Goal: Task Accomplishment & Management: Use online tool/utility

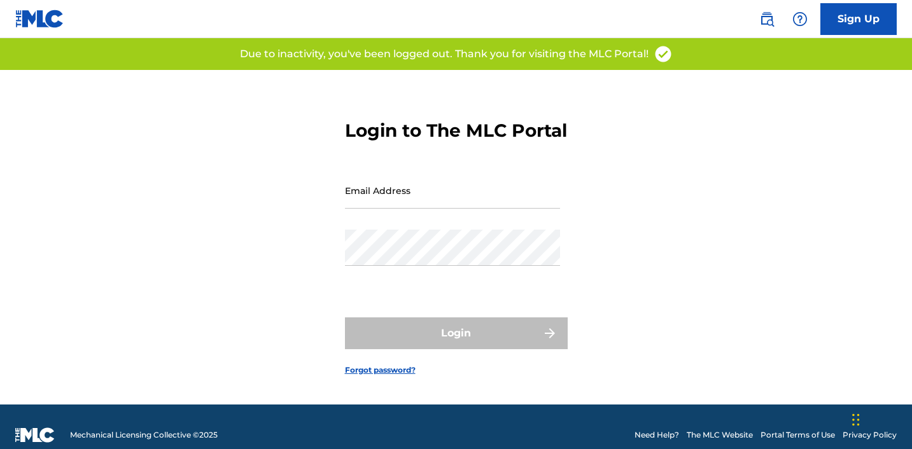
click at [454, 224] on div "Email Address" at bounding box center [452, 200] width 215 height 57
click at [454, 200] on input "Email Address" at bounding box center [452, 190] width 215 height 36
click at [443, 209] on input "[EMAIL_ADDRESS][DOMAIN_NAME]" at bounding box center [452, 190] width 215 height 36
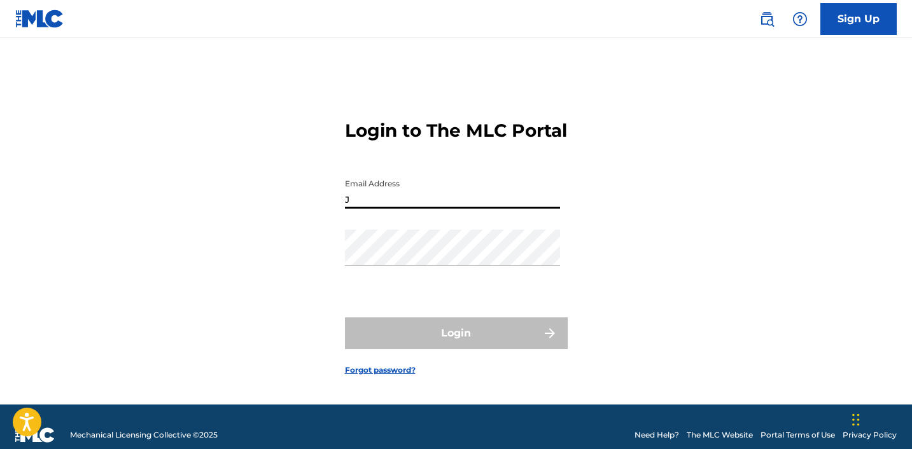
type input "[EMAIL_ADDRESS][DOMAIN_NAME]"
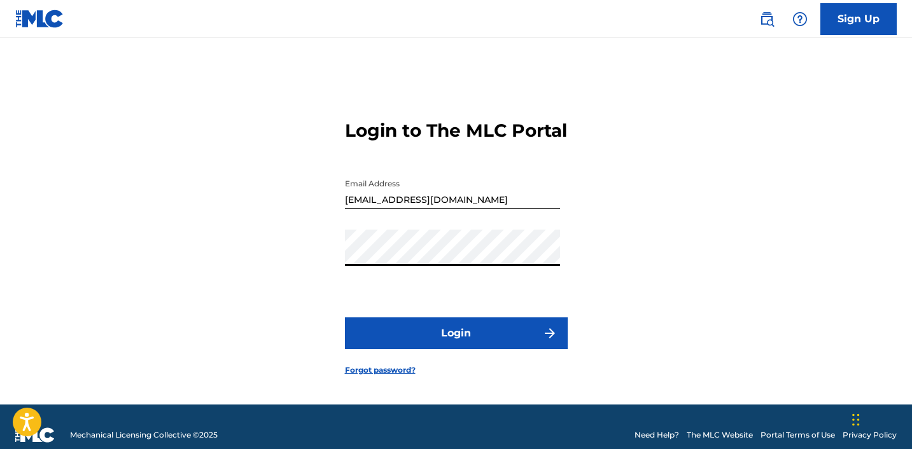
click at [466, 342] on button "Login" at bounding box center [456, 333] width 223 height 32
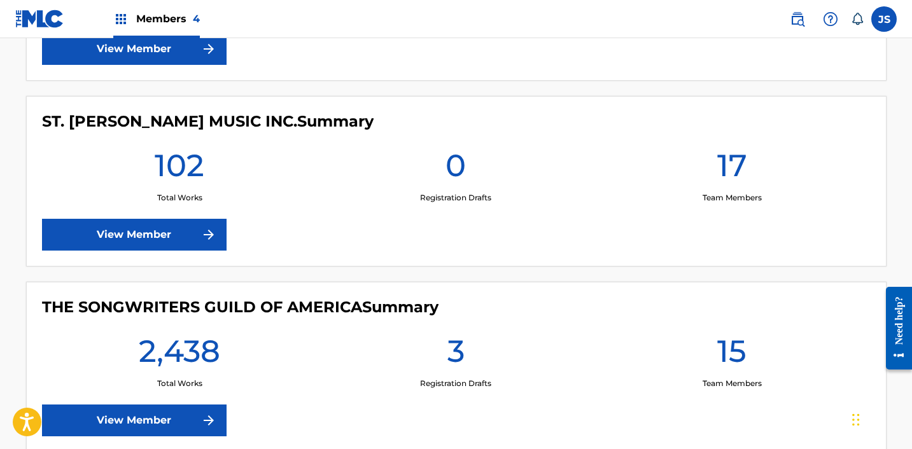
scroll to position [760, 0]
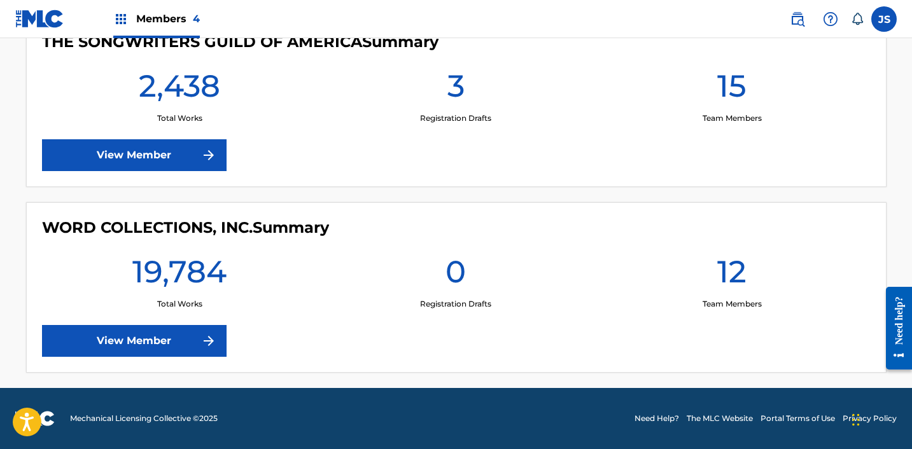
click at [165, 337] on link "View Member" at bounding box center [134, 341] width 185 height 32
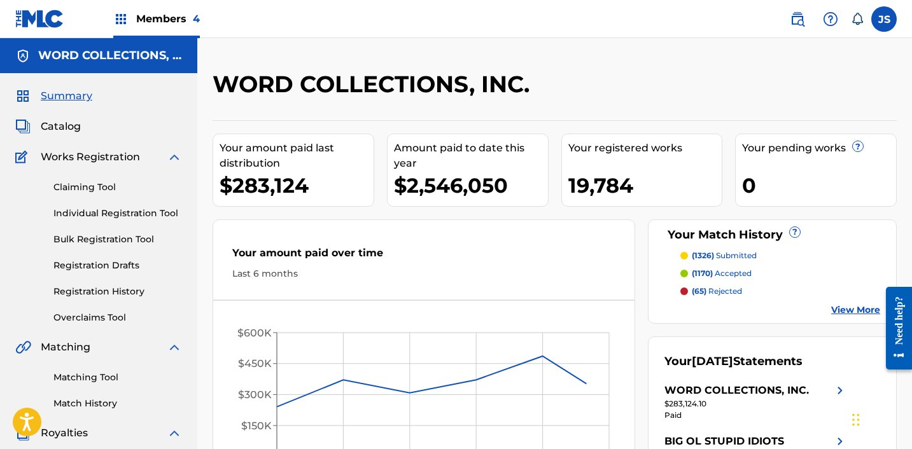
click at [70, 127] on span "Catalog" at bounding box center [61, 126] width 40 height 15
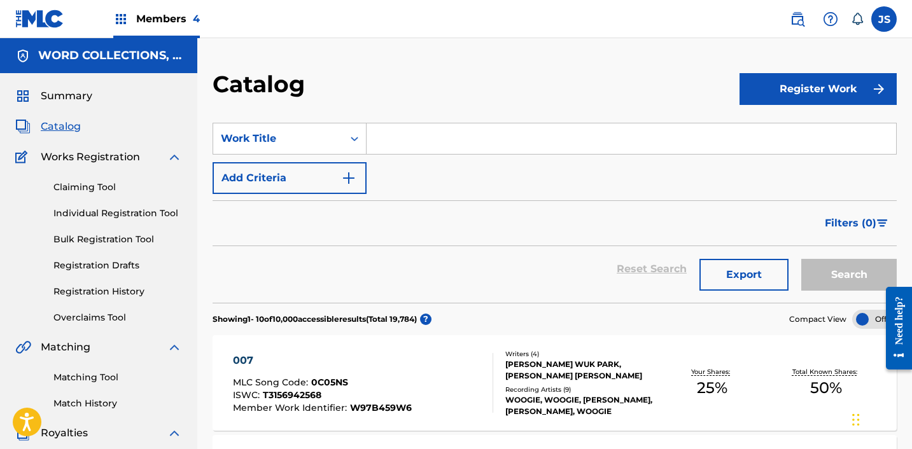
click at [88, 377] on link "Matching Tool" at bounding box center [117, 377] width 129 height 13
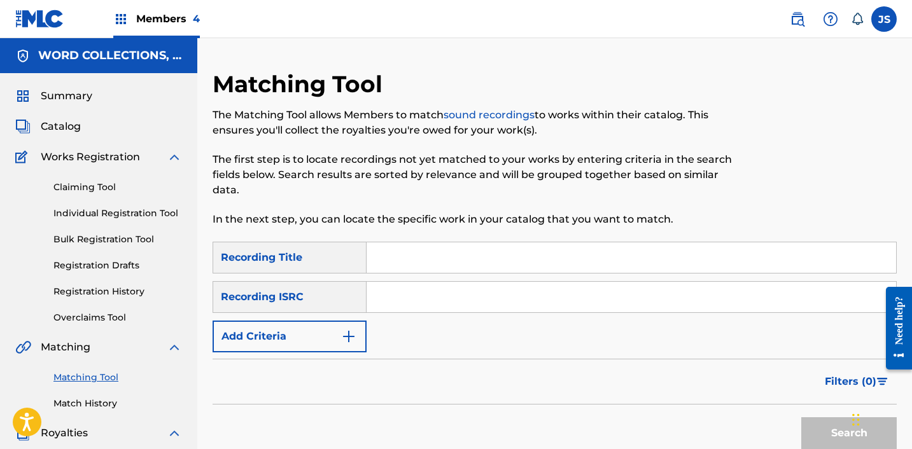
click at [398, 291] on input "Search Form" at bounding box center [630, 297] width 529 height 31
paste input "#Geekcypher"
type input "#Geekcypher"
click at [416, 298] on input "#Geekcypher" at bounding box center [630, 297] width 529 height 31
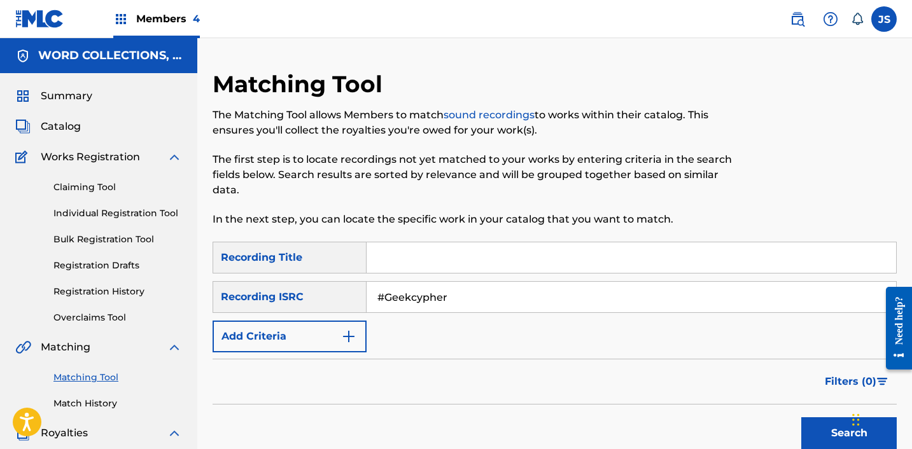
click at [416, 298] on input "#Geekcypher" at bounding box center [630, 297] width 529 height 31
click at [435, 255] on input "Search Form" at bounding box center [630, 257] width 529 height 31
paste input "#Geekcypher"
type input "#Geekcypher"
click at [300, 347] on button "Add Criteria" at bounding box center [290, 337] width 154 height 32
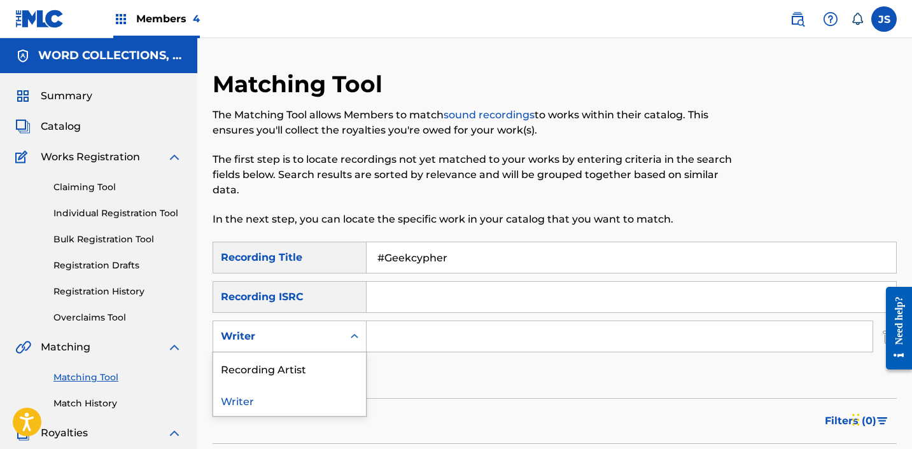
click at [351, 333] on icon "Search Form" at bounding box center [354, 336] width 13 height 13
click at [327, 361] on div "Recording Artist" at bounding box center [289, 368] width 153 height 32
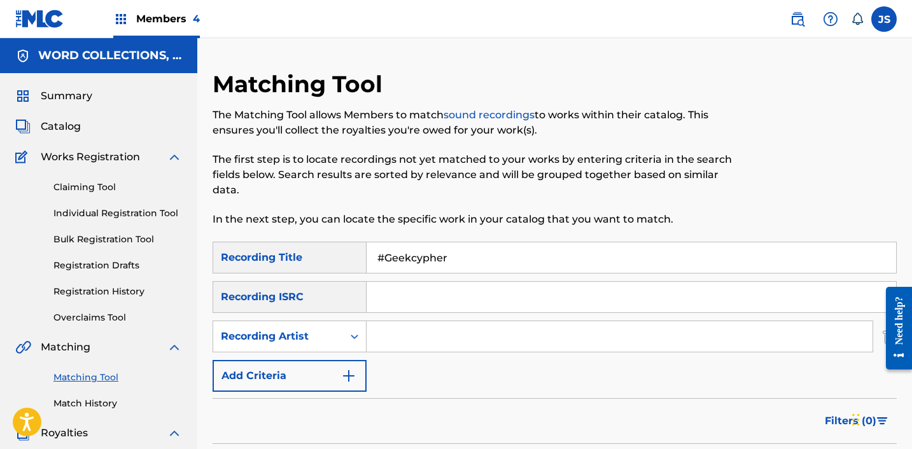
click at [397, 349] on input "Search Form" at bounding box center [619, 336] width 506 height 31
paste input "FabVL"
type input "FabVL"
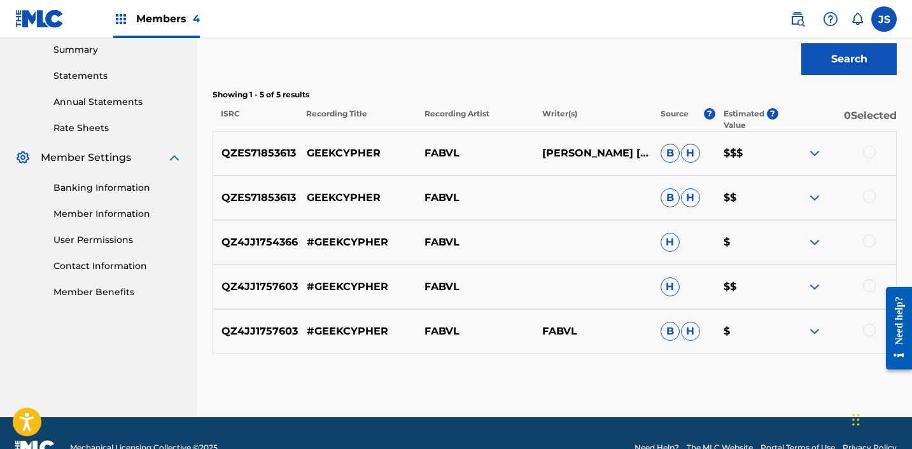
scroll to position [443, 0]
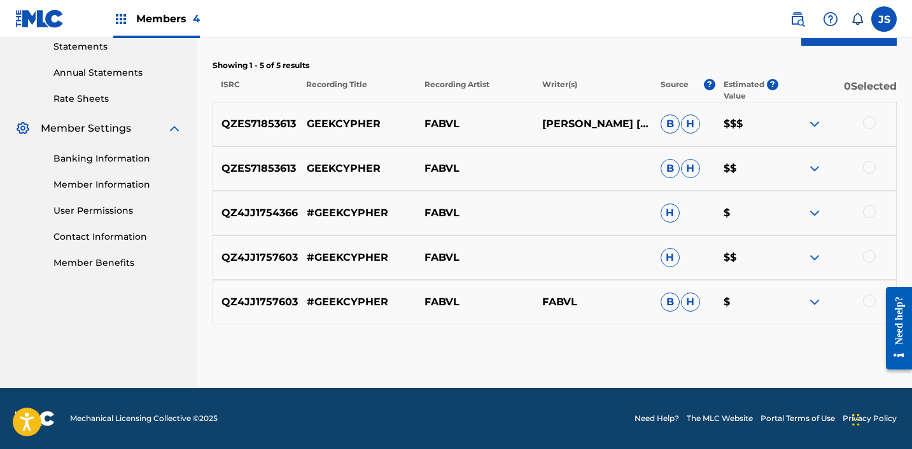
click at [866, 301] on div at bounding box center [869, 301] width 13 height 13
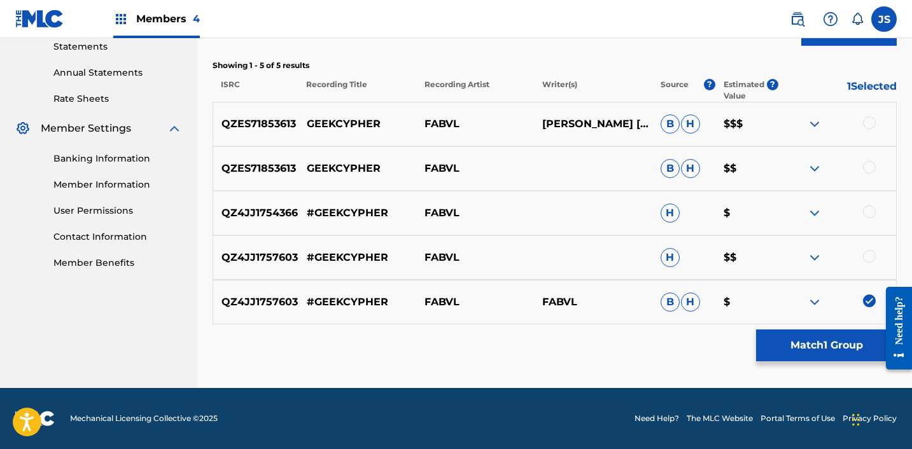
click at [870, 256] on div at bounding box center [869, 256] width 13 height 13
click at [872, 212] on div at bounding box center [869, 212] width 13 height 13
click at [872, 161] on div at bounding box center [837, 168] width 118 height 15
click at [871, 164] on div at bounding box center [869, 167] width 13 height 13
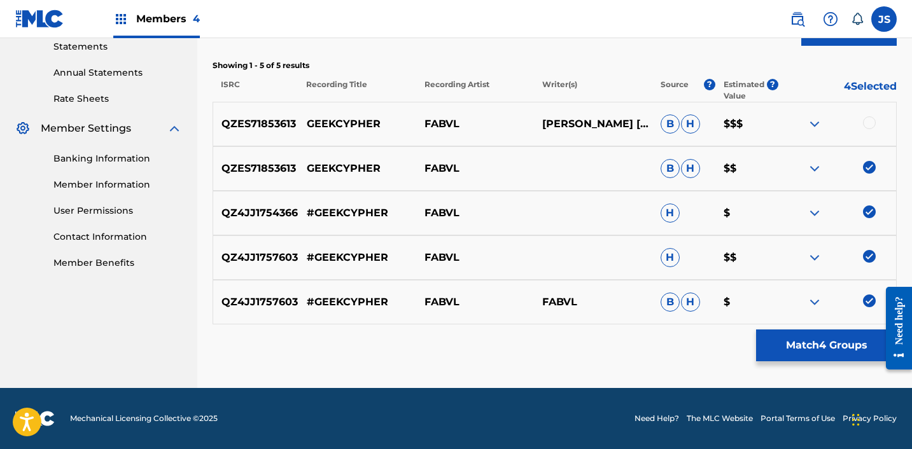
click at [872, 122] on div at bounding box center [869, 122] width 13 height 13
click at [790, 340] on button "Match 5 Groups" at bounding box center [826, 346] width 141 height 32
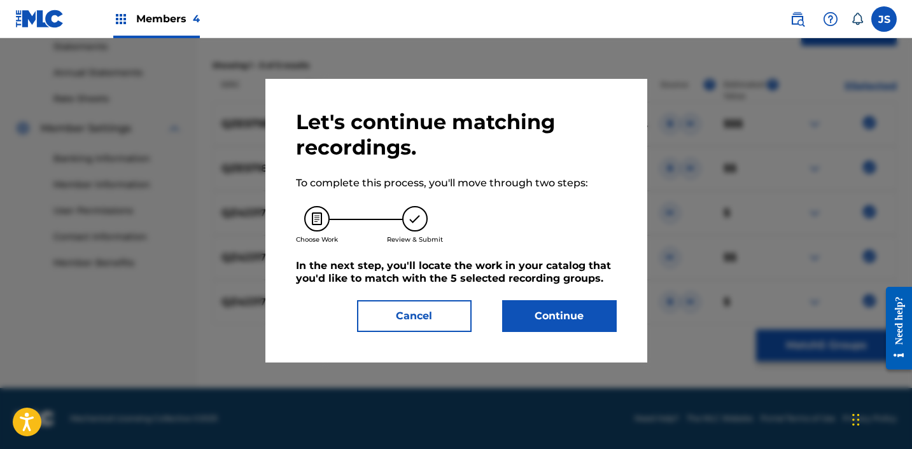
click at [520, 319] on button "Continue" at bounding box center [559, 316] width 115 height 32
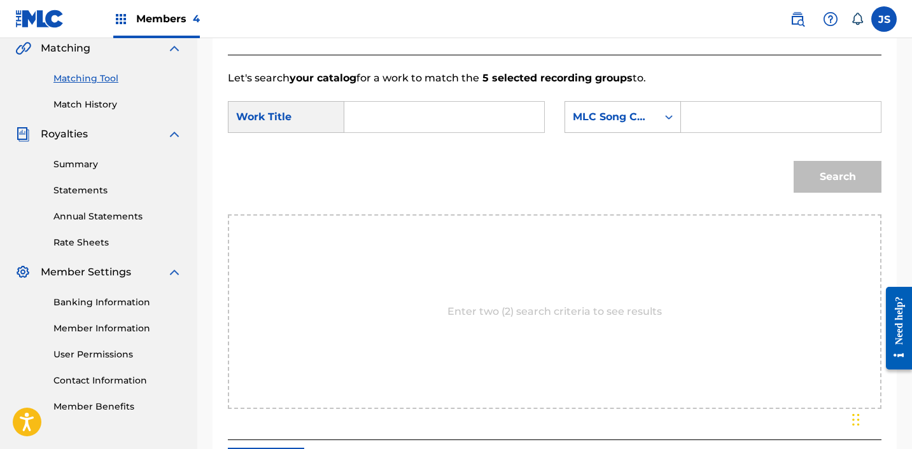
scroll to position [296, 0]
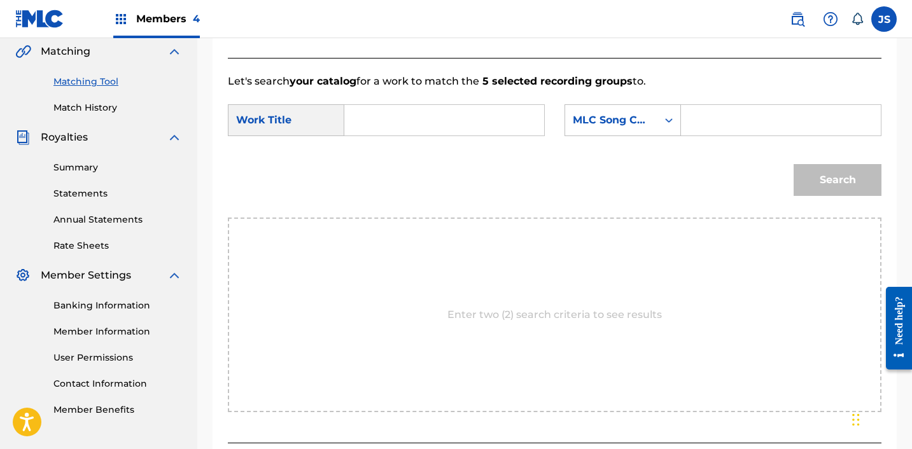
click at [394, 127] on input "Search Form" at bounding box center [444, 120] width 178 height 31
click at [386, 149] on strong "geekcy" at bounding box center [392, 149] width 38 height 12
type input "#geekcypher"
click at [650, 121] on div "MLC Song Code" at bounding box center [611, 120] width 92 height 24
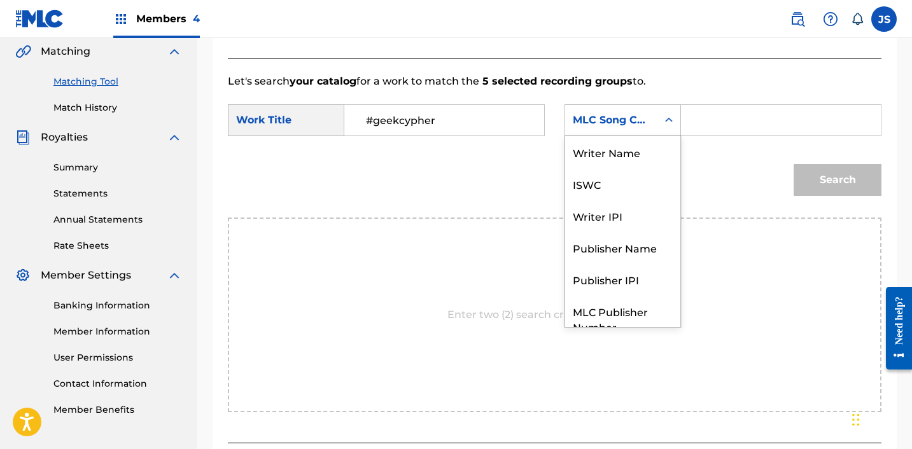
scroll to position [47, 0]
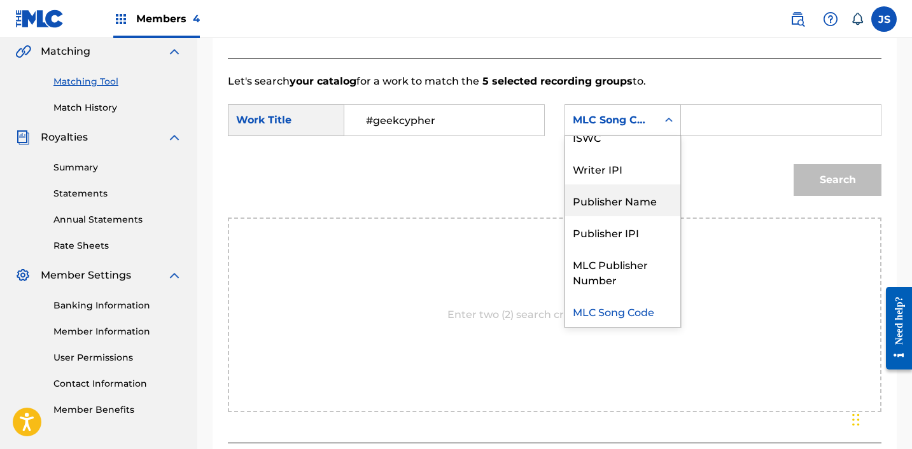
click at [630, 185] on div "Publisher Name" at bounding box center [622, 201] width 115 height 32
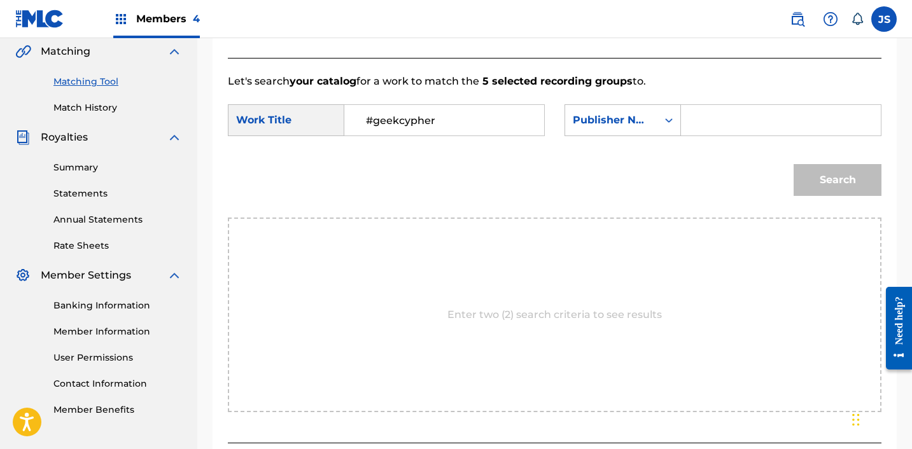
click at [715, 116] on input "Search Form" at bounding box center [781, 120] width 178 height 31
type input "FABVL SONGS"
click at [872, 195] on button "Search" at bounding box center [837, 180] width 88 height 32
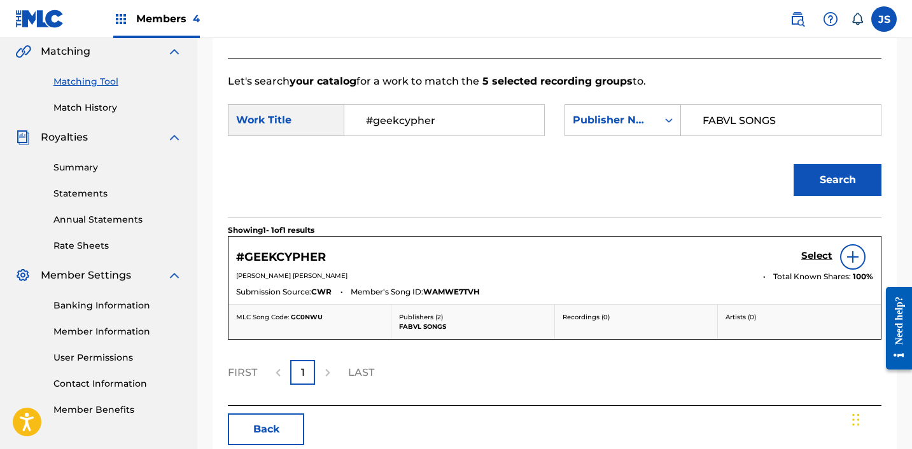
click at [808, 256] on h5 "Select" at bounding box center [816, 256] width 31 height 12
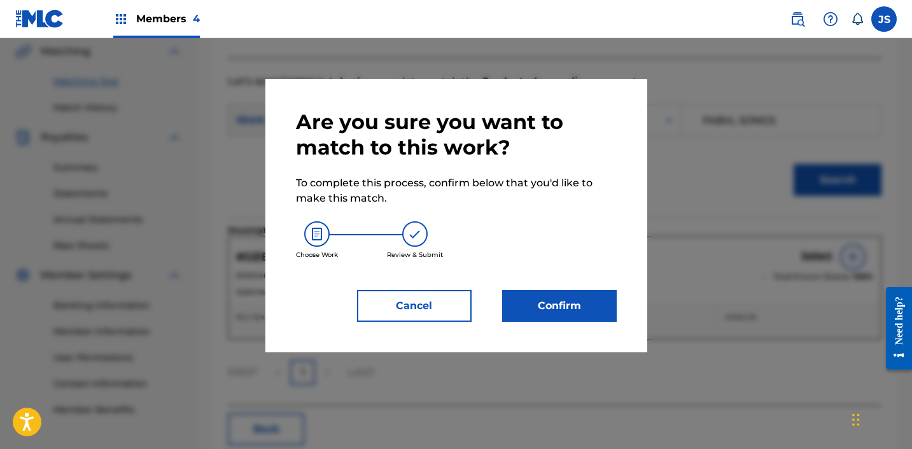
click at [571, 308] on button "Confirm" at bounding box center [559, 306] width 115 height 32
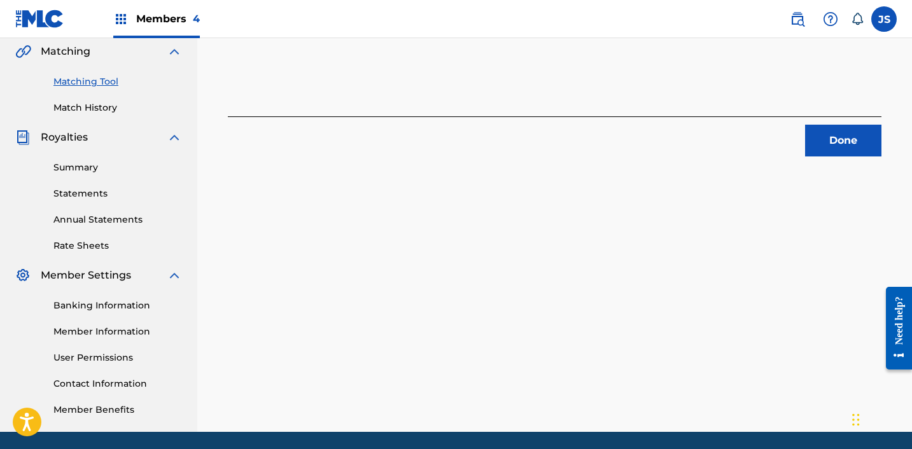
click at [865, 141] on button "Done" at bounding box center [843, 141] width 76 height 32
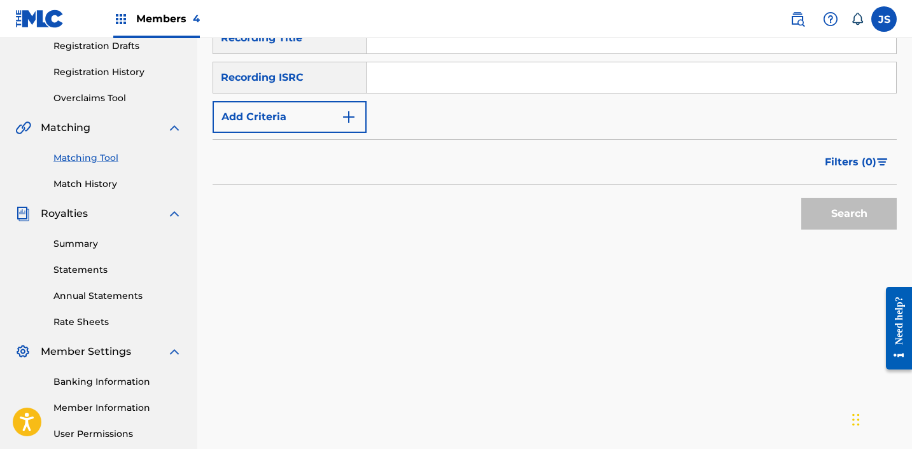
scroll to position [203, 0]
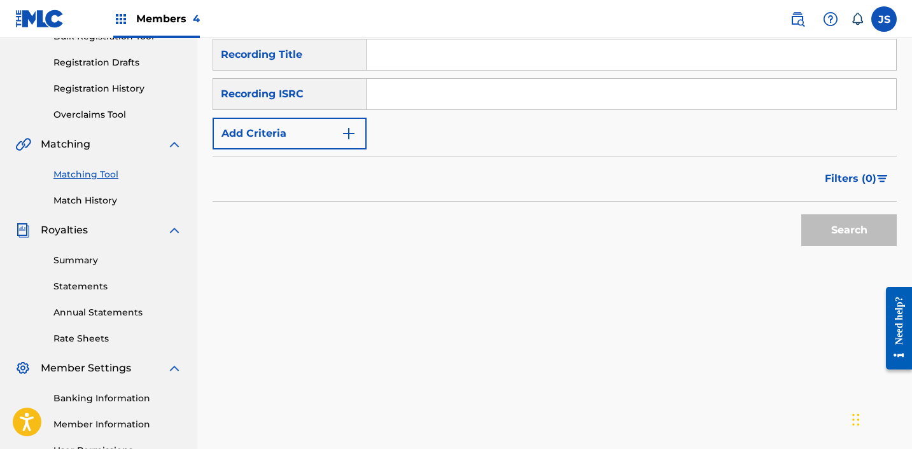
click at [411, 49] on input "Search Form" at bounding box center [630, 54] width 529 height 31
paste input "√Over Y√ou"
type input "√Over Y√ou"
click at [319, 127] on button "Add Criteria" at bounding box center [290, 134] width 154 height 32
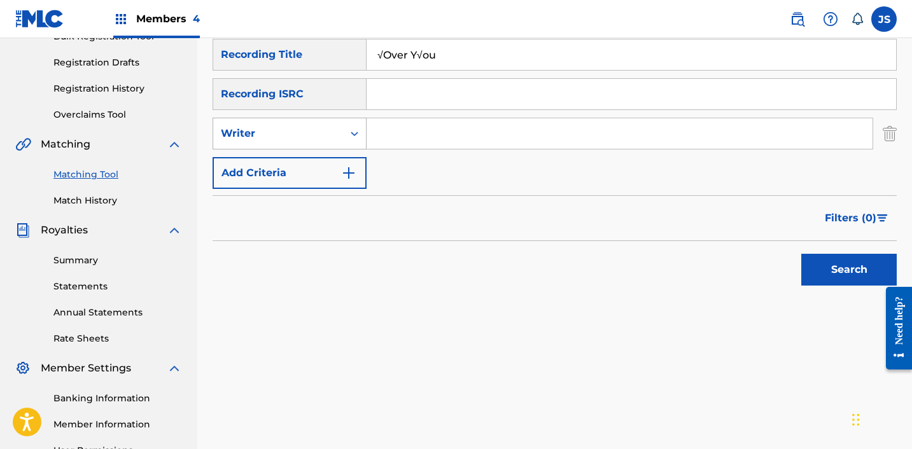
click at [335, 139] on div "Writer" at bounding box center [278, 133] width 115 height 15
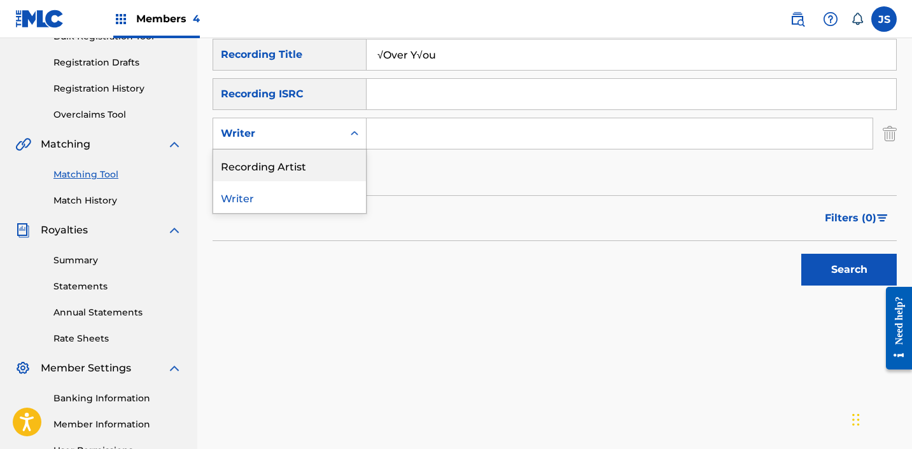
click at [333, 164] on div "Recording Artist" at bounding box center [289, 166] width 153 height 32
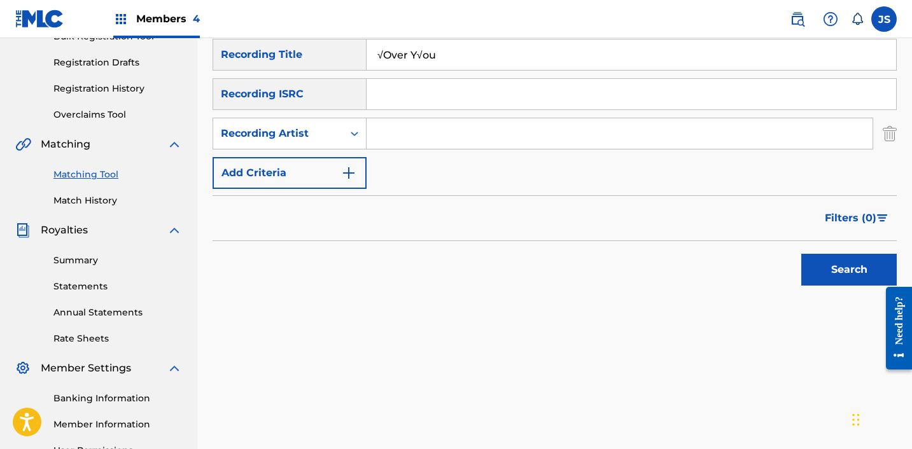
click at [419, 143] on input "Search Form" at bounding box center [619, 133] width 506 height 31
type input "FabVL"
click at [822, 269] on button "Search" at bounding box center [848, 270] width 95 height 32
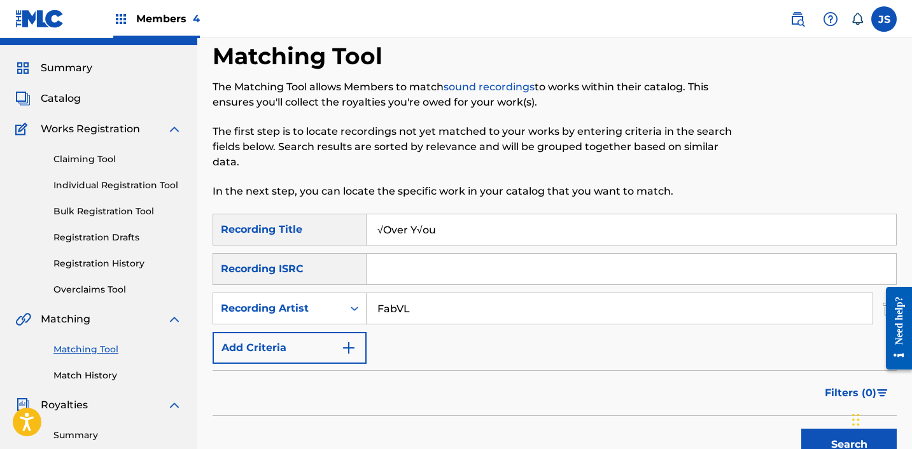
scroll to position [0, 0]
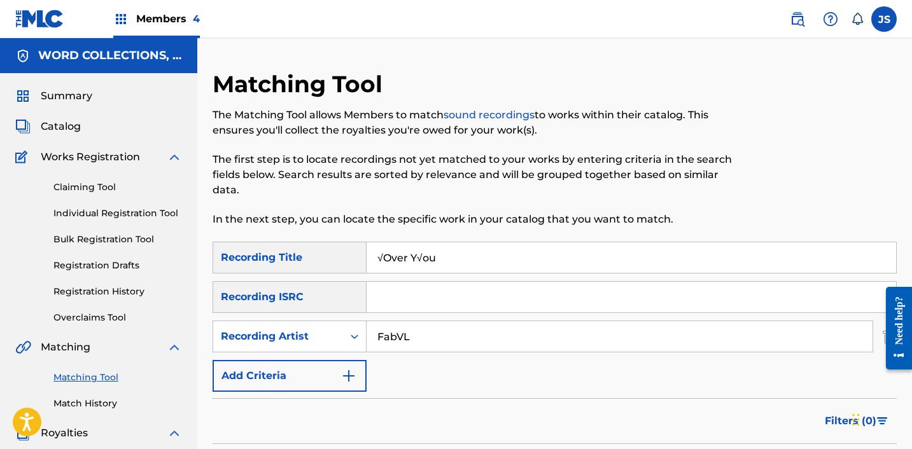
click at [382, 258] on input "√Over Y√ou" at bounding box center [630, 257] width 529 height 31
click at [418, 259] on input "Over Y√ou" at bounding box center [630, 257] width 529 height 31
click at [415, 245] on input "Over You" at bounding box center [630, 257] width 529 height 31
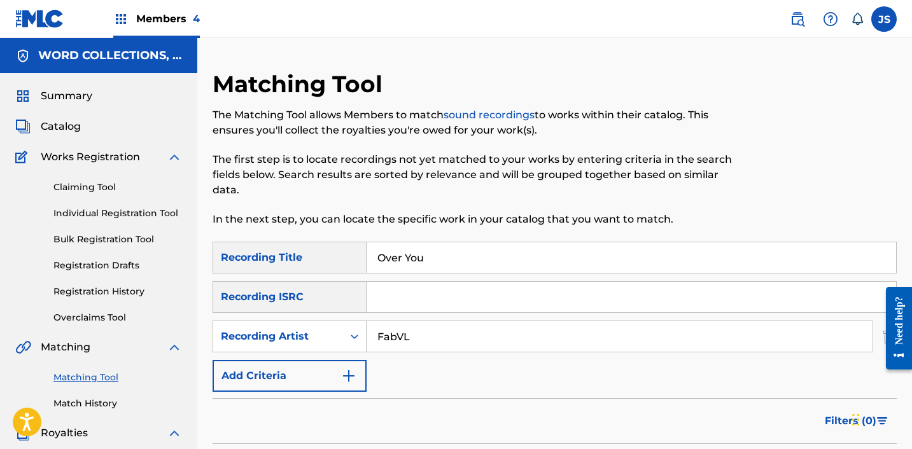
click at [415, 245] on input "Over You" at bounding box center [630, 257] width 529 height 31
paste input "√òVER Y√òU"
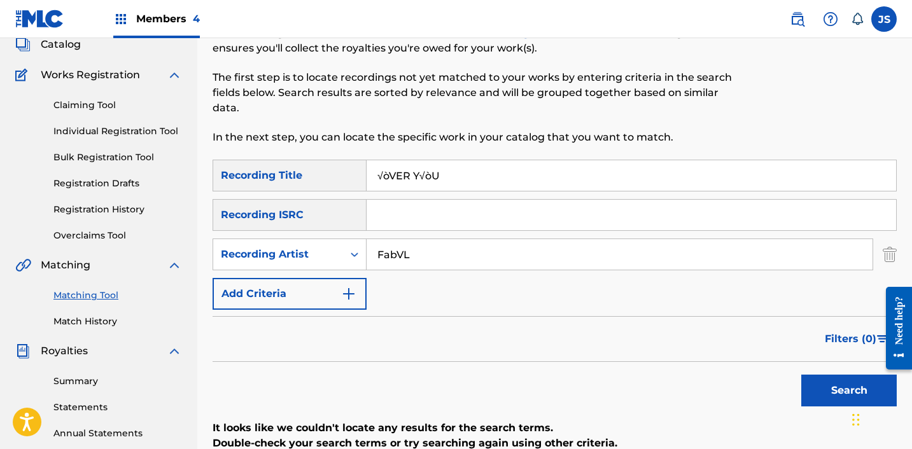
scroll to position [83, 0]
click at [825, 389] on button "Search" at bounding box center [848, 390] width 95 height 32
click at [473, 168] on input "√òVER Y√òU" at bounding box center [630, 175] width 529 height 31
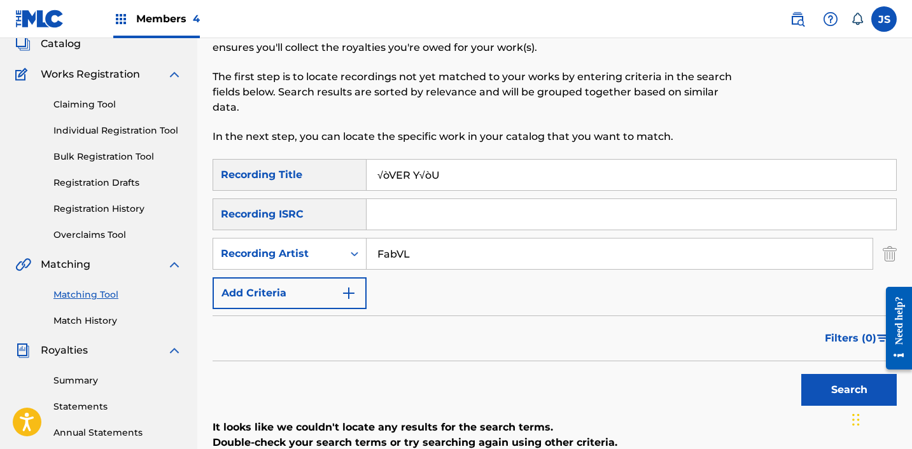
paste input "Over Y√ou"
type input "√Over Y√ou"
click at [801, 374] on button "Search" at bounding box center [848, 390] width 95 height 32
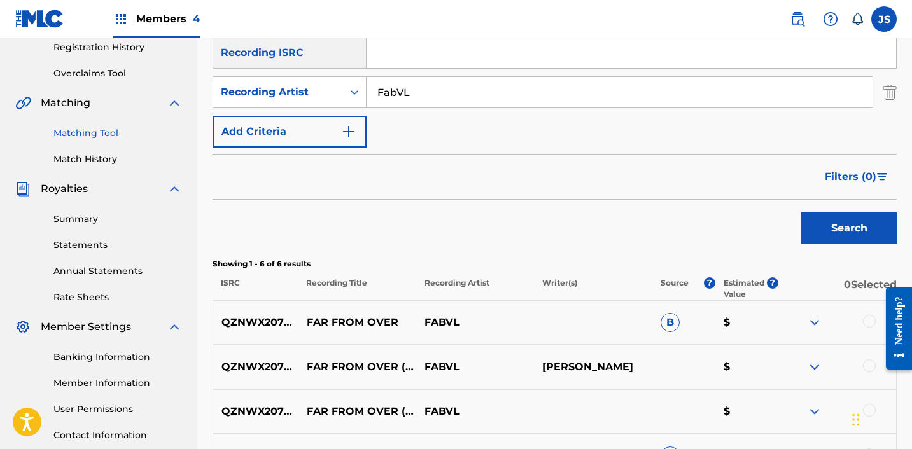
scroll to position [0, 0]
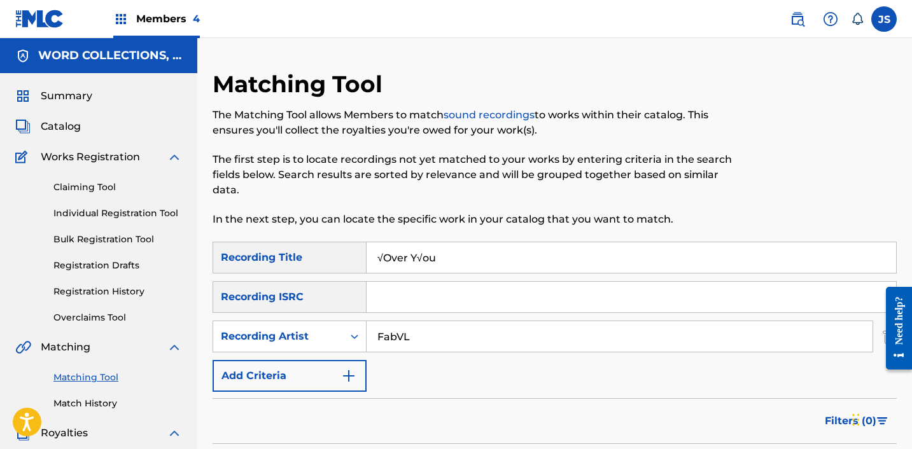
click at [422, 258] on input "√Over Y√ou" at bounding box center [630, 257] width 529 height 31
click at [414, 289] on input "Search Form" at bounding box center [630, 297] width 529 height 31
paste input "QZPEW2582910"
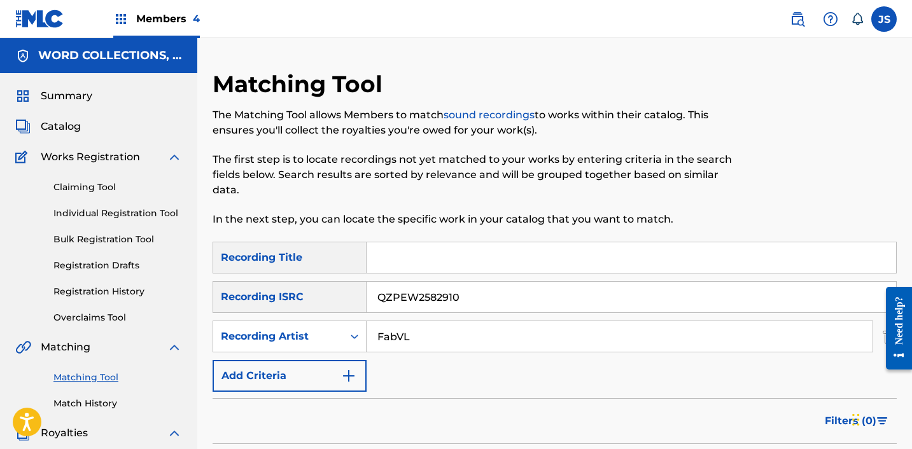
type input "QZPEW2582910"
click at [399, 293] on input "QZPEW2582910" at bounding box center [630, 297] width 529 height 31
click at [485, 262] on input "Search Form" at bounding box center [630, 257] width 529 height 31
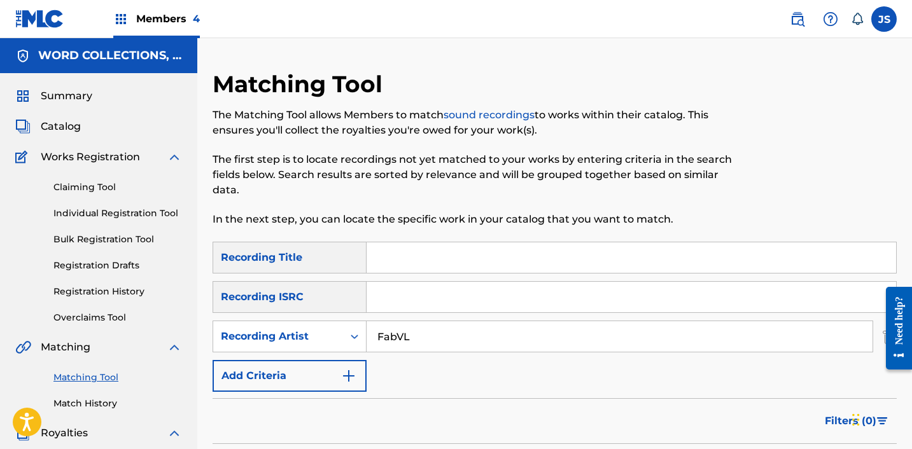
paste input "Afterworld"
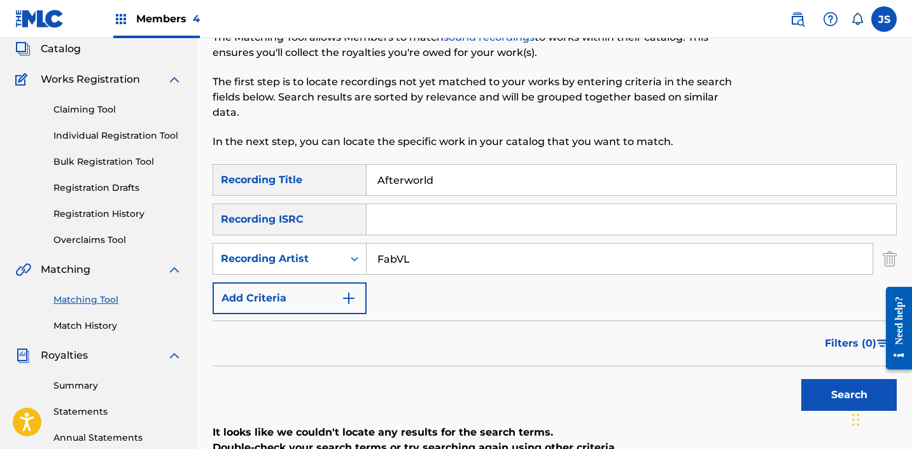
scroll to position [76, 0]
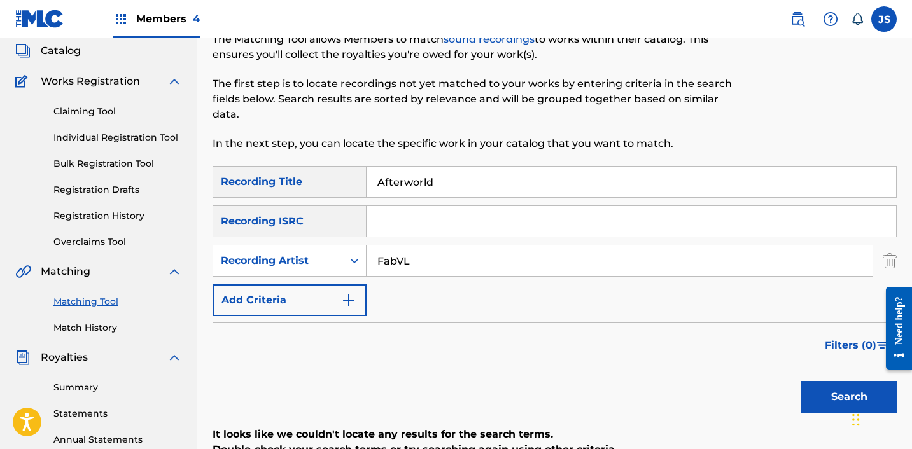
click at [431, 186] on input "Afterworld" at bounding box center [630, 182] width 529 height 31
paste input "[PERSON_NAME]' Revenge"
type input "[PERSON_NAME]' Revenge"
click at [801, 381] on button "Search" at bounding box center [848, 397] width 95 height 32
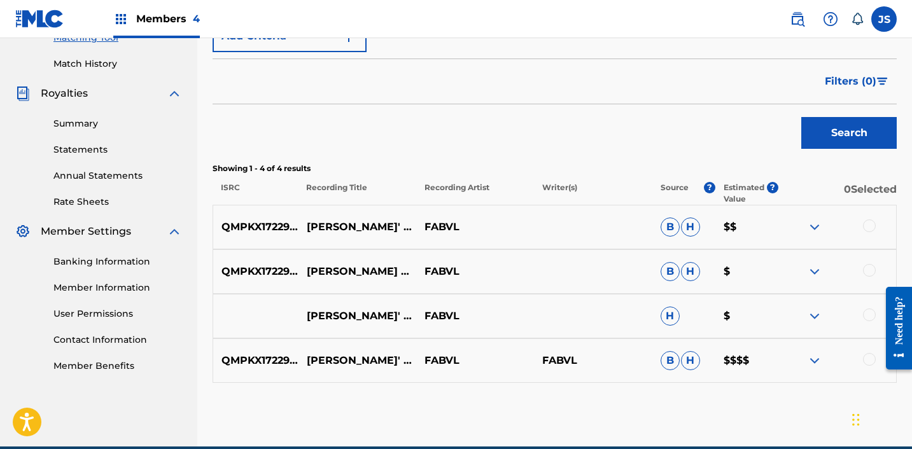
scroll to position [363, 0]
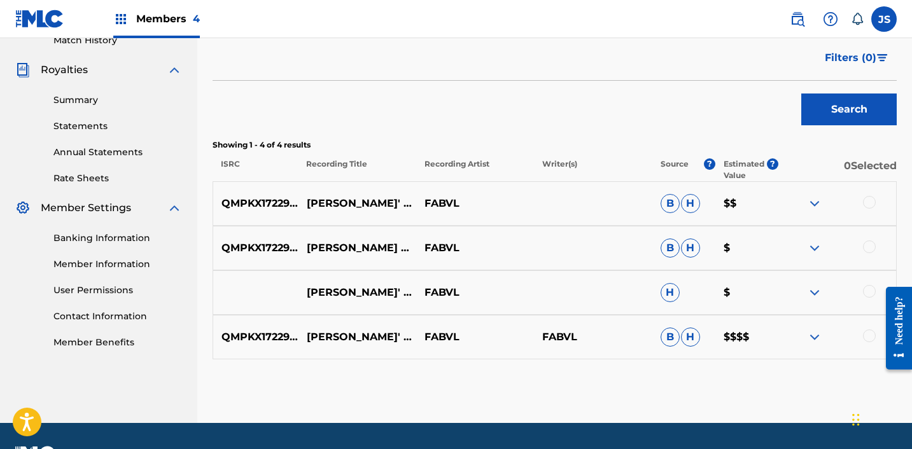
click at [866, 337] on div at bounding box center [869, 336] width 13 height 13
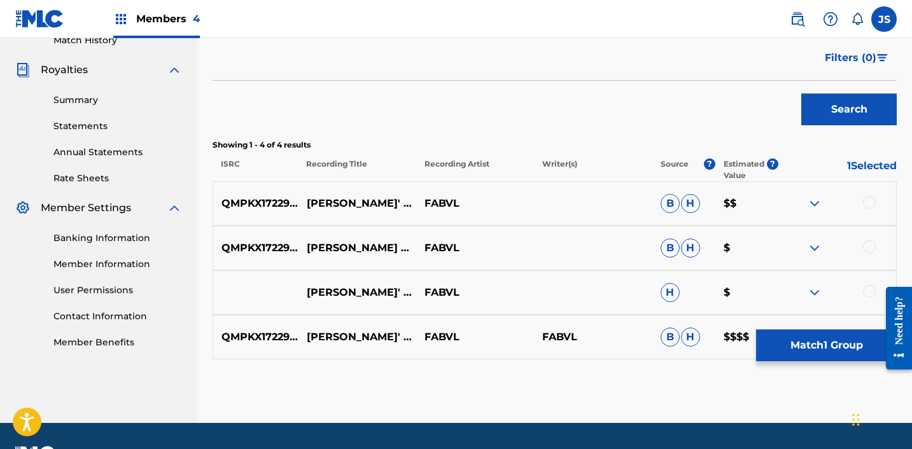
click at [867, 284] on div "[PERSON_NAME]' REVENGE FABVL H $" at bounding box center [555, 292] width 684 height 45
click at [867, 290] on div at bounding box center [869, 291] width 13 height 13
click at [867, 254] on div at bounding box center [837, 248] width 118 height 15
click at [867, 250] on div at bounding box center [869, 247] width 13 height 13
click at [865, 199] on div at bounding box center [869, 202] width 13 height 13
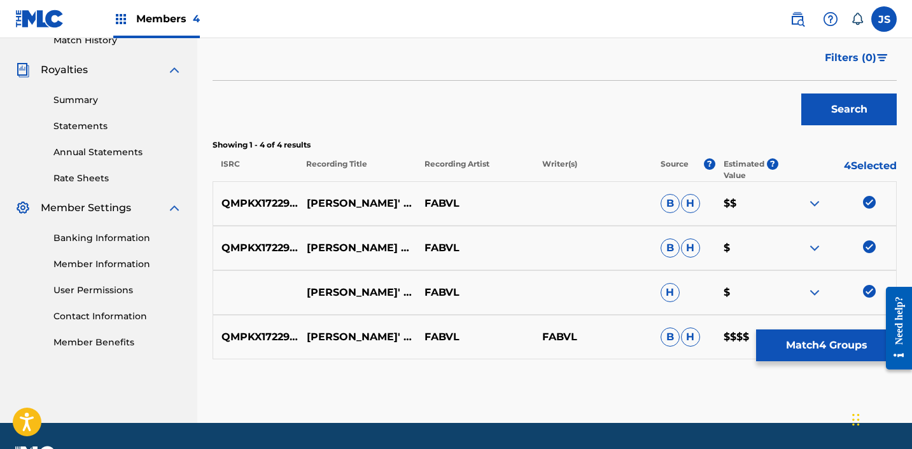
click at [789, 345] on button "Match 4 Groups" at bounding box center [826, 346] width 141 height 32
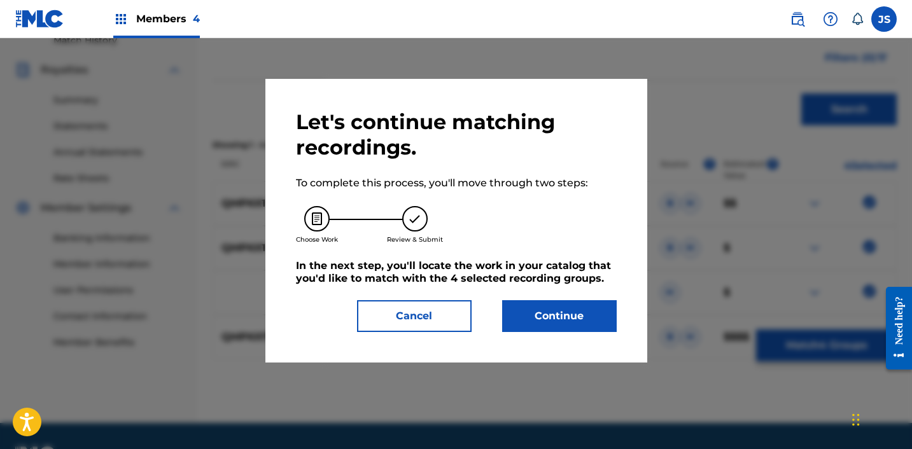
click at [534, 321] on button "Continue" at bounding box center [559, 316] width 115 height 32
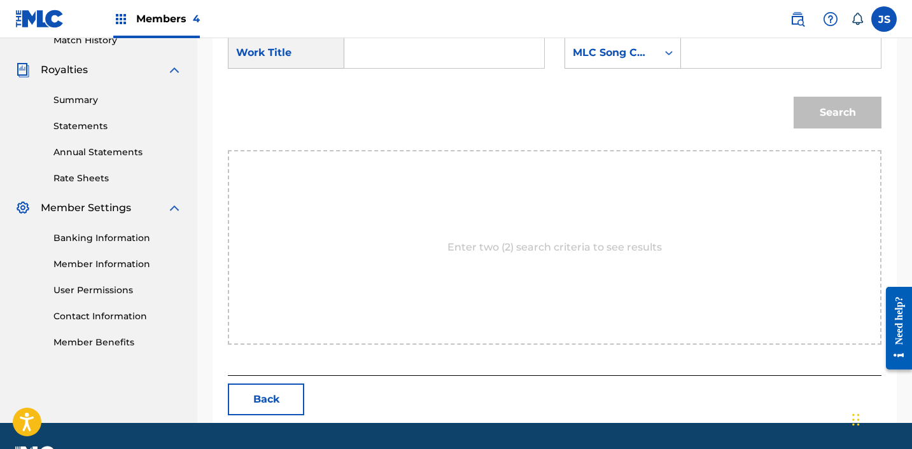
click at [357, 39] on input "Search Form" at bounding box center [444, 53] width 178 height 31
paste input "[PERSON_NAME]' Revenge"
type input "[PERSON_NAME]' Revenge"
click at [643, 46] on div "MLC Song Code" at bounding box center [611, 52] width 77 height 15
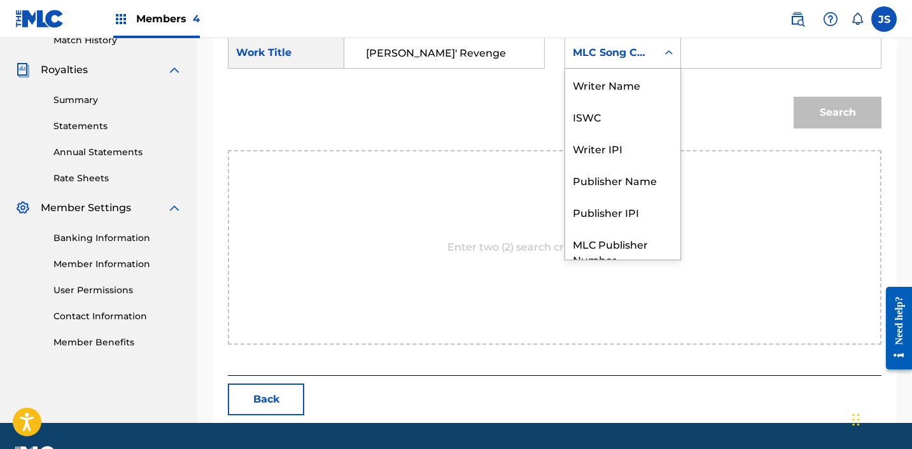
scroll to position [47, 0]
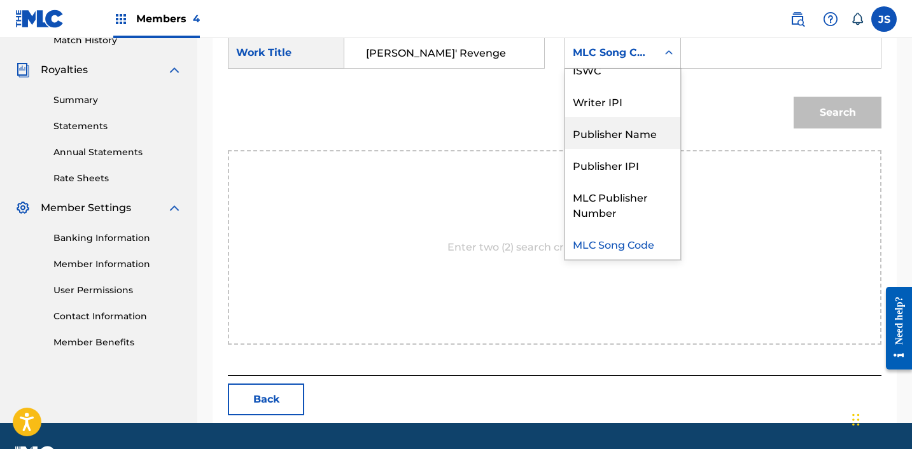
click at [636, 125] on div "Publisher Name" at bounding box center [622, 133] width 115 height 32
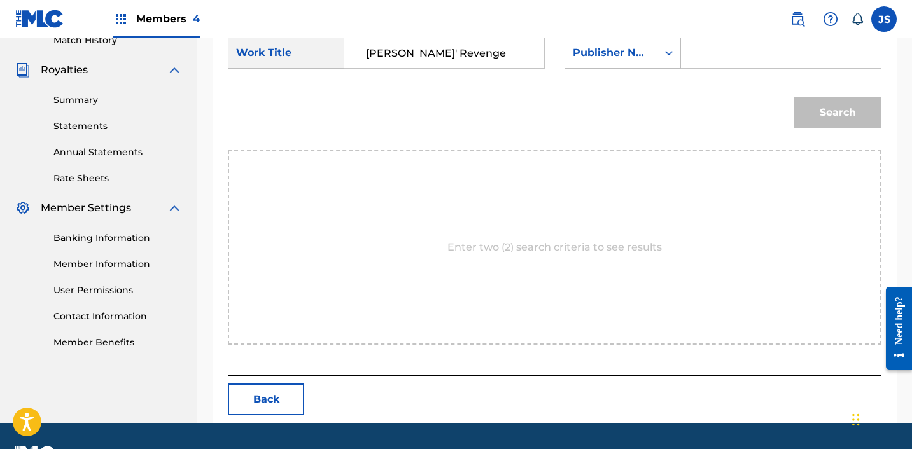
click at [735, 60] on input "Search Form" at bounding box center [781, 53] width 178 height 31
type input "FABVL"
click at [793, 97] on button "Search" at bounding box center [837, 113] width 88 height 32
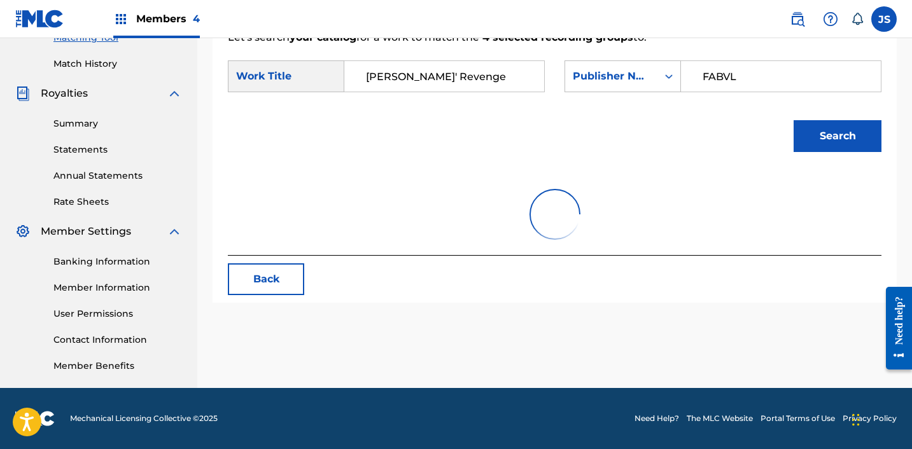
scroll to position [361, 0]
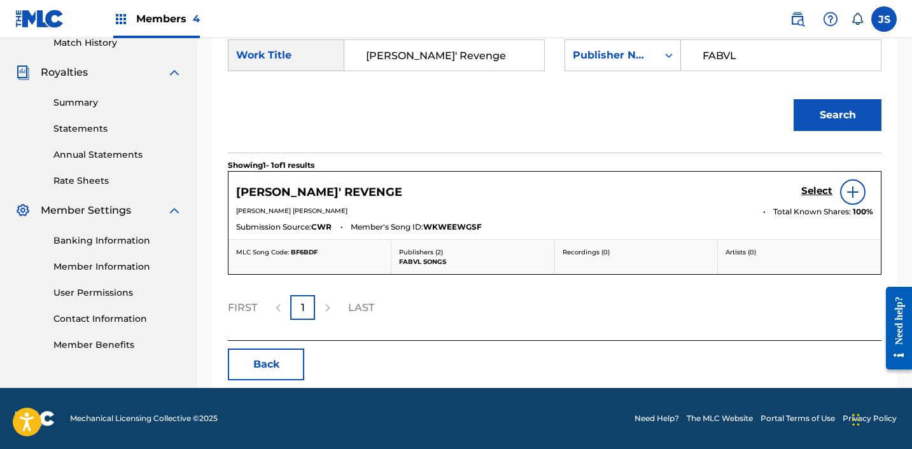
click at [808, 191] on h5 "Select" at bounding box center [816, 191] width 31 height 12
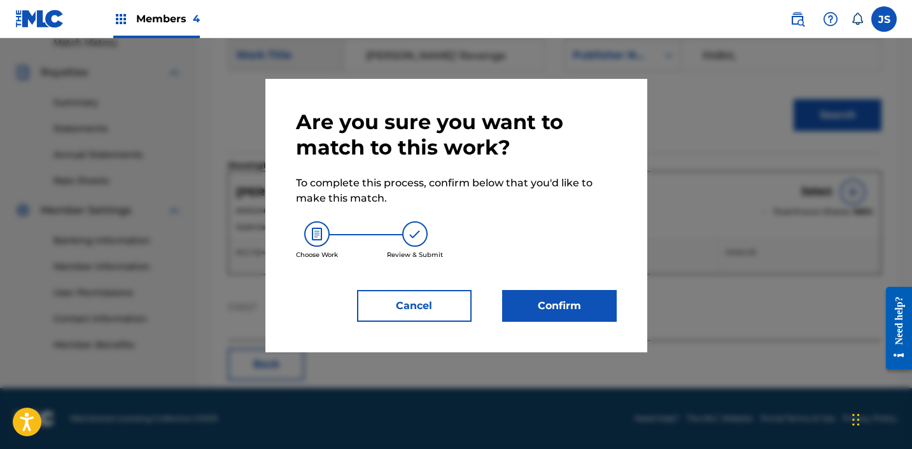
click at [554, 304] on button "Confirm" at bounding box center [559, 306] width 115 height 32
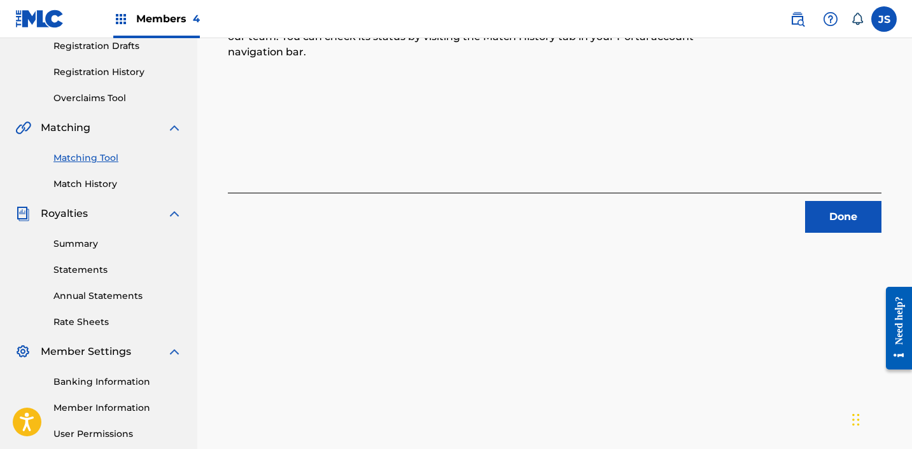
click at [821, 226] on button "Done" at bounding box center [843, 217] width 76 height 32
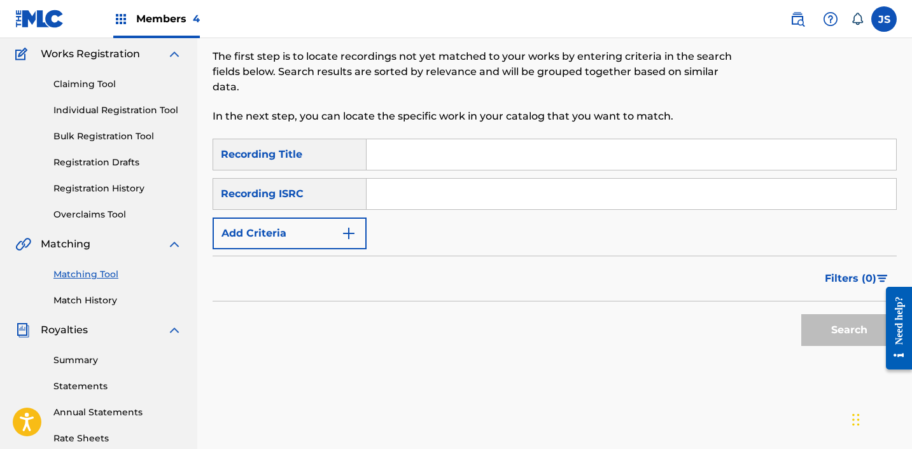
scroll to position [102, 0]
click at [624, 187] on input "Search Form" at bounding box center [630, 195] width 529 height 31
paste input "BroThers To GhosTs!"
type input "BroThers To GhosTs!"
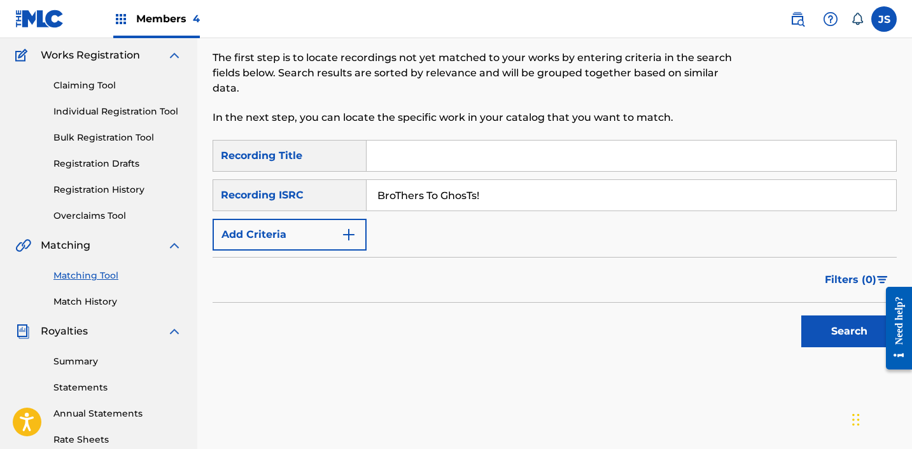
click at [624, 187] on input "BroThers To GhosTs!" at bounding box center [630, 195] width 529 height 31
click at [562, 146] on input "Search Form" at bounding box center [630, 156] width 529 height 31
paste input "BroThers To GhosTs!"
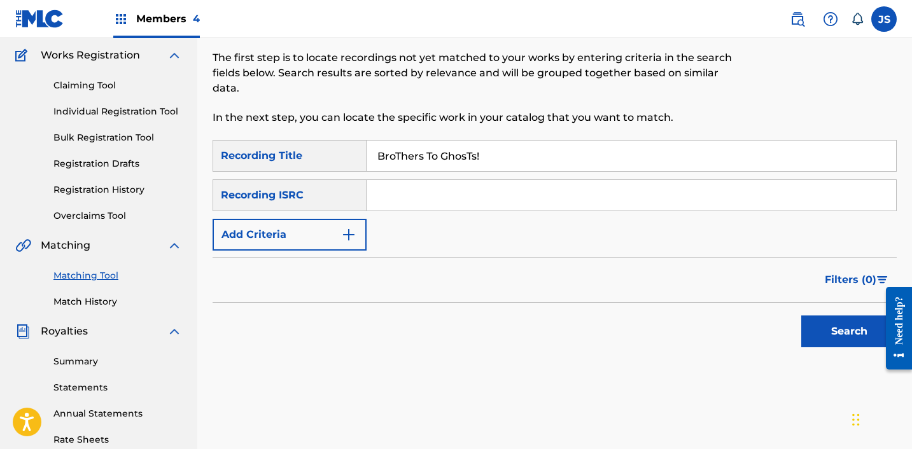
type input "BroThers To GhosTs!"
click at [801, 316] on button "Search" at bounding box center [848, 332] width 95 height 32
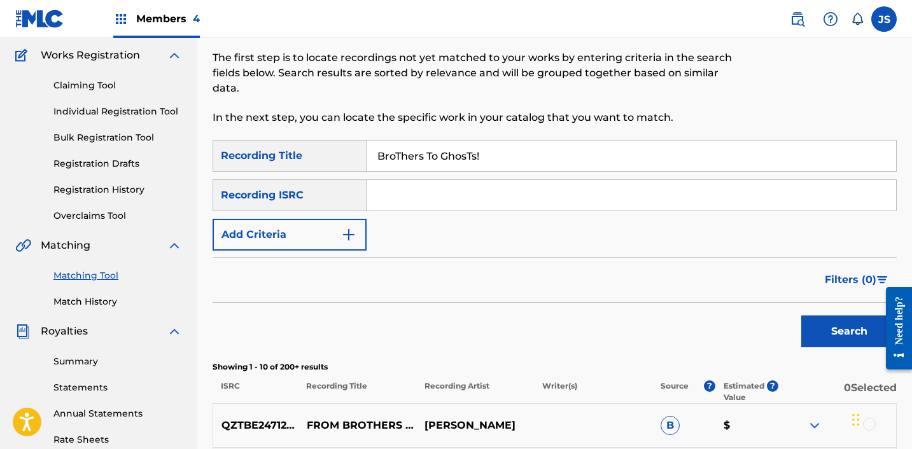
click at [424, 199] on input "Search Form" at bounding box center [630, 195] width 529 height 31
click at [335, 220] on button "Add Criteria" at bounding box center [290, 235] width 154 height 32
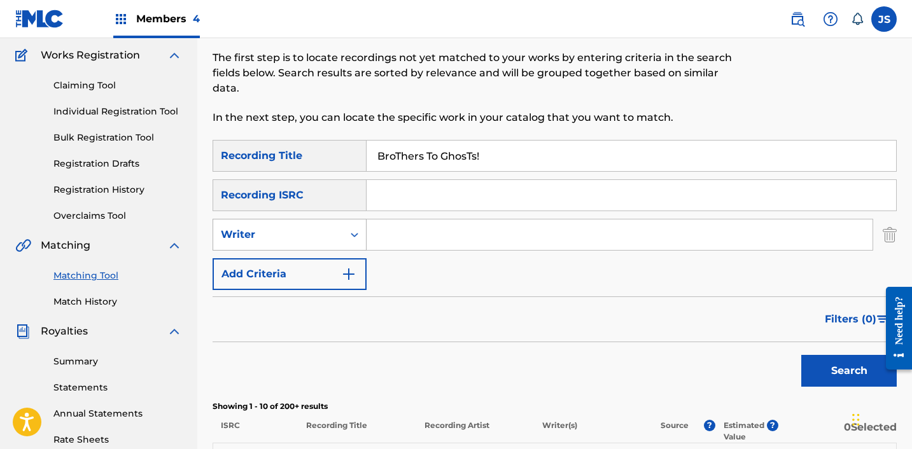
click at [309, 239] on div "Writer" at bounding box center [278, 234] width 115 height 15
click at [276, 267] on div "Recording Artist" at bounding box center [289, 267] width 153 height 32
click at [400, 235] on input "Search Form" at bounding box center [619, 235] width 506 height 31
type input "FabVL"
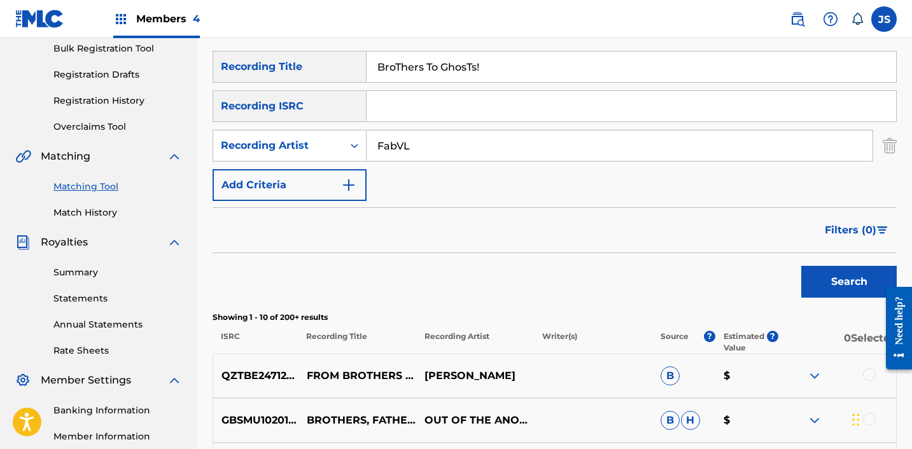
scroll to position [195, 0]
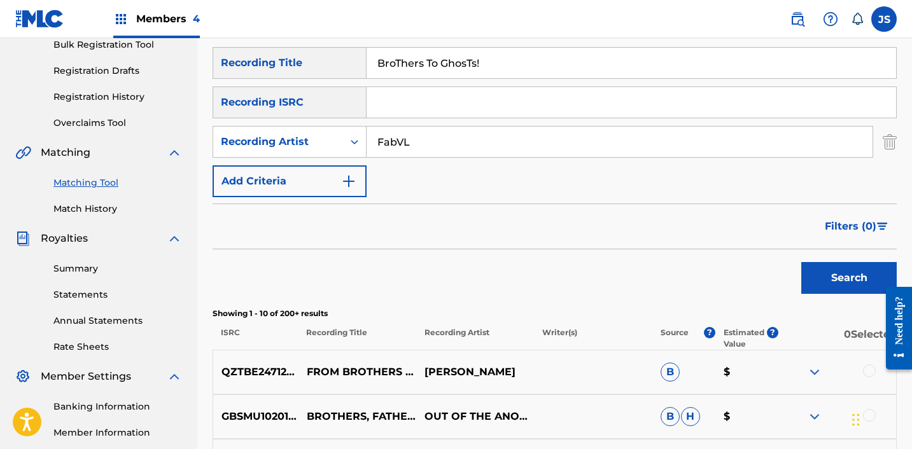
click at [828, 281] on button "Search" at bounding box center [848, 278] width 95 height 32
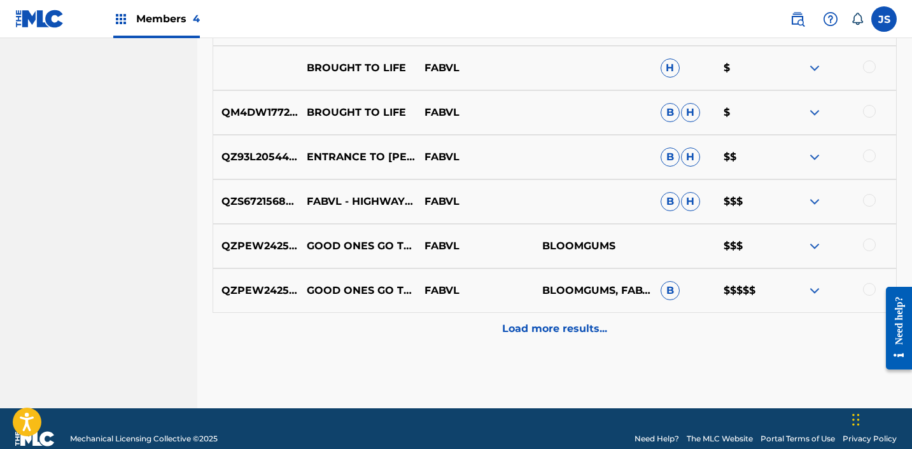
scroll to position [697, 0]
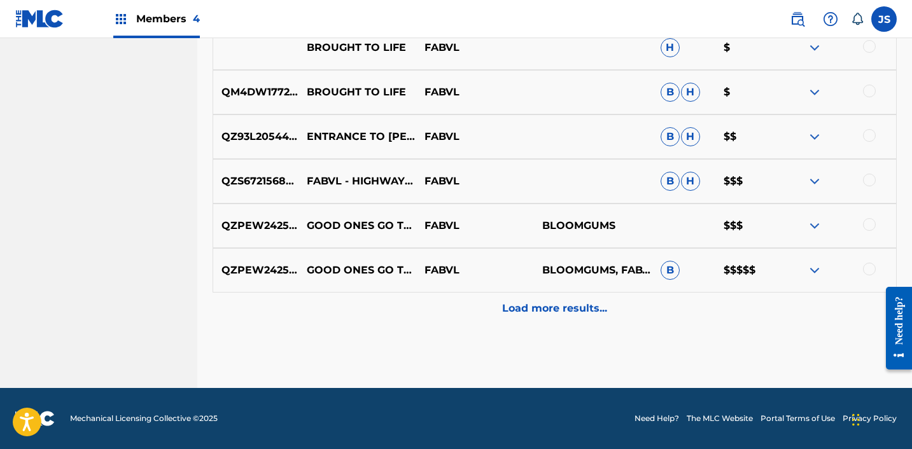
click at [555, 301] on p "Load more results..." at bounding box center [554, 308] width 105 height 15
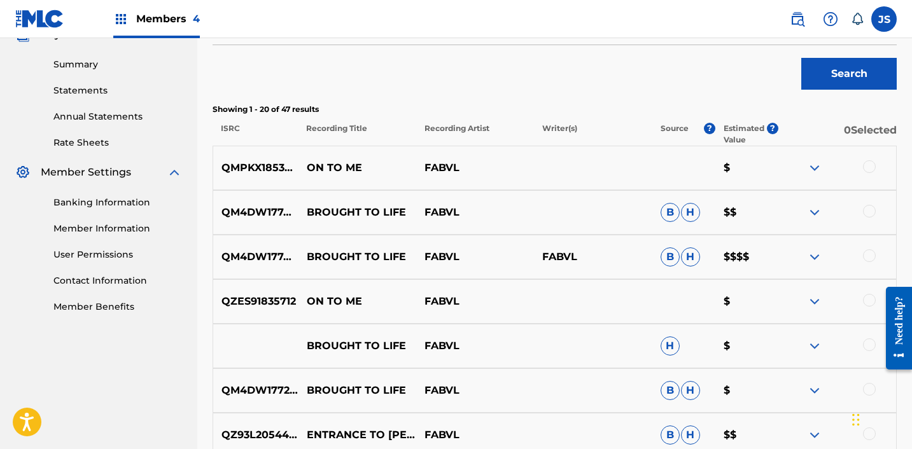
scroll to position [0, 0]
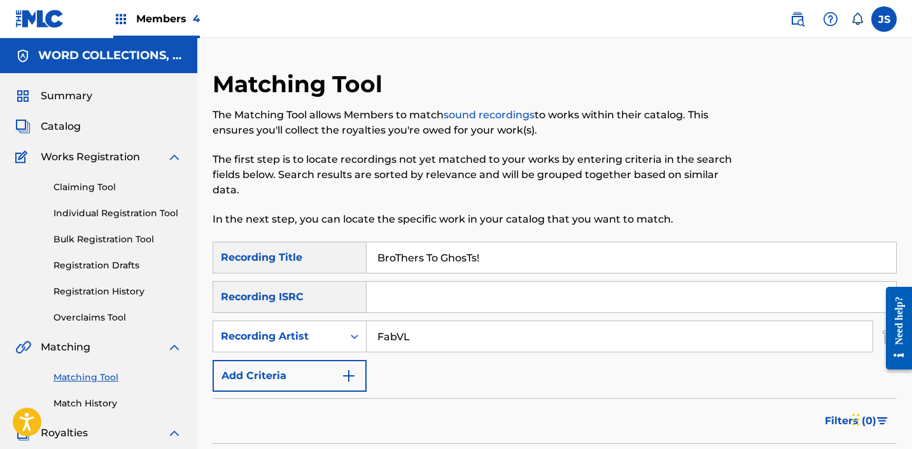
click at [501, 253] on input "BroThers To GhosTs!" at bounding box center [630, 257] width 529 height 31
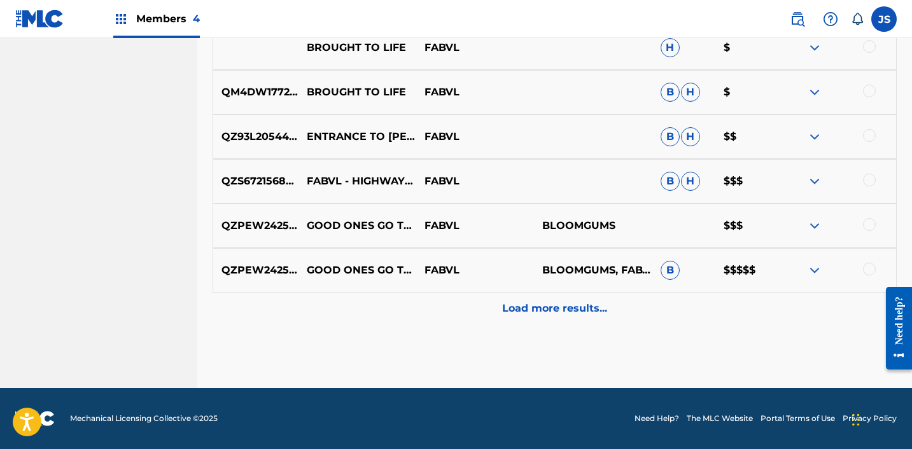
click at [588, 313] on p "Load more results..." at bounding box center [554, 308] width 105 height 15
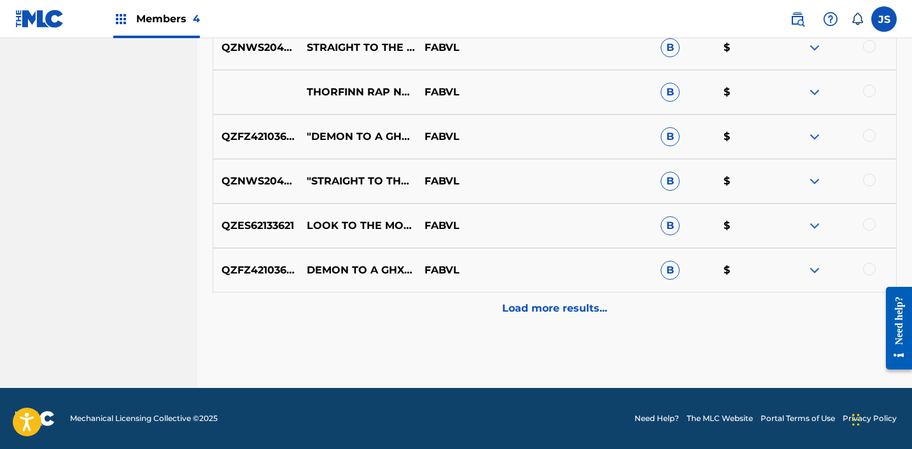
click at [576, 298] on div "Load more results..." at bounding box center [555, 309] width 684 height 32
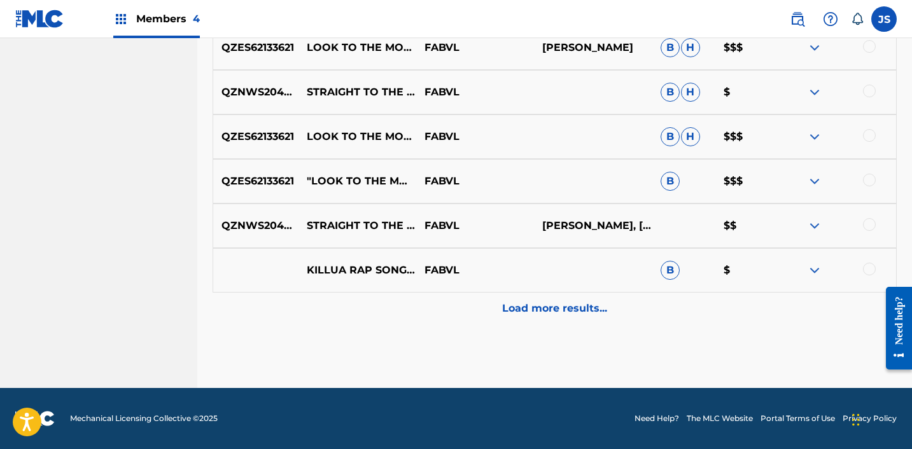
click at [577, 299] on div "Load more results..." at bounding box center [555, 309] width 684 height 32
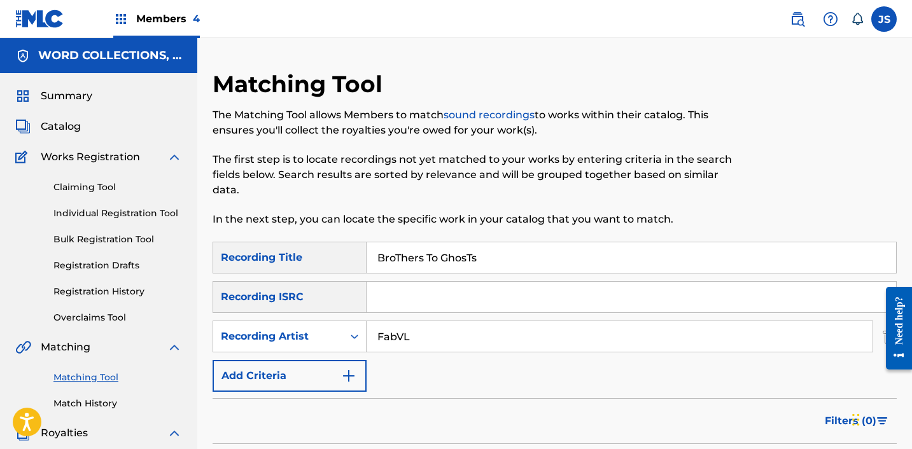
drag, startPoint x: 526, startPoint y: 263, endPoint x: 308, endPoint y: 269, distance: 217.7
click at [313, 265] on div "SearchWithCriteria0067a70e-6559-4250-ba39-ae49168e1644 Recording Title BroThers…" at bounding box center [555, 258] width 684 height 32
click at [382, 269] on input "BroThers To GhosTs" at bounding box center [630, 257] width 529 height 31
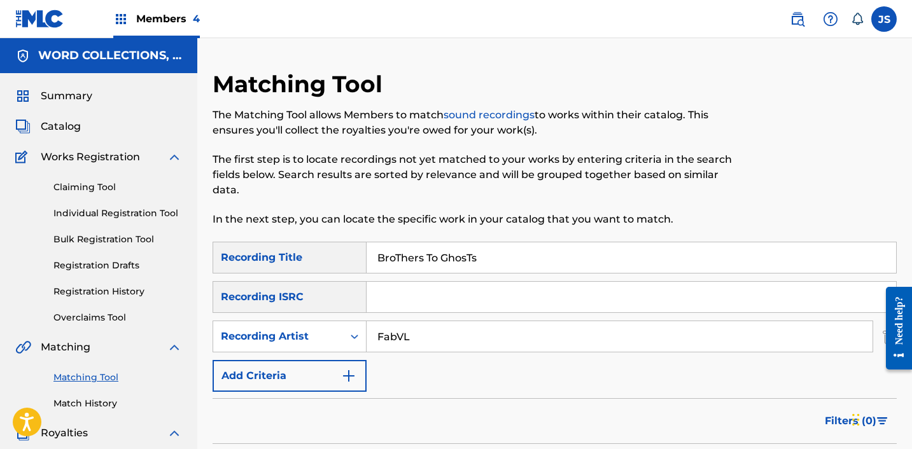
click at [382, 269] on input "BroThers To GhosTs" at bounding box center [630, 257] width 529 height 31
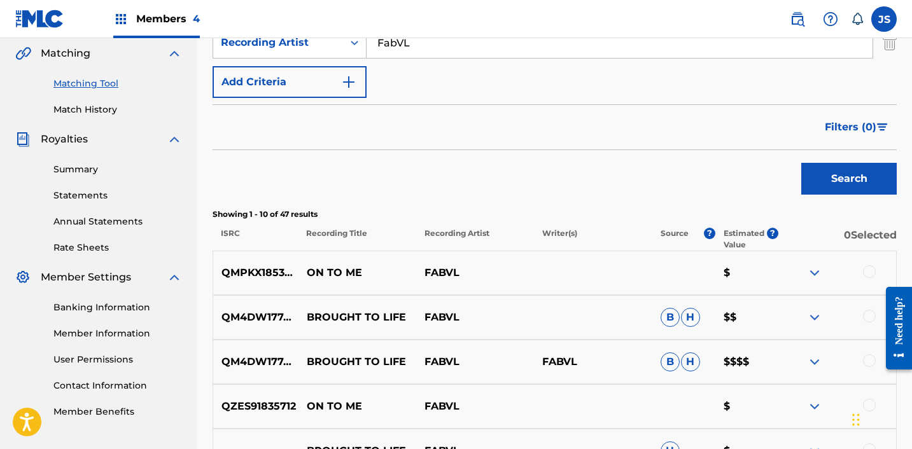
scroll to position [298, 0]
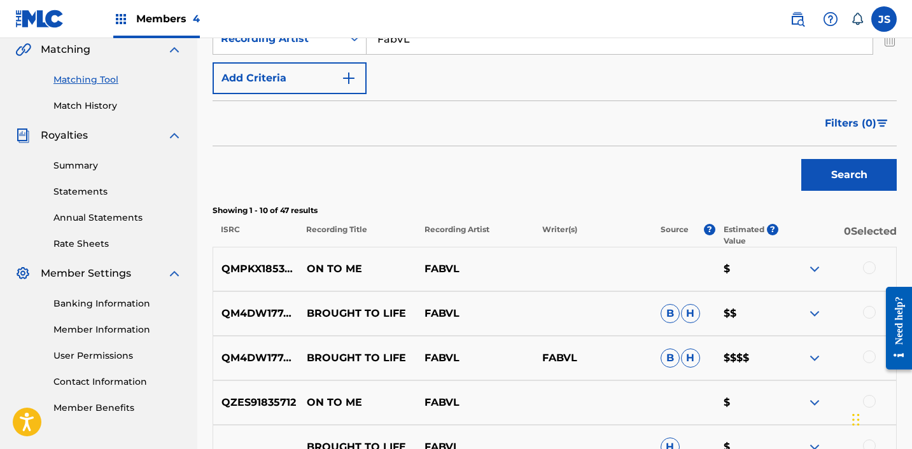
click at [801, 159] on button "Search" at bounding box center [848, 175] width 95 height 32
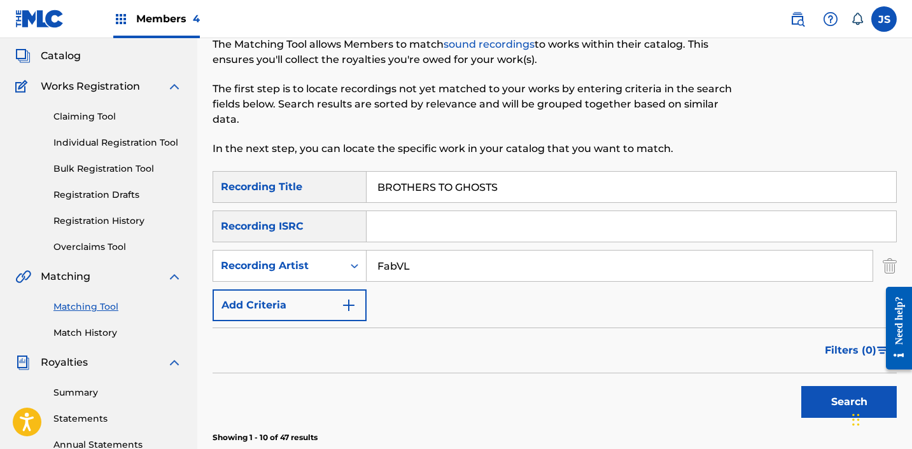
scroll to position [71, 0]
click at [801, 386] on button "Search" at bounding box center [848, 402] width 95 height 32
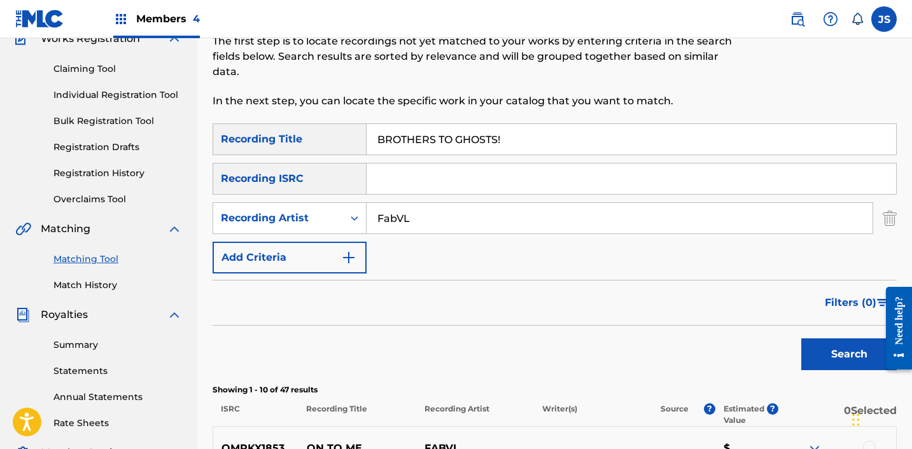
scroll to position [0, 0]
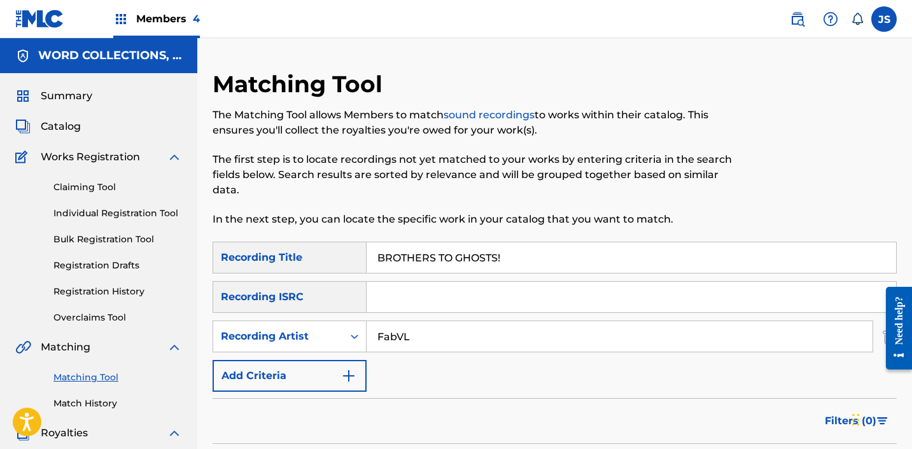
click at [463, 267] on input "BROTHERS TO GHOSTS!" at bounding box center [630, 257] width 529 height 31
paste input "[PERSON_NAME] to Life"
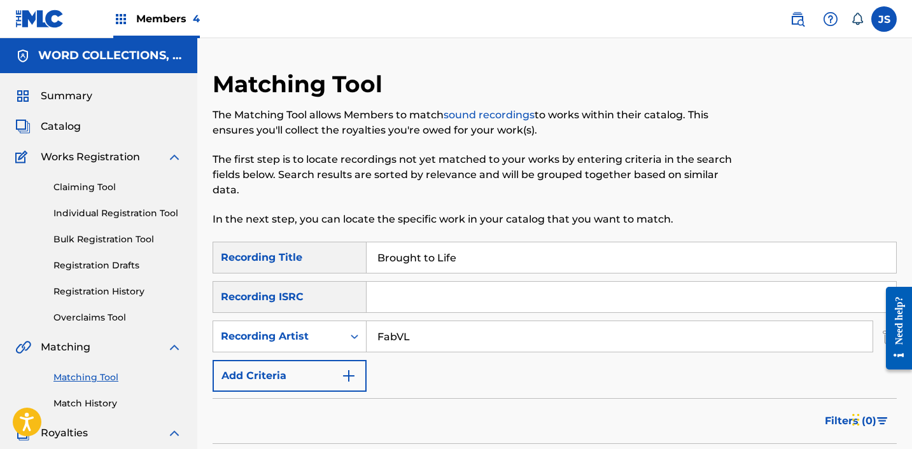
type input "Brought to Life"
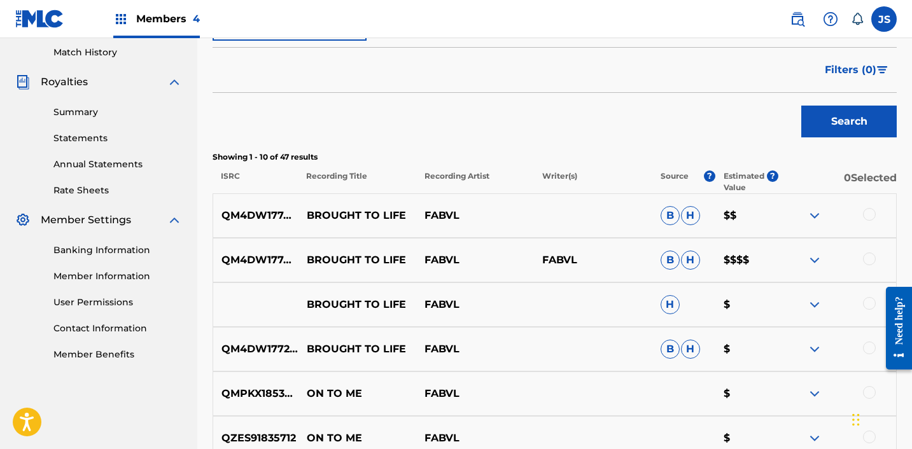
scroll to position [365, 0]
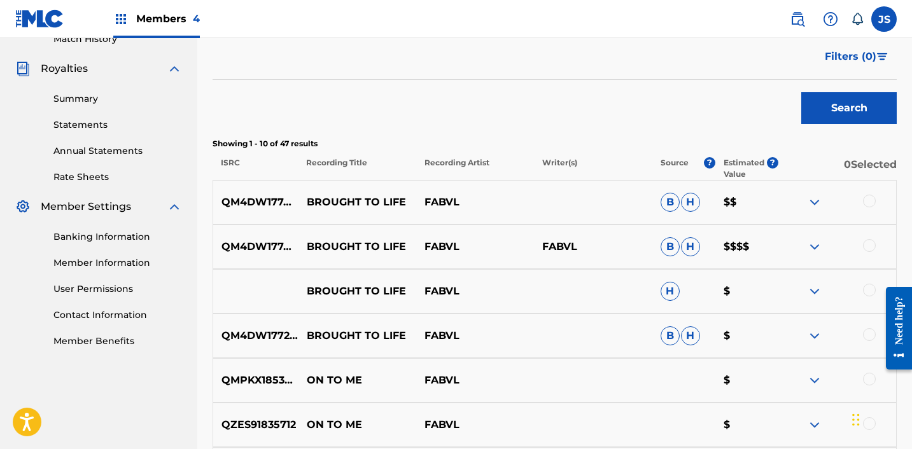
click at [870, 206] on div at bounding box center [869, 201] width 13 height 13
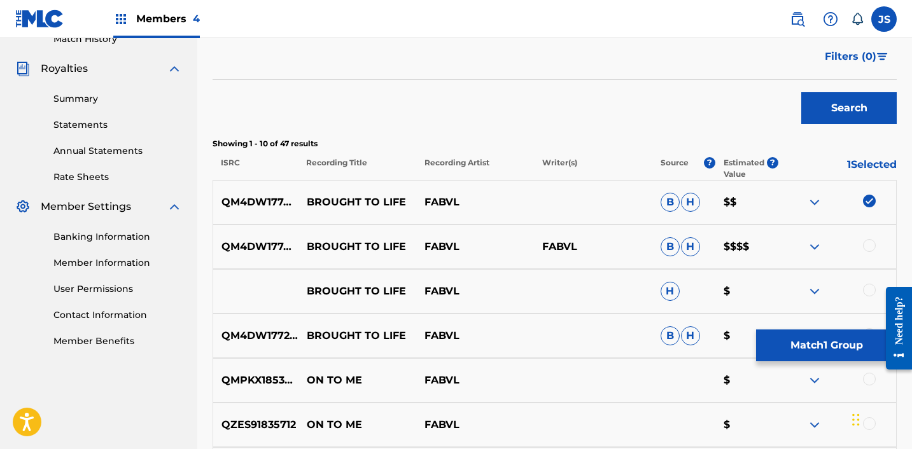
click at [870, 240] on div at bounding box center [869, 245] width 13 height 13
click at [867, 288] on div at bounding box center [869, 290] width 13 height 13
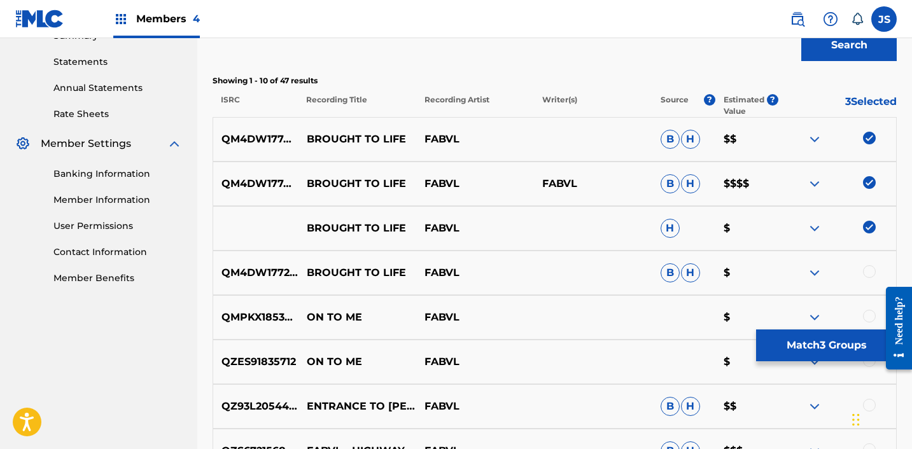
scroll to position [429, 0]
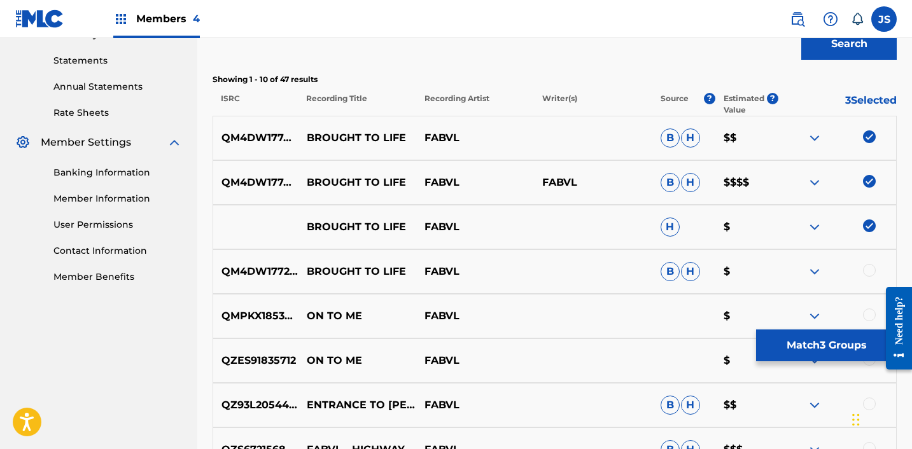
click at [865, 267] on div at bounding box center [869, 270] width 13 height 13
click at [818, 340] on button "Match 4 Groups" at bounding box center [826, 346] width 141 height 32
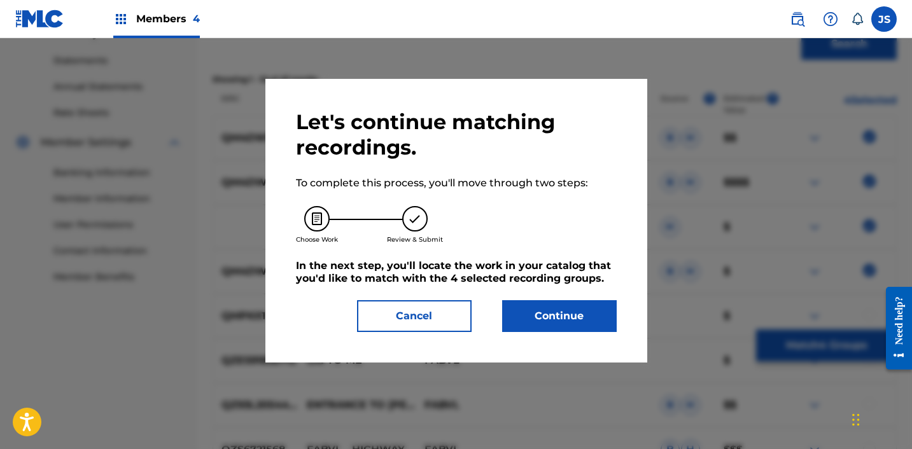
click at [588, 317] on button "Continue" at bounding box center [559, 316] width 115 height 32
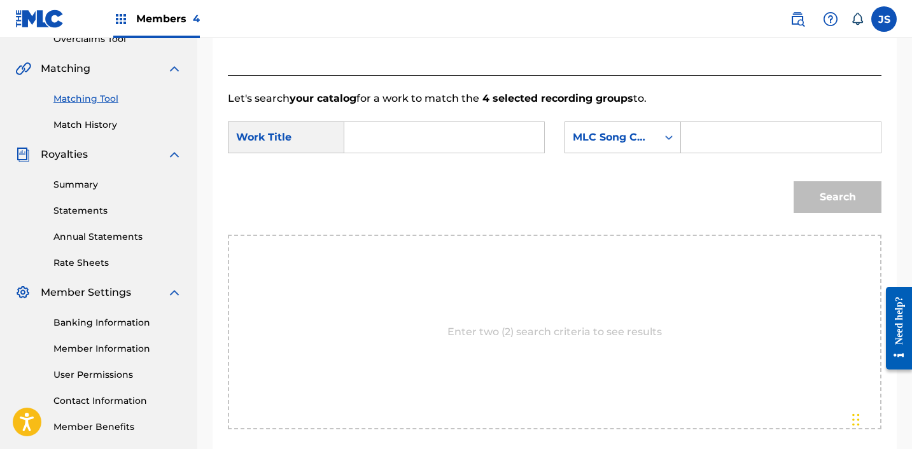
scroll to position [269, 0]
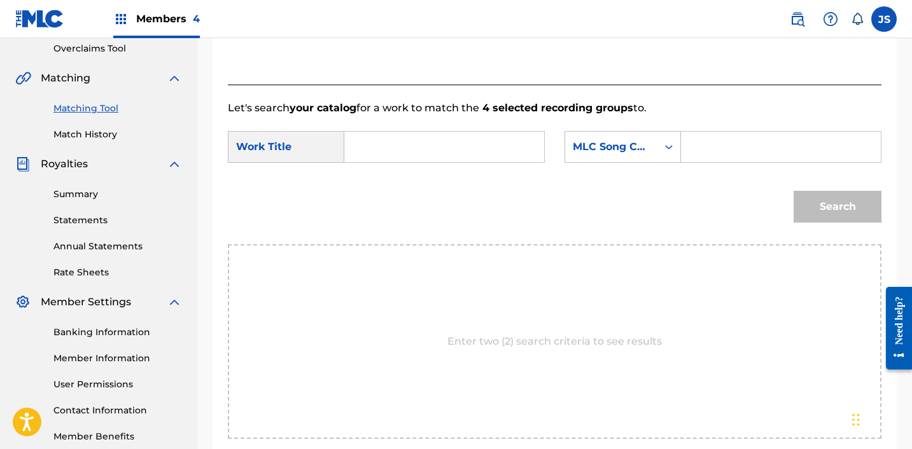
click at [418, 149] on input "Search Form" at bounding box center [444, 147] width 178 height 31
paste input "Brought to Life"
type input "Brought to Life"
click at [638, 141] on div "MLC Song Code" at bounding box center [611, 146] width 77 height 15
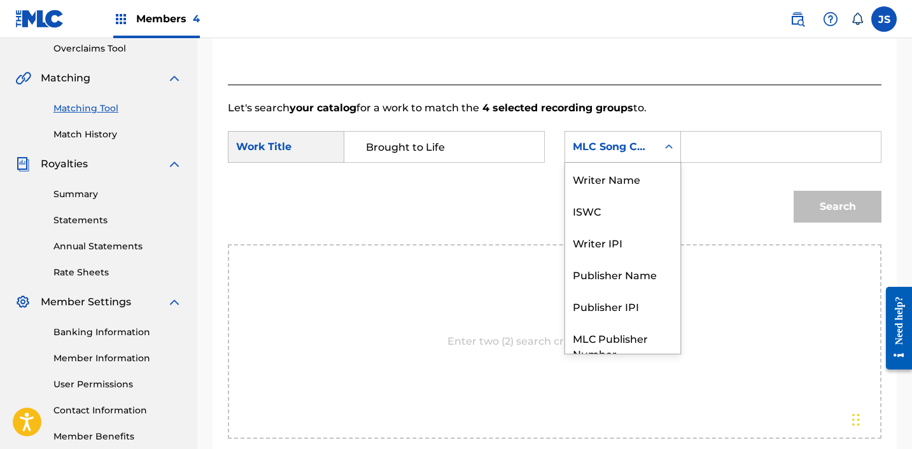
scroll to position [47, 0]
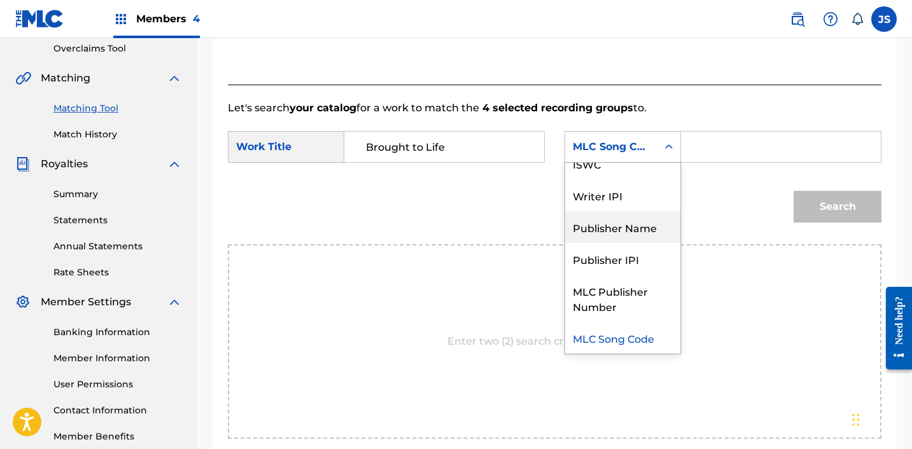
click at [635, 230] on div "Publisher Name" at bounding box center [622, 227] width 115 height 32
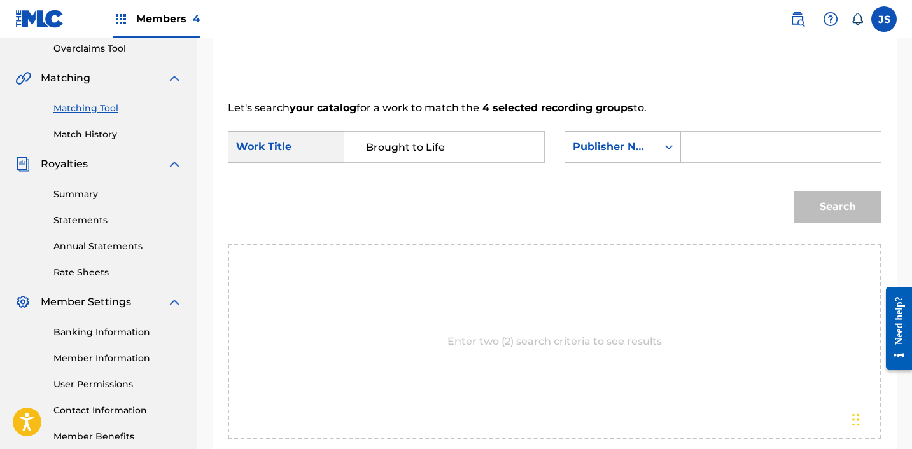
click at [740, 164] on div "SearchWithCriteriaf1741189-3e14-488b-bad3-c0201daed52c Work Title Brought to Li…" at bounding box center [554, 150] width 653 height 39
click at [738, 155] on input "Search Form" at bounding box center [781, 147] width 178 height 31
type input "FABVL"
click at [793, 191] on button "Search" at bounding box center [837, 207] width 88 height 32
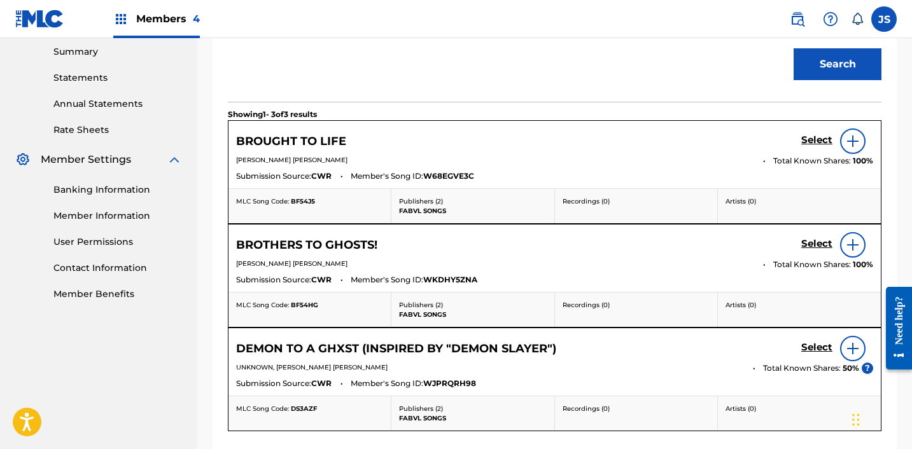
scroll to position [415, 0]
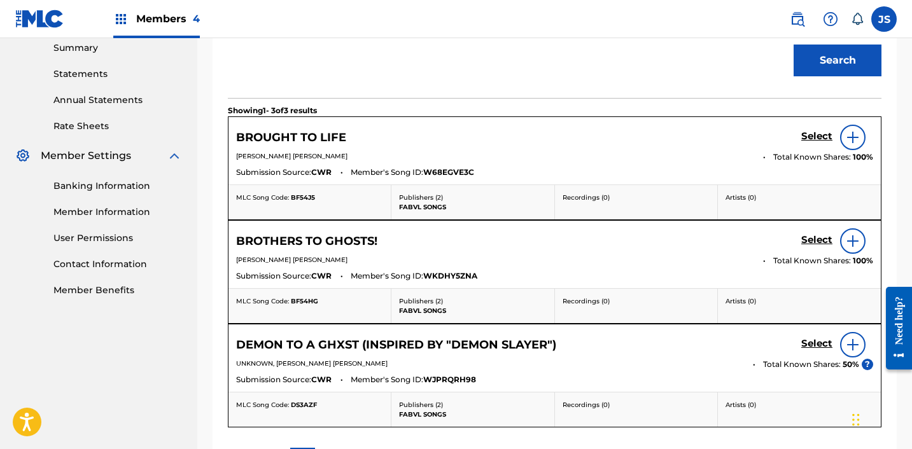
click at [816, 143] on link "Select" at bounding box center [816, 137] width 31 height 14
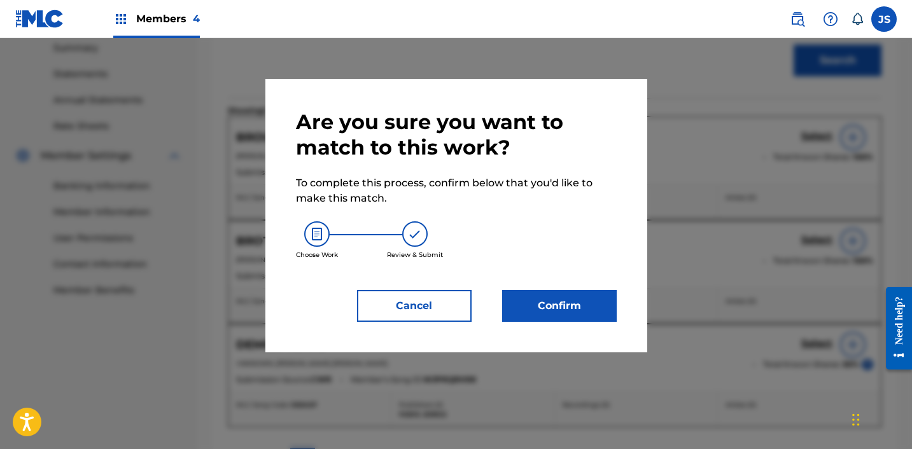
click at [557, 297] on button "Confirm" at bounding box center [559, 306] width 115 height 32
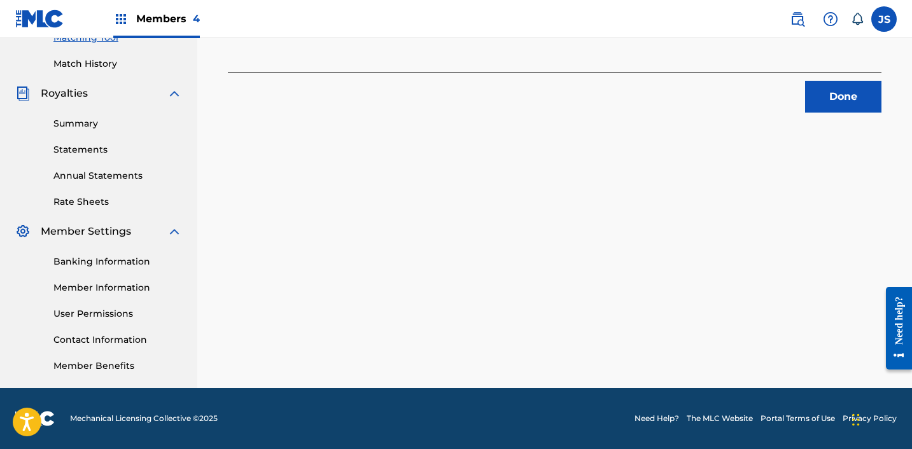
click at [863, 86] on button "Done" at bounding box center [843, 97] width 76 height 32
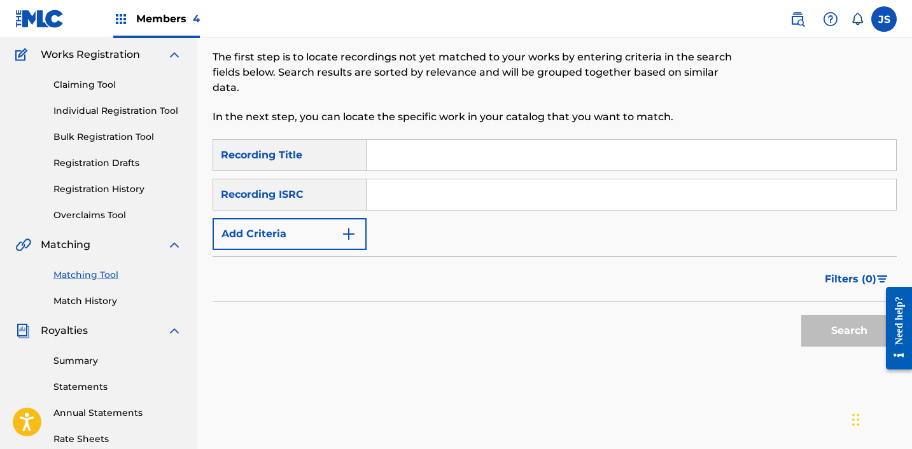
scroll to position [102, 0]
click at [433, 155] on input "Search Form" at bounding box center [630, 156] width 529 height 31
paste input "Burn It Down"
type input "Burn It Down"
click at [275, 241] on button "Add Criteria" at bounding box center [290, 235] width 154 height 32
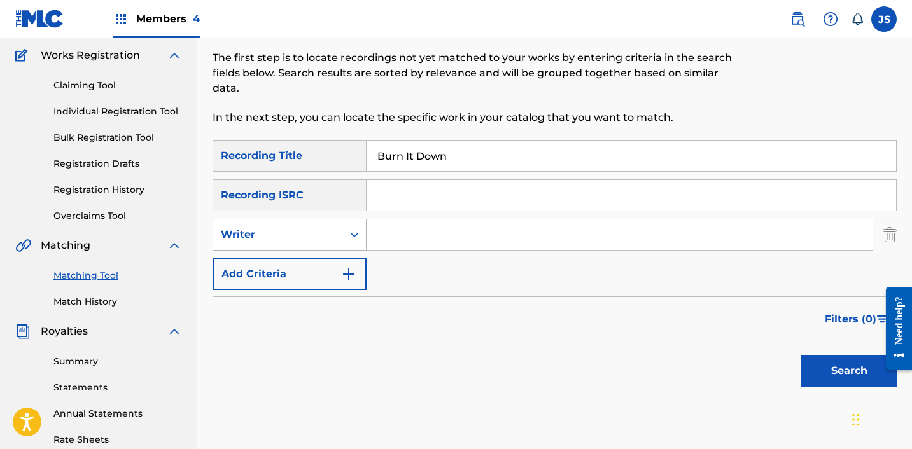
click at [338, 235] on div "Writer" at bounding box center [278, 235] width 130 height 24
click at [315, 270] on div "Recording Artist" at bounding box center [289, 267] width 153 height 32
click at [382, 244] on input "Search Form" at bounding box center [619, 235] width 506 height 31
type input "FabVL"
click at [815, 364] on button "Search" at bounding box center [848, 371] width 95 height 32
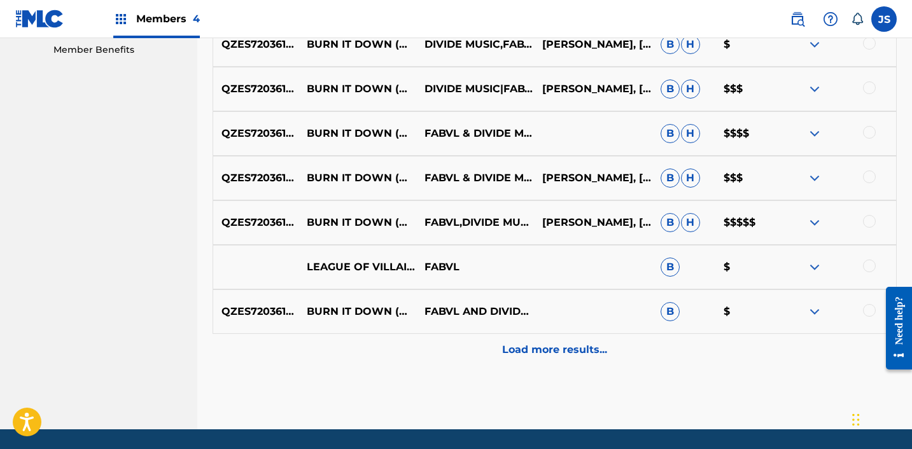
scroll to position [660, 0]
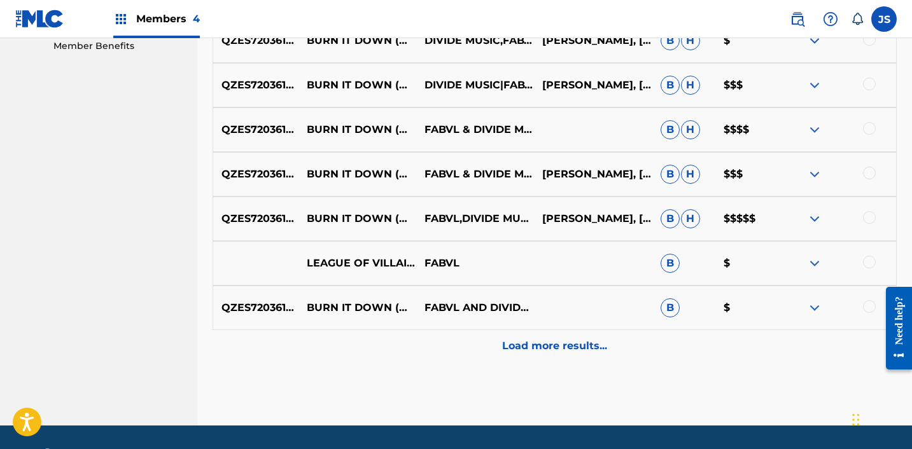
click at [532, 341] on p "Load more results..." at bounding box center [554, 345] width 105 height 15
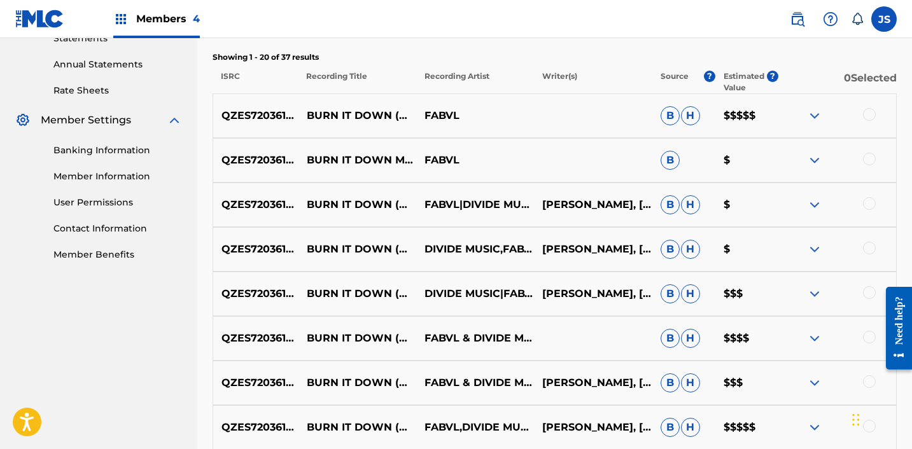
scroll to position [453, 0]
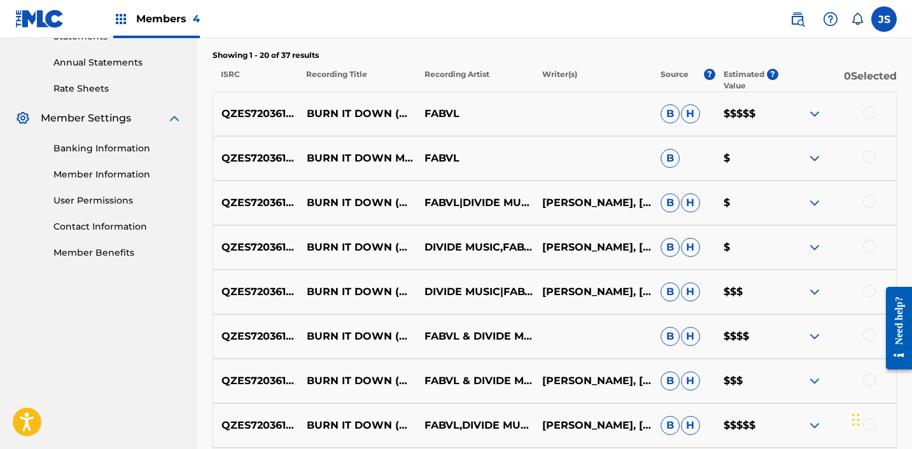
click at [866, 113] on div at bounding box center [869, 112] width 13 height 13
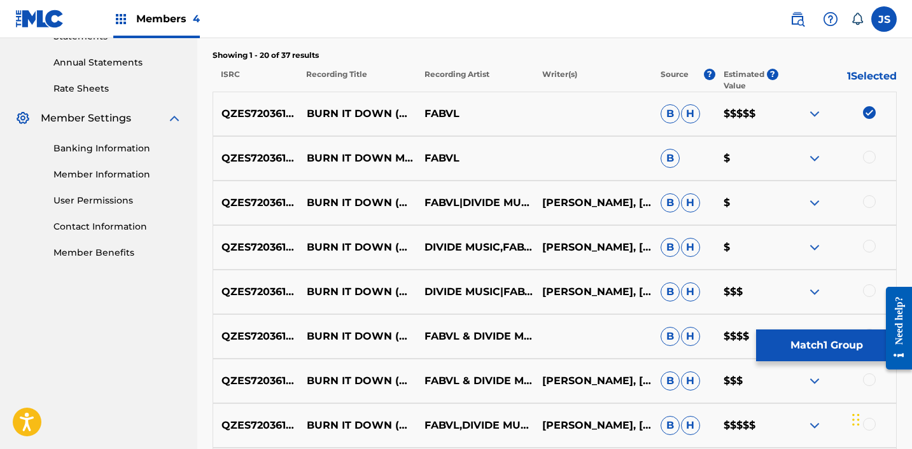
click at [867, 160] on div at bounding box center [869, 157] width 13 height 13
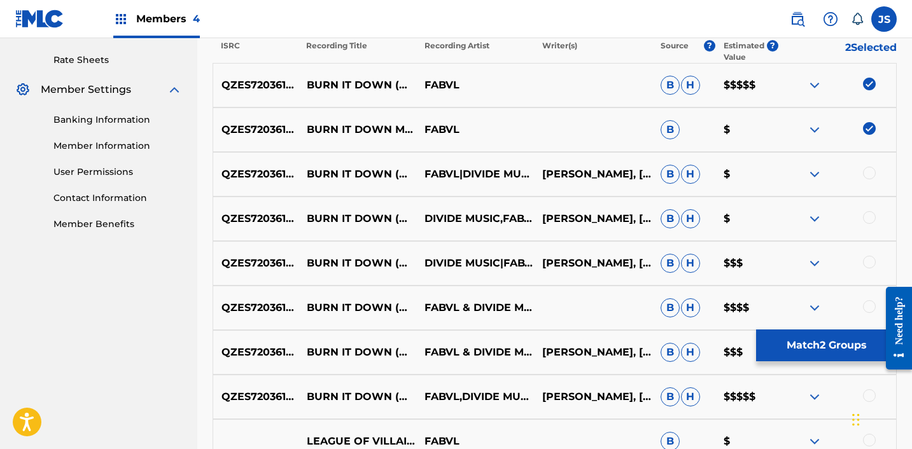
scroll to position [491, 0]
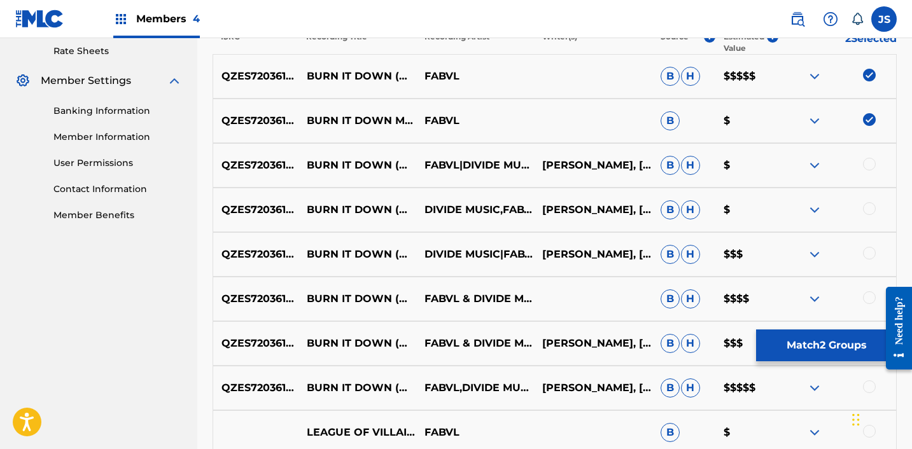
click at [869, 160] on div at bounding box center [869, 164] width 13 height 13
click at [866, 202] on div at bounding box center [837, 209] width 118 height 15
click at [870, 214] on div at bounding box center [869, 208] width 13 height 13
click at [871, 249] on div at bounding box center [869, 253] width 13 height 13
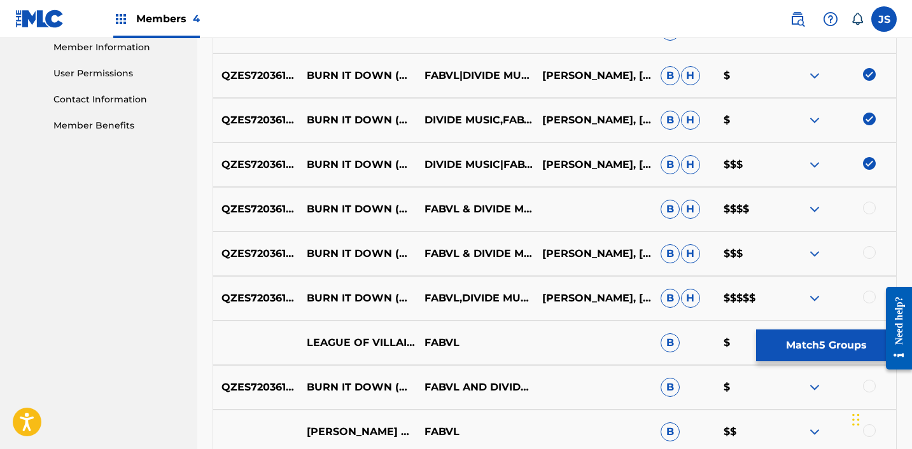
scroll to position [582, 0]
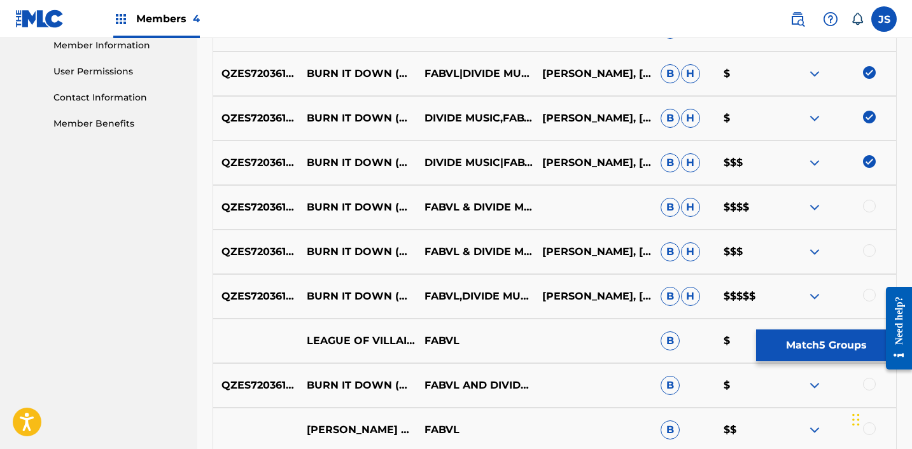
click at [866, 204] on div at bounding box center [869, 206] width 13 height 13
click at [866, 241] on div "QZES72036182 BURN IT DOWN (MY HERO ACADEMIA) FABVL & DIVIDE MUSIC [PERSON_NAME]…" at bounding box center [555, 252] width 684 height 45
click at [863, 246] on div at bounding box center [837, 251] width 118 height 15
click at [863, 240] on div "QZES72036182 BURN IT DOWN (MY HERO ACADEMIA) FABVL & DIVIDE MUSIC [PERSON_NAME]…" at bounding box center [555, 252] width 684 height 45
click at [865, 247] on div at bounding box center [869, 250] width 13 height 13
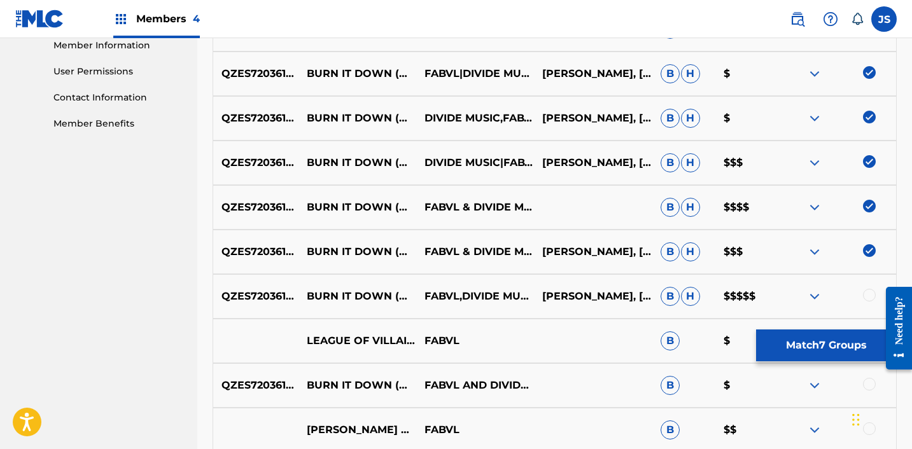
click at [863, 291] on div at bounding box center [869, 295] width 13 height 13
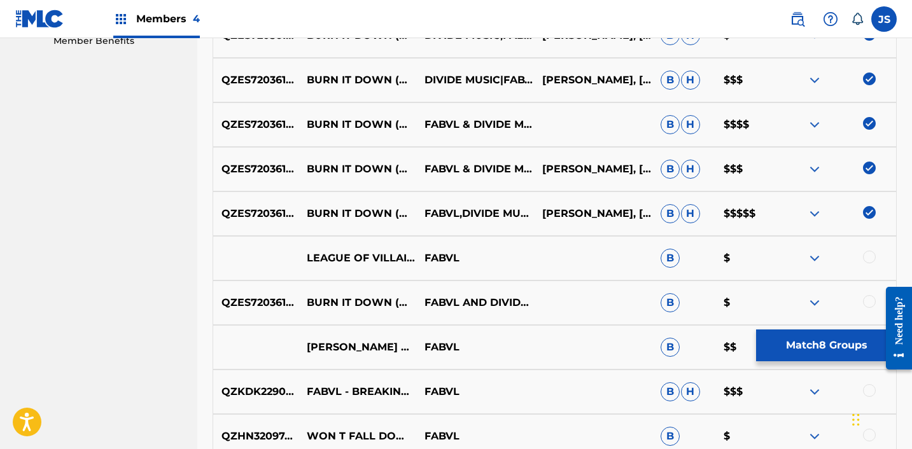
scroll to position [680, 0]
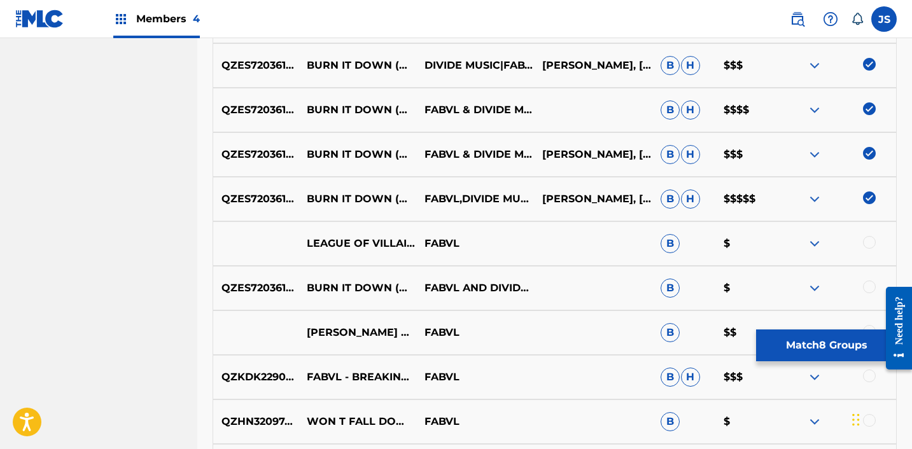
click at [873, 286] on div at bounding box center [869, 287] width 13 height 13
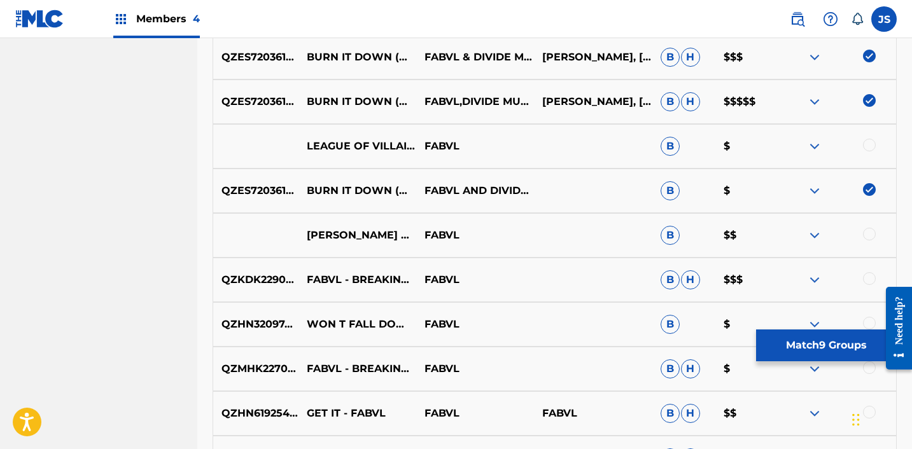
scroll to position [780, 0]
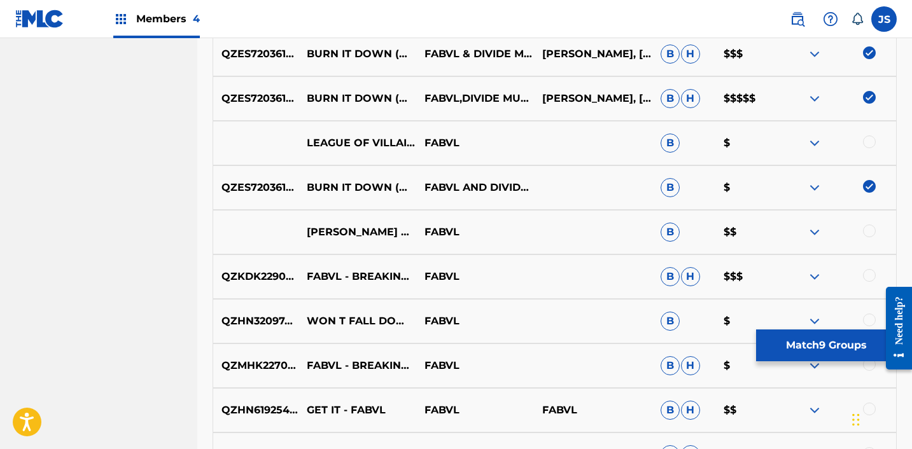
click at [865, 143] on div at bounding box center [869, 142] width 13 height 13
click at [813, 349] on button "Match 10 Groups" at bounding box center [826, 346] width 141 height 32
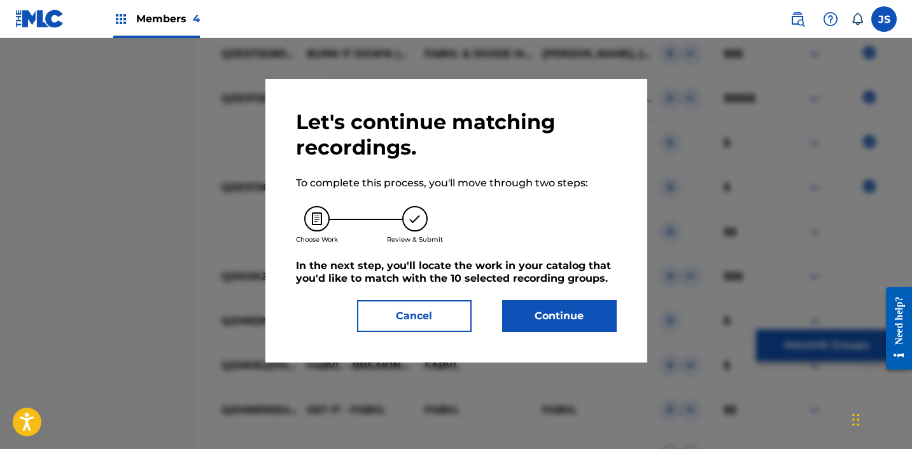
click at [535, 330] on button "Continue" at bounding box center [559, 316] width 115 height 32
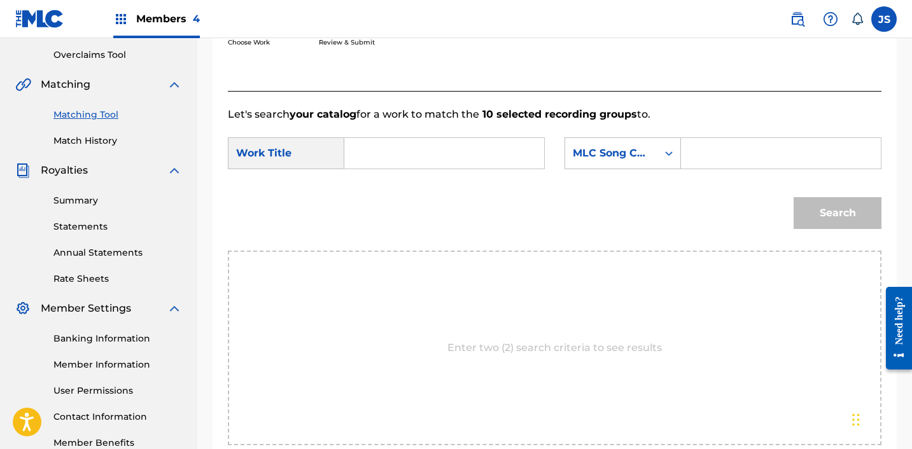
scroll to position [262, 0]
click at [374, 163] on input "Search Form" at bounding box center [444, 154] width 178 height 31
paste input "Burn It Down"
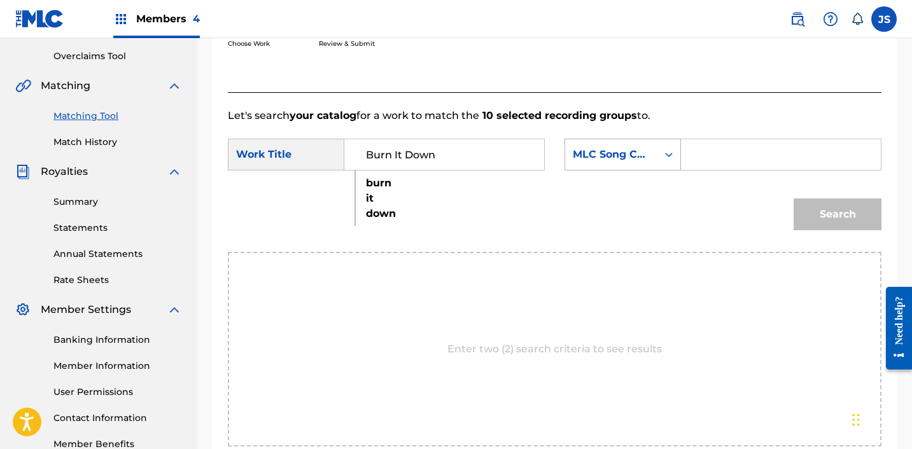
type input "Burn It Down"
click at [619, 158] on div "MLC Song Code" at bounding box center [611, 154] width 77 height 15
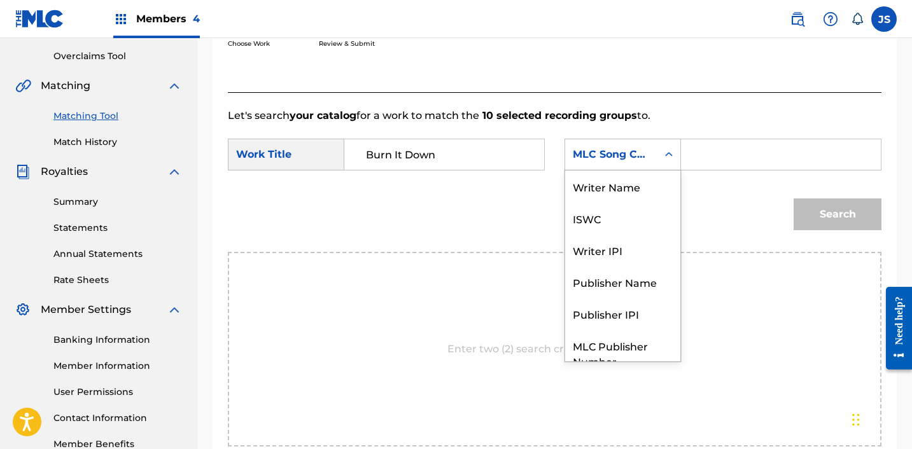
scroll to position [47, 0]
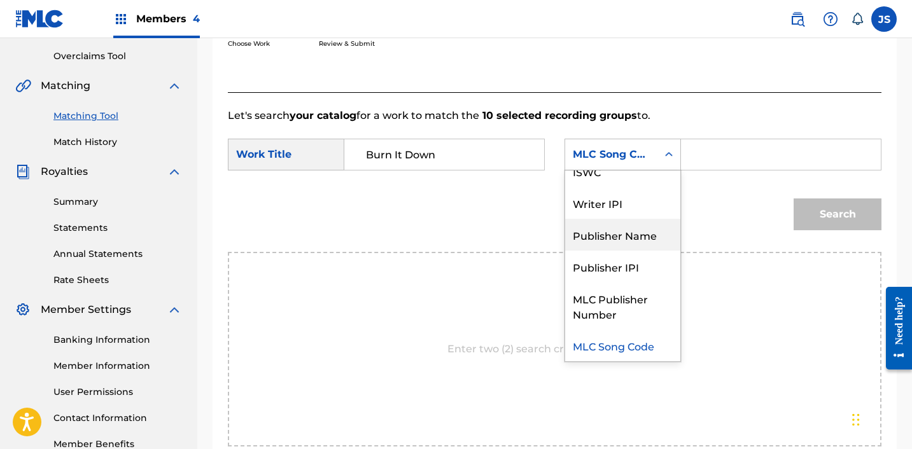
click at [606, 229] on div "Publisher Name" at bounding box center [622, 235] width 115 height 32
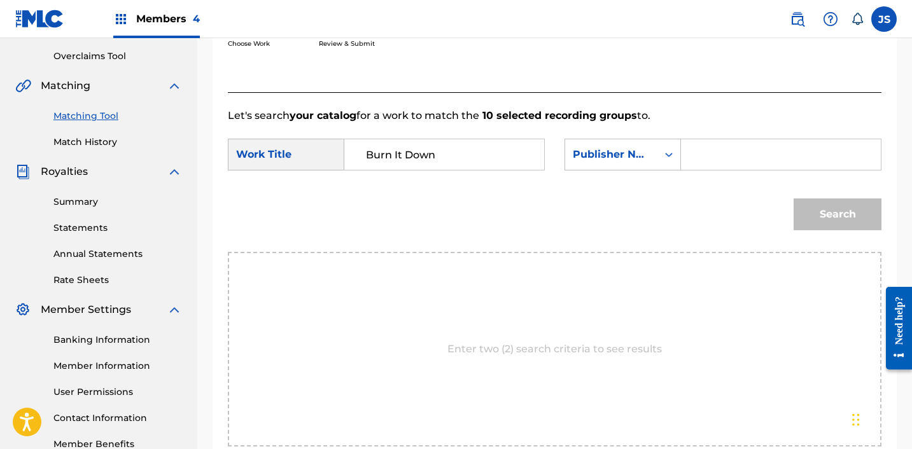
click at [732, 151] on input "Search Form" at bounding box center [781, 154] width 178 height 31
type input "FABVL"
click at [793, 199] on button "Search" at bounding box center [837, 215] width 88 height 32
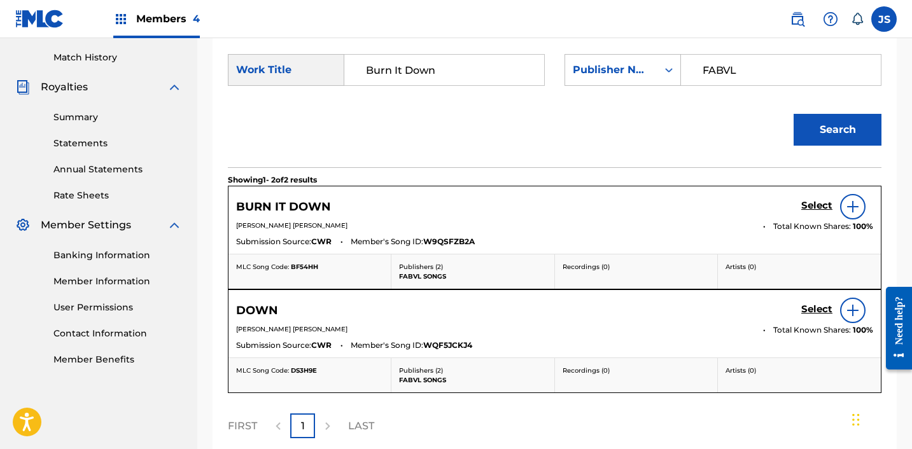
scroll to position [345, 0]
click at [813, 206] on h5 "Select" at bounding box center [816, 206] width 31 height 12
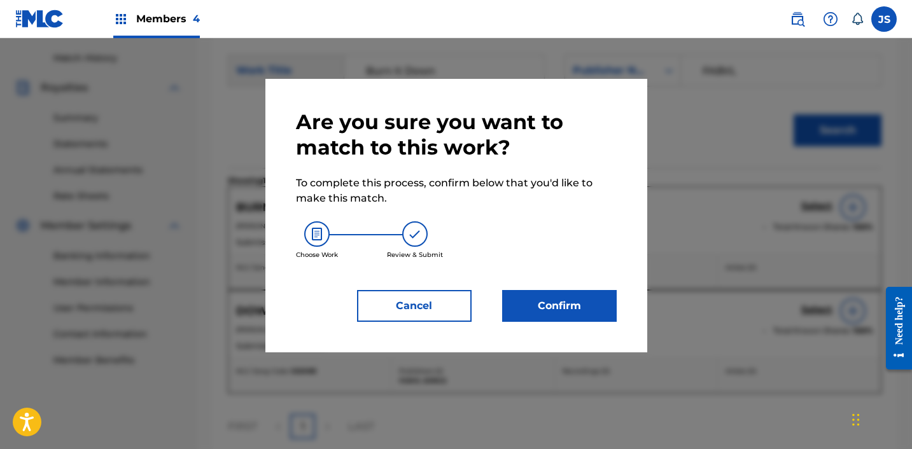
click at [601, 302] on button "Confirm" at bounding box center [559, 306] width 115 height 32
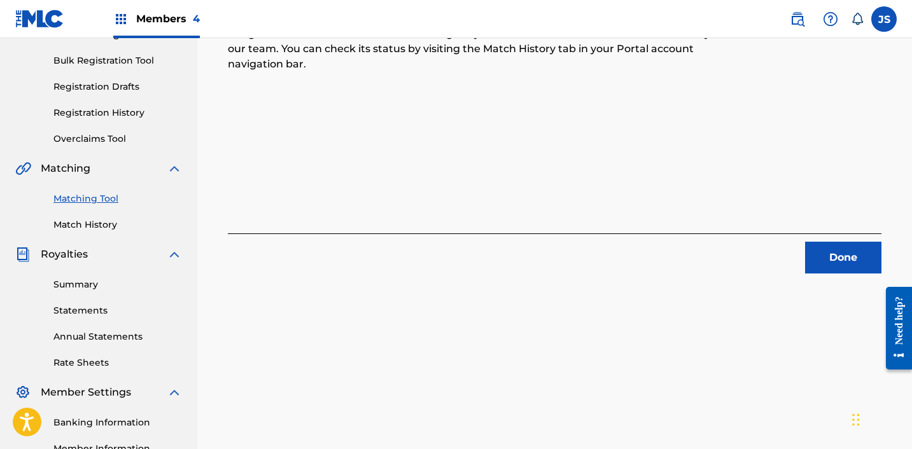
scroll to position [184, 0]
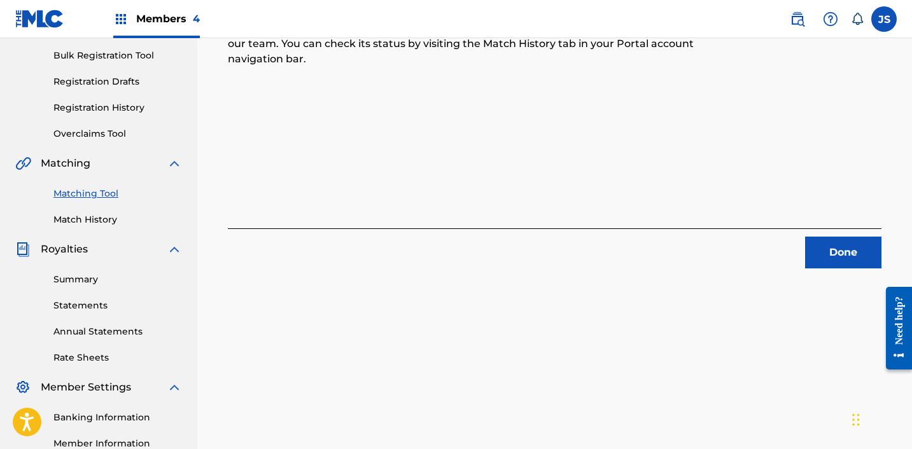
click at [837, 257] on button "Done" at bounding box center [843, 253] width 76 height 32
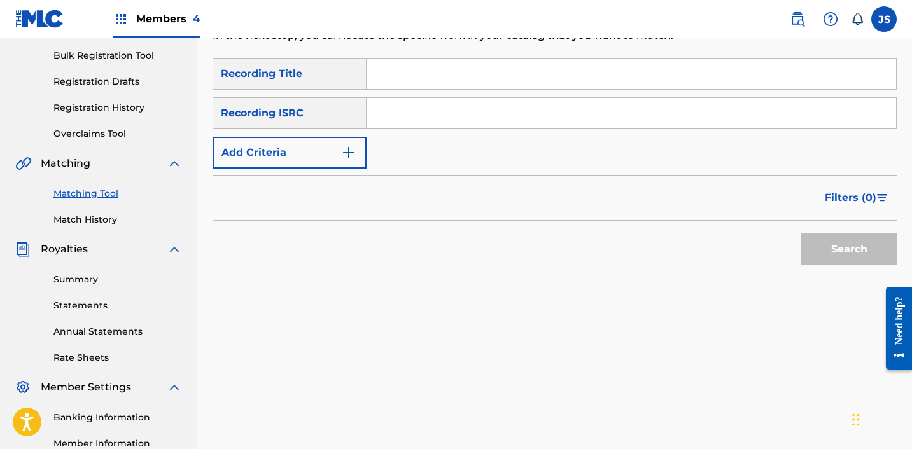
click at [414, 125] on input "Search Form" at bounding box center [630, 113] width 529 height 31
paste input "Call Of Duty Rap Song - "Save Us" [PERSON_NAME]"
type input "Call Of Duty Rap Song - "Save Us" [PERSON_NAME]"
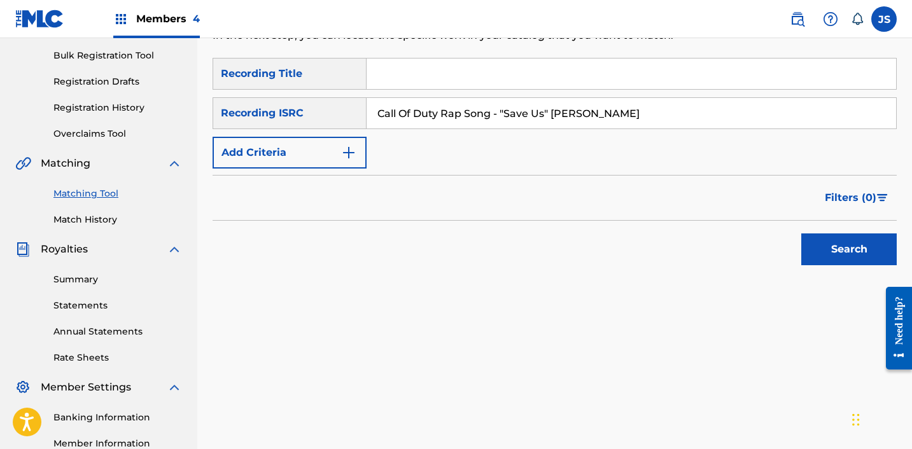
click at [414, 125] on input "Call Of Duty Rap Song - "Save Us" [PERSON_NAME]" at bounding box center [630, 113] width 529 height 31
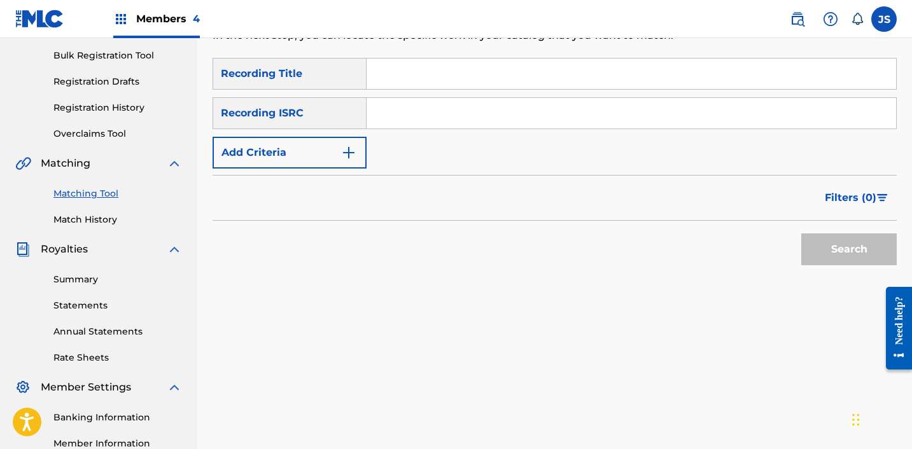
click at [407, 81] on input "Search Form" at bounding box center [630, 74] width 529 height 31
paste input "Call Of Duty Rap Song - "Save Us" [PERSON_NAME]"
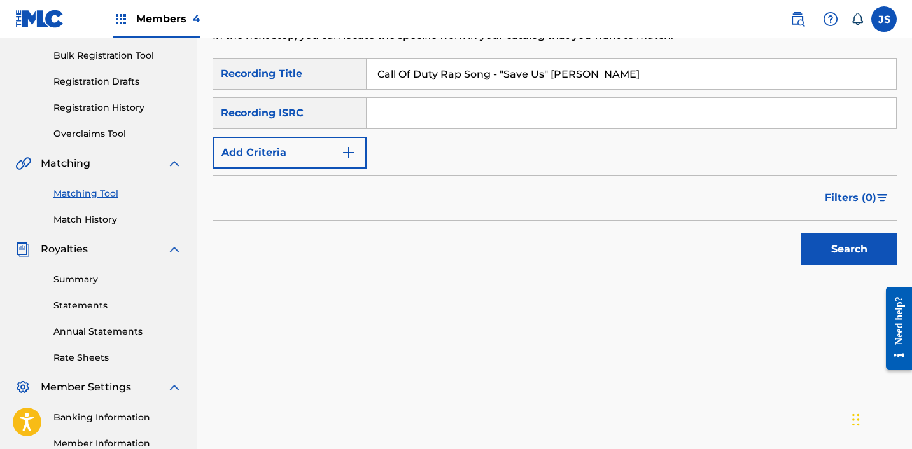
type input "Call Of Duty Rap Song - "Save Us" [PERSON_NAME]"
click at [265, 153] on button "Add Criteria" at bounding box center [290, 153] width 154 height 32
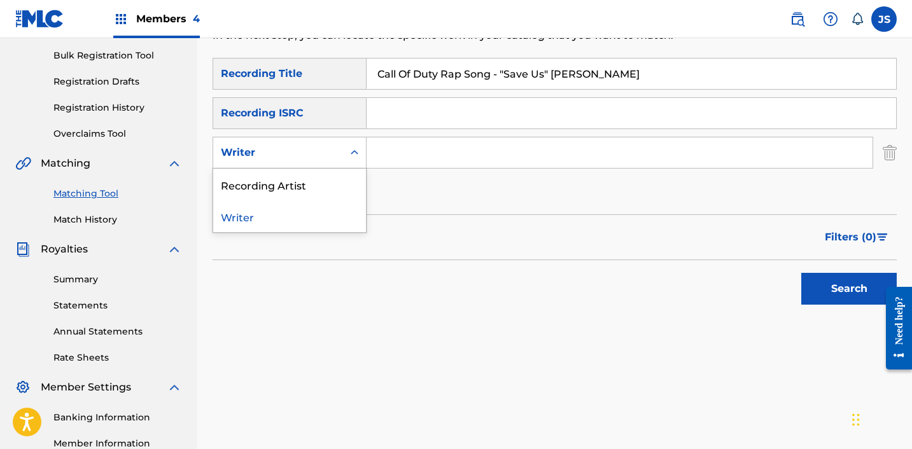
click at [284, 150] on div "Writer" at bounding box center [278, 152] width 115 height 15
click at [272, 186] on div "Recording Artist" at bounding box center [289, 185] width 153 height 32
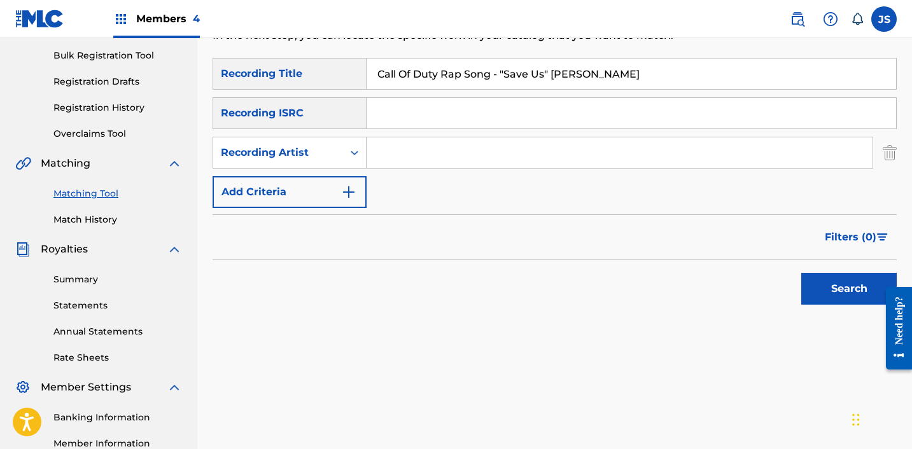
click at [412, 136] on div "SearchWithCriteria0067a70e-6559-4250-ba39-ae49168e1644 Recording Title Call Of …" at bounding box center [555, 133] width 684 height 150
click at [406, 147] on input "Search Form" at bounding box center [619, 152] width 506 height 31
type input "G"
type input "FabVL"
click at [825, 282] on button "Search" at bounding box center [848, 289] width 95 height 32
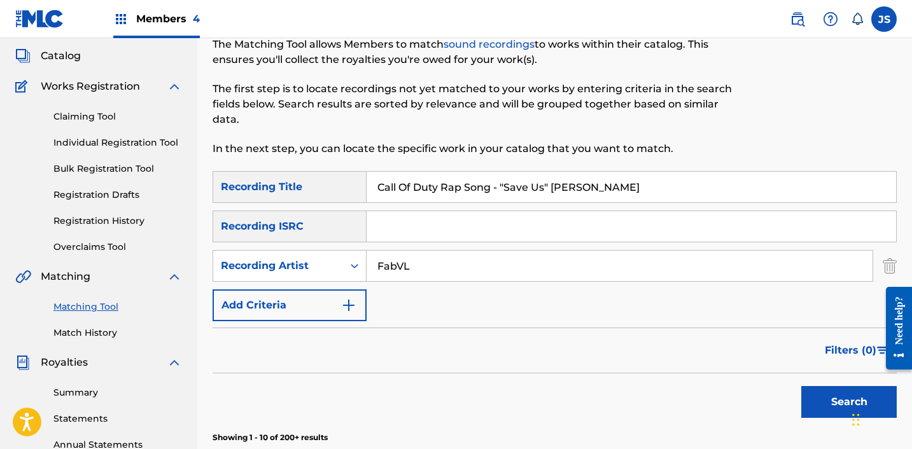
scroll to position [0, 0]
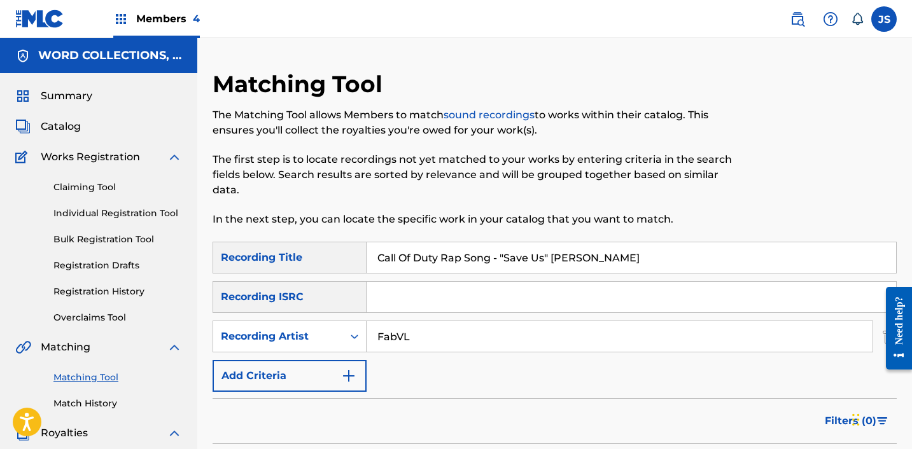
click at [398, 251] on input "Call Of Duty Rap Song - "Save Us" [PERSON_NAME]" at bounding box center [630, 257] width 529 height 31
paste input "ARRY ON"
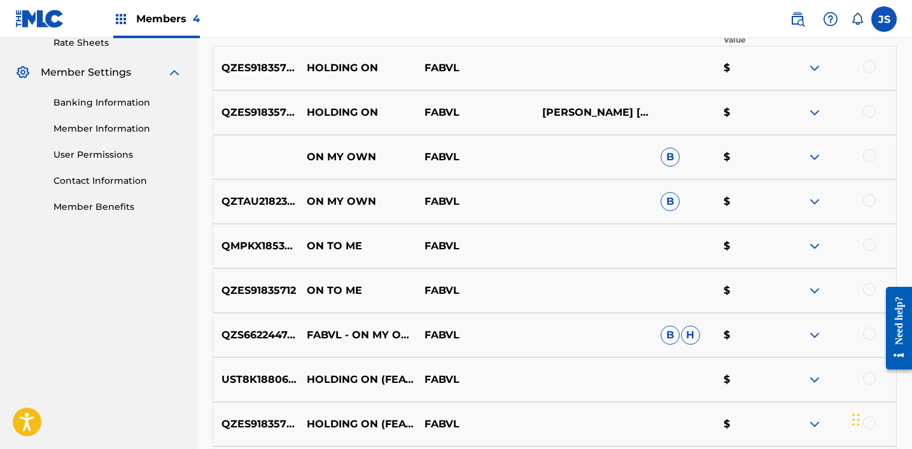
scroll to position [148, 0]
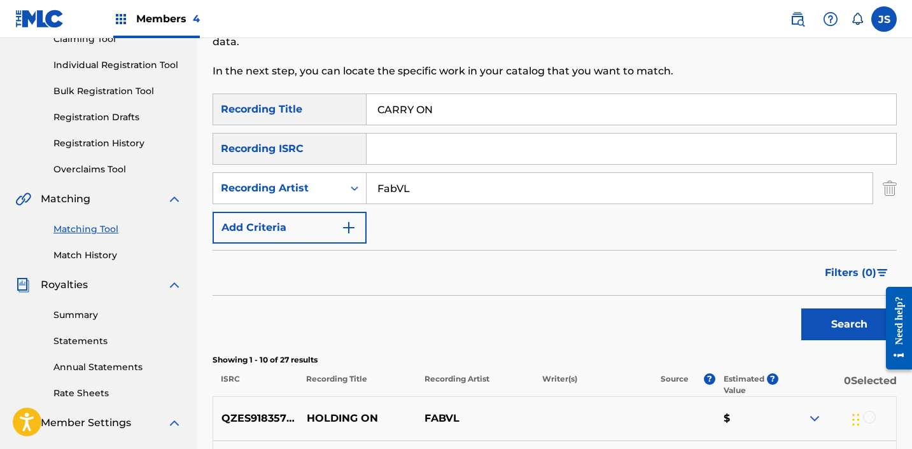
click at [412, 188] on input "FabVL" at bounding box center [619, 188] width 506 height 31
click at [445, 104] on input "CARRY ON" at bounding box center [630, 109] width 529 height 31
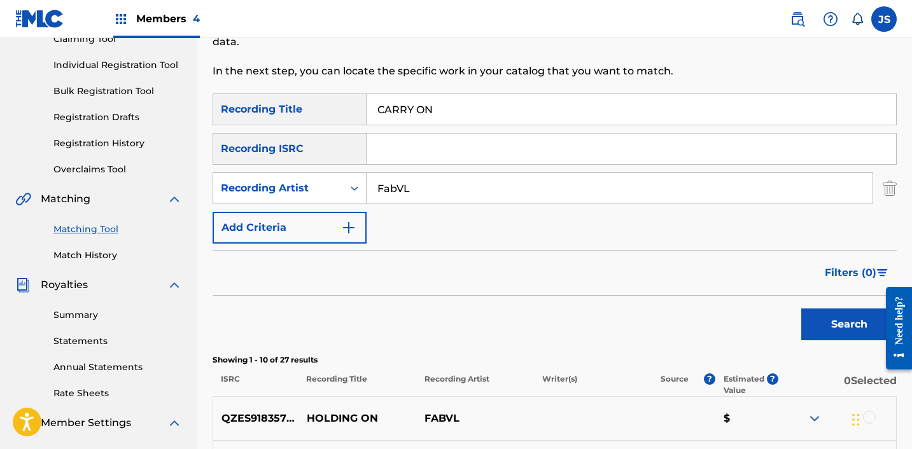
click at [445, 104] on input "CARRY ON" at bounding box center [630, 109] width 529 height 31
paste input "ast from Fire (Inspired by 'Avatar: The Last Airbender')"
type input "Cast from Fire (Inspired by 'Avatar: The Last Airbender')"
click at [801, 309] on button "Search" at bounding box center [848, 325] width 95 height 32
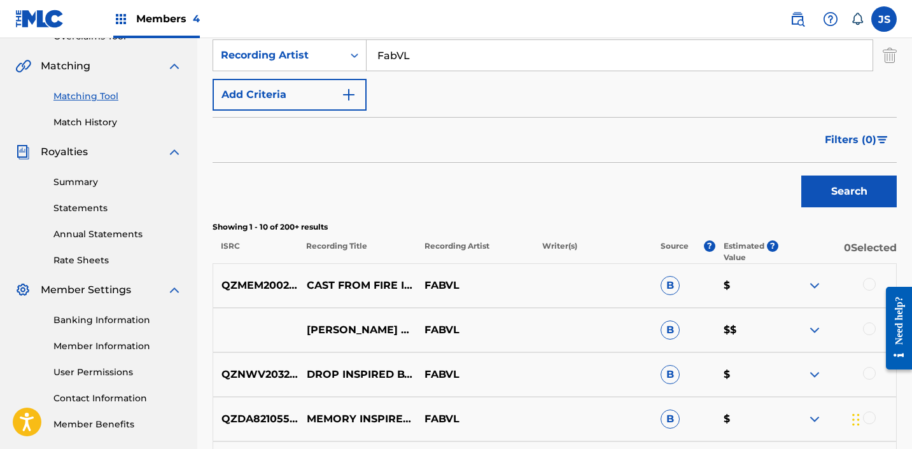
scroll to position [281, 0]
click at [869, 286] on div at bounding box center [869, 285] width 13 height 13
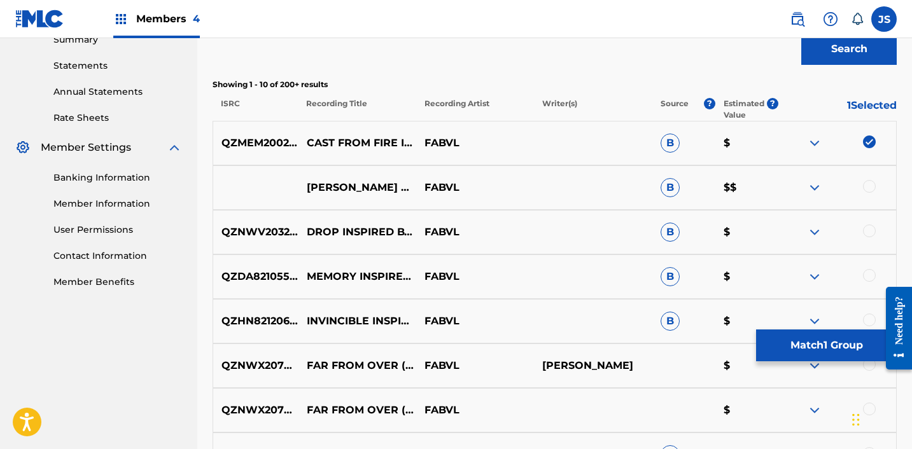
scroll to position [429, 0]
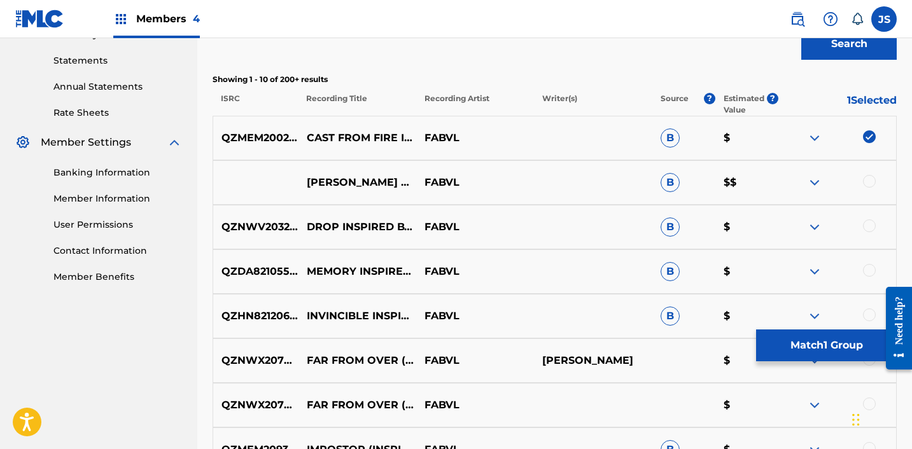
click at [783, 350] on button "Match 1 Group" at bounding box center [826, 346] width 141 height 32
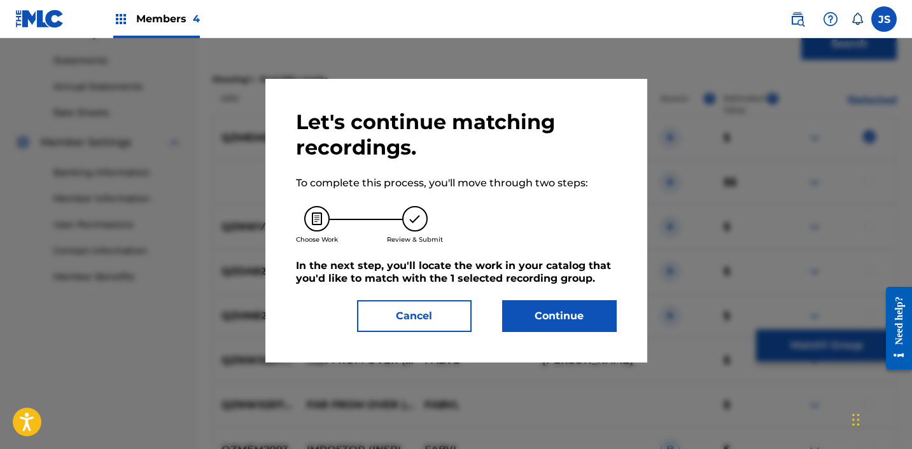
click at [531, 307] on button "Continue" at bounding box center [559, 316] width 115 height 32
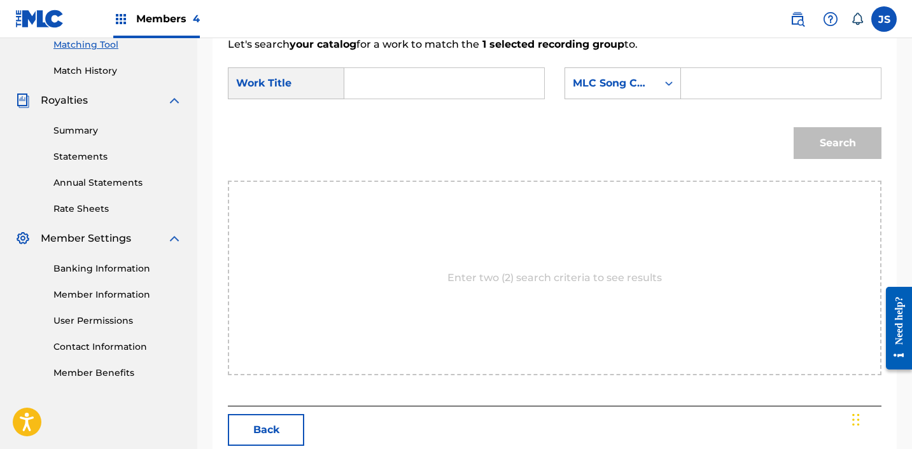
scroll to position [302, 0]
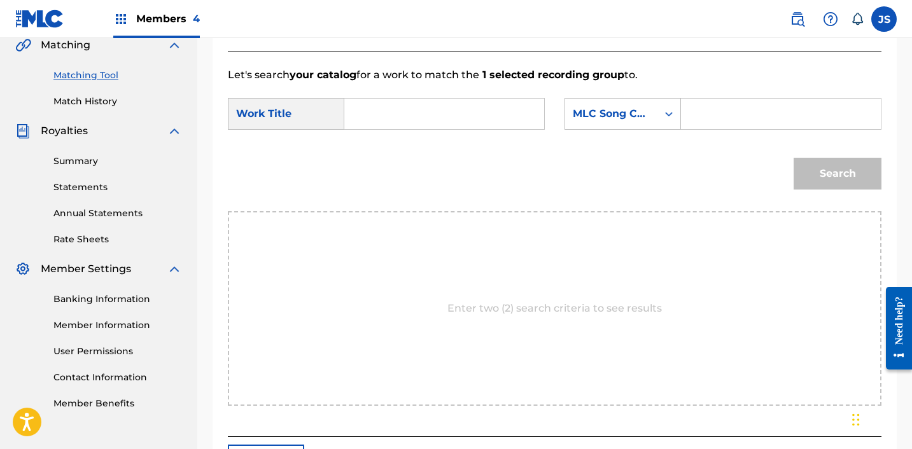
click at [375, 107] on input "Search Form" at bounding box center [444, 114] width 178 height 31
paste input "Cast from Fire (Inspired by 'Avatar: The Last Airbender')"
type input "Cast from Fire (Inspired by 'Avatar: The Last Airbender')"
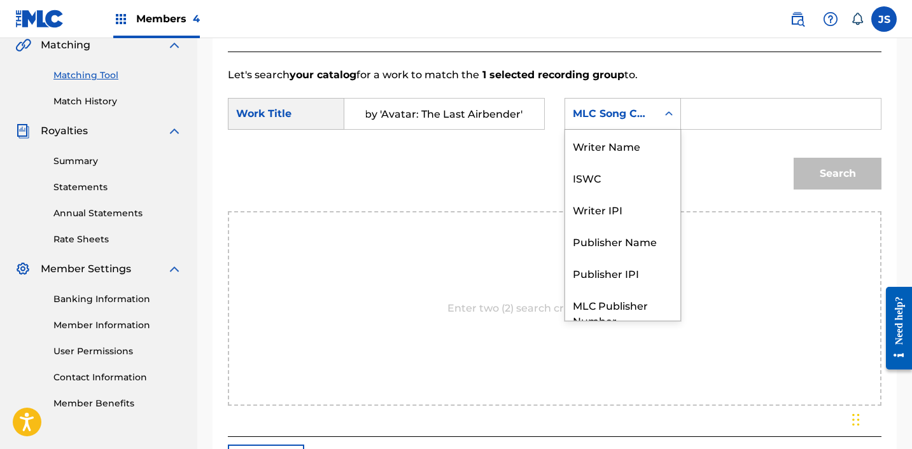
scroll to position [47, 0]
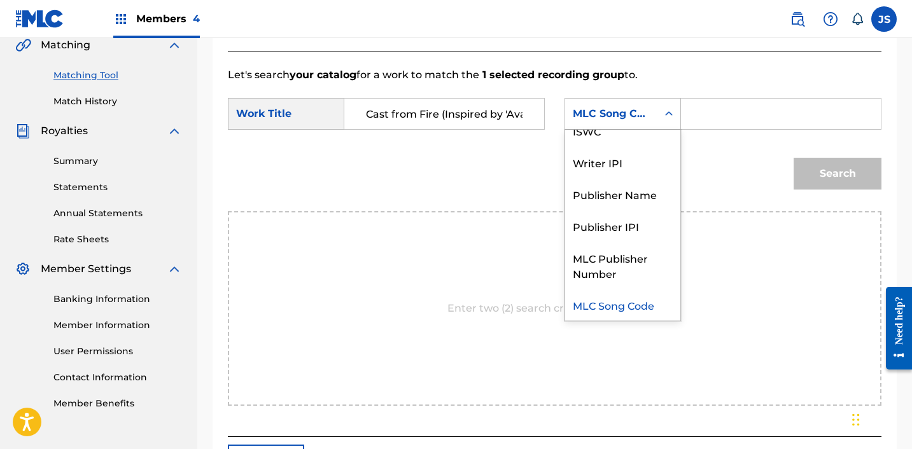
click at [610, 115] on div "MLC Song Code" at bounding box center [611, 113] width 77 height 15
click at [605, 189] on div "Publisher Name" at bounding box center [622, 194] width 115 height 32
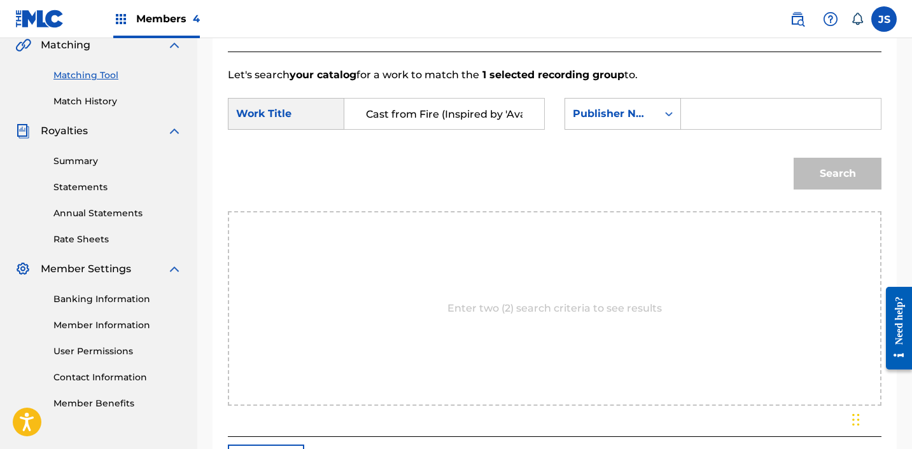
click at [738, 125] on input "Search Form" at bounding box center [781, 114] width 178 height 31
type input "FABVL"
click at [793, 158] on button "Search" at bounding box center [837, 174] width 88 height 32
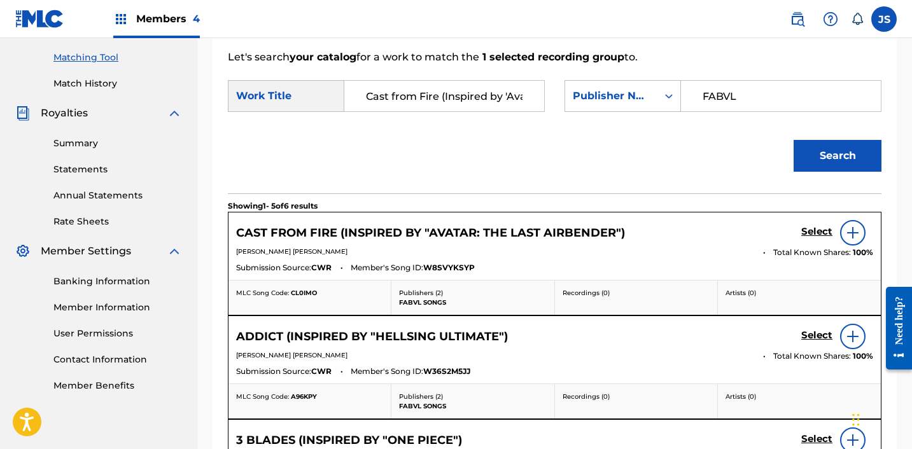
scroll to position [321, 0]
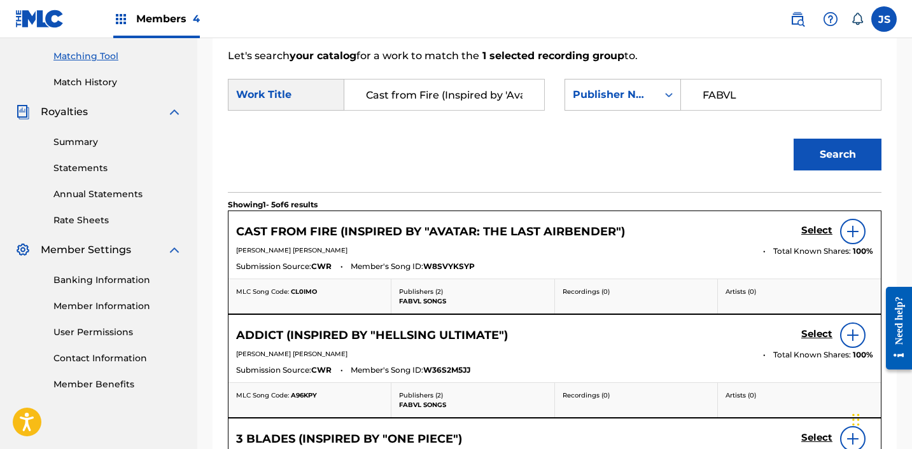
click at [821, 233] on h5 "Select" at bounding box center [816, 231] width 31 height 12
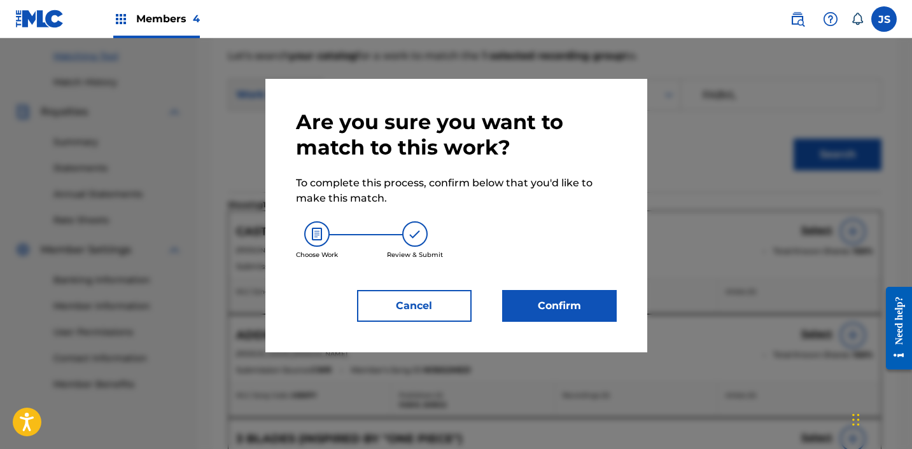
click at [541, 304] on button "Confirm" at bounding box center [559, 306] width 115 height 32
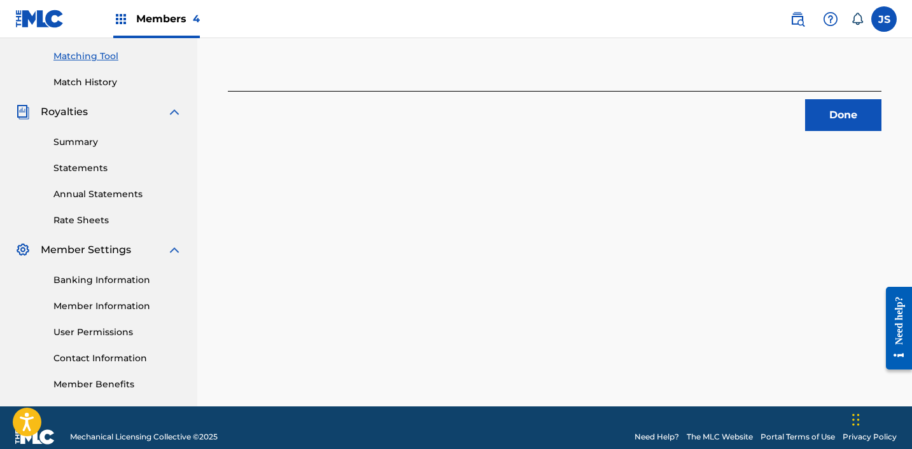
click at [827, 118] on button "Done" at bounding box center [843, 115] width 76 height 32
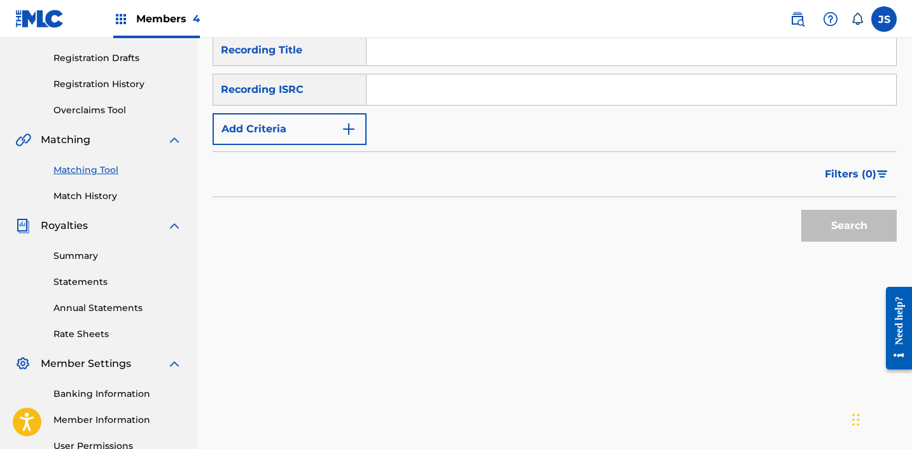
scroll to position [164, 0]
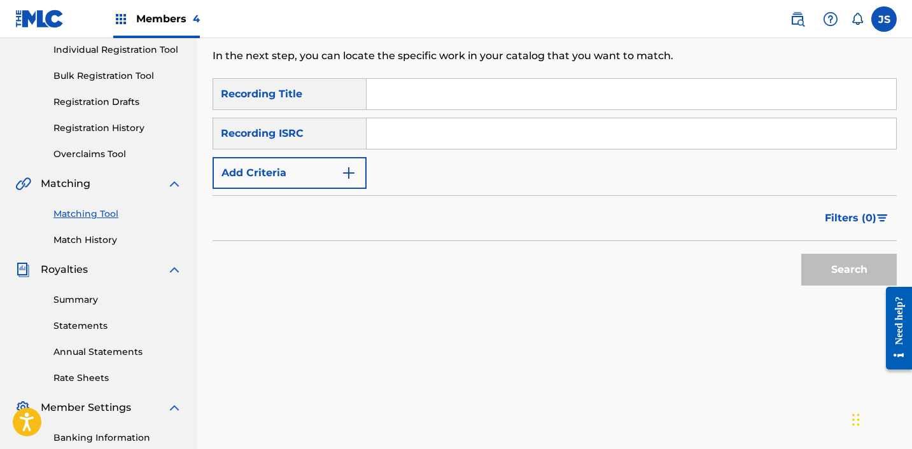
click at [506, 124] on input "Search Form" at bounding box center [630, 133] width 529 height 31
paste input "Changes"
click at [801, 254] on button "Search" at bounding box center [848, 270] width 95 height 32
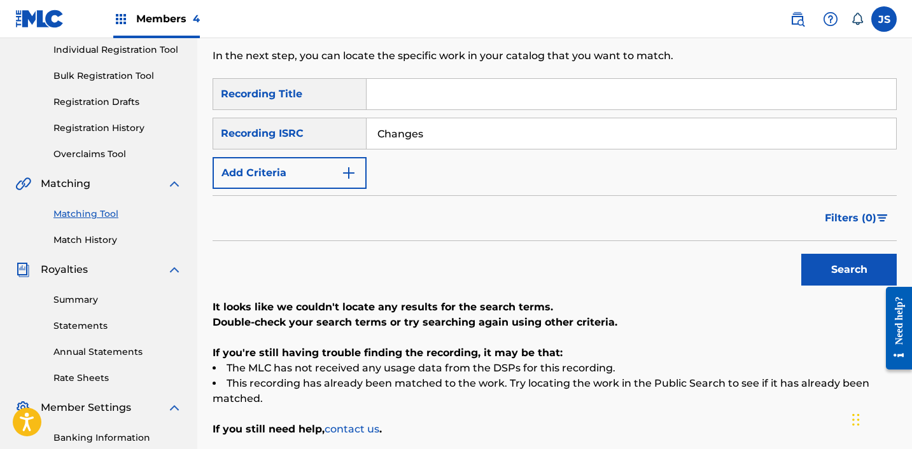
click at [445, 122] on input "Changes" at bounding box center [630, 133] width 529 height 31
paste input "LG Halo Team Rap Song ! Counter Logic Gaming (prod. [PERSON_NAME])"
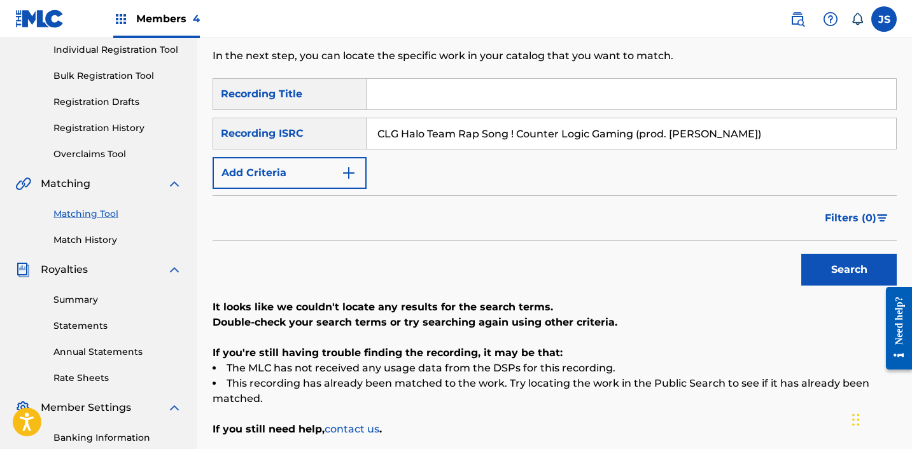
type input "CLG Halo Team Rap Song ! Counter Logic Gaming (prod. [PERSON_NAME])"
click at [801, 254] on button "Search" at bounding box center [848, 270] width 95 height 32
click at [422, 92] on input "Search Form" at bounding box center [630, 94] width 529 height 31
paste input "Changes"
type input "Changes"
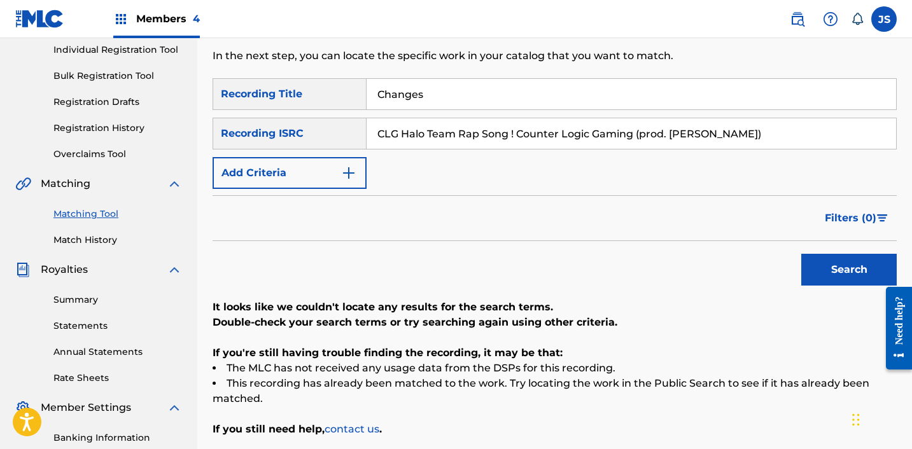
click at [423, 125] on input "CLG Halo Team Rap Song ! Counter Logic Gaming (prod. [PERSON_NAME])" at bounding box center [630, 133] width 529 height 31
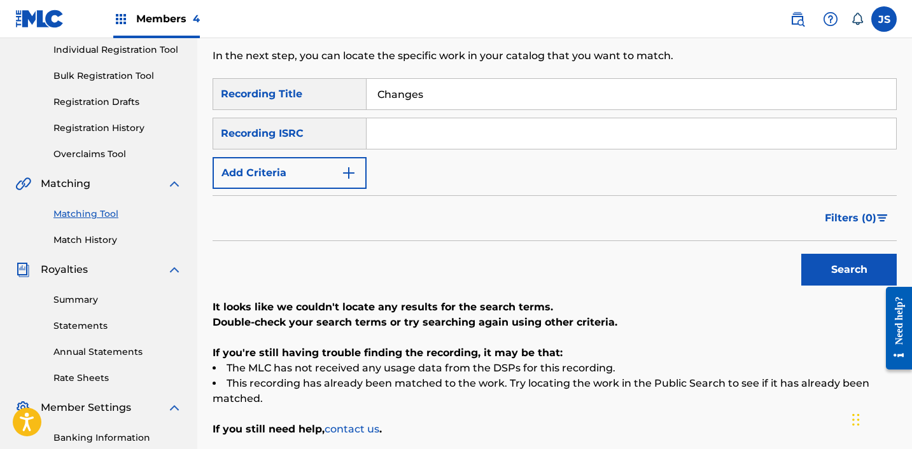
click at [330, 170] on button "Add Criteria" at bounding box center [290, 173] width 154 height 32
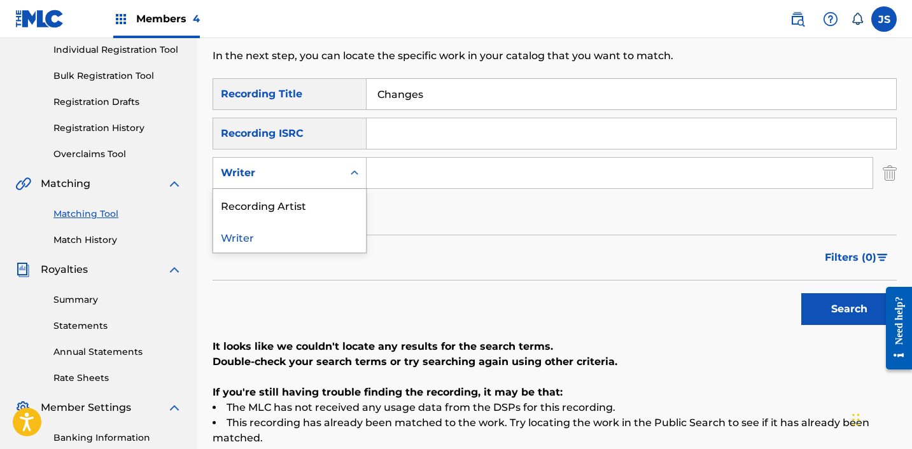
click at [312, 179] on div "Writer" at bounding box center [278, 172] width 115 height 15
click at [304, 196] on div "Recording Artist" at bounding box center [289, 205] width 153 height 32
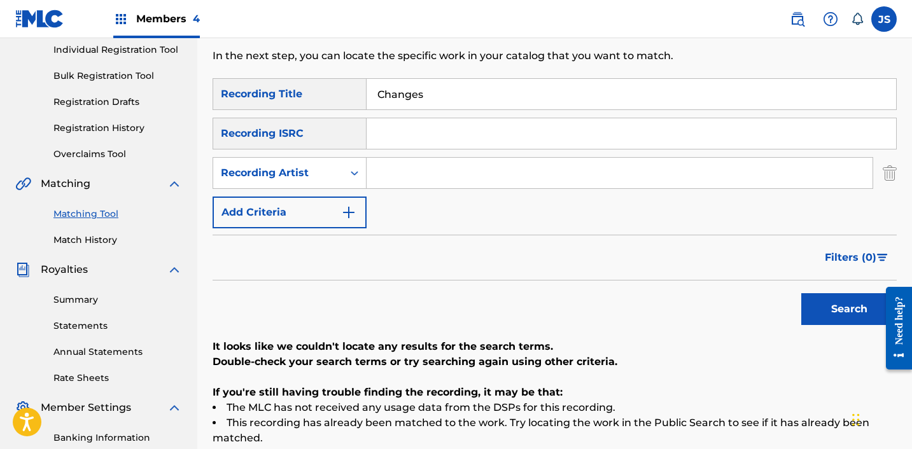
click at [423, 165] on input "Search Form" at bounding box center [619, 173] width 506 height 31
type input "FabVL"
click at [835, 310] on button "Search" at bounding box center [848, 309] width 95 height 32
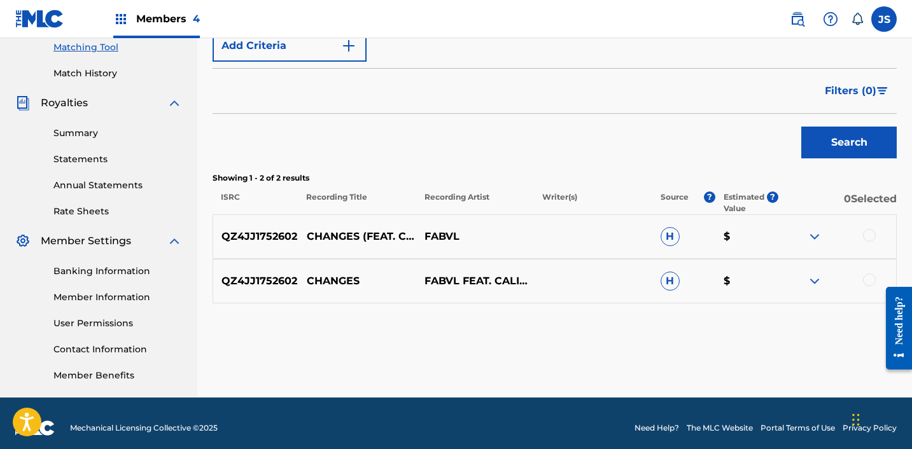
scroll to position [340, 0]
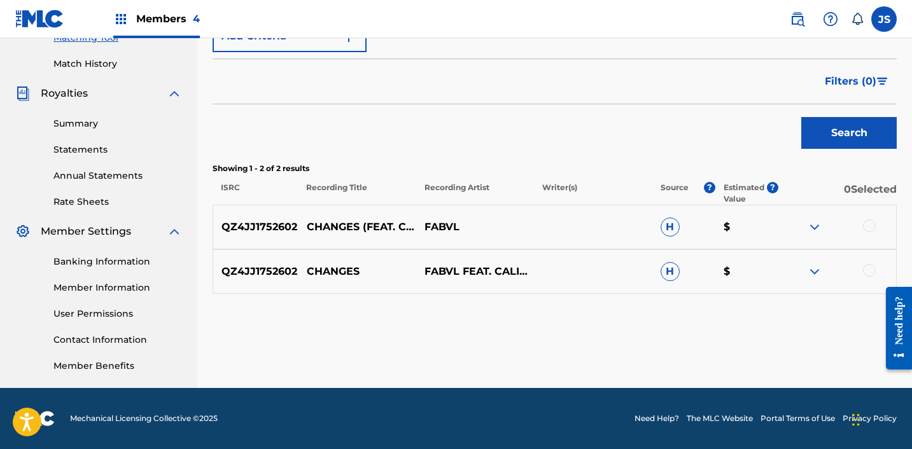
click at [863, 268] on div at bounding box center [869, 270] width 13 height 13
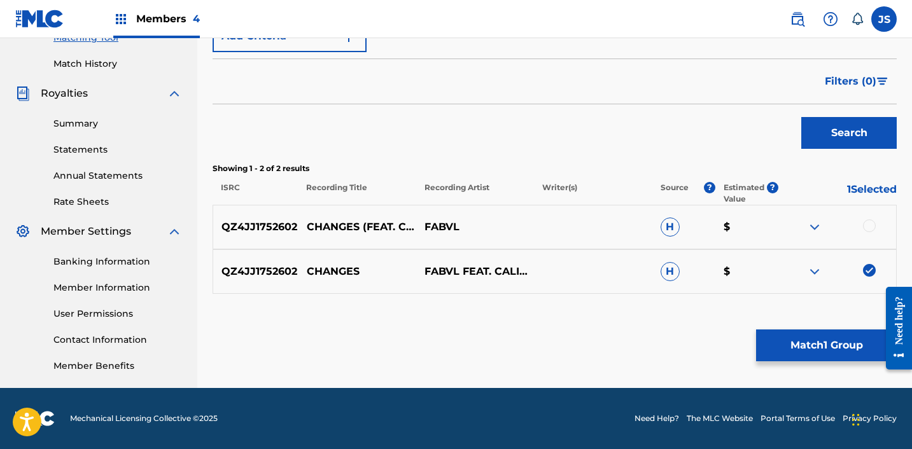
click at [867, 225] on div at bounding box center [869, 226] width 13 height 13
click at [828, 342] on button "Match 2 Groups" at bounding box center [826, 346] width 141 height 32
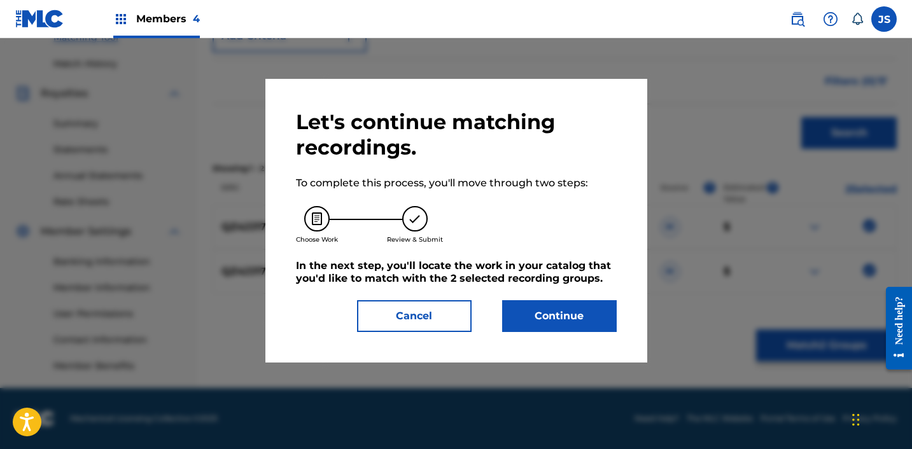
click at [580, 316] on button "Continue" at bounding box center [559, 316] width 115 height 32
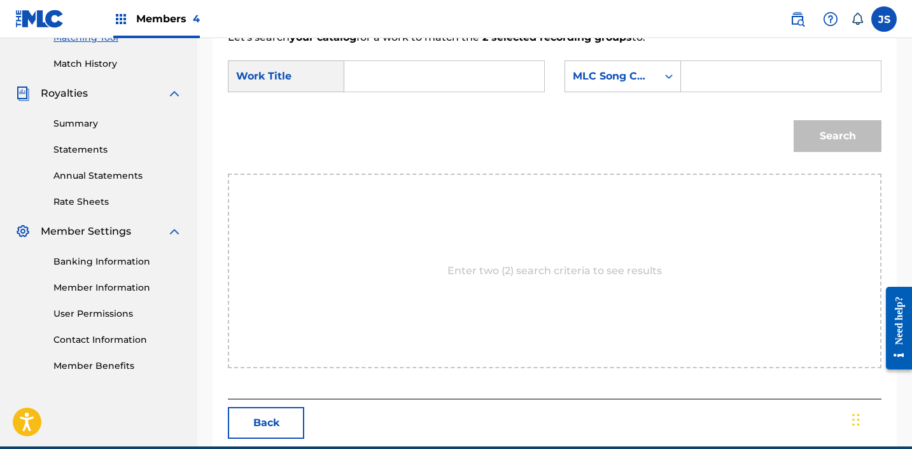
click at [431, 78] on input "Search Form" at bounding box center [444, 76] width 178 height 31
paste input "Changes"
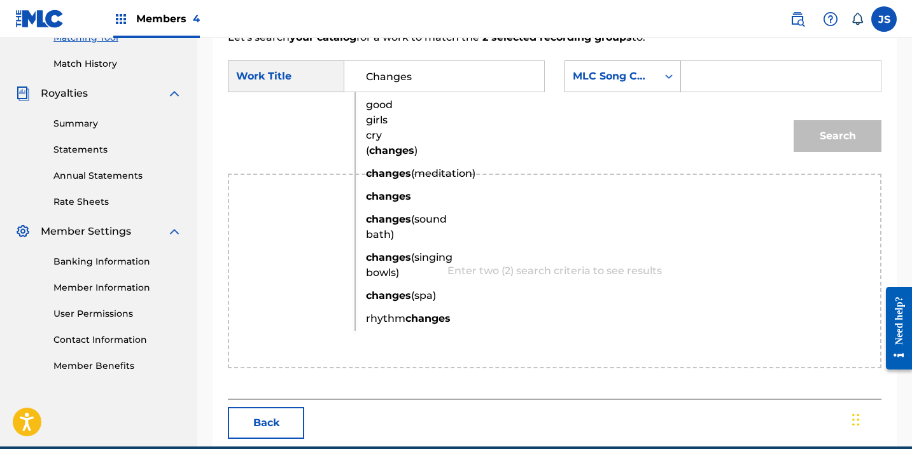
type input "Changes"
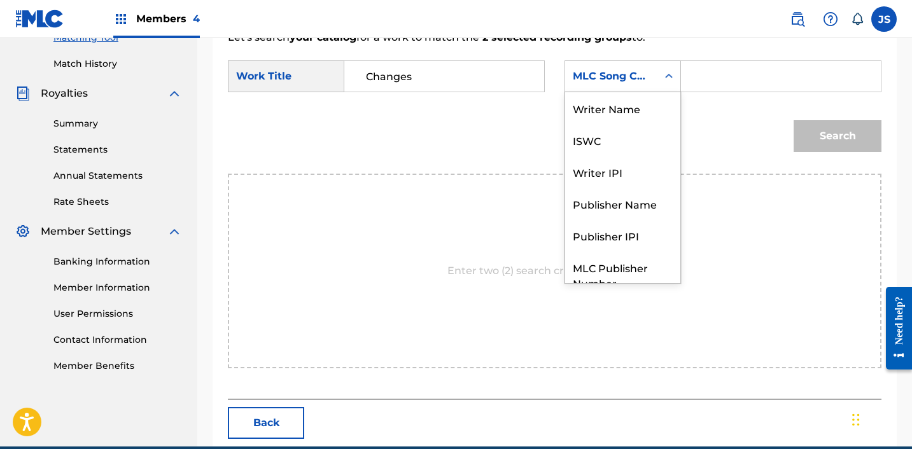
click at [611, 90] on div "MLC Song Code" at bounding box center [622, 76] width 116 height 32
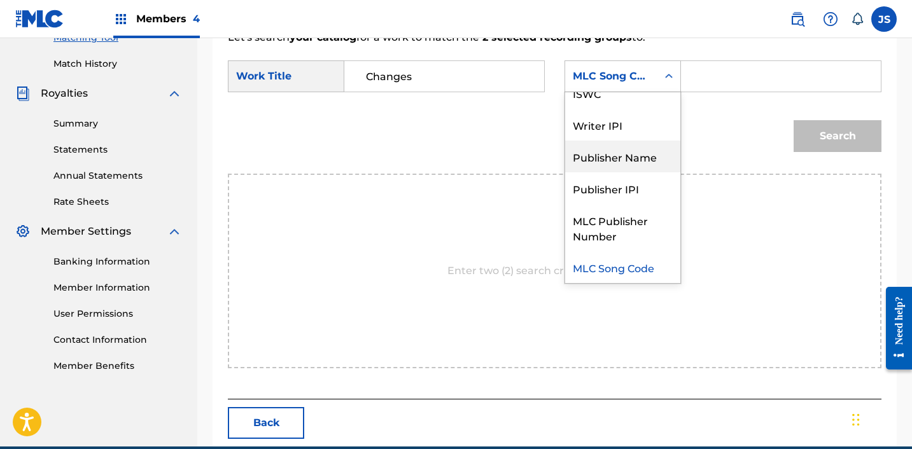
click at [606, 153] on div "Publisher Name" at bounding box center [622, 157] width 115 height 32
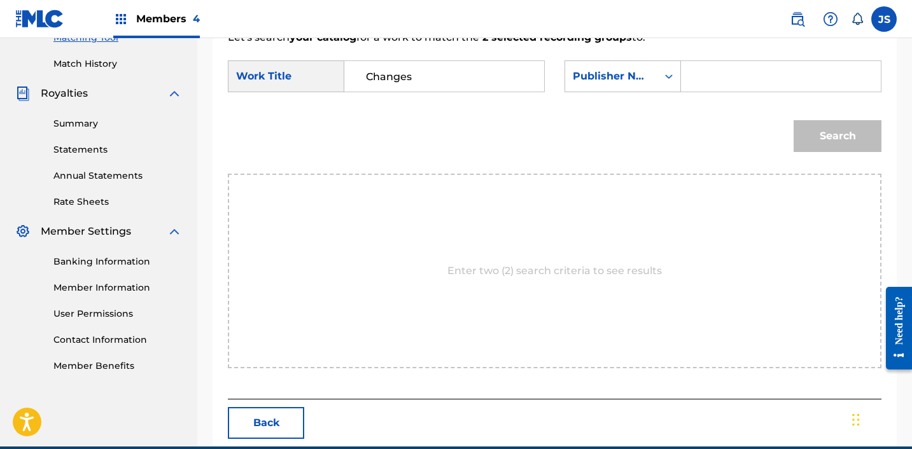
click at [695, 82] on input "Search Form" at bounding box center [781, 76] width 178 height 31
type input "FABVL"
click at [793, 120] on button "Search" at bounding box center [837, 136] width 88 height 32
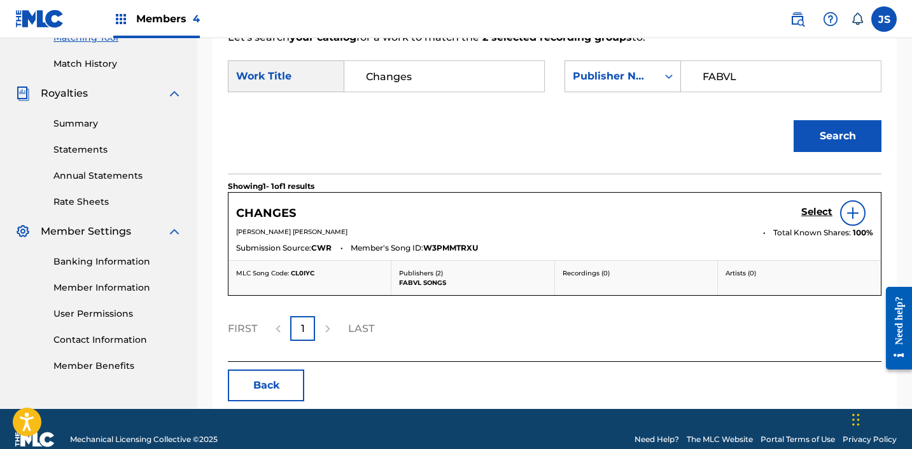
click at [804, 211] on h5 "Select" at bounding box center [816, 212] width 31 height 12
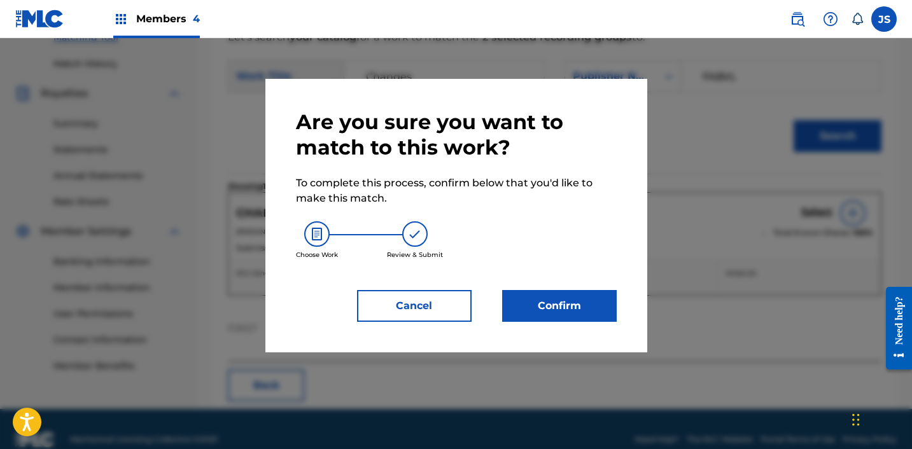
click at [514, 316] on button "Confirm" at bounding box center [559, 306] width 115 height 32
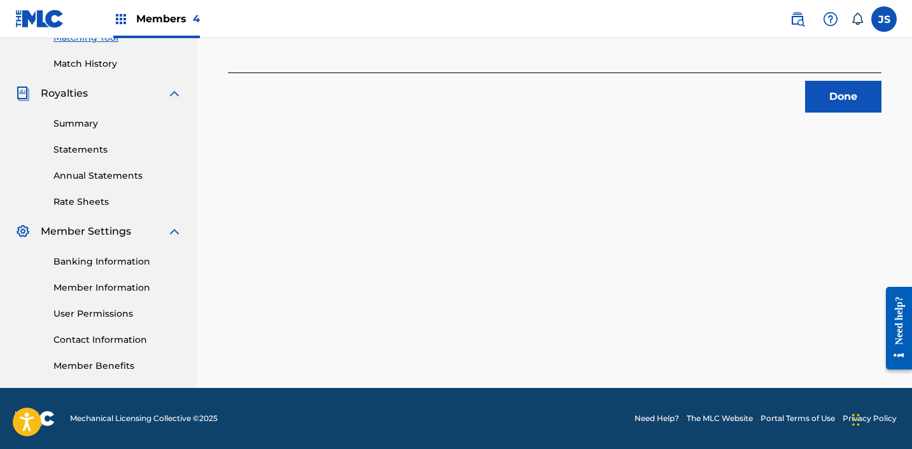
click at [835, 83] on button "Done" at bounding box center [843, 97] width 76 height 32
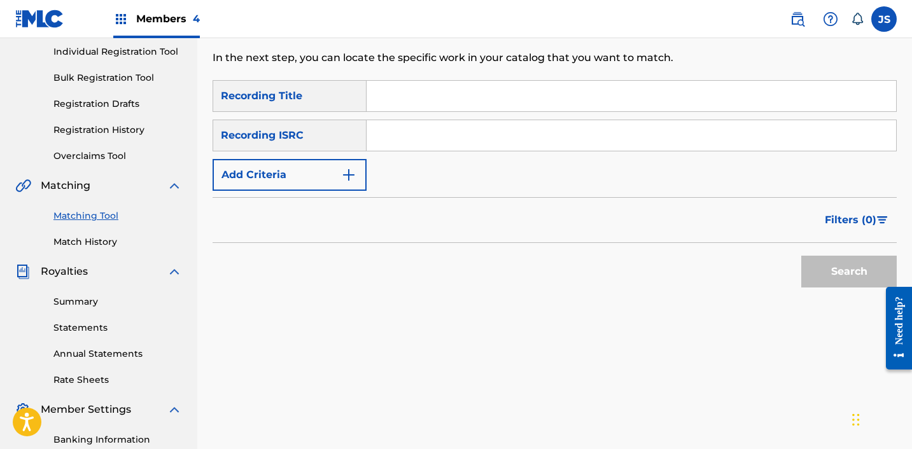
scroll to position [160, 0]
click at [449, 115] on div "SearchWithCriteria0067a70e-6559-4250-ba39-ae49168e1644 Recording Title SearchWi…" at bounding box center [555, 136] width 684 height 111
click at [449, 101] on input "Search Form" at bounding box center [630, 97] width 529 height 31
paste input "CLG Halo Team Rap Song ! Counter Logic Gaming (prod. [PERSON_NAME])"
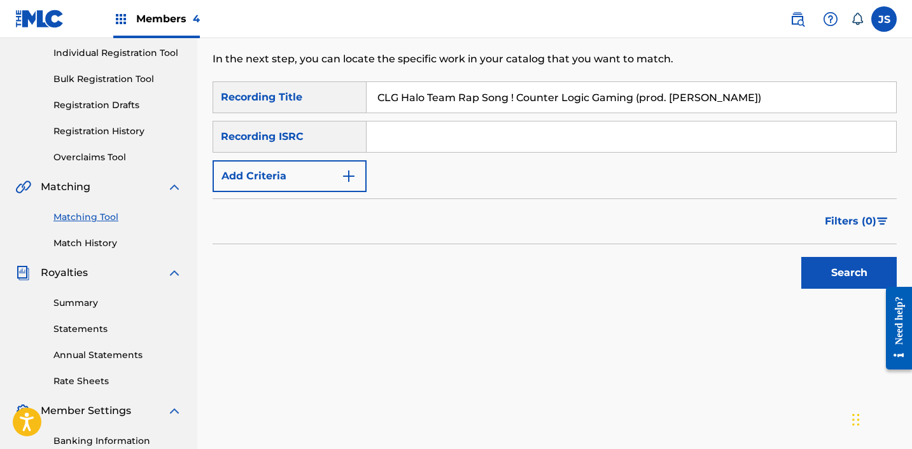
type input "CLG Halo Team Rap Song ! Counter Logic Gaming (prod. [PERSON_NAME])"
click at [318, 167] on button "Add Criteria" at bounding box center [290, 176] width 154 height 32
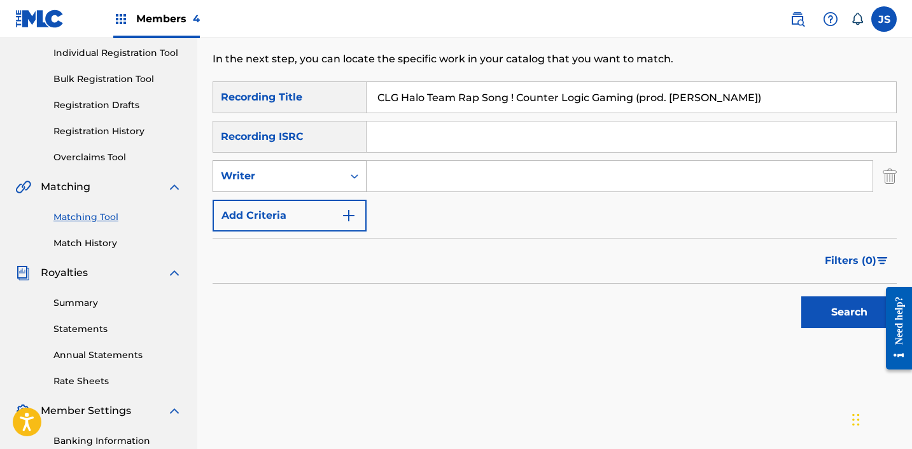
click at [326, 178] on div "Writer" at bounding box center [278, 176] width 115 height 15
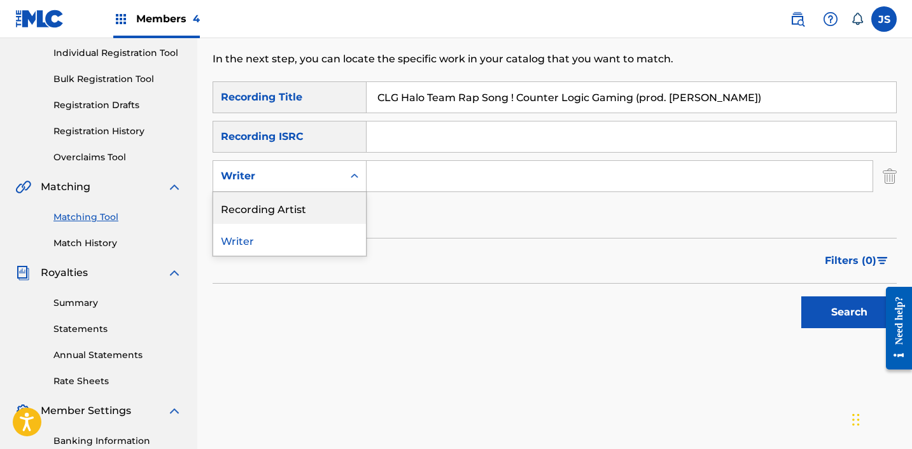
click at [302, 214] on div "Recording Artist" at bounding box center [289, 208] width 153 height 32
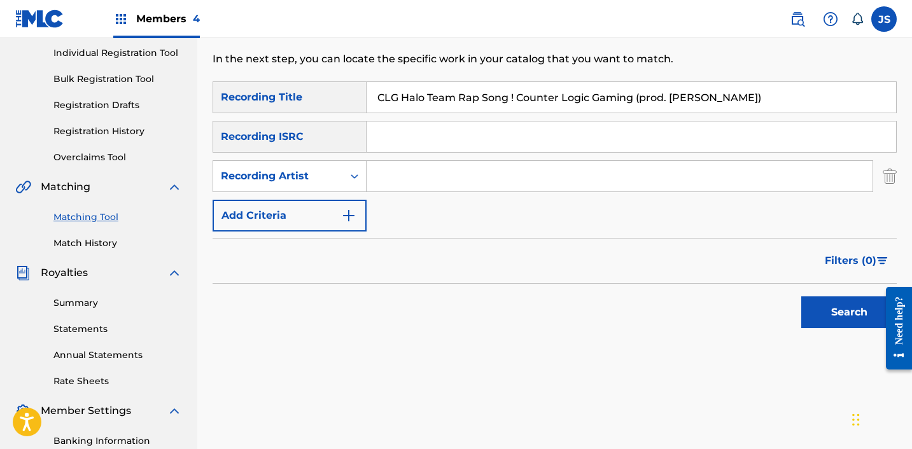
click at [396, 182] on input "Search Form" at bounding box center [619, 176] width 506 height 31
type input "FabVL"
click at [821, 324] on button "Search" at bounding box center [848, 313] width 95 height 32
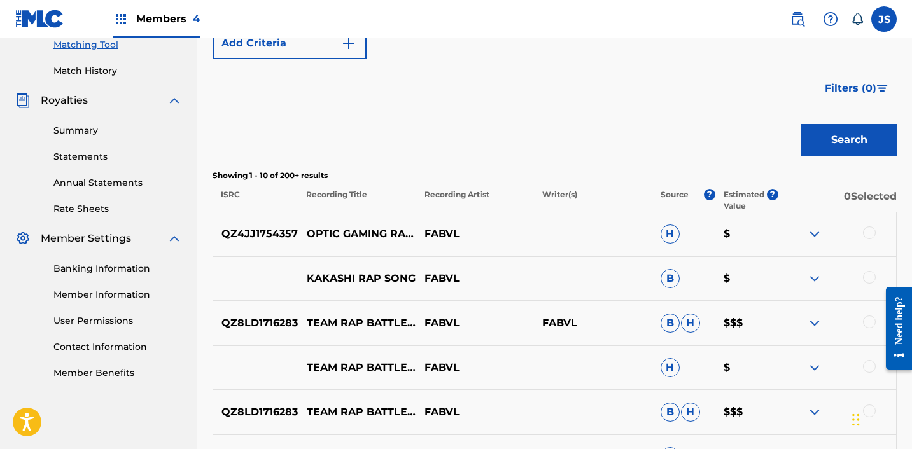
scroll to position [0, 0]
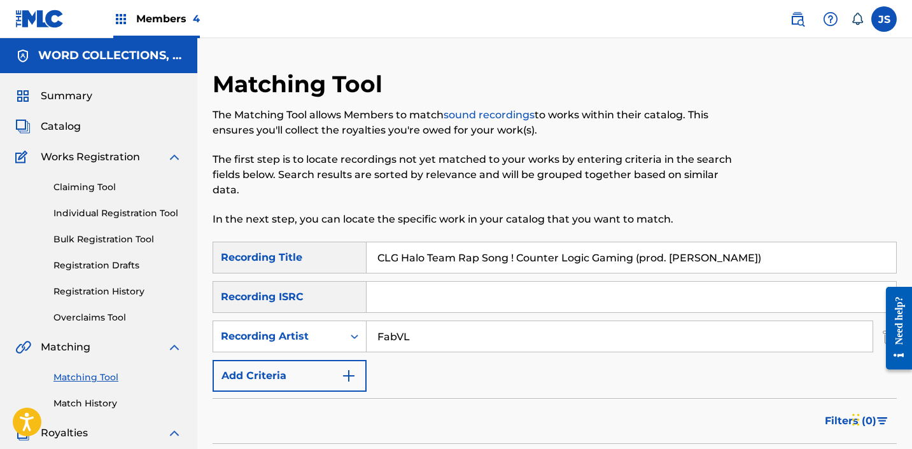
click at [450, 247] on input "CLG Halo Team Rap Song ! Counter Logic Gaming (prod. [PERSON_NAME])" at bounding box center [630, 257] width 529 height 31
paste input "OD Infinite Warfare"
type input "COD Infinite Warfare"
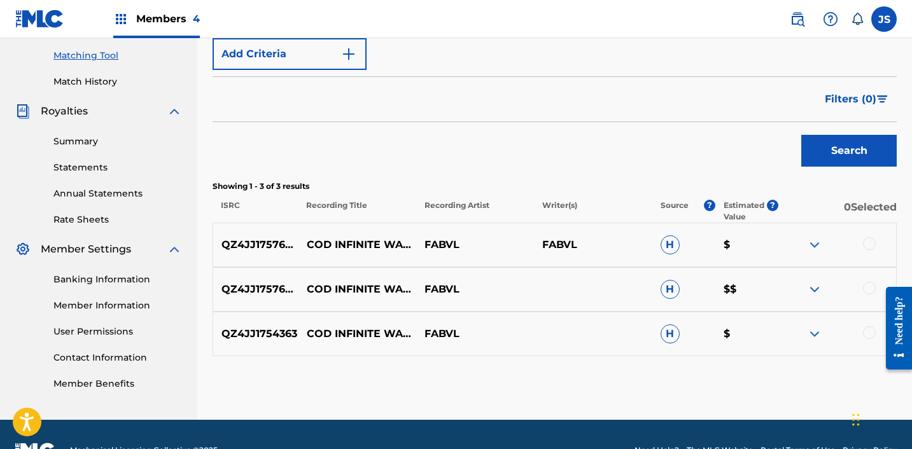
scroll to position [323, 0]
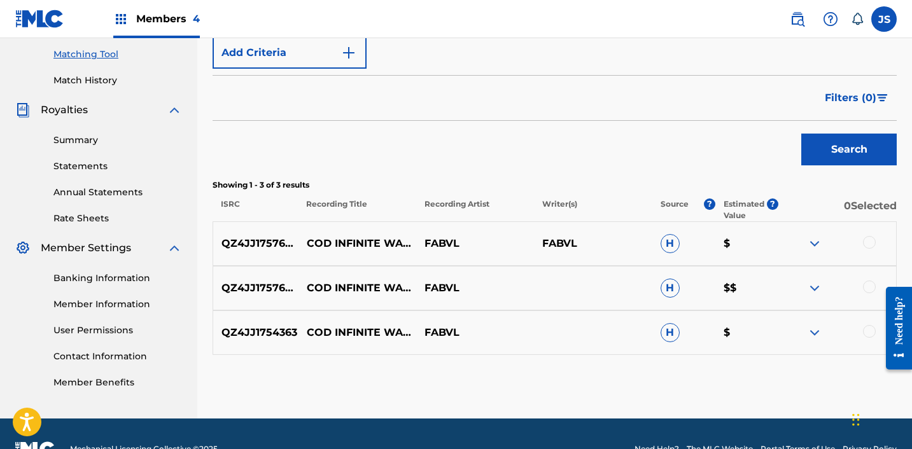
click at [869, 330] on div at bounding box center [869, 331] width 13 height 13
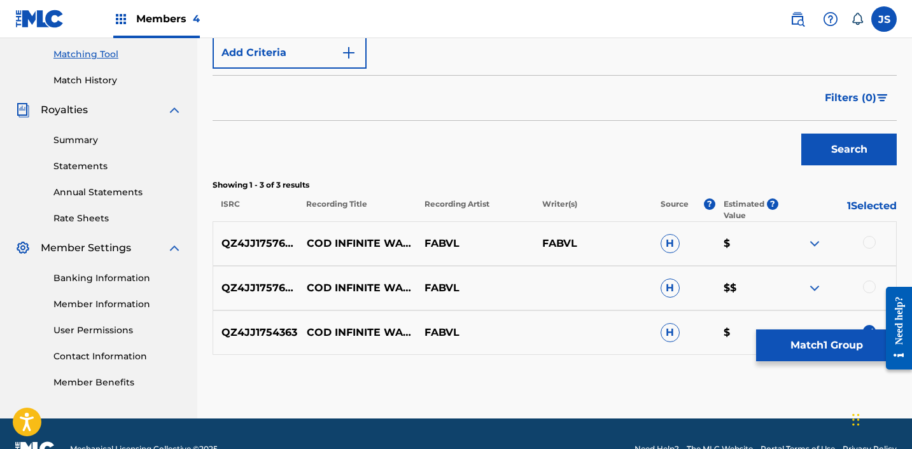
click at [869, 282] on div at bounding box center [869, 287] width 13 height 13
click at [869, 237] on div at bounding box center [869, 242] width 13 height 13
click at [800, 354] on button "Match 3 Groups" at bounding box center [826, 346] width 141 height 32
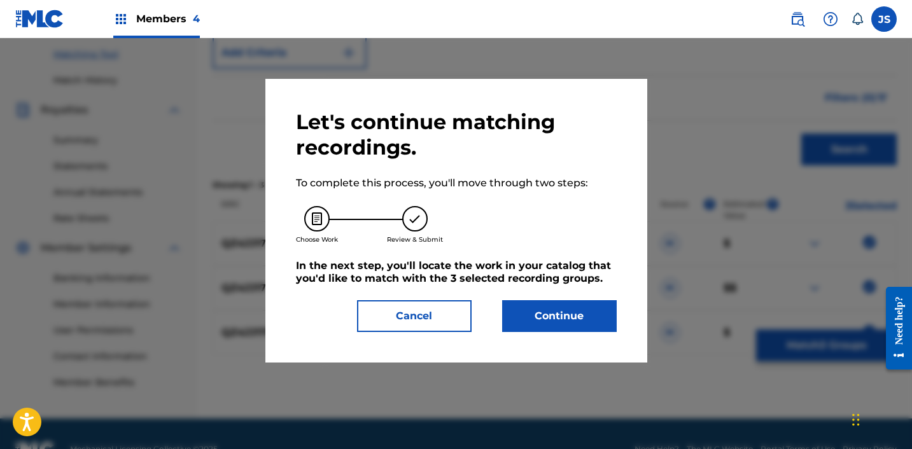
click at [587, 314] on button "Continue" at bounding box center [559, 316] width 115 height 32
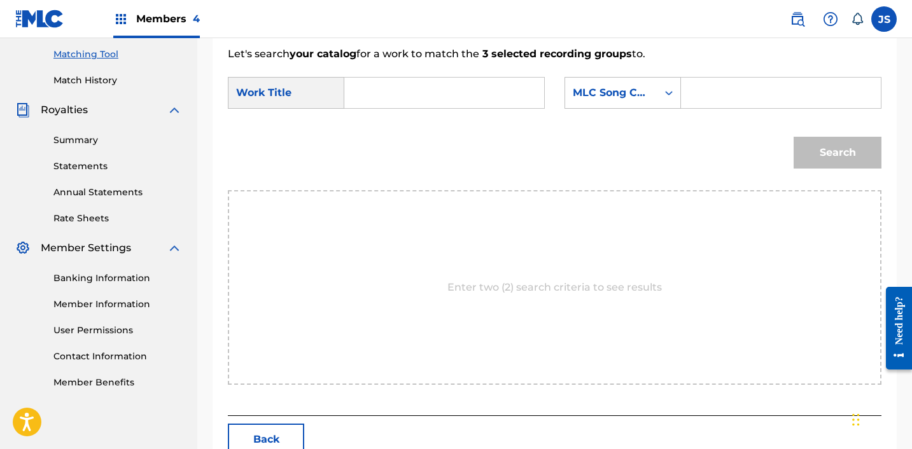
click at [447, 95] on input "Search Form" at bounding box center [444, 93] width 178 height 31
paste input "COD Infinite Warfare"
type input "COD Infinite Warfare"
click at [618, 93] on div "MLC Song Code" at bounding box center [611, 92] width 77 height 15
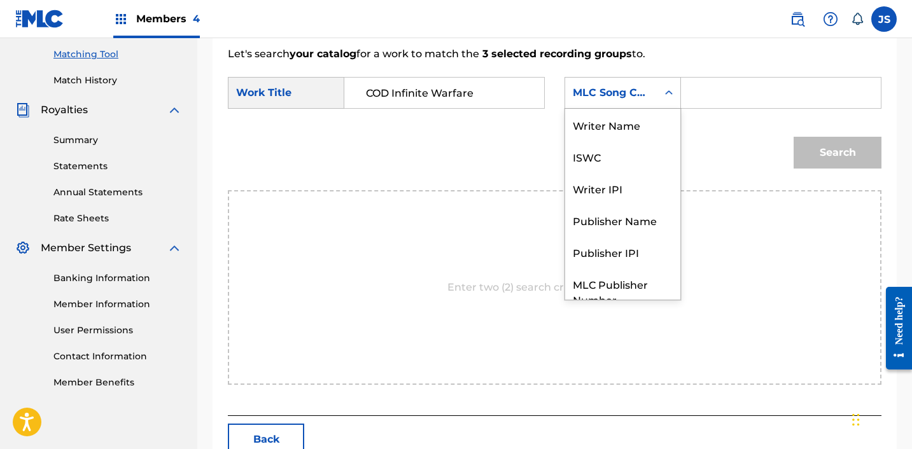
scroll to position [47, 0]
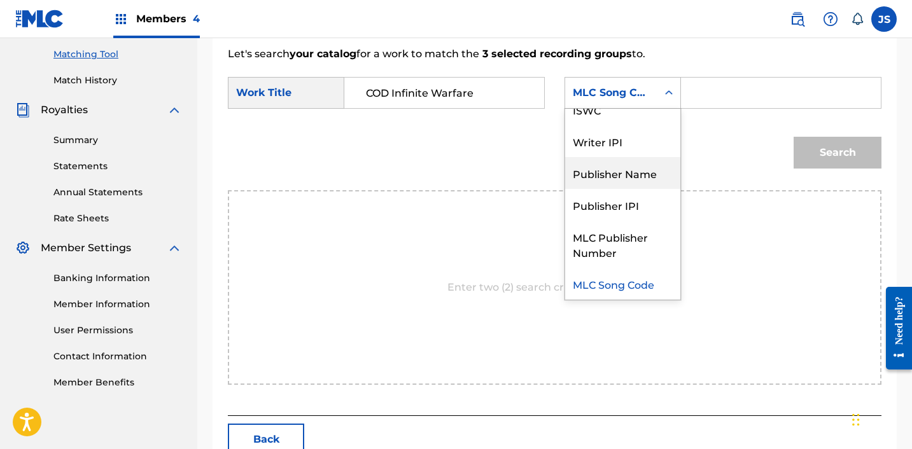
click at [613, 169] on div "Publisher Name" at bounding box center [622, 173] width 115 height 32
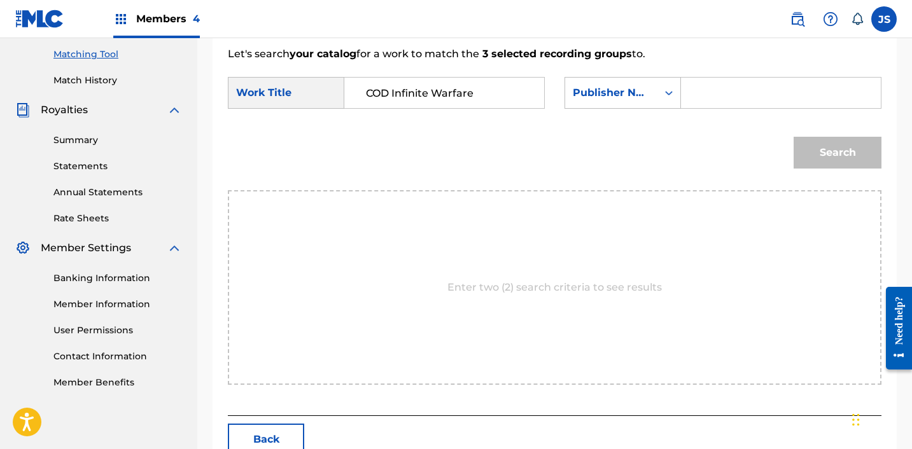
click at [740, 88] on input "Search Form" at bounding box center [781, 93] width 178 height 31
type input "FABVL"
click at [793, 137] on button "Search" at bounding box center [837, 153] width 88 height 32
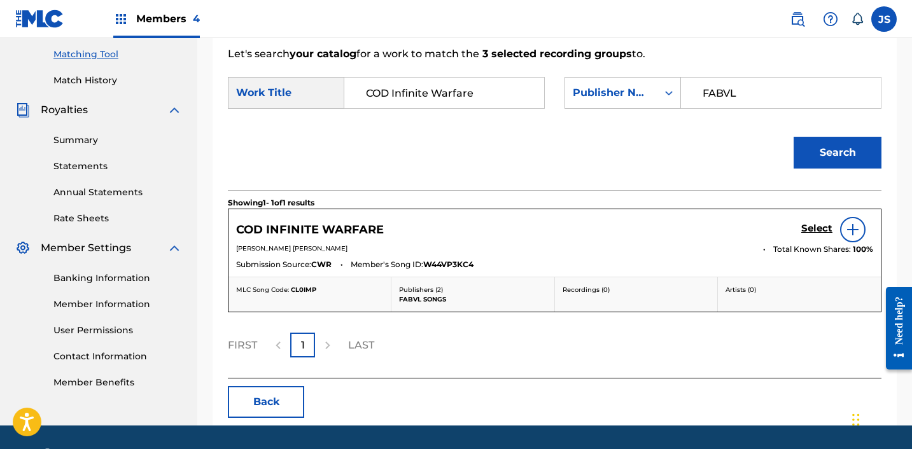
click at [825, 229] on h5 "Select" at bounding box center [816, 229] width 31 height 12
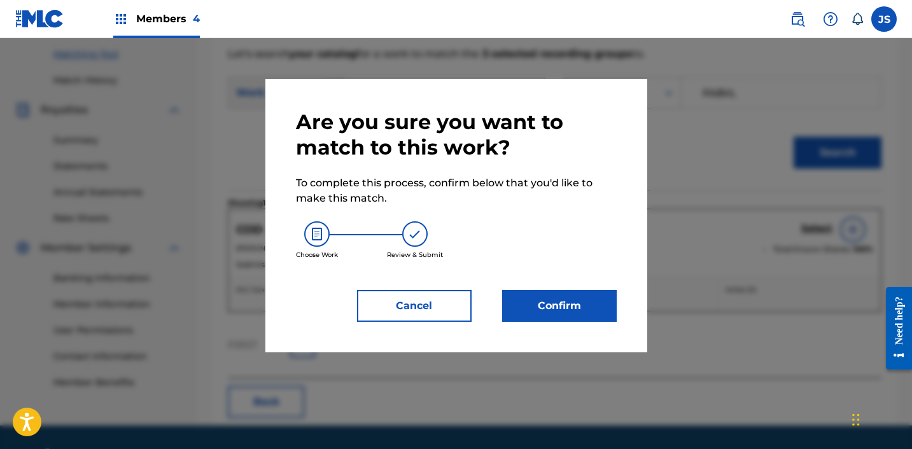
click at [546, 307] on button "Confirm" at bounding box center [559, 306] width 115 height 32
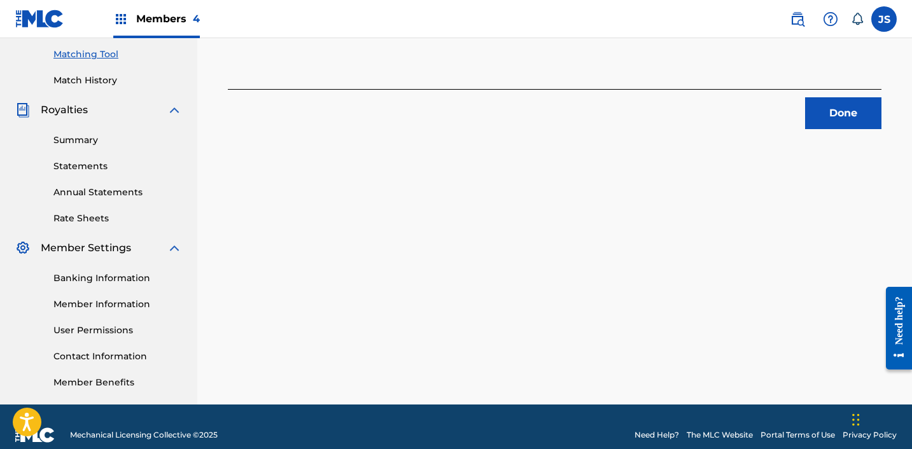
click at [852, 118] on button "Done" at bounding box center [843, 113] width 76 height 32
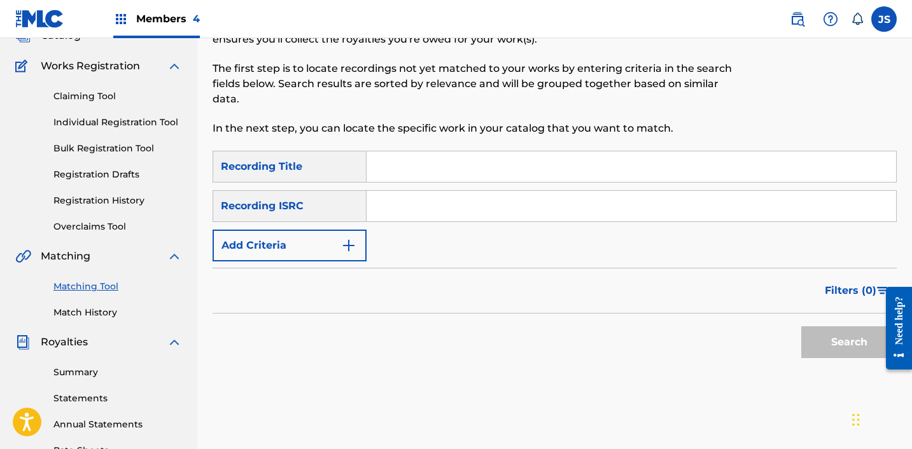
scroll to position [67, 0]
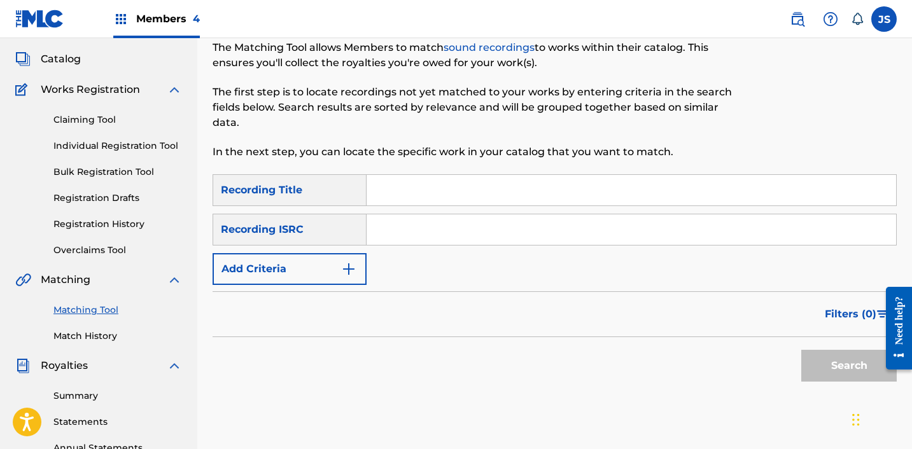
click at [439, 190] on input "Search Form" at bounding box center [630, 190] width 529 height 31
paste input "Coming Alive"
type input "Coming Alive"
click at [343, 273] on img "Search Form" at bounding box center [348, 269] width 15 height 15
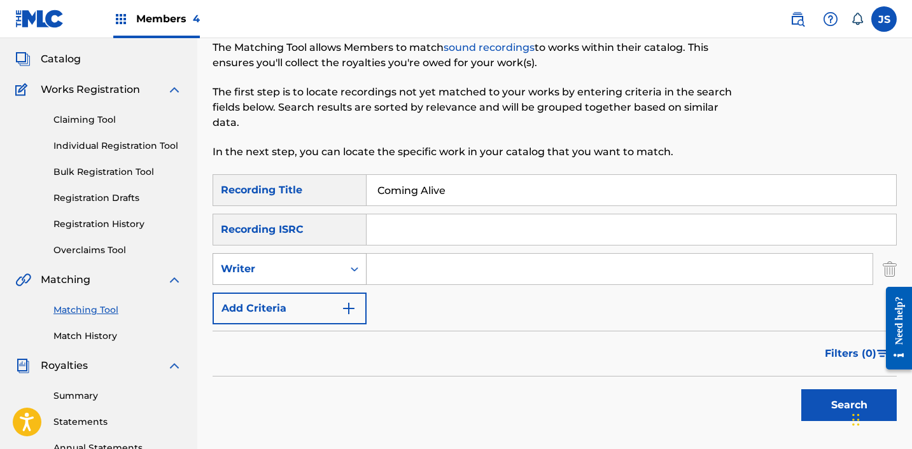
click at [317, 275] on div "Writer" at bounding box center [278, 269] width 115 height 15
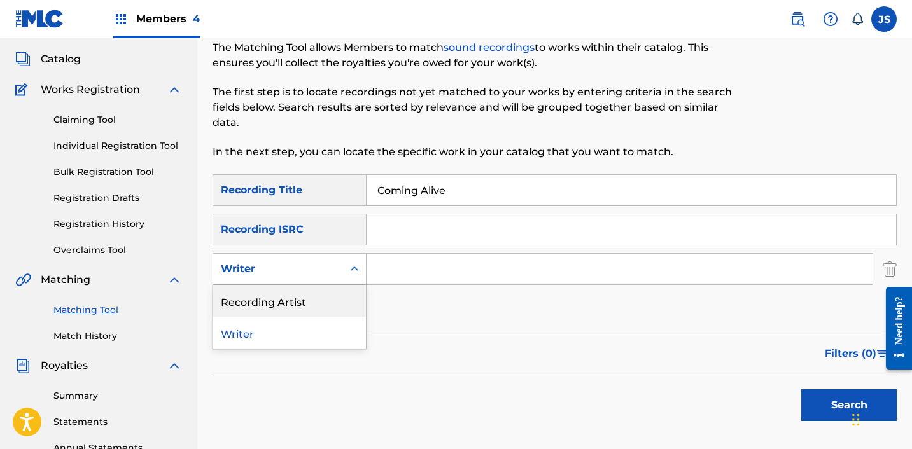
click at [301, 308] on div "Recording Artist" at bounding box center [289, 301] width 153 height 32
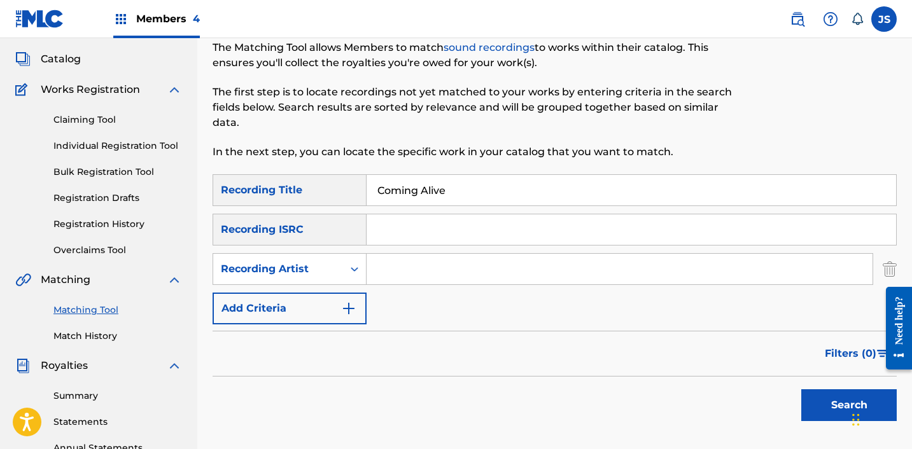
click at [412, 263] on input "Search Form" at bounding box center [619, 269] width 506 height 31
type input "FabVL"
click at [825, 390] on button "Search" at bounding box center [848, 405] width 95 height 32
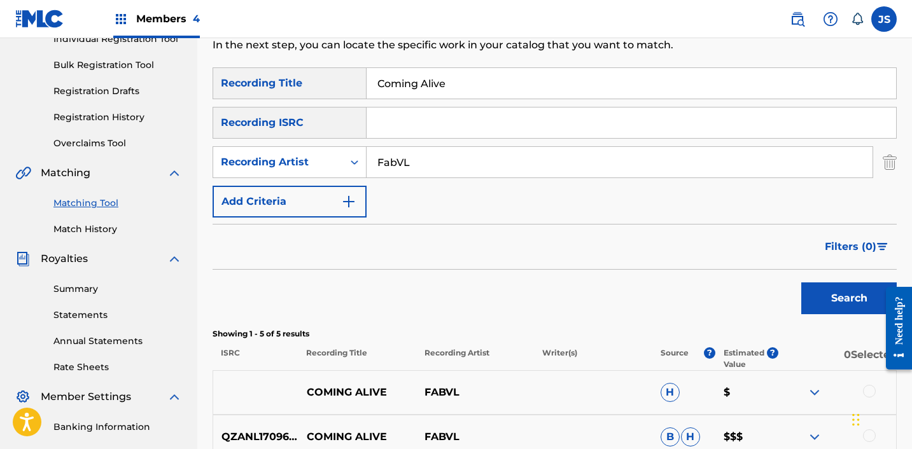
scroll to position [443, 0]
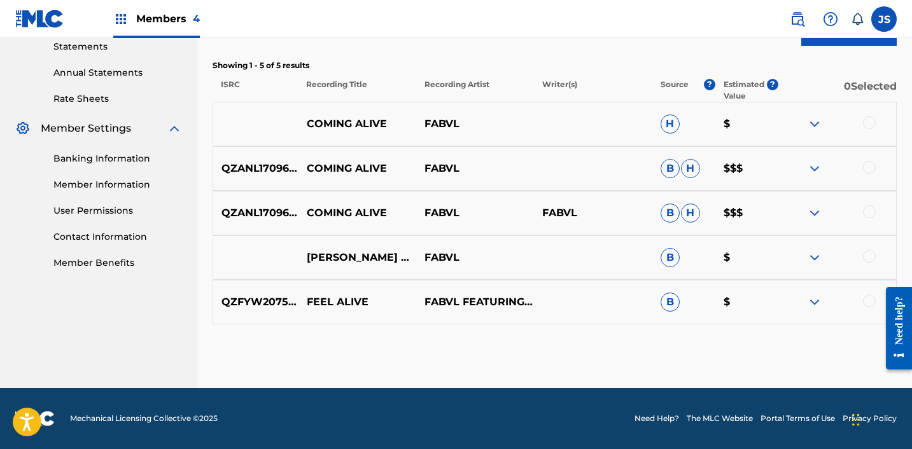
click at [878, 207] on div at bounding box center [837, 213] width 118 height 15
click at [867, 207] on div at bounding box center [869, 212] width 13 height 13
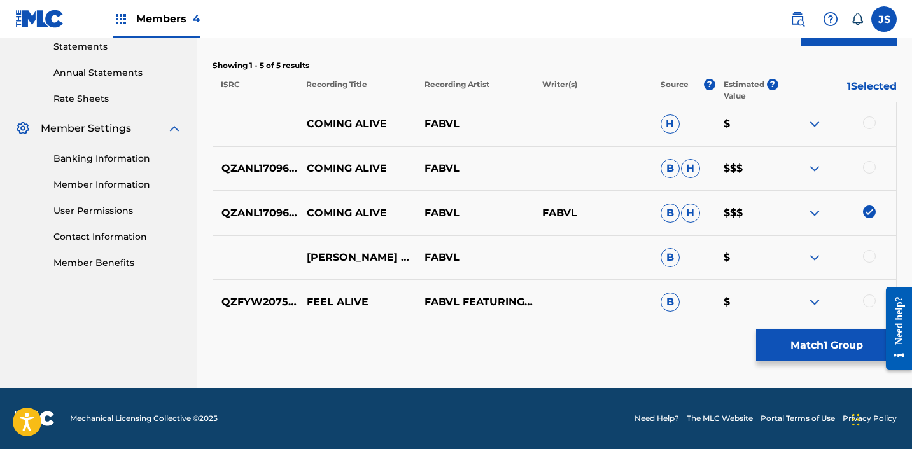
click at [865, 169] on div at bounding box center [869, 167] width 13 height 13
click at [870, 119] on div at bounding box center [869, 122] width 13 height 13
click at [786, 347] on button "Match 3 Groups" at bounding box center [826, 346] width 141 height 32
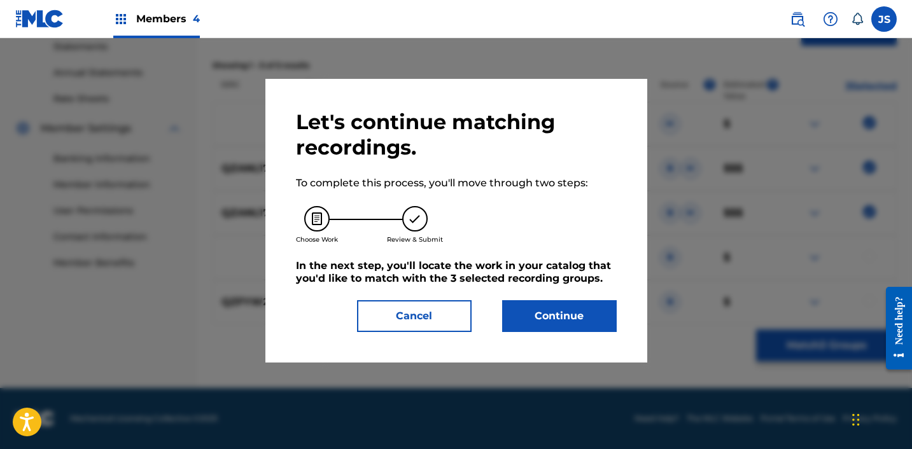
click at [598, 314] on button "Continue" at bounding box center [559, 316] width 115 height 32
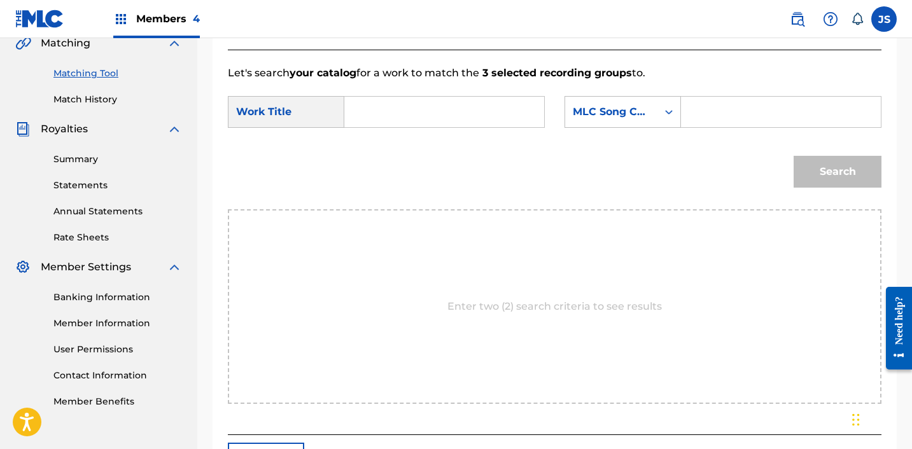
scroll to position [302, 0]
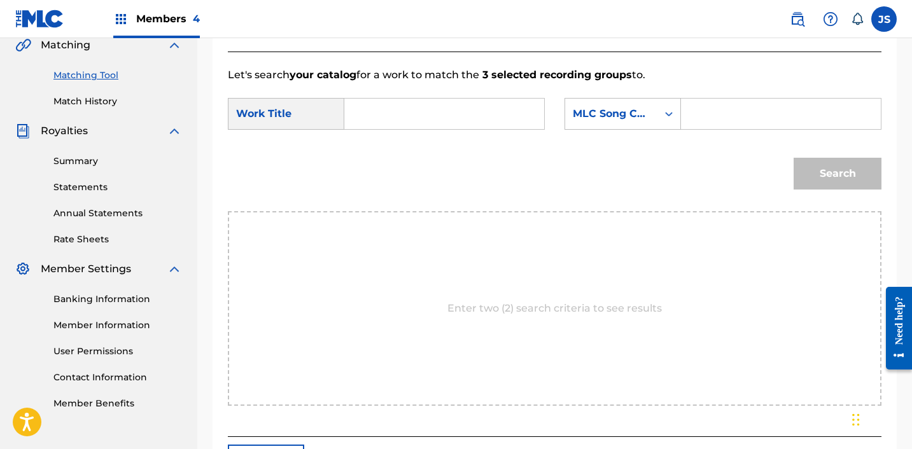
click at [408, 123] on input "Search Form" at bounding box center [444, 114] width 178 height 31
paste input "Coming Alive"
type input "Coming Alive"
click at [630, 120] on div "MLC Song Code" at bounding box center [611, 113] width 77 height 15
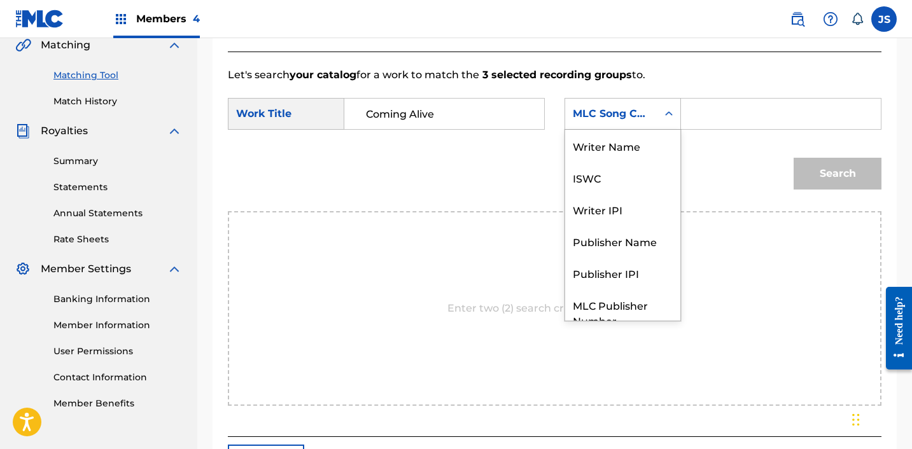
scroll to position [47, 0]
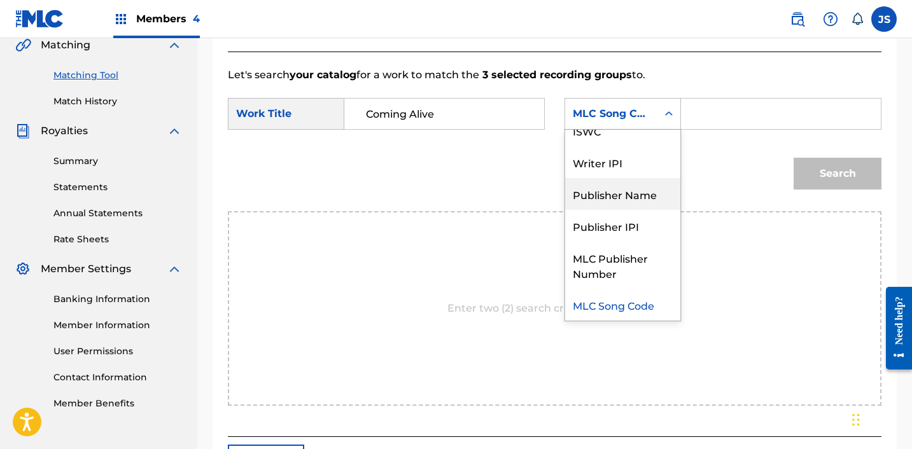
click at [626, 183] on div "Publisher Name" at bounding box center [622, 194] width 115 height 32
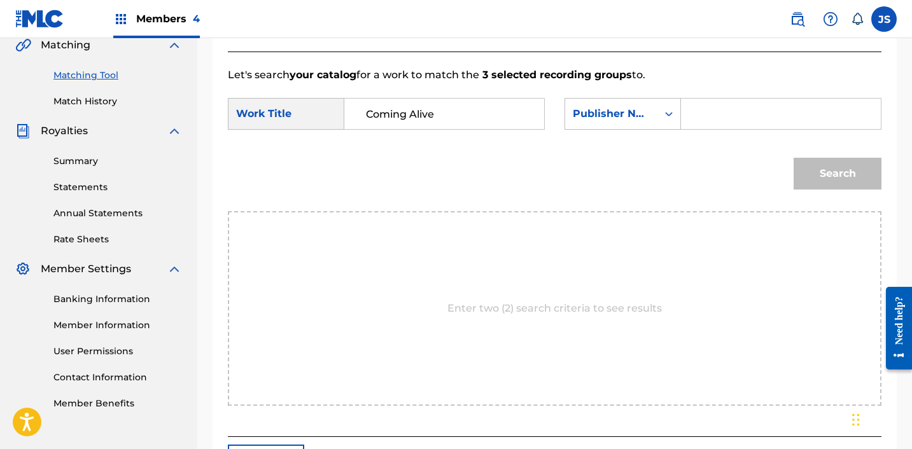
click at [719, 114] on input "Search Form" at bounding box center [781, 114] width 178 height 31
type input "FABVL"
click at [793, 158] on button "Search" at bounding box center [837, 174] width 88 height 32
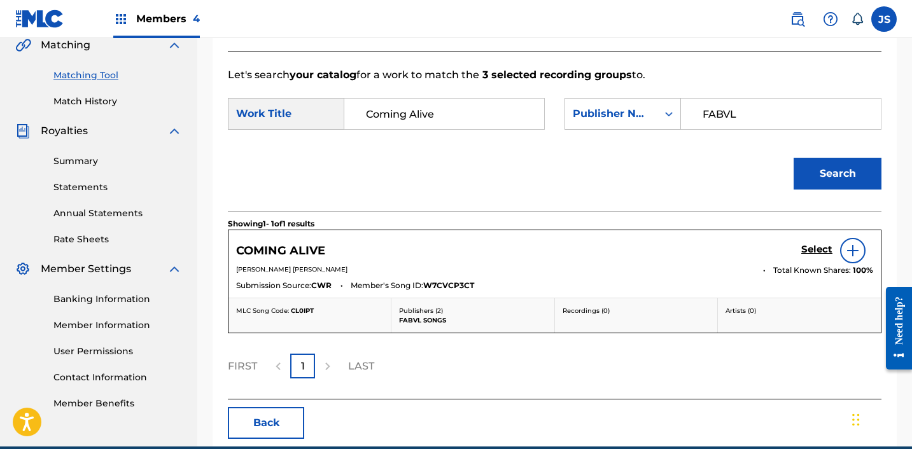
click at [818, 253] on h5 "Select" at bounding box center [816, 250] width 31 height 12
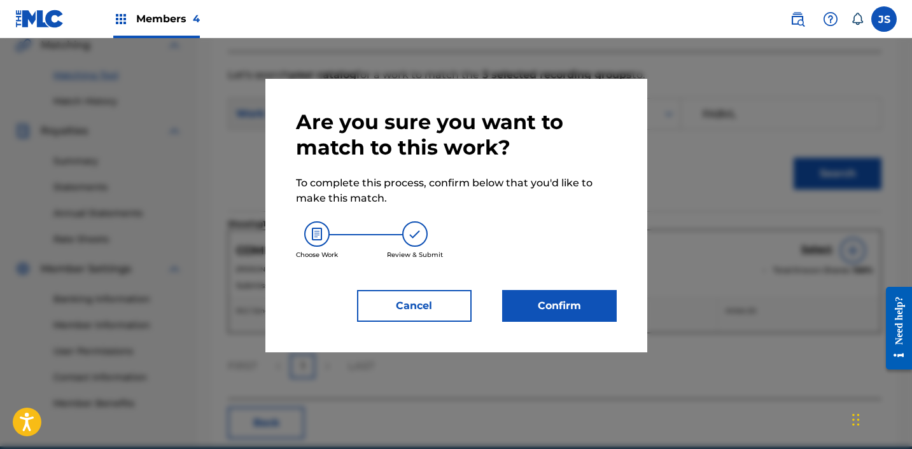
click at [582, 314] on button "Confirm" at bounding box center [559, 306] width 115 height 32
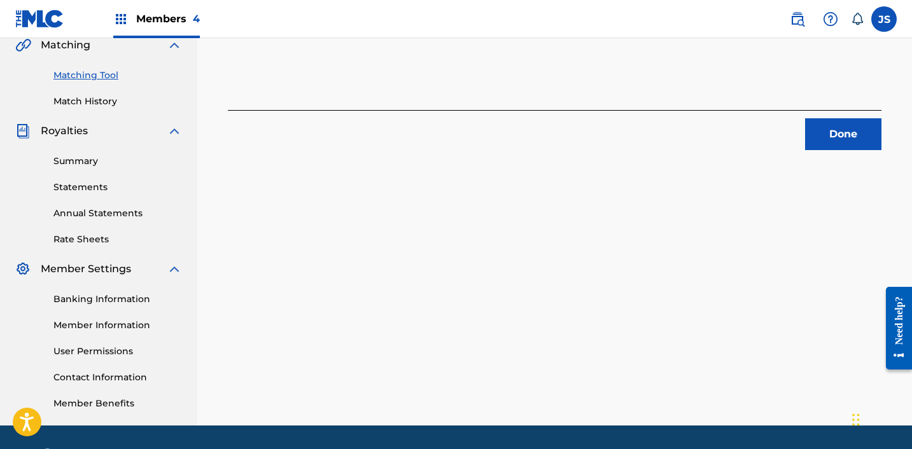
click at [819, 146] on button "Done" at bounding box center [843, 134] width 76 height 32
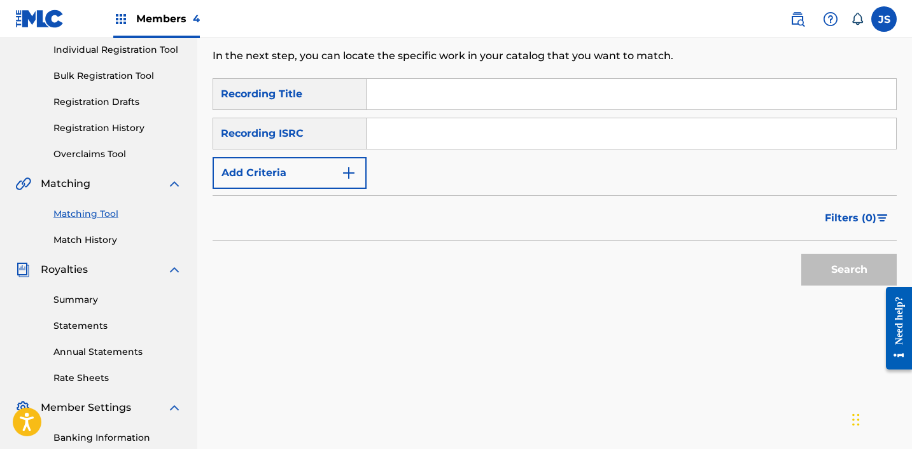
scroll to position [156, 0]
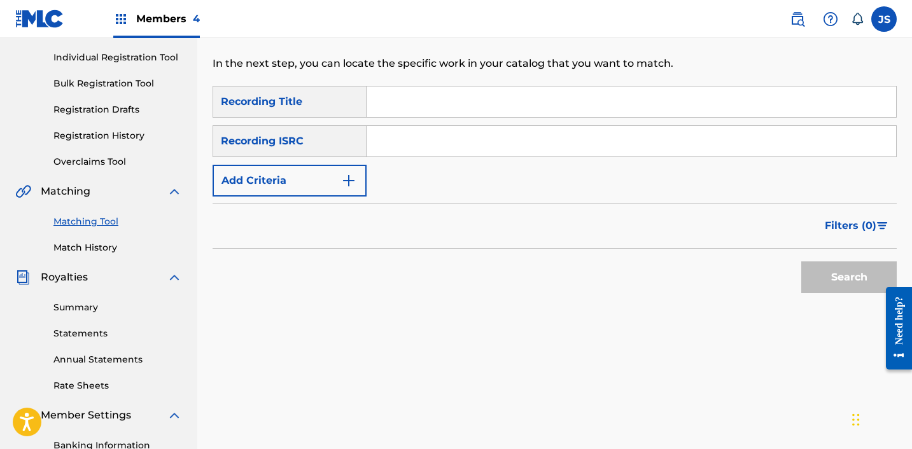
click at [543, 151] on input "Search Form" at bounding box center [630, 141] width 529 height 31
paste input "CR/0WNED"
type input "CR/0WNED"
drag, startPoint x: 482, startPoint y: 138, endPoint x: 298, endPoint y: 127, distance: 183.6
click at [299, 128] on div "SearchWithCriteriab2a47abe-ca56-44bb-af2e-c9c567d0e3be Recording ISRC CR/0WNED" at bounding box center [555, 141] width 684 height 32
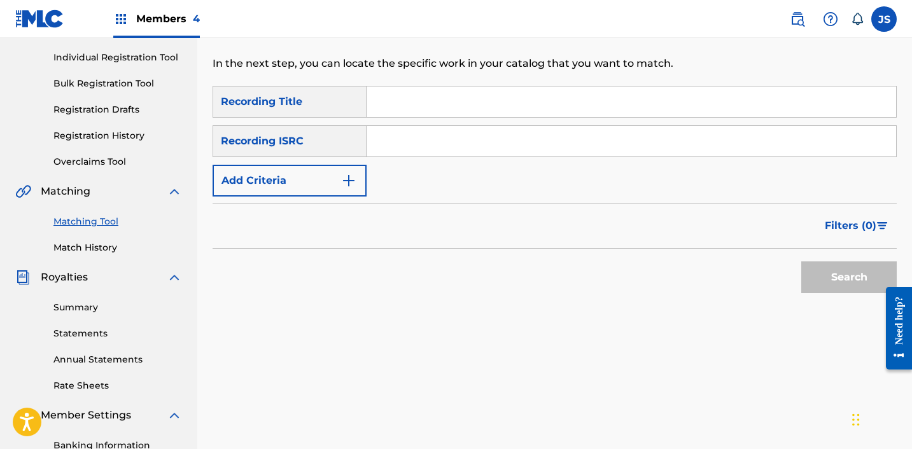
click at [382, 101] on input "Search Form" at bounding box center [630, 102] width 529 height 31
paste input "CR/0WNED"
type input "CR/0WNED"
click at [337, 172] on button "Add Criteria" at bounding box center [290, 181] width 154 height 32
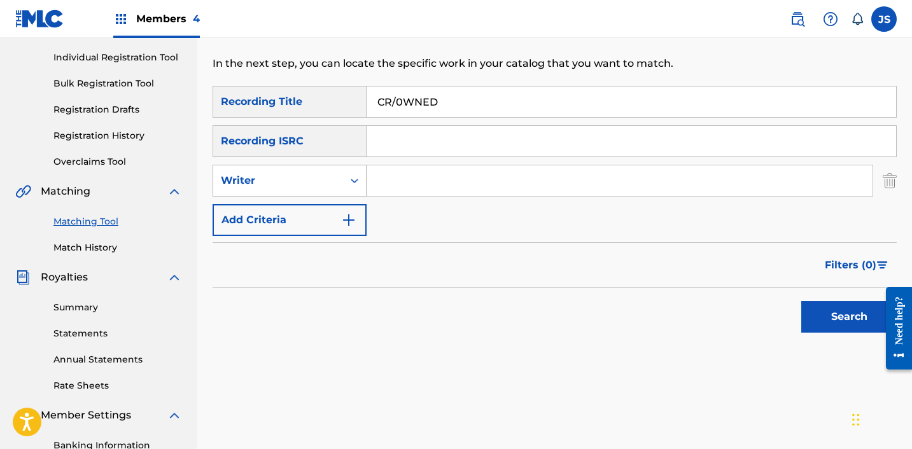
click at [325, 181] on div "Writer" at bounding box center [278, 180] width 115 height 15
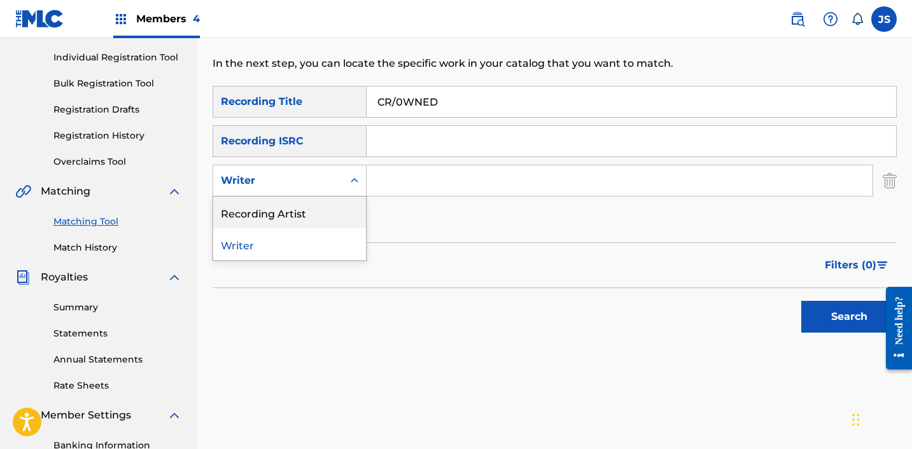
click at [324, 223] on div "Recording Artist" at bounding box center [289, 213] width 153 height 32
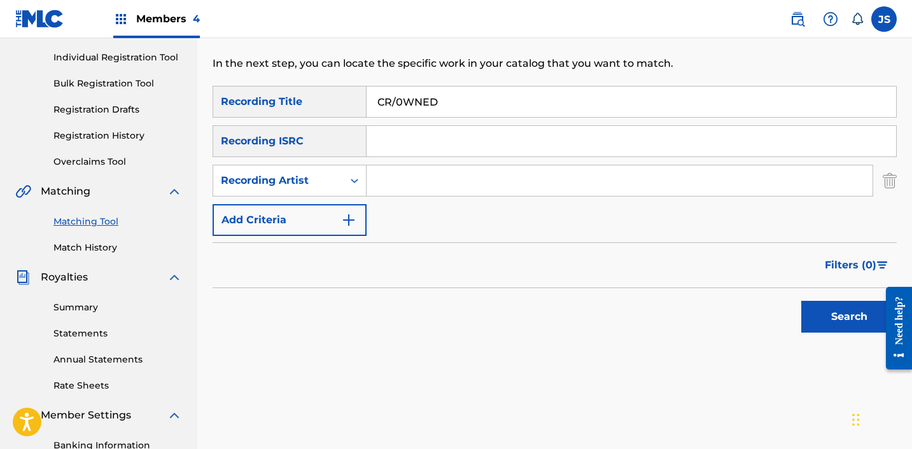
click at [433, 178] on input "Search Form" at bounding box center [619, 180] width 506 height 31
type input "FabVL"
click at [855, 319] on button "Search" at bounding box center [848, 317] width 95 height 32
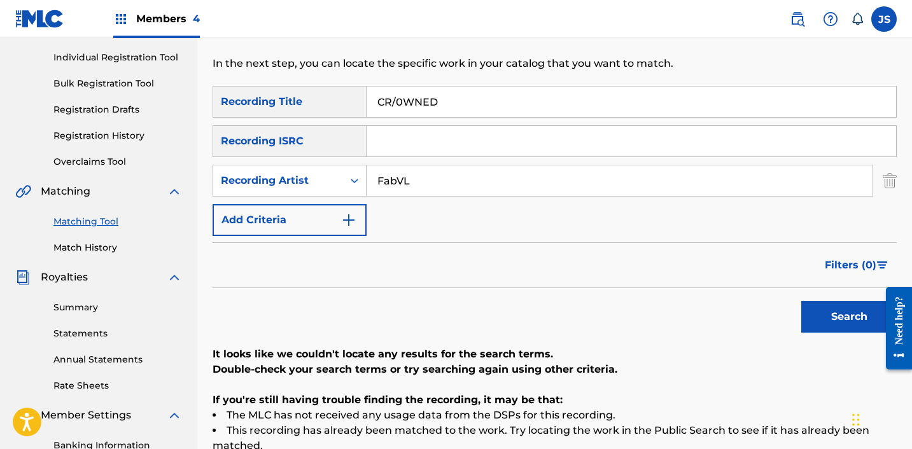
scroll to position [162, 0]
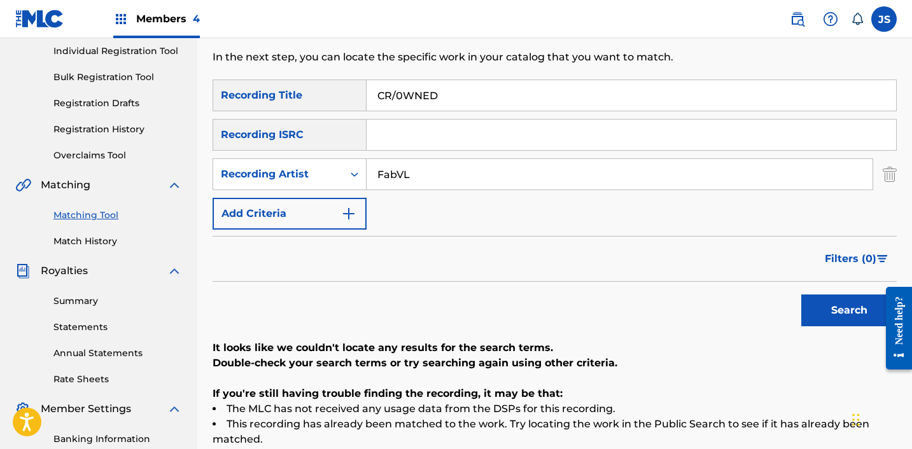
click at [401, 98] on input "CR/0WNED" at bounding box center [630, 95] width 529 height 31
click at [829, 310] on button "Search" at bounding box center [848, 311] width 95 height 32
click at [395, 97] on input "CR/OWNED" at bounding box center [630, 95] width 529 height 31
click at [823, 317] on button "Search" at bounding box center [848, 311] width 95 height 32
click at [401, 95] on input "CROWNED" at bounding box center [630, 95] width 529 height 31
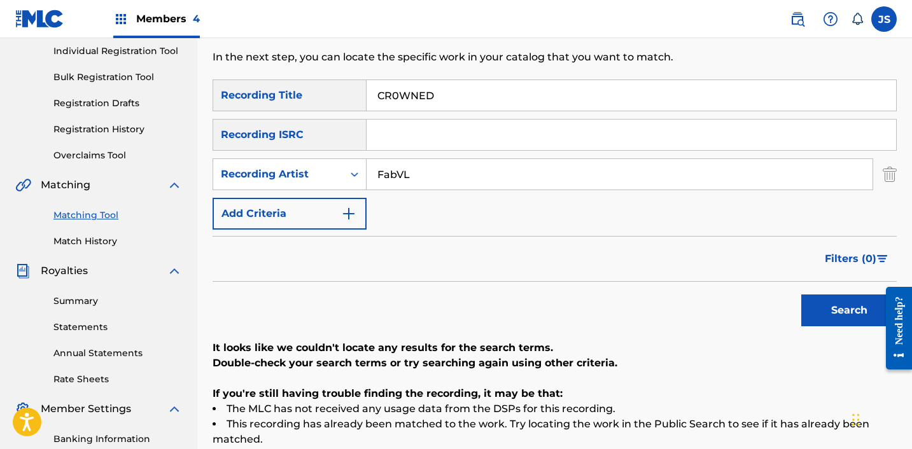
click at [838, 296] on button "Search" at bounding box center [848, 311] width 95 height 32
click at [406, 89] on input "CR0WNED" at bounding box center [630, 95] width 529 height 31
click at [407, 89] on input "CR0WNED" at bounding box center [630, 95] width 529 height 31
paste input "[PERSON_NAME] My Heart (Inspired by 'My Hero Academia')"
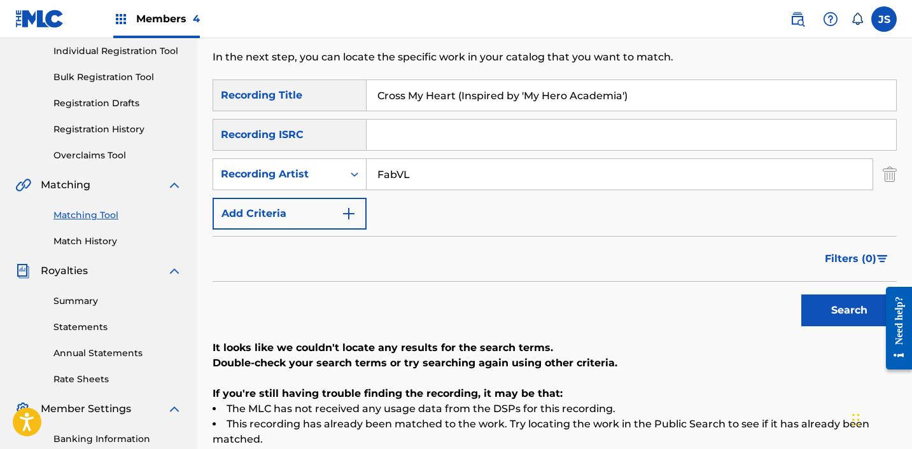
type input "Cross My Heart (Inspired by 'My Hero Academia')"
click at [801, 295] on button "Search" at bounding box center [848, 311] width 95 height 32
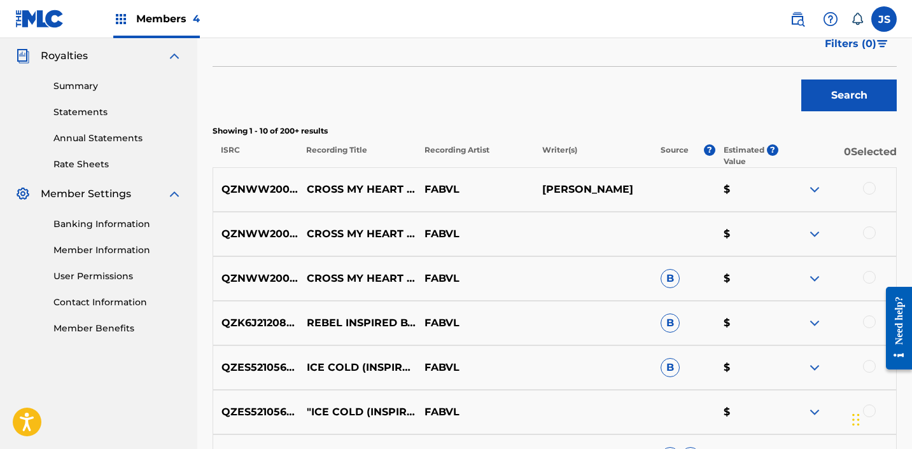
scroll to position [394, 0]
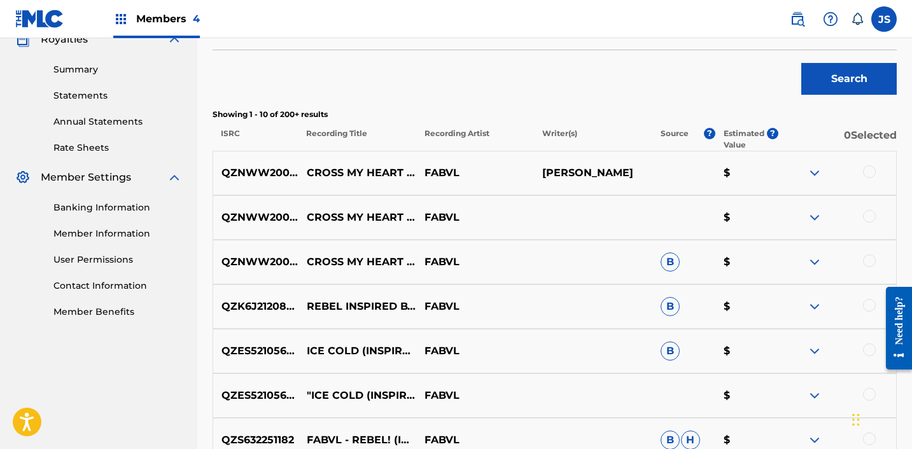
click at [869, 262] on div at bounding box center [869, 261] width 13 height 13
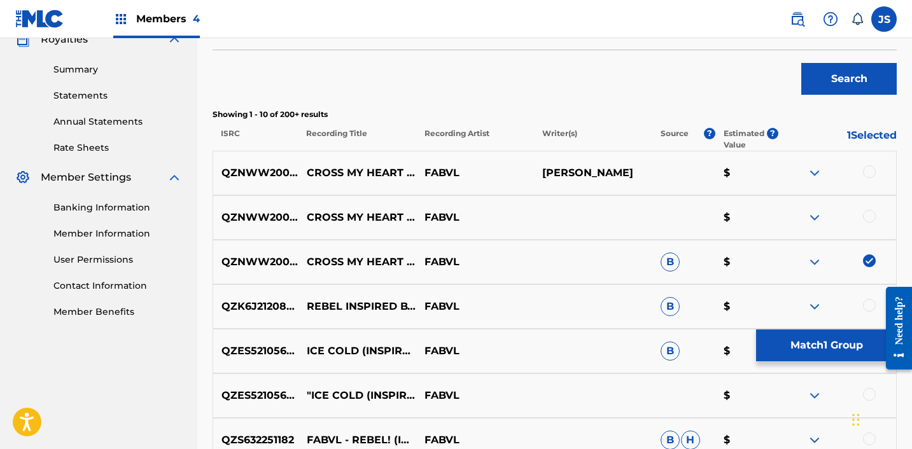
click at [869, 211] on div at bounding box center [869, 216] width 13 height 13
click at [869, 169] on div at bounding box center [869, 171] width 13 height 13
click at [776, 345] on button "Match 3 Groups" at bounding box center [826, 346] width 141 height 32
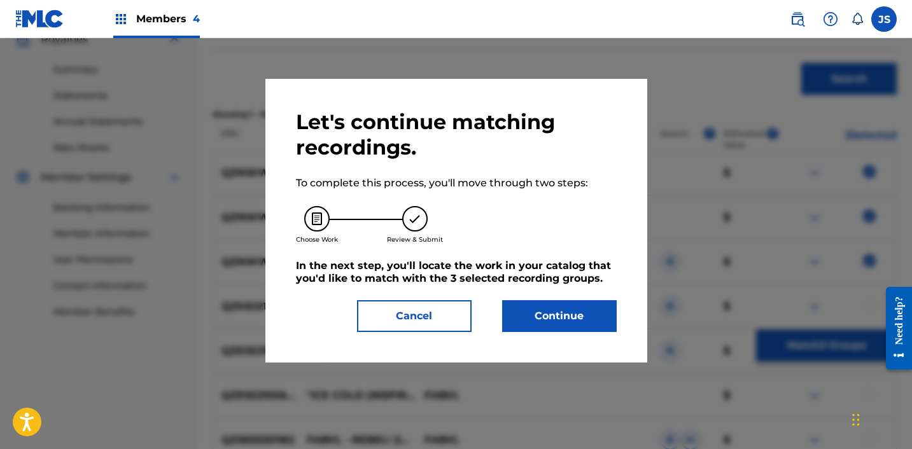
click at [594, 314] on button "Continue" at bounding box center [559, 316] width 115 height 32
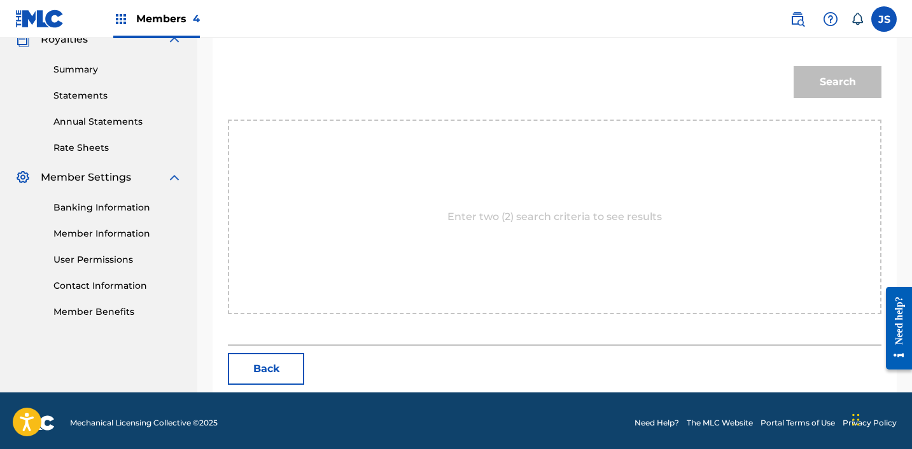
scroll to position [312, 0]
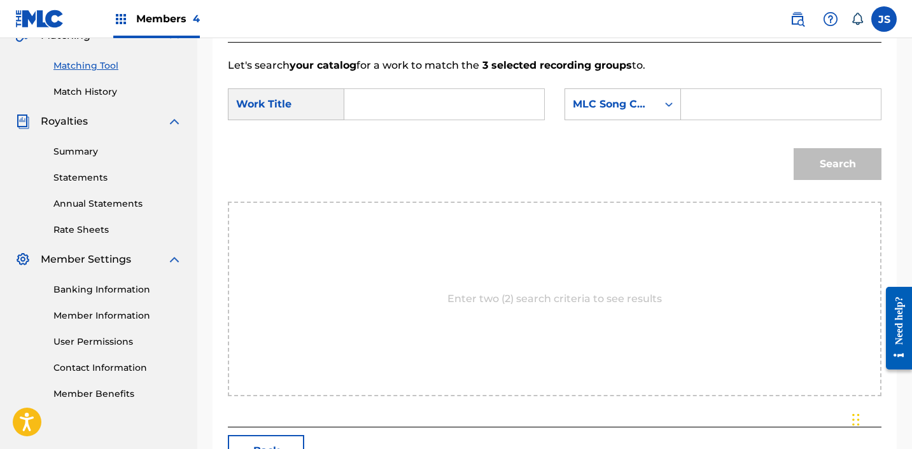
click at [387, 104] on input "Search Form" at bounding box center [444, 104] width 178 height 31
paste input "Cross My Heart (Inspired by 'My Hero Academia')"
type input "Cross My Heart (Inspired by 'My Hero Academia')"
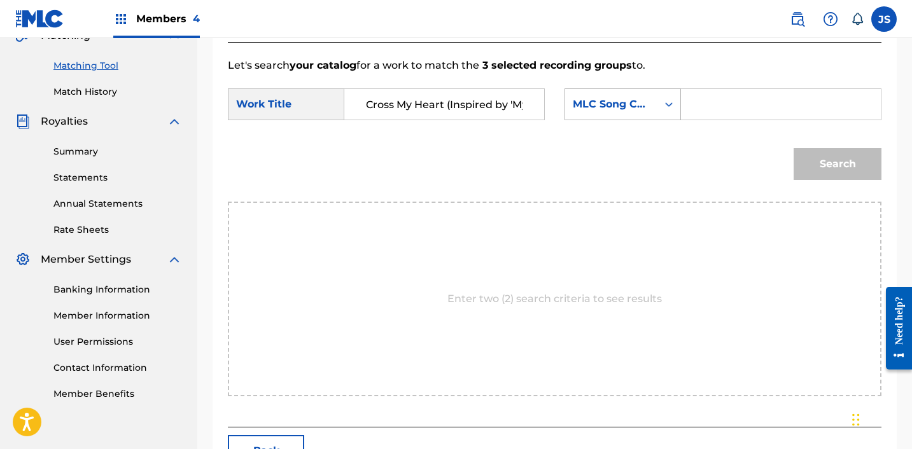
click at [627, 112] on div "MLC Song Code" at bounding box center [611, 104] width 92 height 24
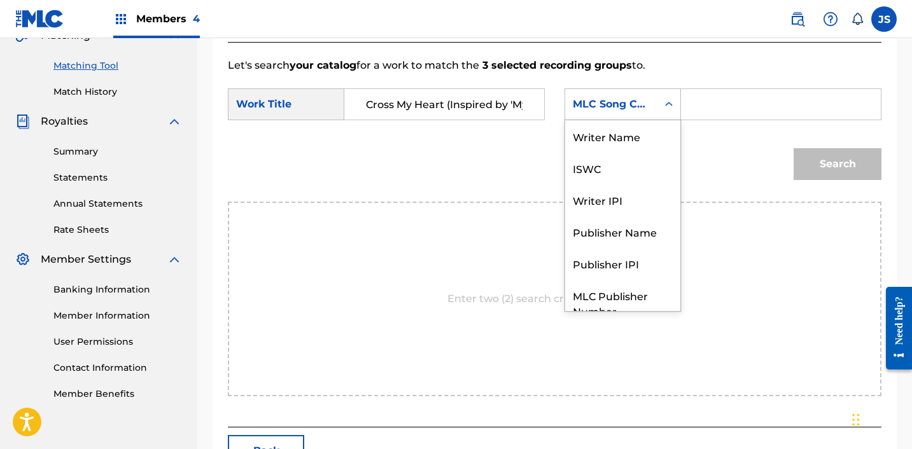
scroll to position [47, 0]
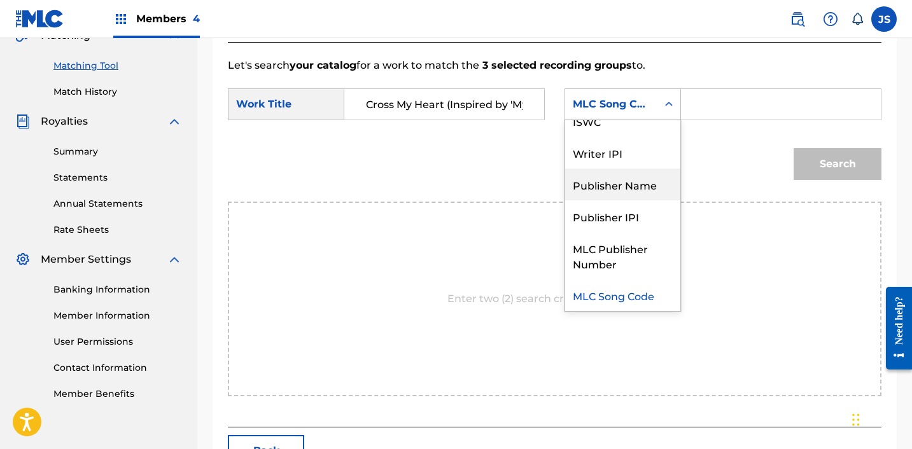
click at [615, 181] on div "Publisher Name" at bounding box center [622, 185] width 115 height 32
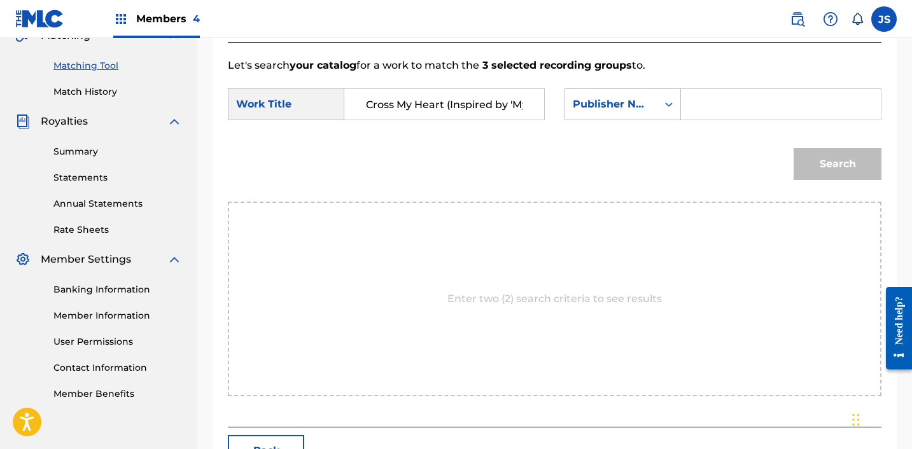
click at [693, 128] on form "SearchWithCriteriaf1741189-3e14-488b-bad3-c0201daed52c Work Title Cross My Hear…" at bounding box center [554, 137] width 653 height 129
click at [693, 104] on input "Search Form" at bounding box center [781, 104] width 178 height 31
type input "FABVL"
click at [828, 156] on button "Search" at bounding box center [837, 164] width 88 height 32
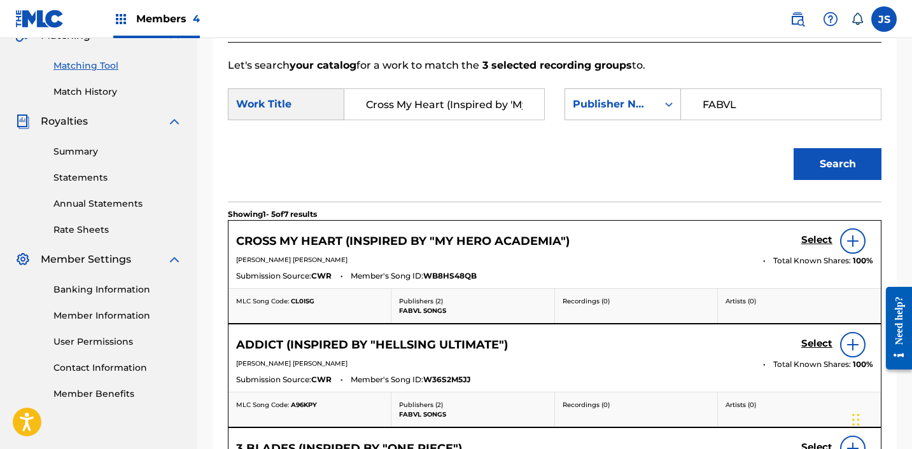
click at [806, 236] on h5 "Select" at bounding box center [816, 240] width 31 height 12
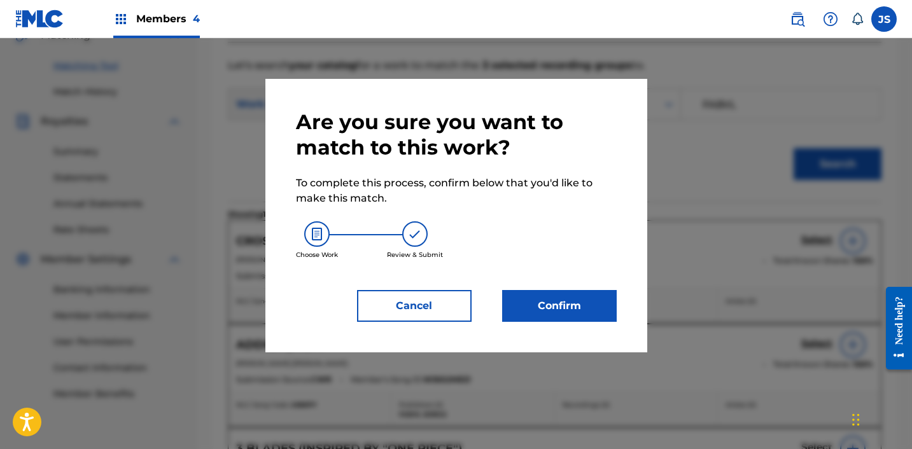
click at [524, 286] on div "Are you sure you want to match to this work? To complete this process, confirm …" at bounding box center [456, 215] width 321 height 213
click at [524, 290] on button "Confirm" at bounding box center [559, 306] width 115 height 32
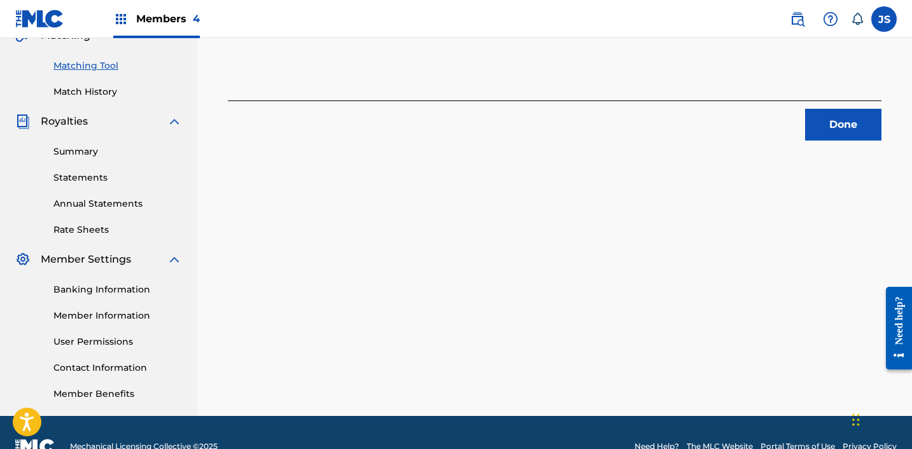
click at [835, 132] on button "Done" at bounding box center [843, 125] width 76 height 32
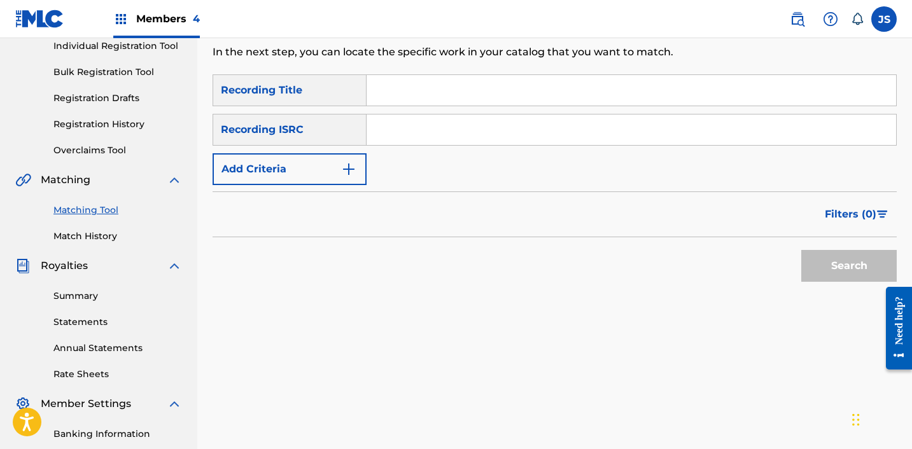
scroll to position [167, 0]
click at [412, 137] on input "Search Form" at bounding box center [630, 130] width 529 height 31
paste input "CS:GO Rap SONG! Counter Terrorists ('I Ain't Talkin Bout That!')"
type input "CS:GO Rap SONG! Counter Terrorists ('I Ain't Talkin Bout That!')"
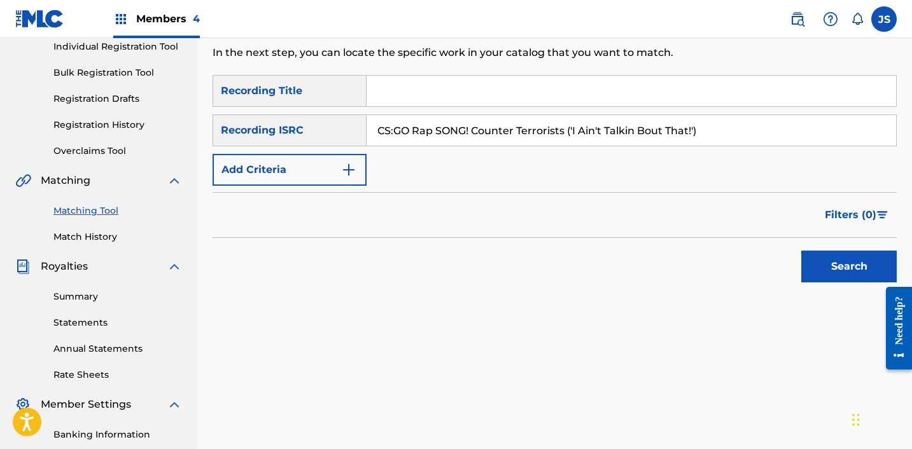
click at [412, 137] on input "CS:GO Rap SONG! Counter Terrorists ('I Ain't Talkin Bout That!')" at bounding box center [630, 130] width 529 height 31
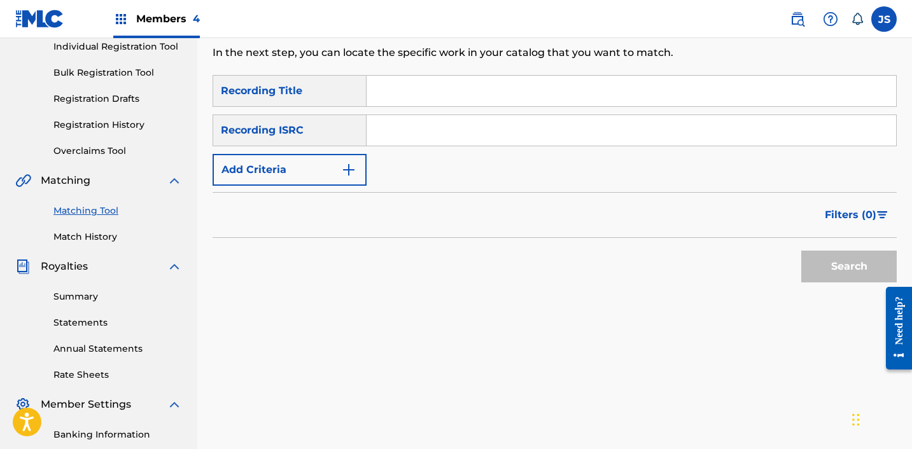
click at [448, 90] on input "Search Form" at bounding box center [630, 91] width 529 height 31
paste input "CS:GO Rap SONG! Counter Terrorists ('I Ain't Talkin Bout That!')"
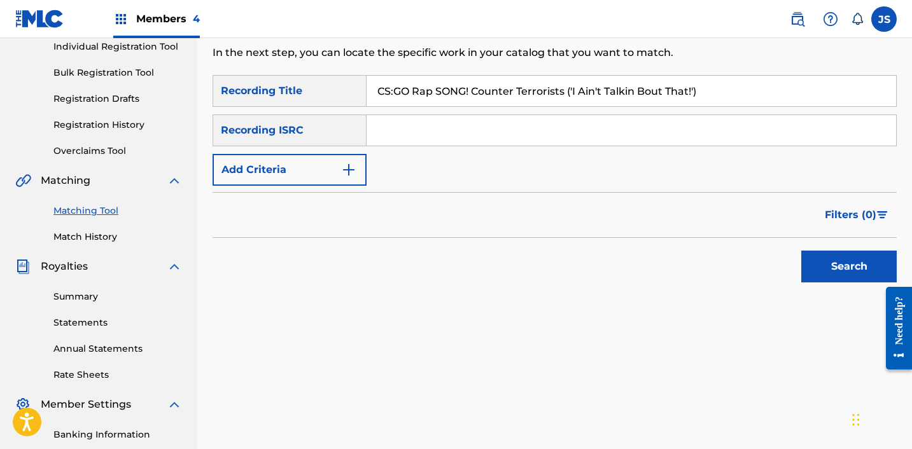
type input "CS:GO Rap SONG! Counter Terrorists ('I Ain't Talkin Bout That!')"
click at [331, 174] on button "Add Criteria" at bounding box center [290, 170] width 154 height 32
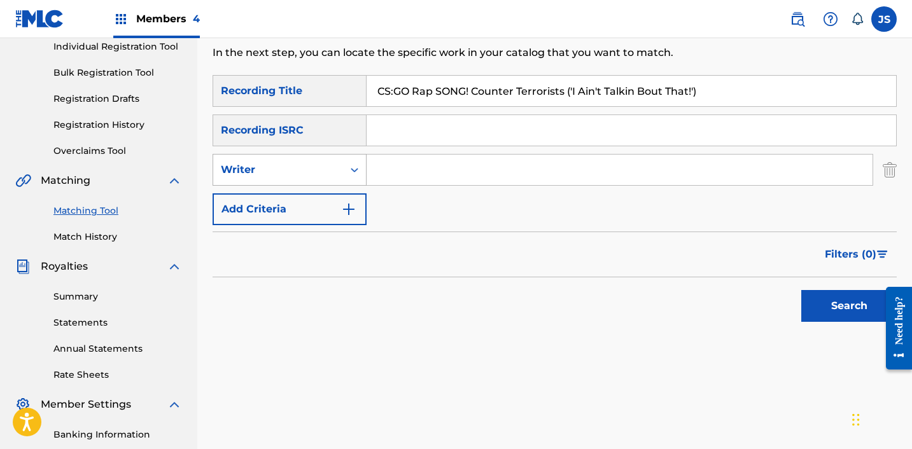
click at [319, 160] on div "Writer" at bounding box center [278, 170] width 130 height 24
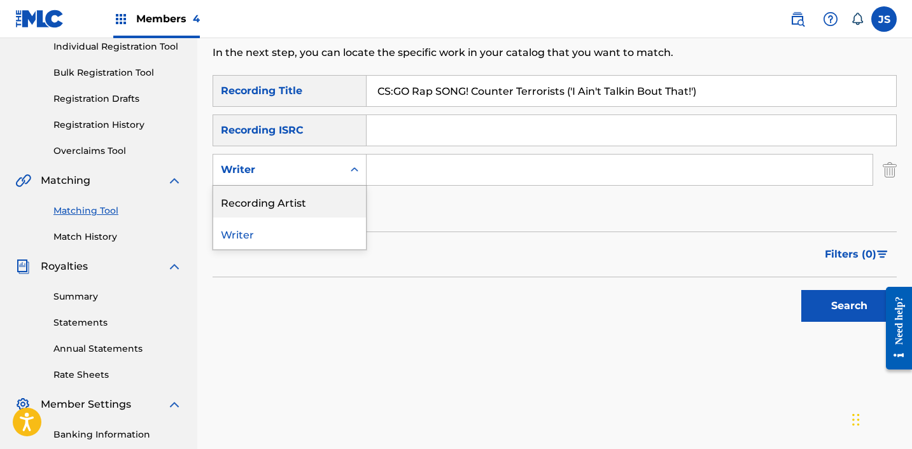
click at [306, 204] on div "Recording Artist" at bounding box center [289, 202] width 153 height 32
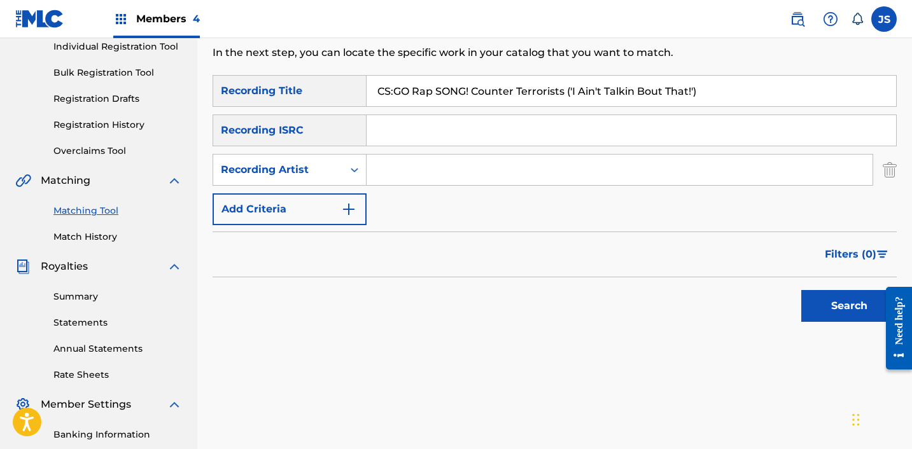
click at [389, 173] on input "Search Form" at bounding box center [619, 170] width 506 height 31
type input "FabVL"
click at [847, 302] on button "Search" at bounding box center [848, 306] width 95 height 32
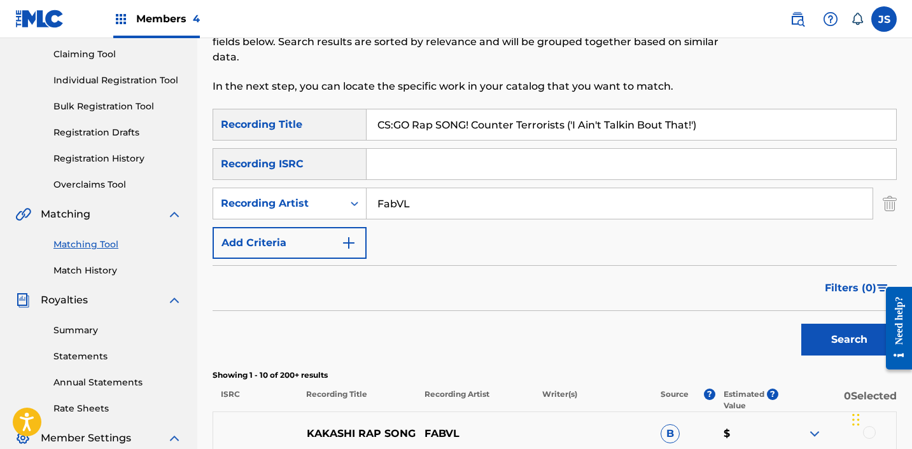
scroll to position [131, 0]
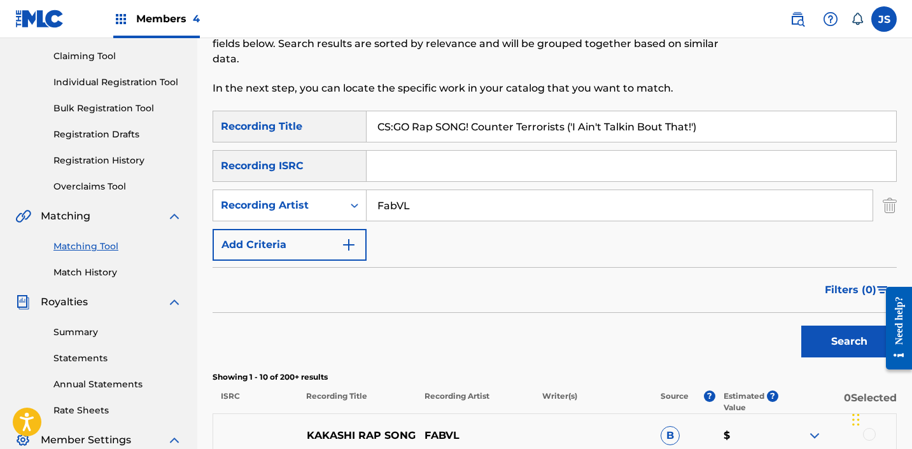
click at [429, 130] on input "CS:GO Rap SONG! Counter Terrorists ('I Ain't Talkin Bout That!')" at bounding box center [630, 126] width 529 height 31
paste input "uphead & Mugman Vs Bendy Rap Battle"
type input "Cuphead & Mugman Vs Bendy Rap Battle"
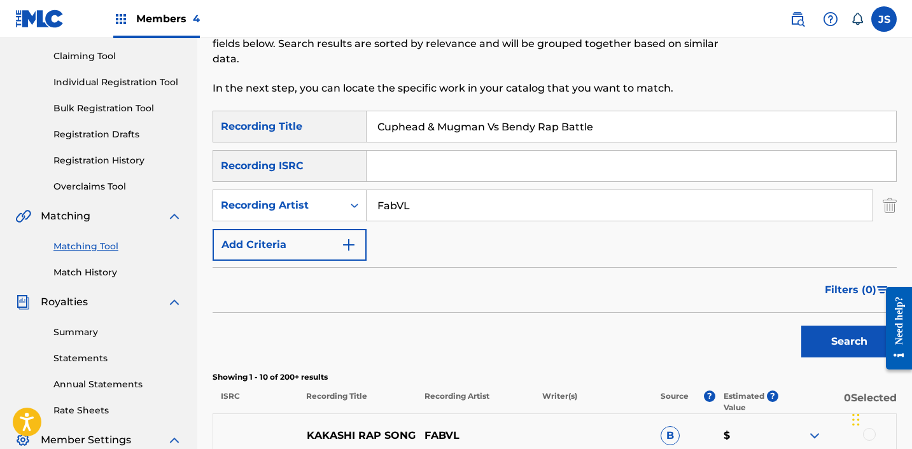
click at [801, 326] on button "Search" at bounding box center [848, 342] width 95 height 32
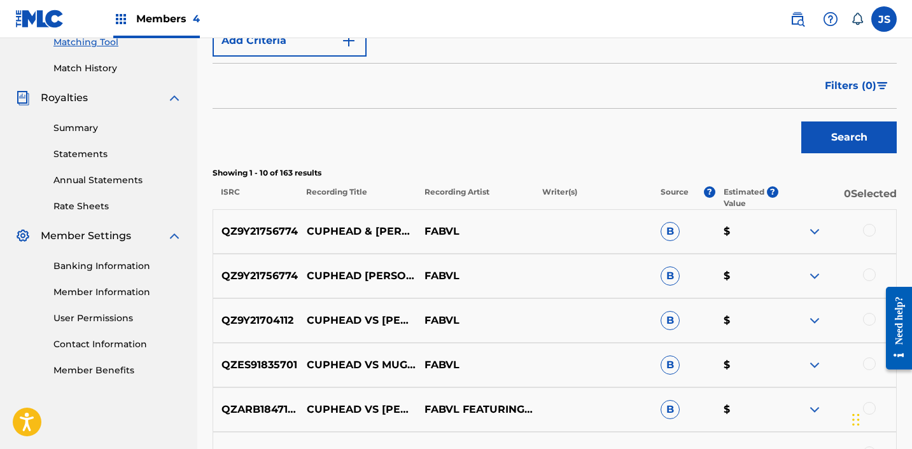
scroll to position [337, 0]
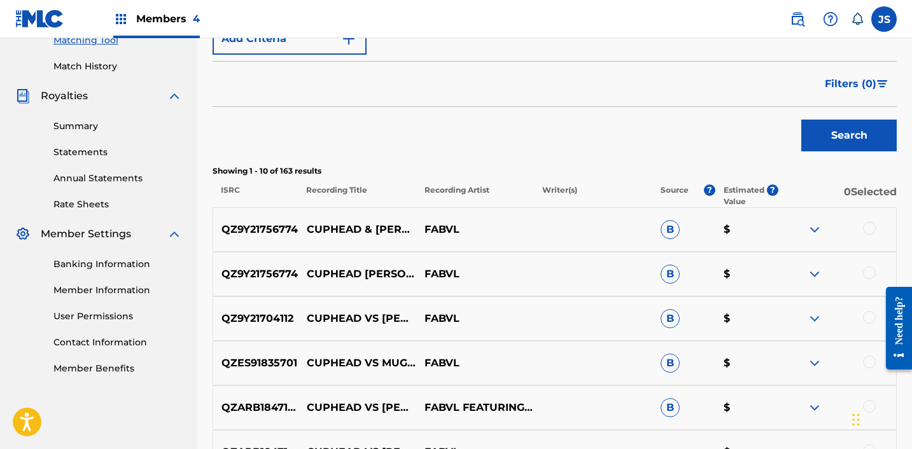
click at [870, 228] on div at bounding box center [869, 228] width 13 height 13
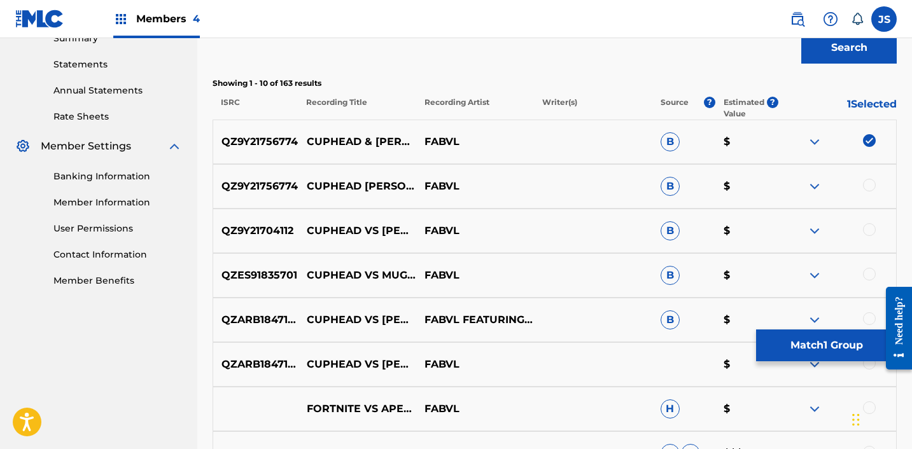
scroll to position [426, 0]
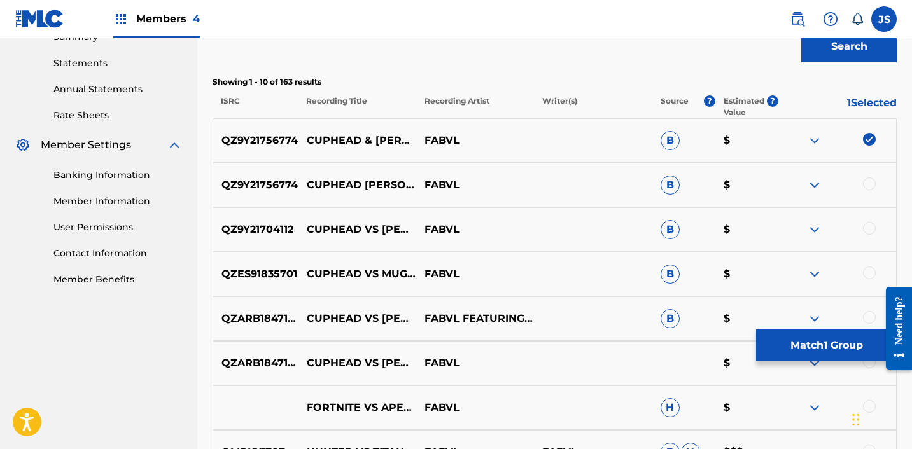
click at [780, 344] on button "Match 1 Group" at bounding box center [826, 346] width 141 height 32
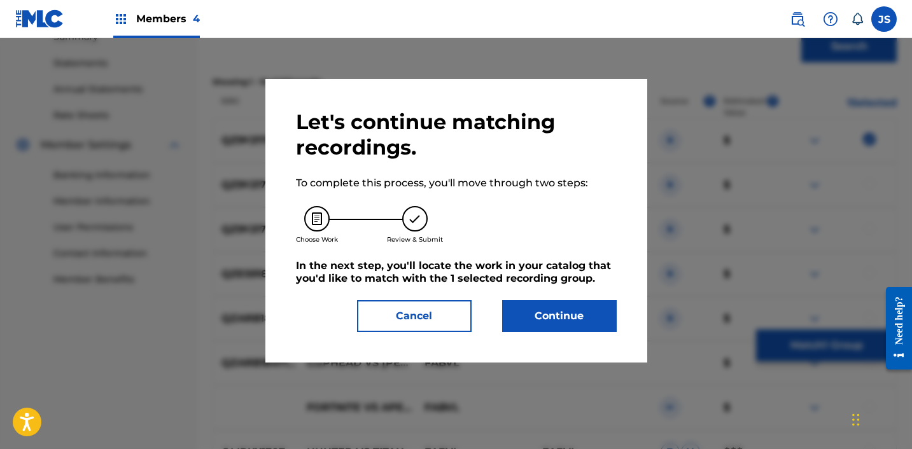
click at [519, 312] on button "Continue" at bounding box center [559, 316] width 115 height 32
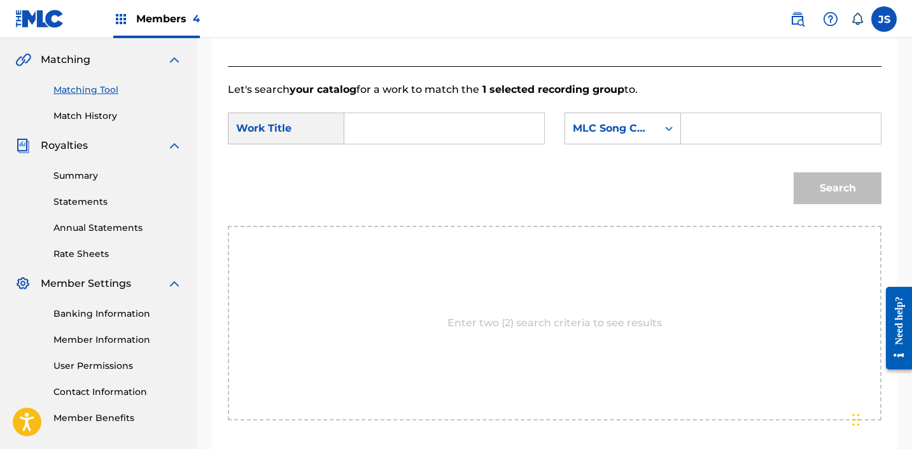
scroll to position [286, 0]
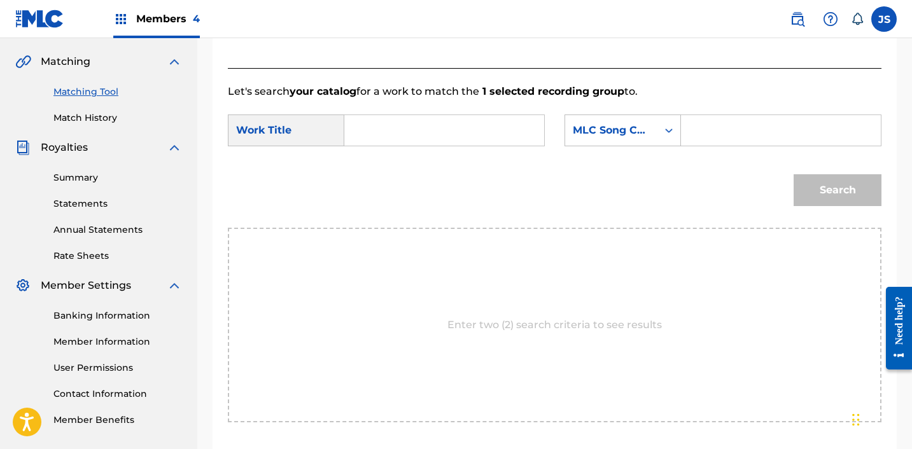
click at [394, 126] on input "Search Form" at bounding box center [444, 130] width 178 height 31
paste input "Cuphead & Mugman Vs Bendy Rap Battle"
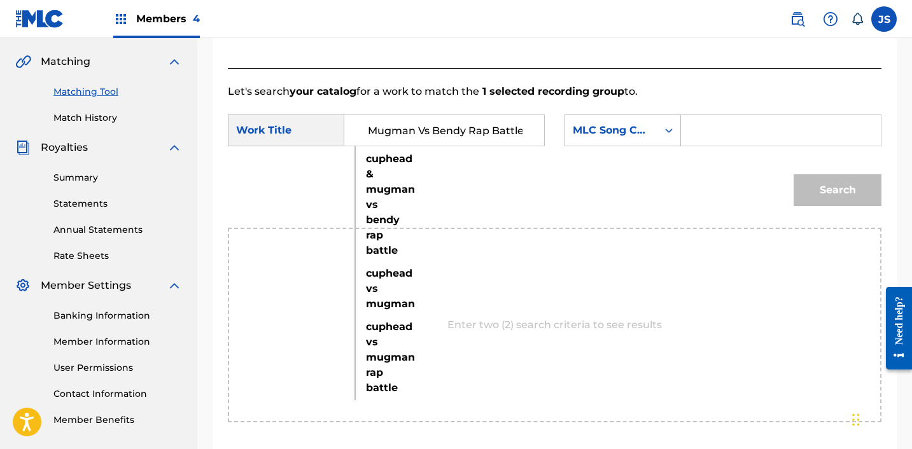
type input "Cuphead & Mugman Vs Bendy Rap Battle"
click at [596, 146] on div "SearchWithCriteriaf1741189-3e14-488b-bad3-c0201daed52c Work Title Cuphead & Mug…" at bounding box center [554, 134] width 653 height 39
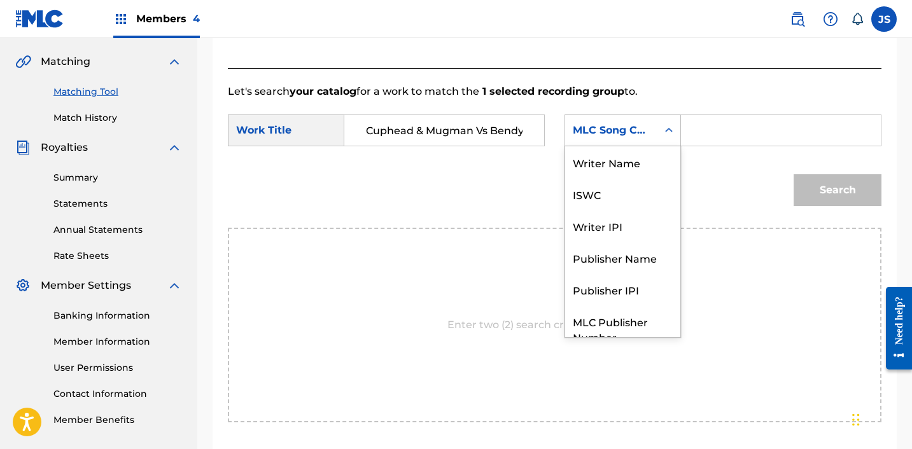
click at [594, 136] on div "MLC Song Code" at bounding box center [611, 130] width 77 height 15
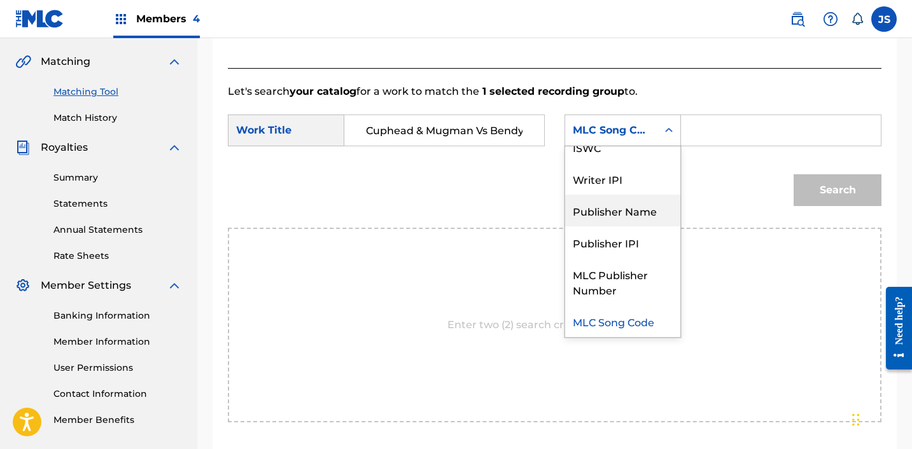
click at [594, 216] on div "Publisher Name" at bounding box center [622, 211] width 115 height 32
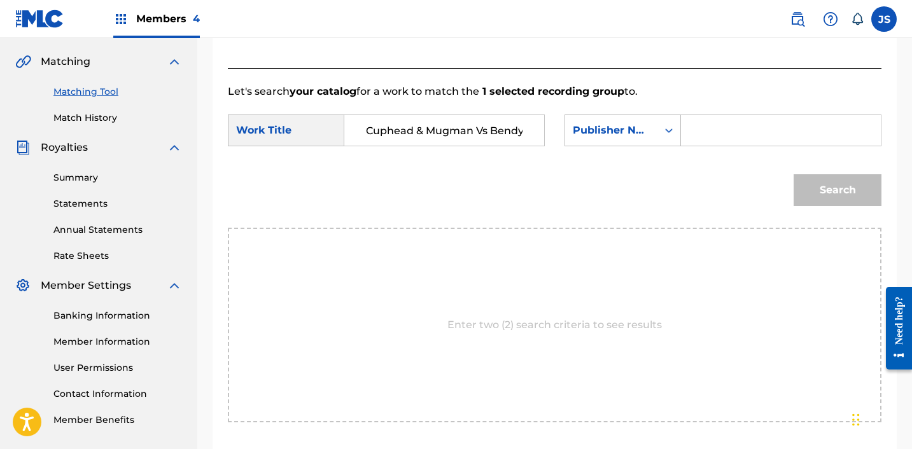
click at [726, 145] on input "Search Form" at bounding box center [781, 130] width 178 height 31
type input "FABVL"
click at [793, 174] on button "Search" at bounding box center [837, 190] width 88 height 32
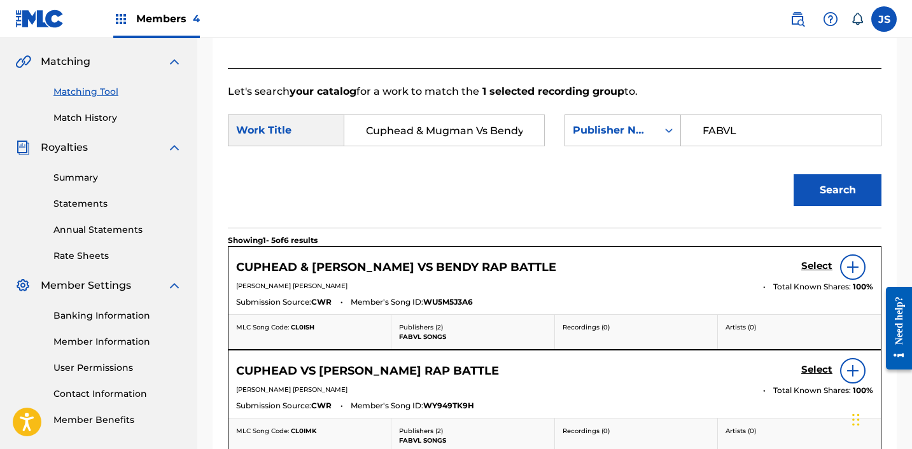
click at [806, 270] on h5 "Select" at bounding box center [816, 266] width 31 height 12
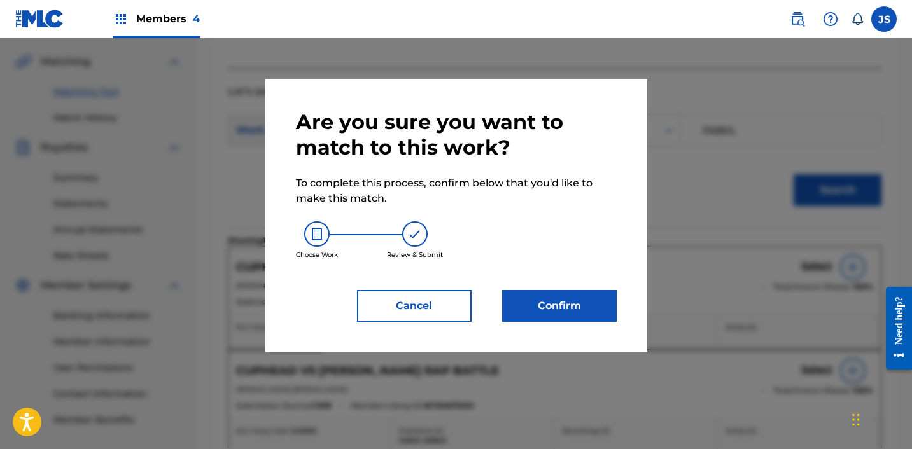
click at [576, 308] on button "Confirm" at bounding box center [559, 306] width 115 height 32
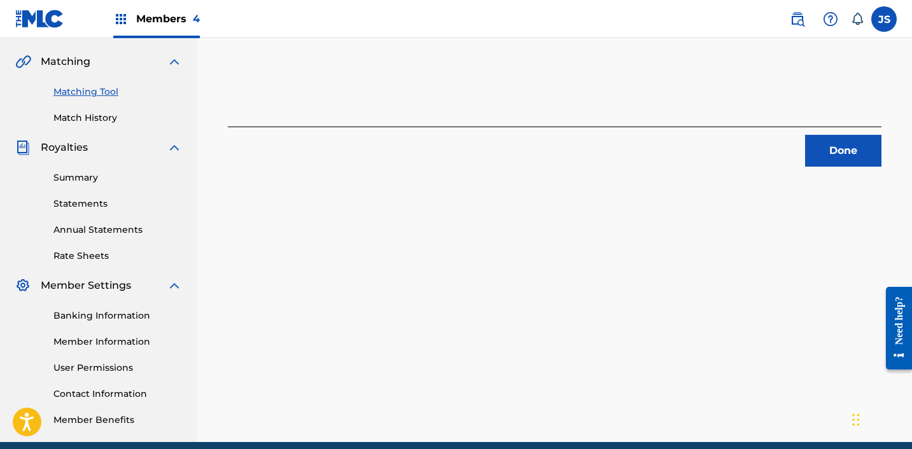
click at [842, 139] on button "Done" at bounding box center [843, 151] width 76 height 32
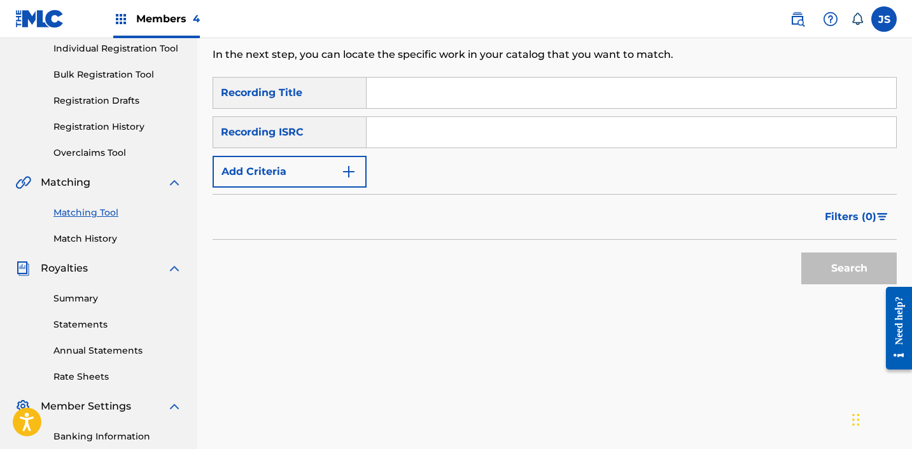
scroll to position [154, 0]
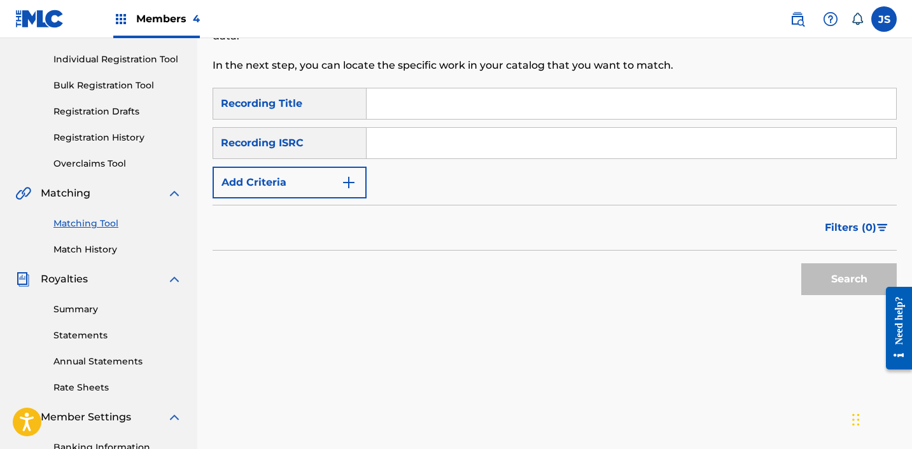
click at [641, 116] on input "Search Form" at bounding box center [630, 103] width 529 height 31
paste input "Cuphead vs Mugman"
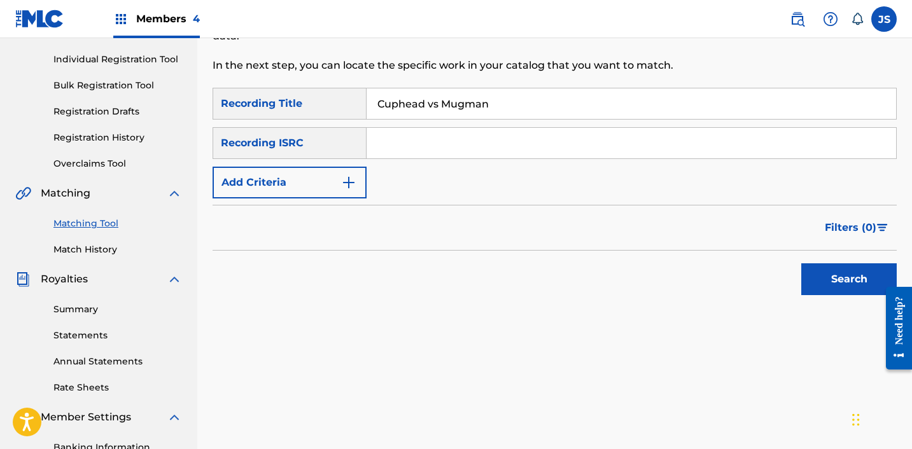
type input "Cuphead vs Mugman"
click at [333, 181] on button "Add Criteria" at bounding box center [290, 183] width 154 height 32
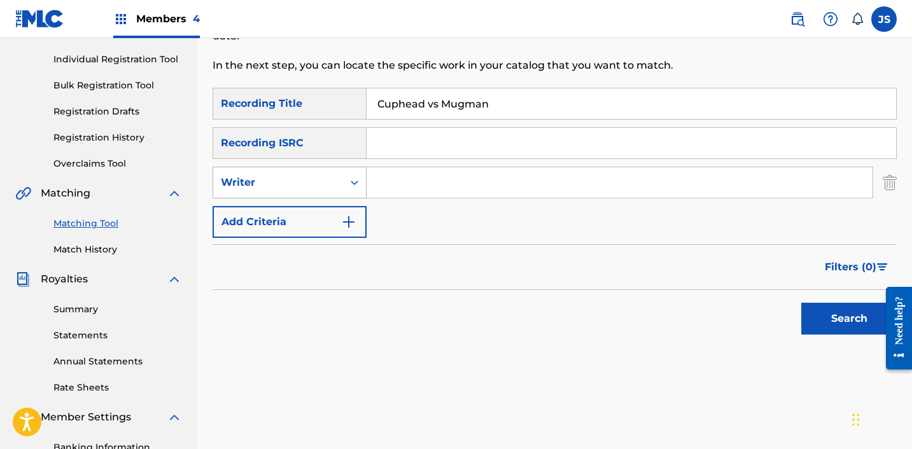
click at [313, 187] on div "Writer" at bounding box center [278, 182] width 115 height 15
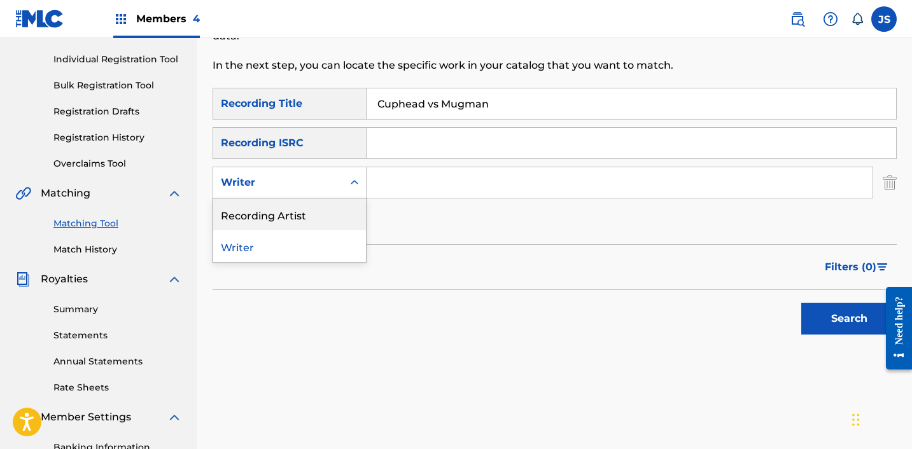
click at [314, 211] on div "Recording Artist" at bounding box center [289, 215] width 153 height 32
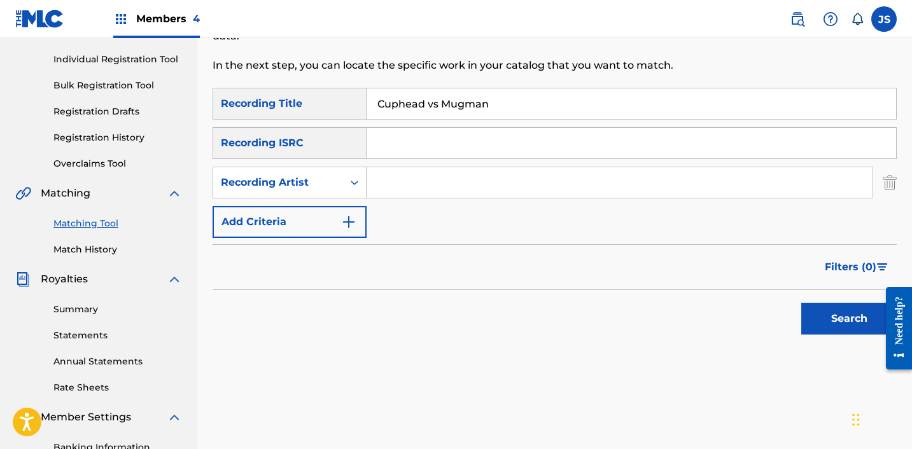
click at [407, 186] on input "Search Form" at bounding box center [619, 182] width 506 height 31
type input "FabVL"
click at [837, 320] on button "Search" at bounding box center [848, 319] width 95 height 32
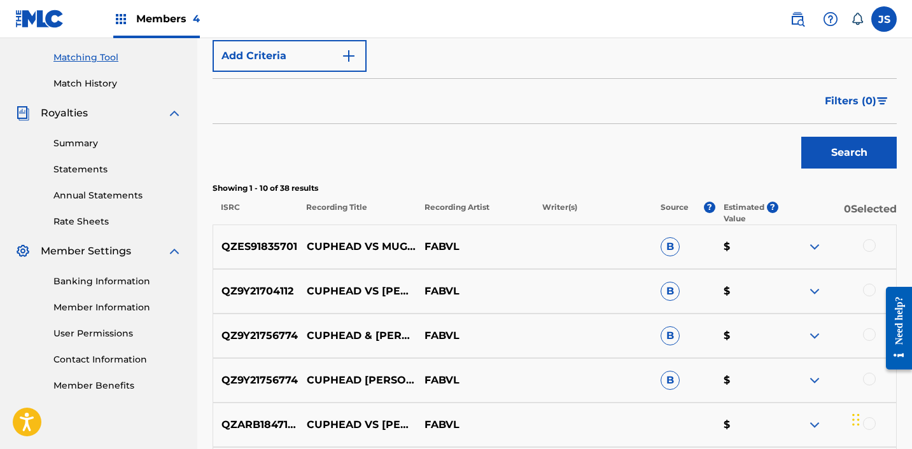
scroll to position [321, 0]
click at [868, 249] on div at bounding box center [869, 245] width 13 height 13
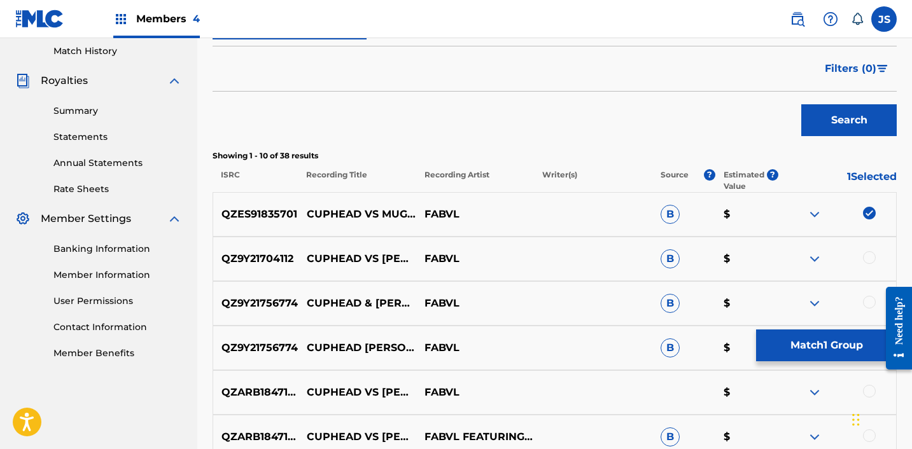
scroll to position [358, 0]
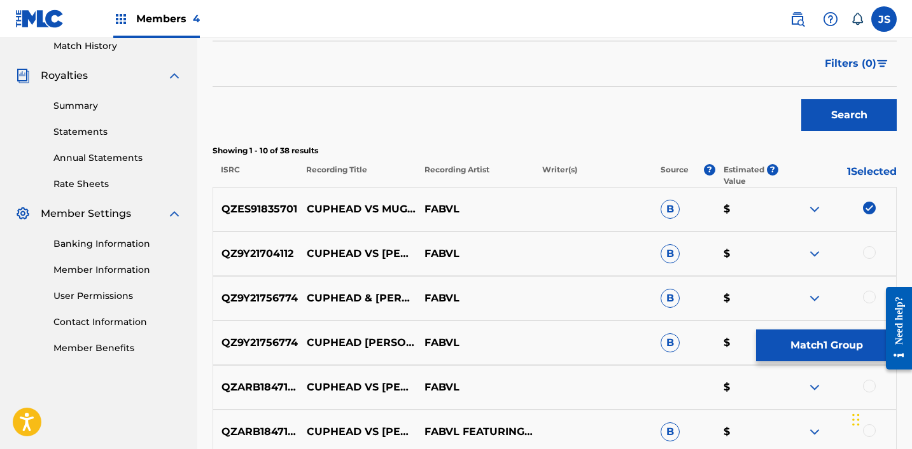
click at [789, 348] on button "Match 1 Group" at bounding box center [826, 346] width 141 height 32
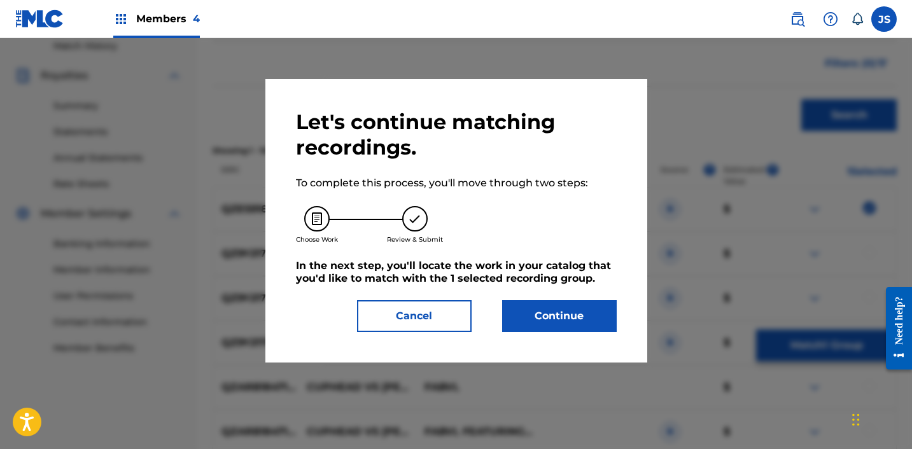
click at [547, 311] on button "Continue" at bounding box center [559, 316] width 115 height 32
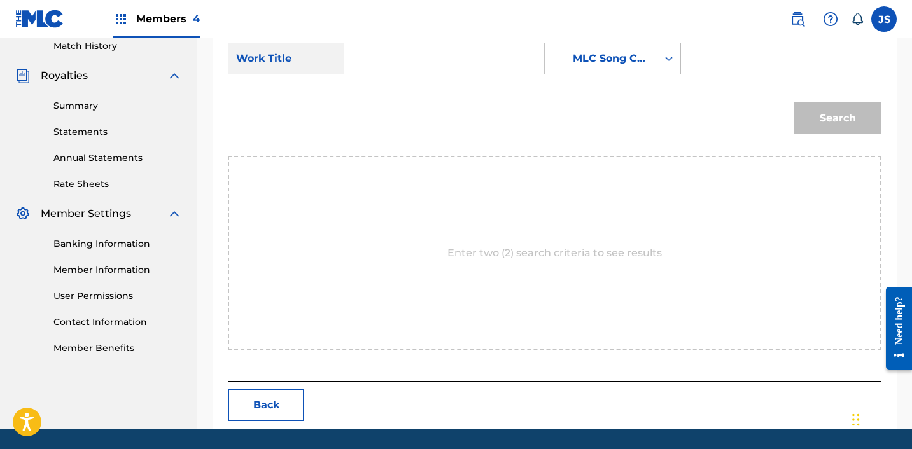
click at [366, 68] on input "Search Form" at bounding box center [444, 58] width 178 height 31
paste input "Cuphead vs Mugman"
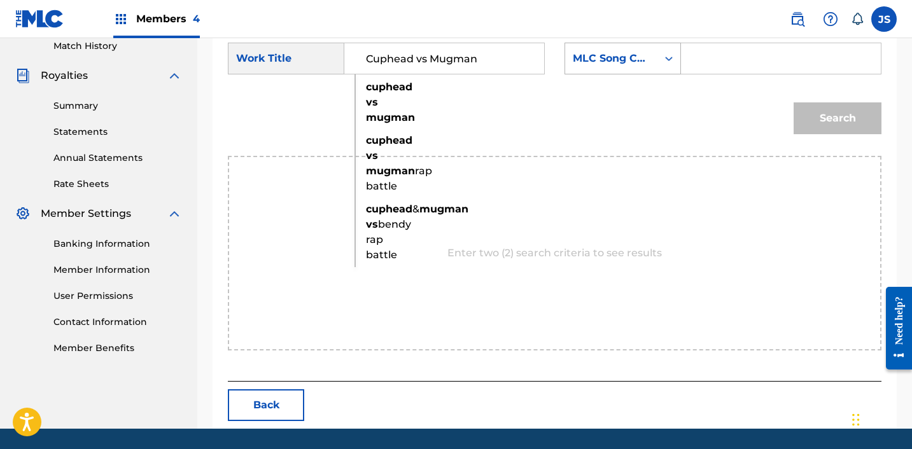
type input "Cuphead vs Mugman"
click at [639, 69] on div "MLC Song Code" at bounding box center [611, 58] width 92 height 24
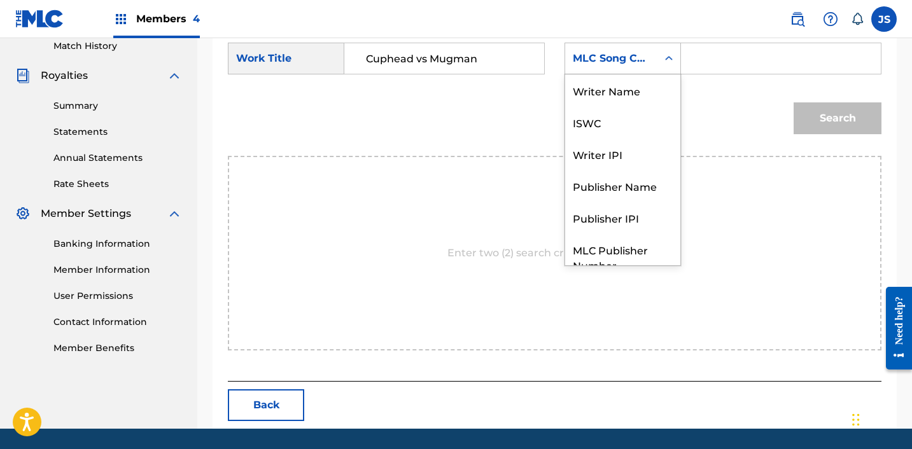
scroll to position [47, 0]
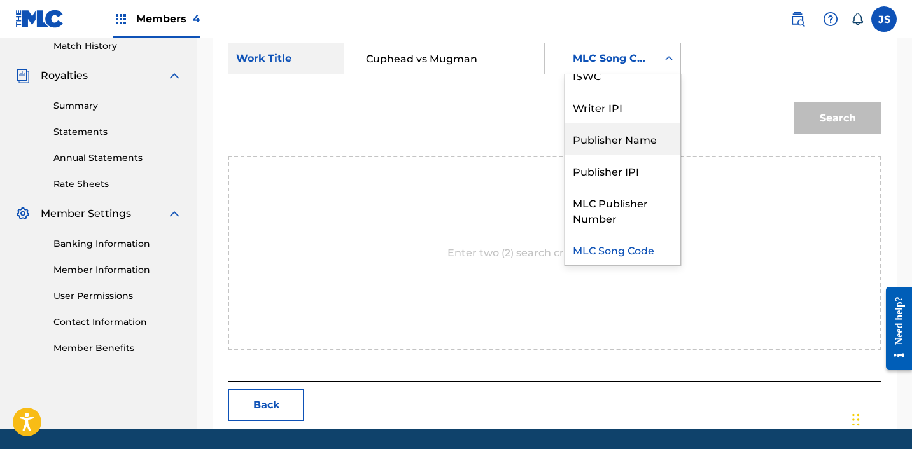
click at [624, 134] on div "Publisher Name" at bounding box center [622, 139] width 115 height 32
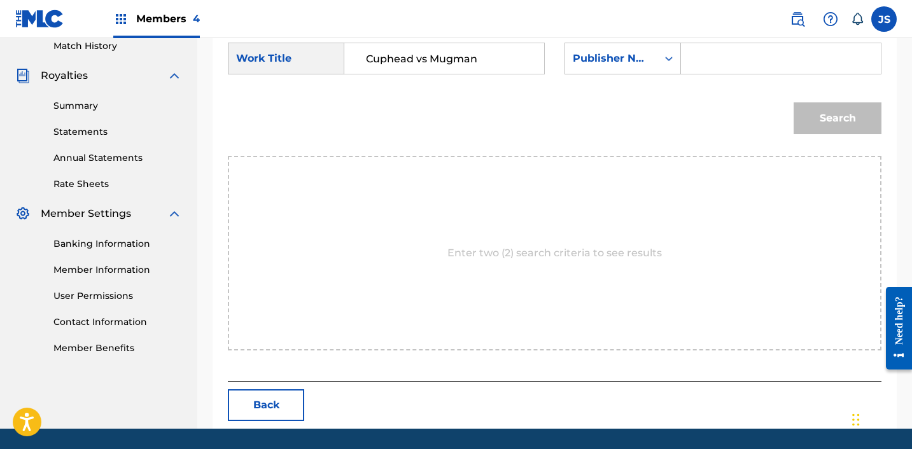
click at [705, 59] on input "Search Form" at bounding box center [781, 58] width 178 height 31
type input "FABVL"
click at [793, 102] on button "Search" at bounding box center [837, 118] width 88 height 32
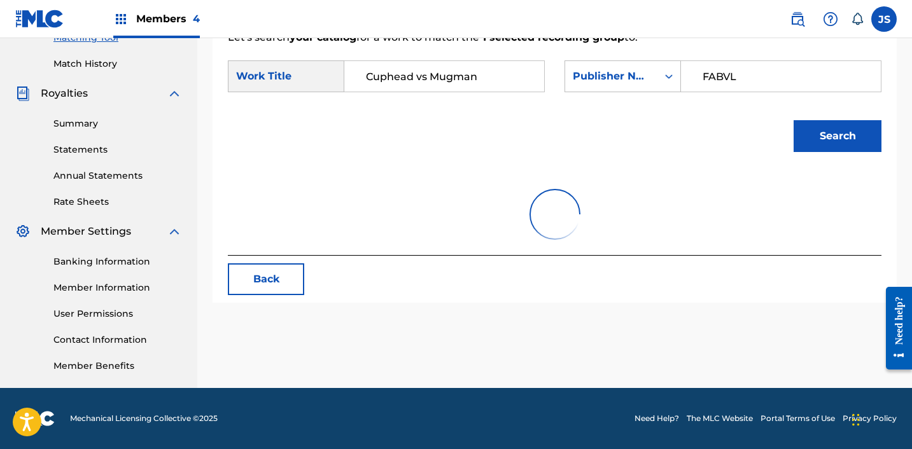
scroll to position [358, 0]
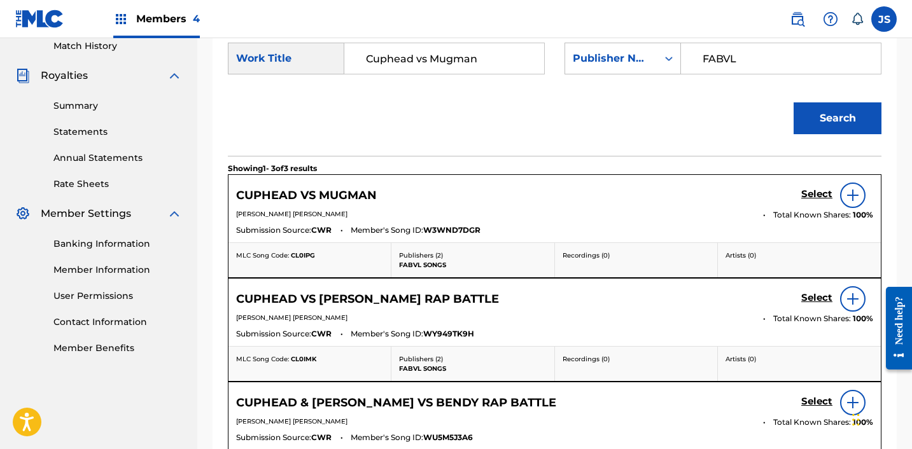
click at [823, 196] on h5 "Select" at bounding box center [816, 194] width 31 height 12
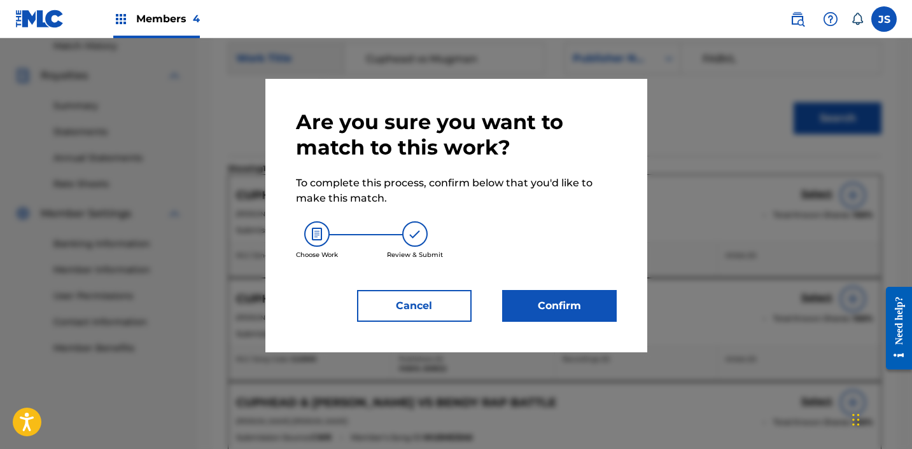
click at [537, 305] on button "Confirm" at bounding box center [559, 306] width 115 height 32
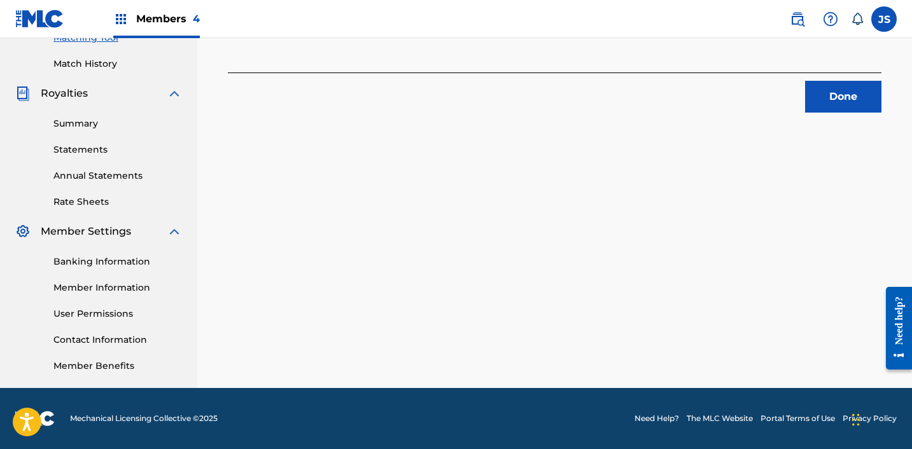
click at [867, 109] on button "Done" at bounding box center [843, 97] width 76 height 32
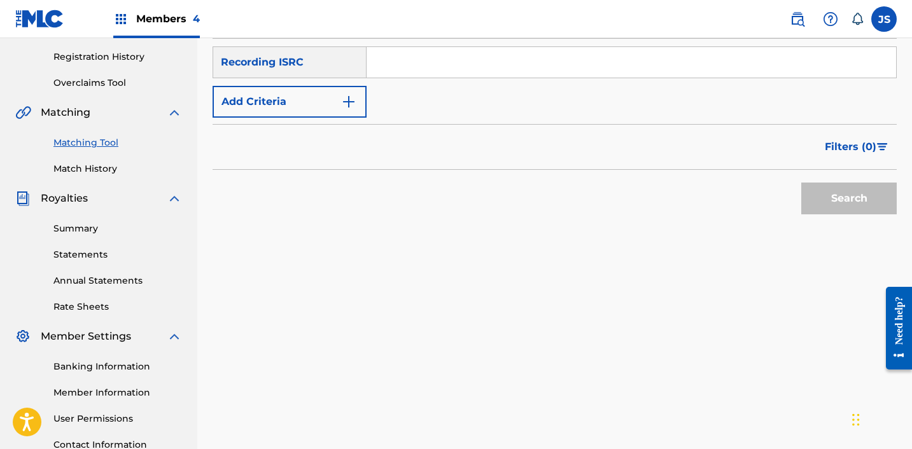
scroll to position [192, 0]
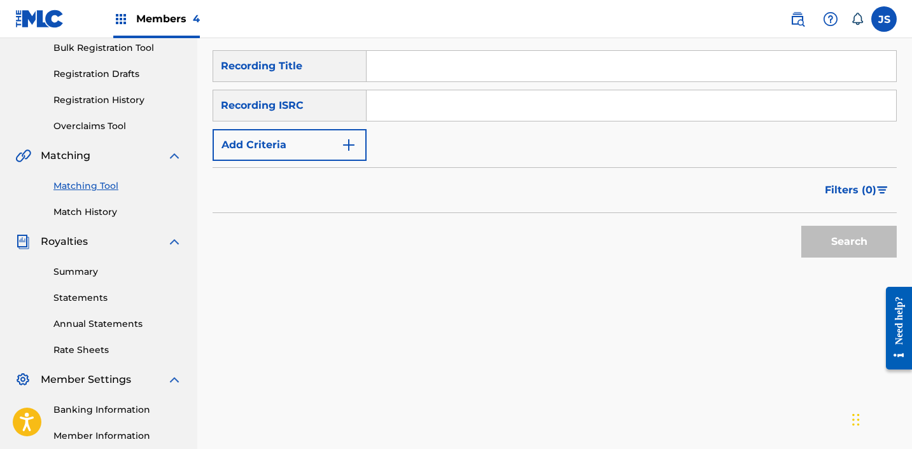
click at [400, 101] on input "Search Form" at bounding box center [630, 105] width 529 height 31
paste input "Cuphead Vs Mugman Rap Battle"
type input "Cuphead Vs Mugman Rap Battle"
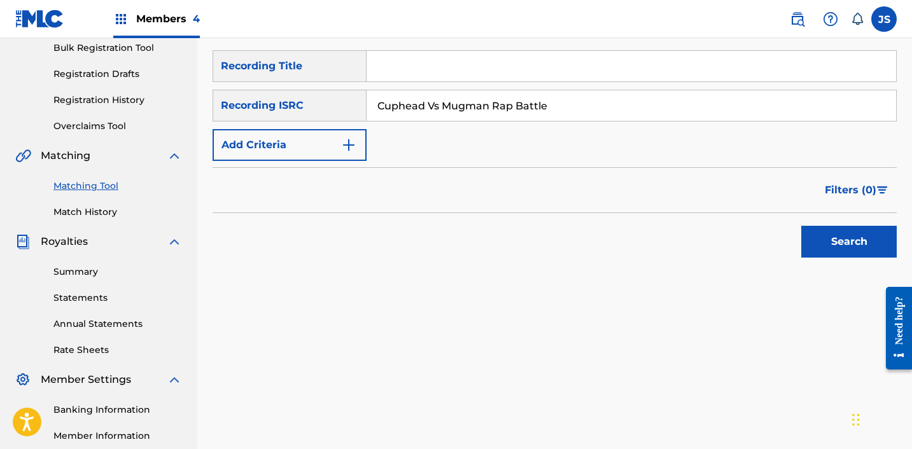
click at [400, 101] on input "Cuphead Vs Mugman Rap Battle" at bounding box center [630, 105] width 529 height 31
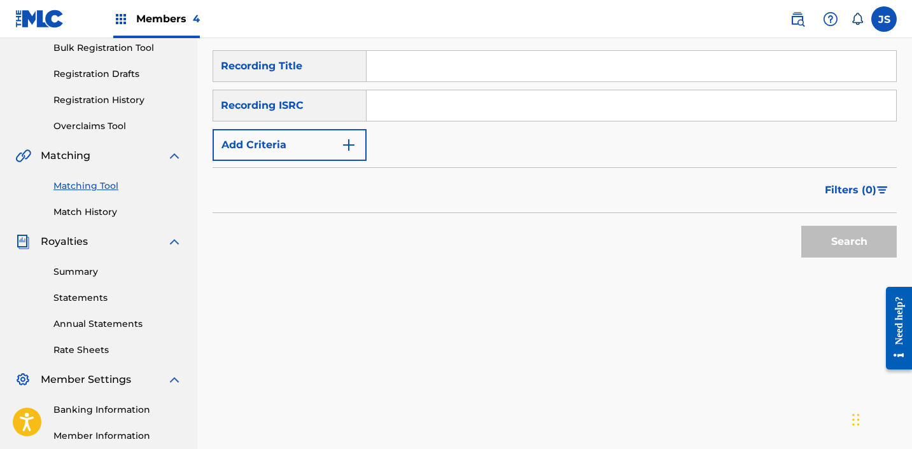
click at [419, 59] on input "Search Form" at bounding box center [630, 66] width 529 height 31
paste input "Cuphead Vs Mugman Rap Battle"
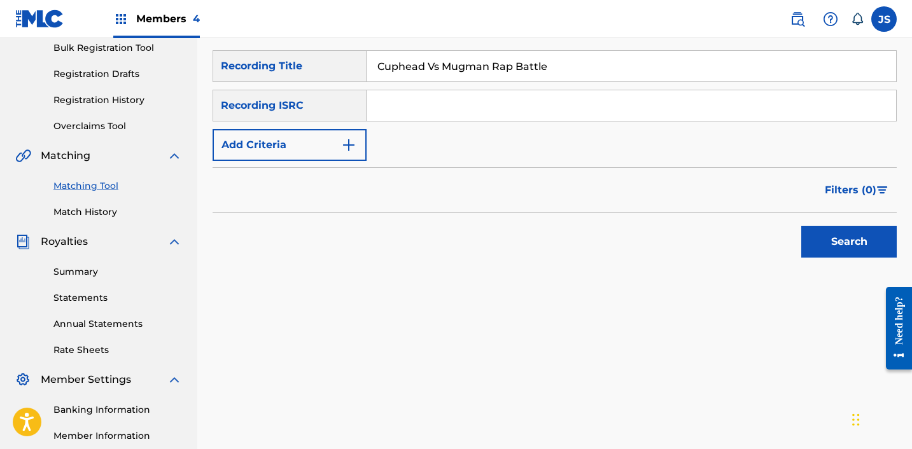
type input "Cuphead Vs Mugman Rap Battle"
click at [328, 147] on button "Add Criteria" at bounding box center [290, 145] width 154 height 32
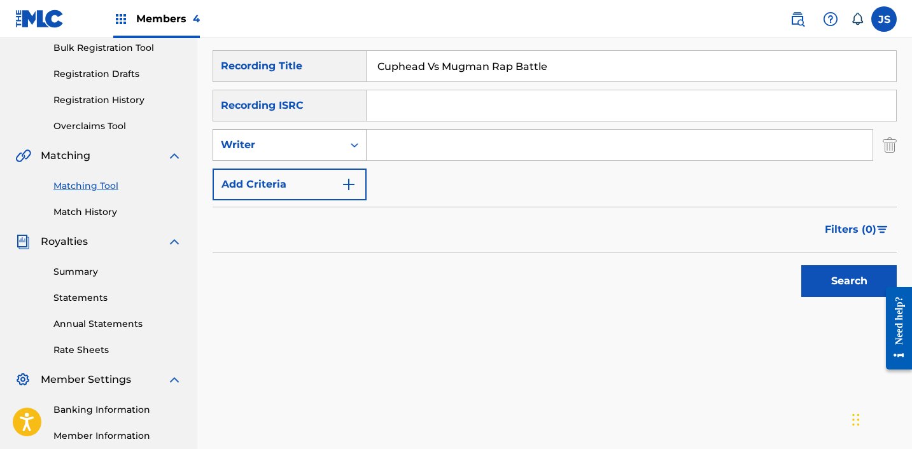
click at [326, 144] on div "Writer" at bounding box center [278, 144] width 115 height 15
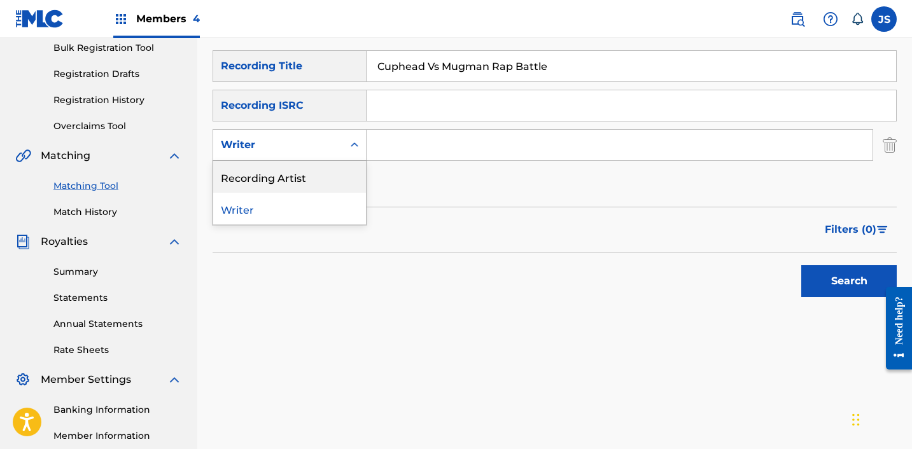
click at [311, 182] on div "Recording Artist" at bounding box center [289, 177] width 153 height 32
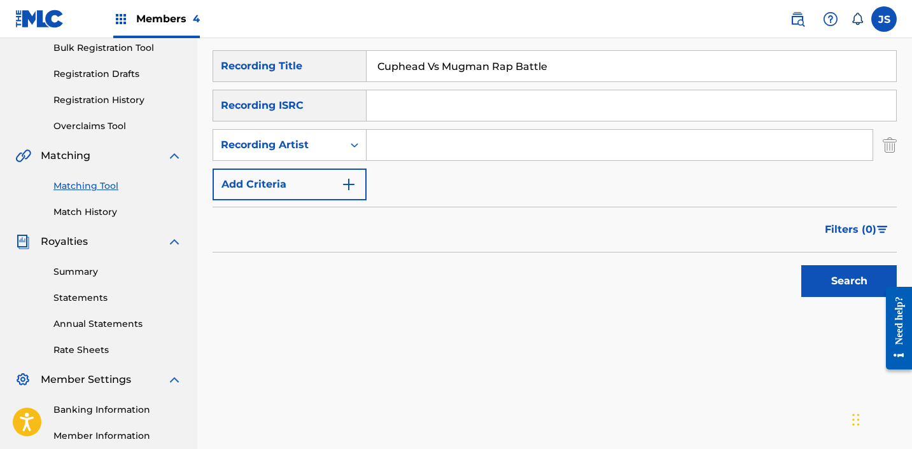
click at [436, 146] on input "Search Form" at bounding box center [619, 145] width 506 height 31
type input "FabVL"
click at [819, 287] on button "Search" at bounding box center [848, 281] width 95 height 32
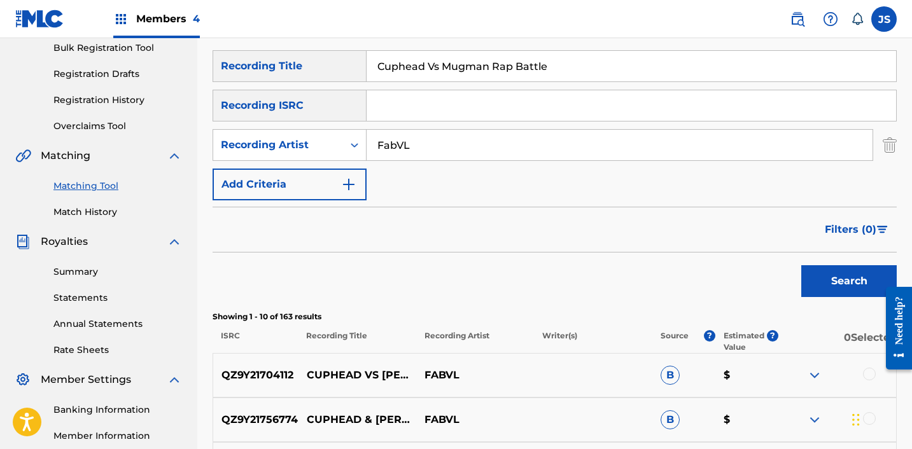
scroll to position [206, 0]
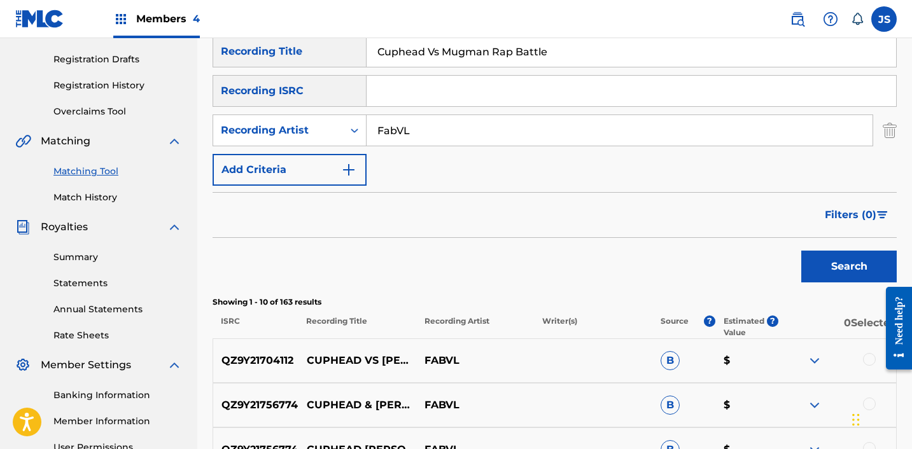
click at [867, 358] on div at bounding box center [869, 359] width 13 height 13
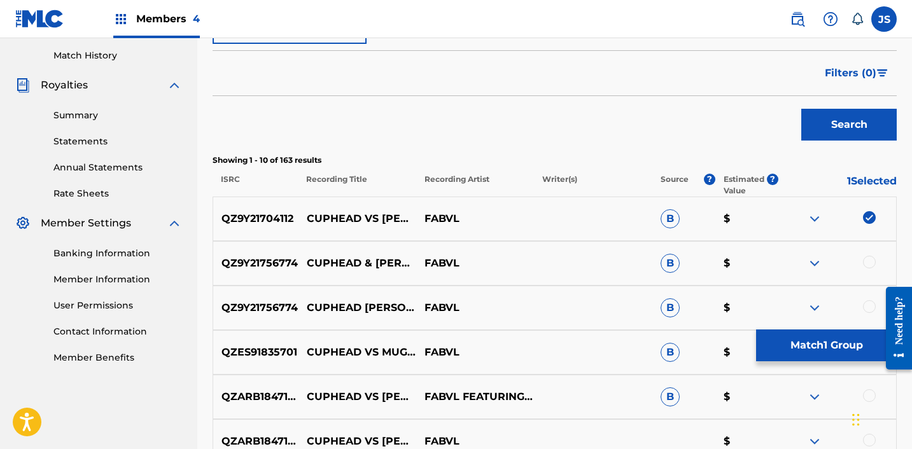
scroll to position [352, 0]
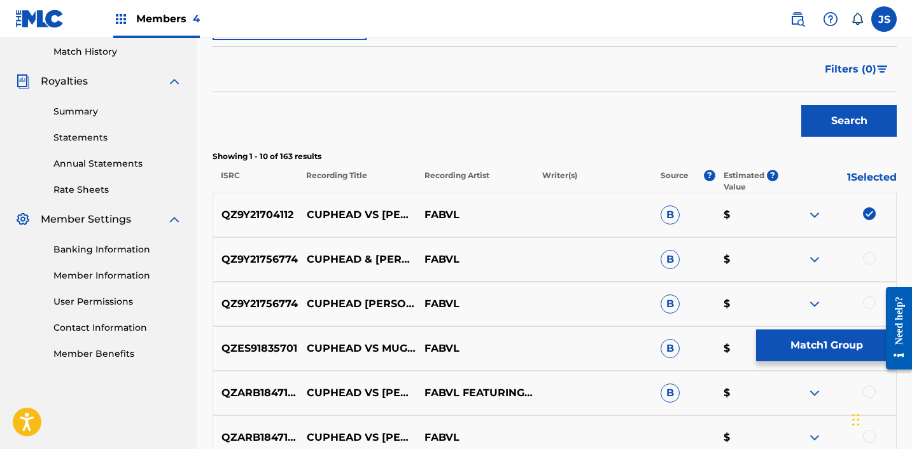
click at [812, 342] on button "Match 1 Group" at bounding box center [826, 346] width 141 height 32
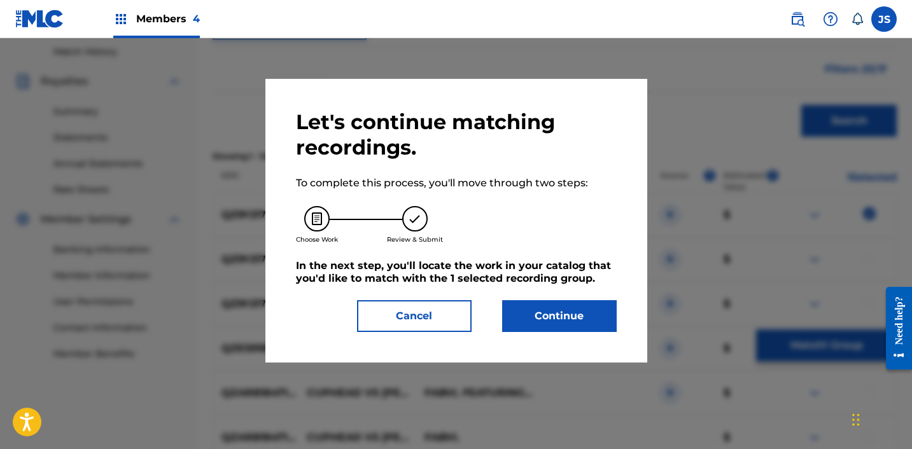
click at [530, 326] on button "Continue" at bounding box center [559, 316] width 115 height 32
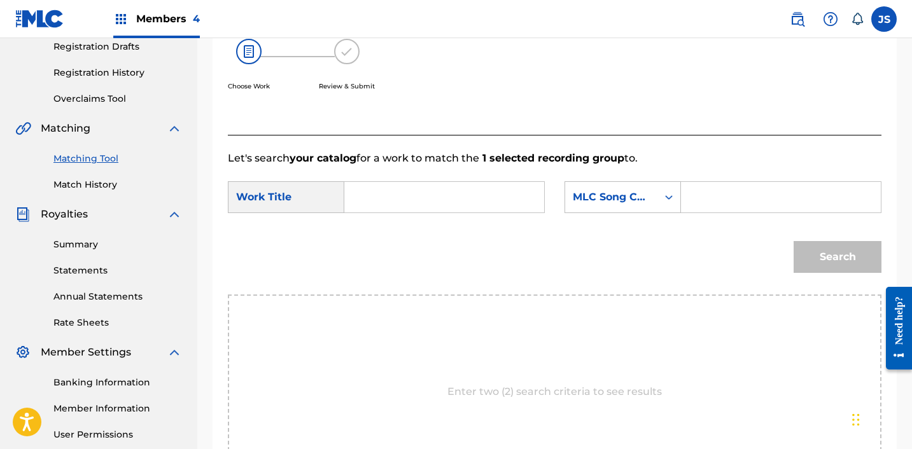
scroll to position [220, 0]
click at [485, 200] on input "Search Form" at bounding box center [444, 196] width 178 height 31
paste input "Cuphead Vs Mugman Rap Battle"
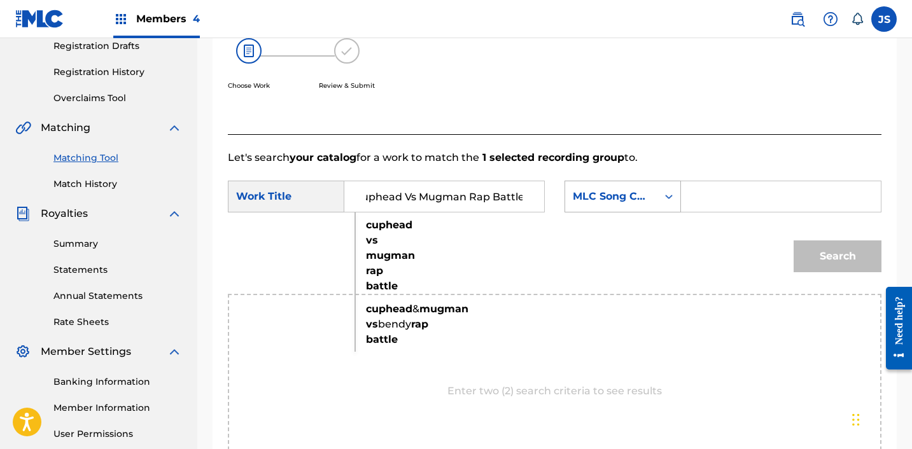
type input "Cuphead Vs Mugman Rap Battle"
click at [599, 197] on div "MLC Song Code" at bounding box center [611, 196] width 77 height 15
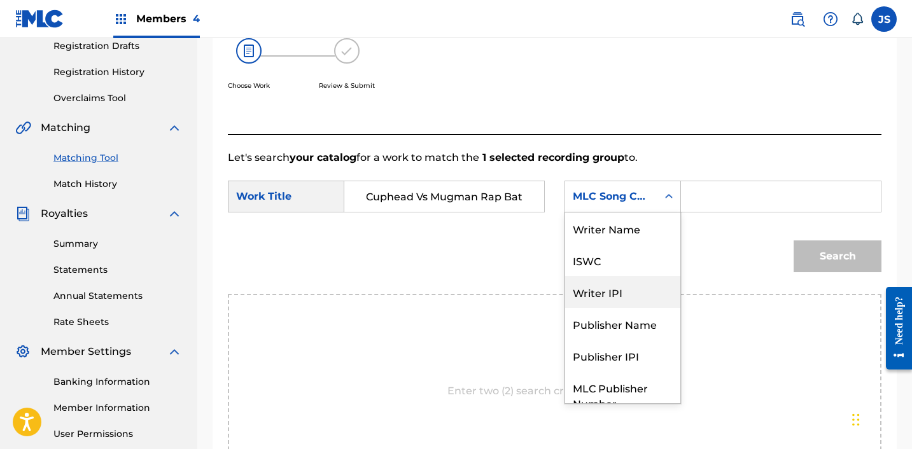
scroll to position [47, 0]
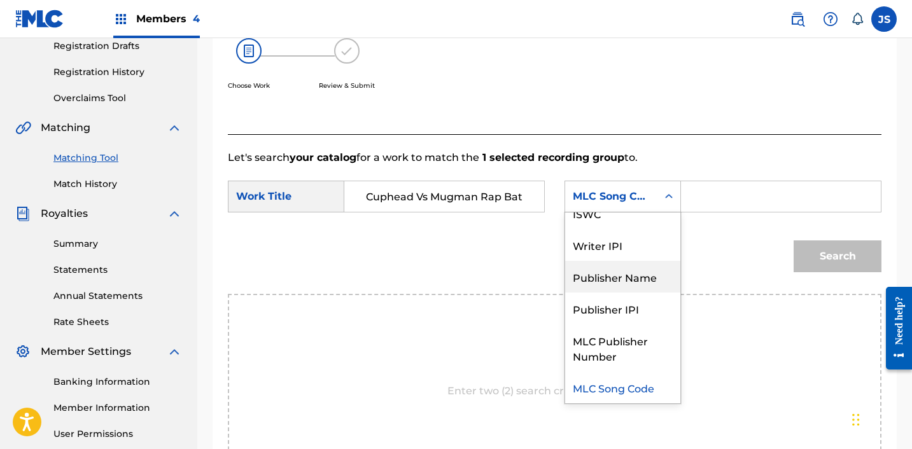
click at [599, 278] on div "Publisher Name" at bounding box center [622, 277] width 115 height 32
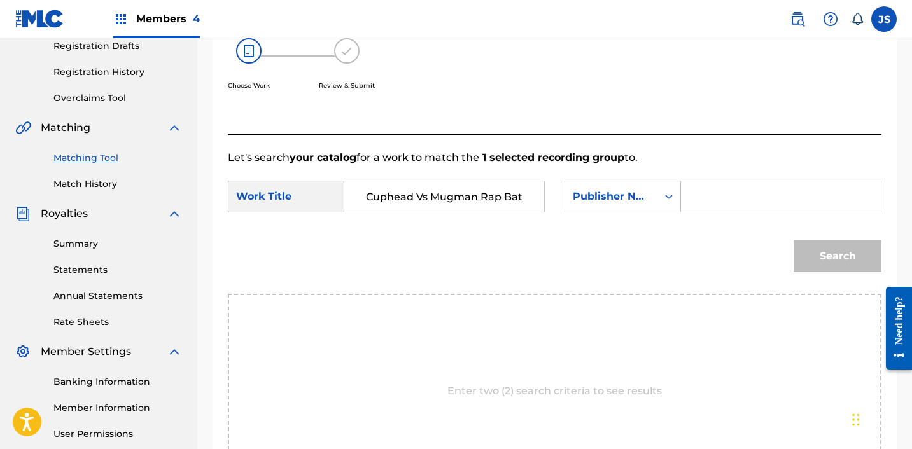
click at [715, 192] on input "Search Form" at bounding box center [781, 196] width 178 height 31
type input "FABVL"
click at [793, 241] on button "Search" at bounding box center [837, 257] width 88 height 32
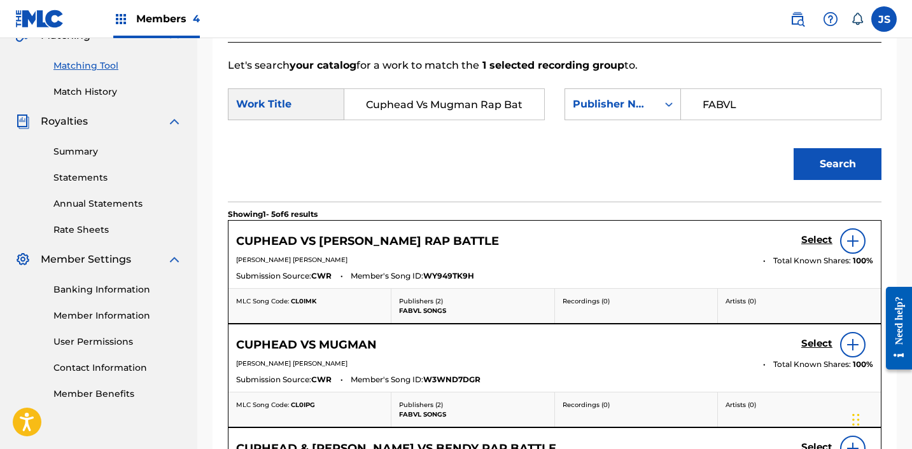
scroll to position [318, 0]
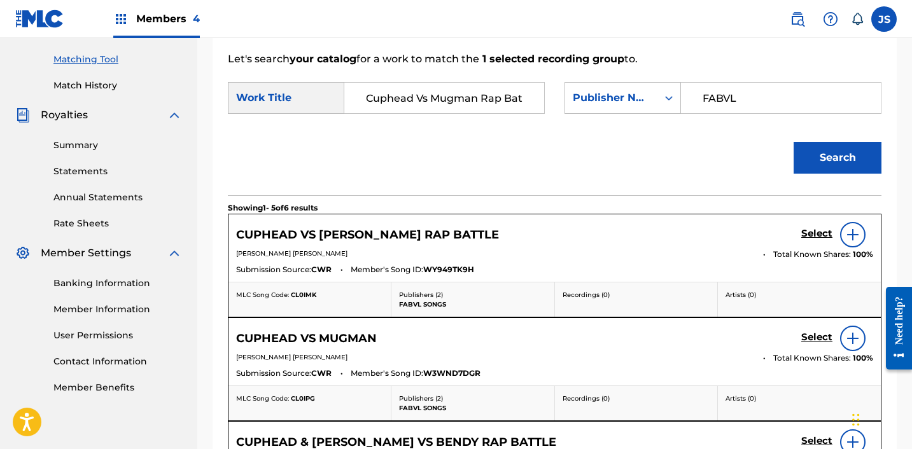
click at [813, 231] on h5 "Select" at bounding box center [816, 234] width 31 height 12
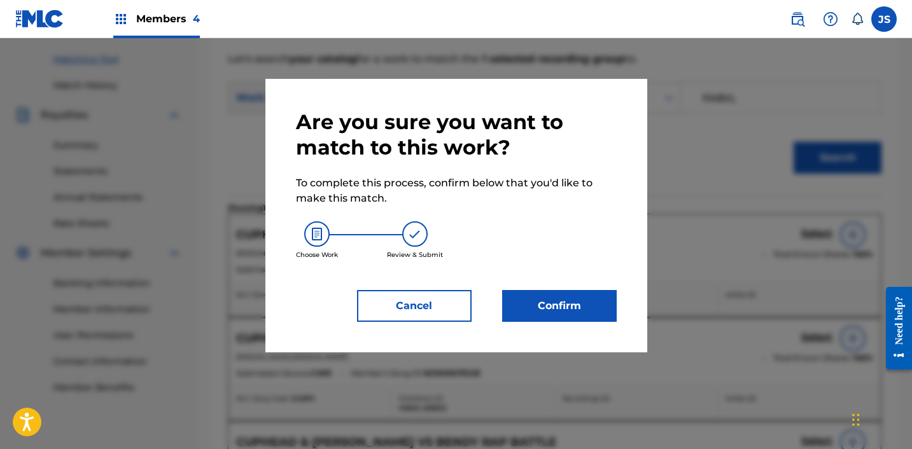
click at [552, 305] on button "Confirm" at bounding box center [559, 306] width 115 height 32
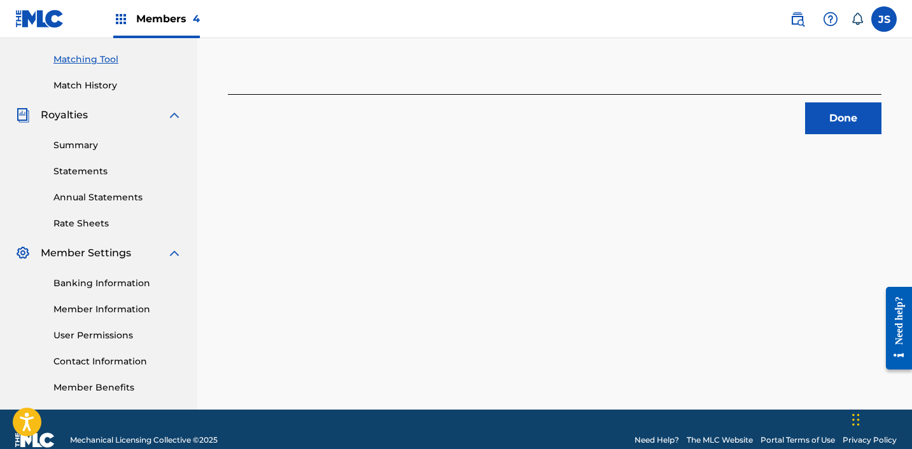
click at [852, 120] on button "Done" at bounding box center [843, 118] width 76 height 32
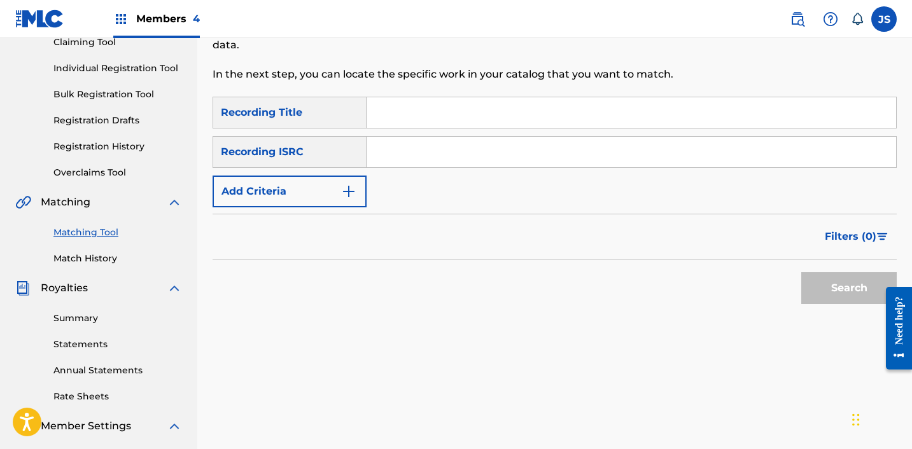
scroll to position [144, 0]
click at [405, 125] on input "Search Form" at bounding box center [630, 113] width 529 height 31
paste input "Darker Side of Me"
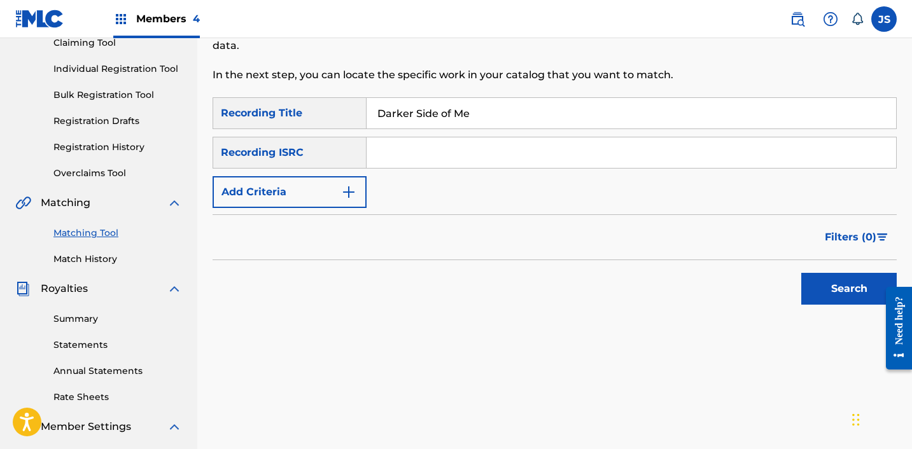
type input "Darker Side of Me"
click at [319, 185] on button "Add Criteria" at bounding box center [290, 192] width 154 height 32
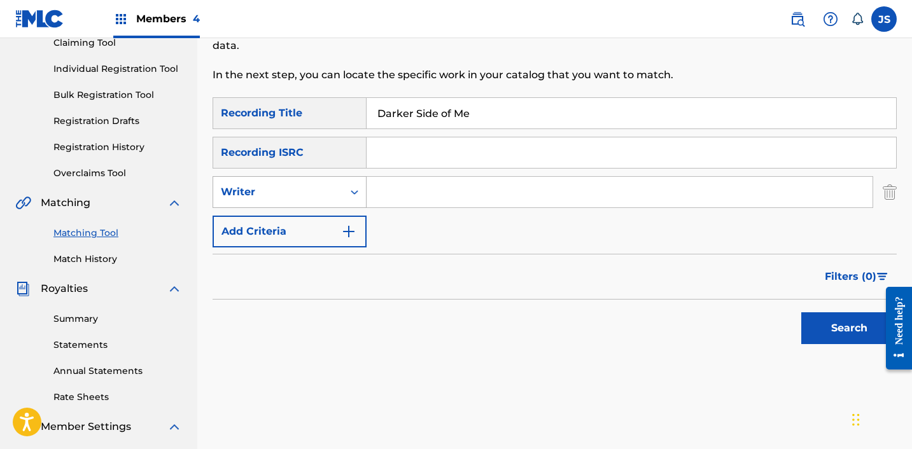
click at [305, 199] on div "Writer" at bounding box center [278, 192] width 115 height 15
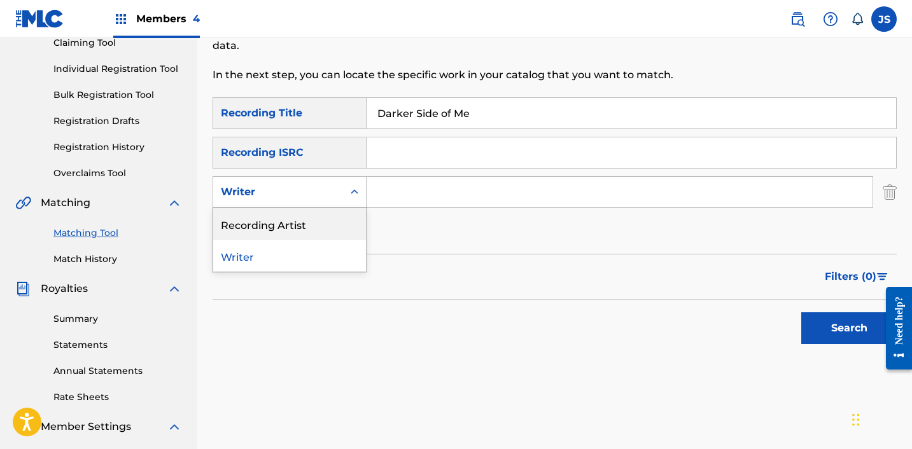
click at [302, 222] on div "Recording Artist" at bounding box center [289, 224] width 153 height 32
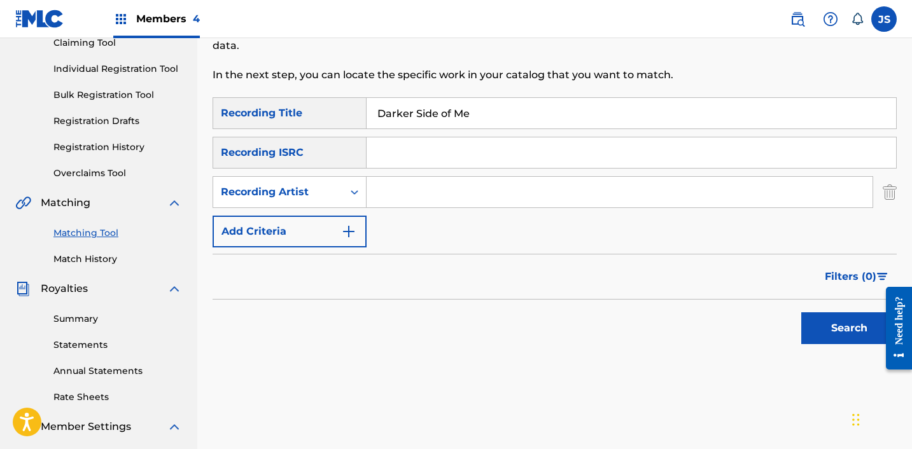
click at [379, 199] on input "Search Form" at bounding box center [619, 192] width 506 height 31
paste input "Darker Side of Me"
click at [380, 198] on input "Darker Side of Me" at bounding box center [619, 192] width 506 height 31
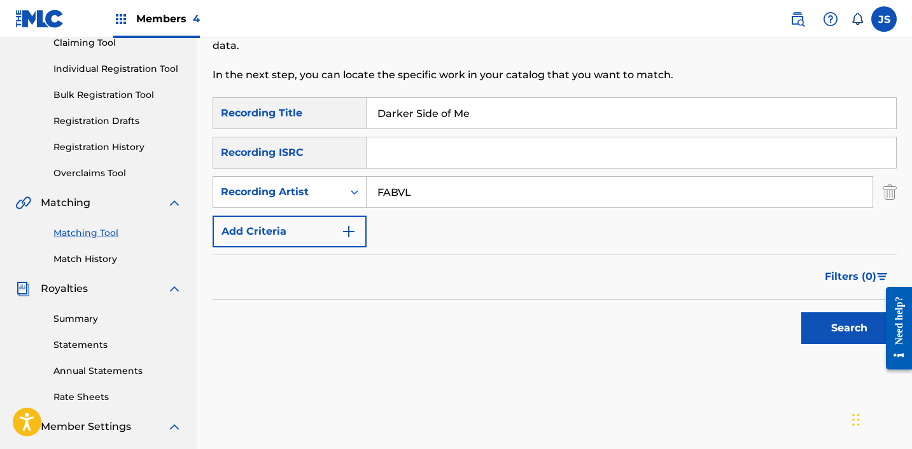
type input "FABVL"
click at [801, 312] on button "Search" at bounding box center [848, 328] width 95 height 32
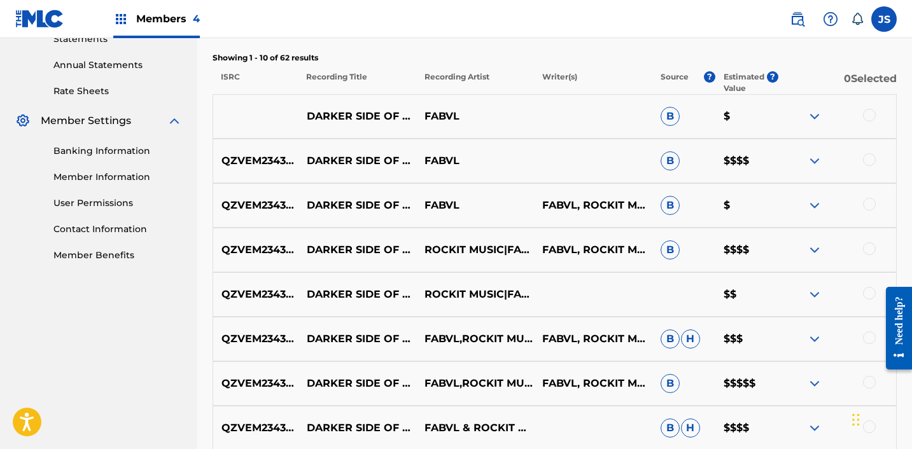
scroll to position [459, 0]
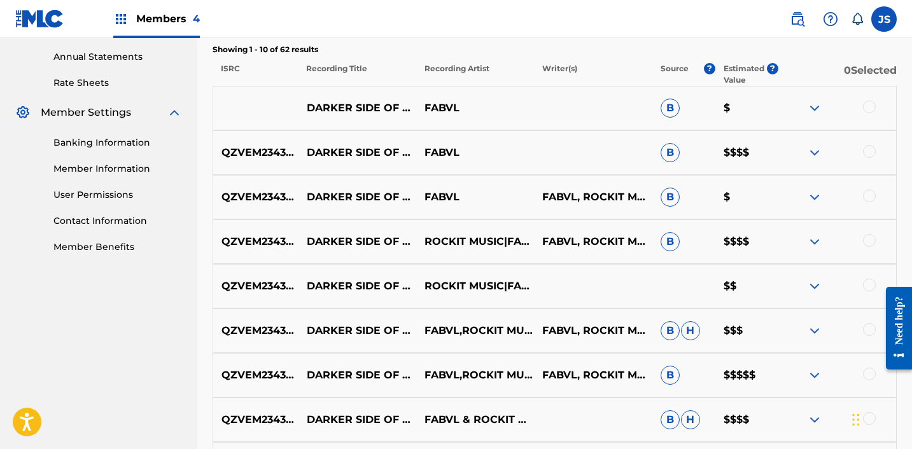
click at [864, 107] on div at bounding box center [869, 107] width 13 height 13
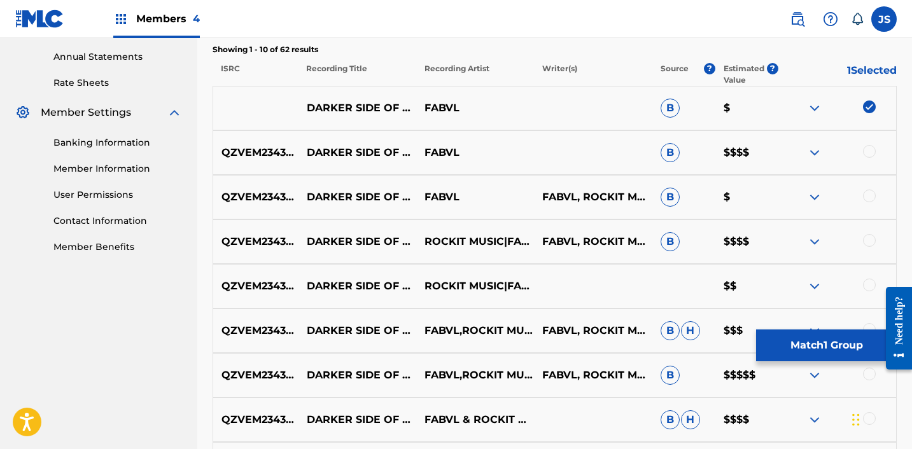
click at [872, 154] on div at bounding box center [869, 151] width 13 height 13
click at [869, 198] on div at bounding box center [869, 196] width 13 height 13
click at [872, 246] on div at bounding box center [837, 241] width 118 height 15
click at [869, 242] on div at bounding box center [869, 240] width 13 height 13
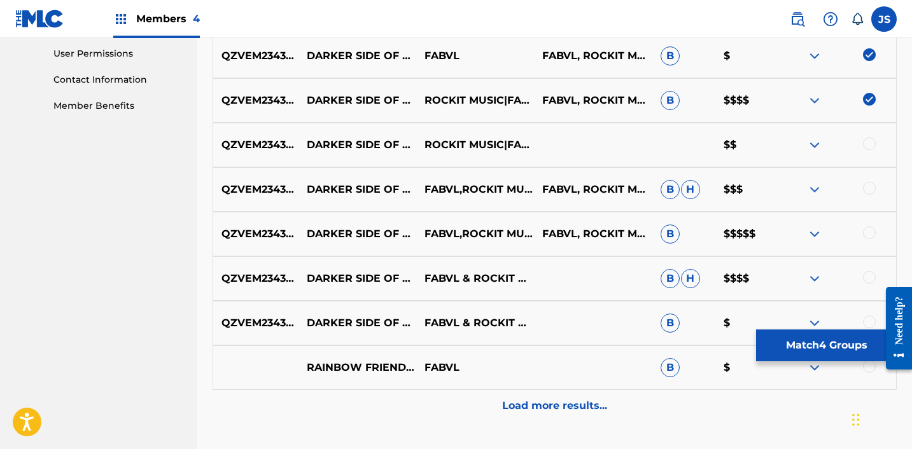
scroll to position [601, 0]
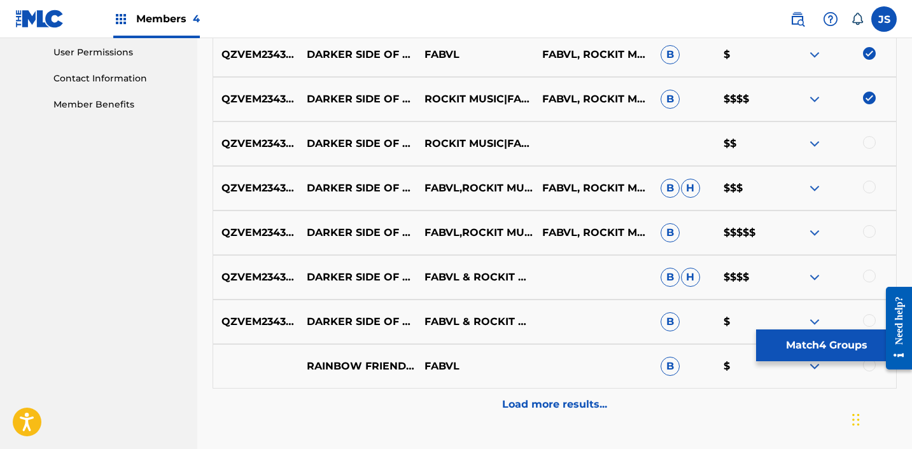
click at [868, 318] on div at bounding box center [869, 320] width 13 height 13
click at [868, 277] on div at bounding box center [869, 276] width 13 height 13
click at [870, 233] on div at bounding box center [869, 231] width 13 height 13
click at [870, 182] on div at bounding box center [869, 187] width 13 height 13
click at [867, 144] on div at bounding box center [869, 142] width 13 height 13
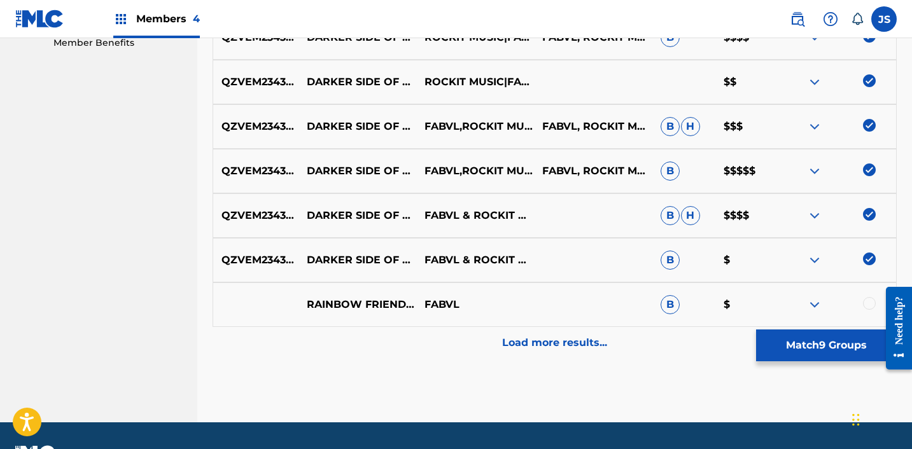
click at [564, 342] on p "Load more results..." at bounding box center [554, 342] width 105 height 15
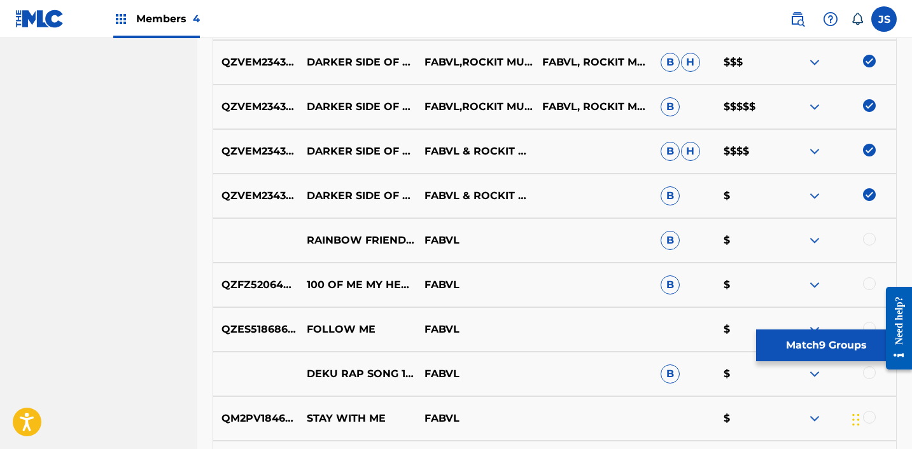
scroll to position [702, 0]
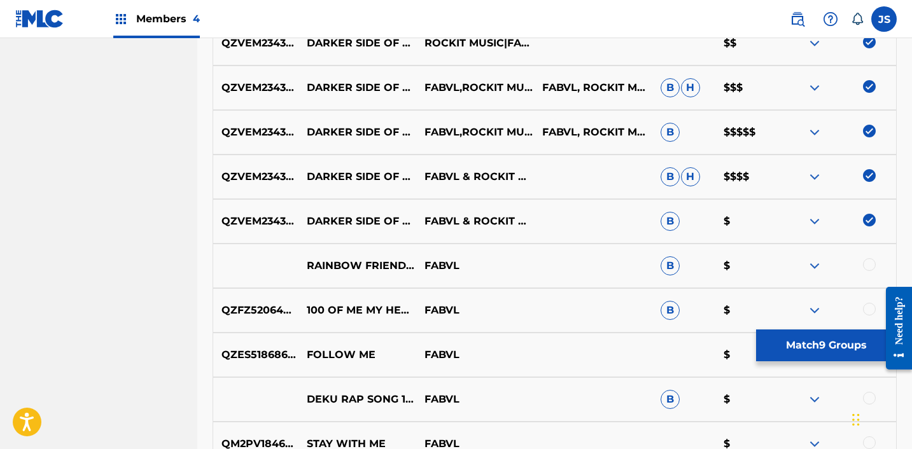
click at [783, 345] on button "Match 9 Groups" at bounding box center [826, 346] width 141 height 32
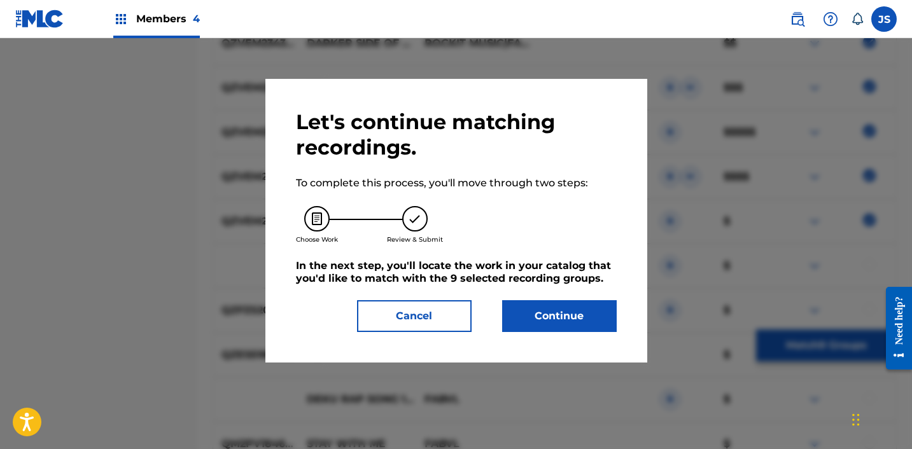
click at [583, 330] on button "Continue" at bounding box center [559, 316] width 115 height 32
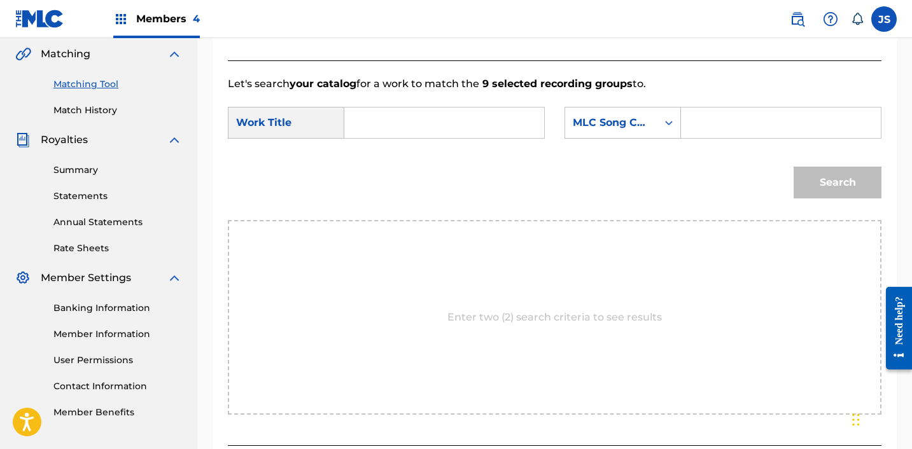
scroll to position [293, 0]
click at [365, 125] on input "Search Form" at bounding box center [444, 123] width 178 height 31
paste input "Darker Side of Me"
type input "Darker Side of Me"
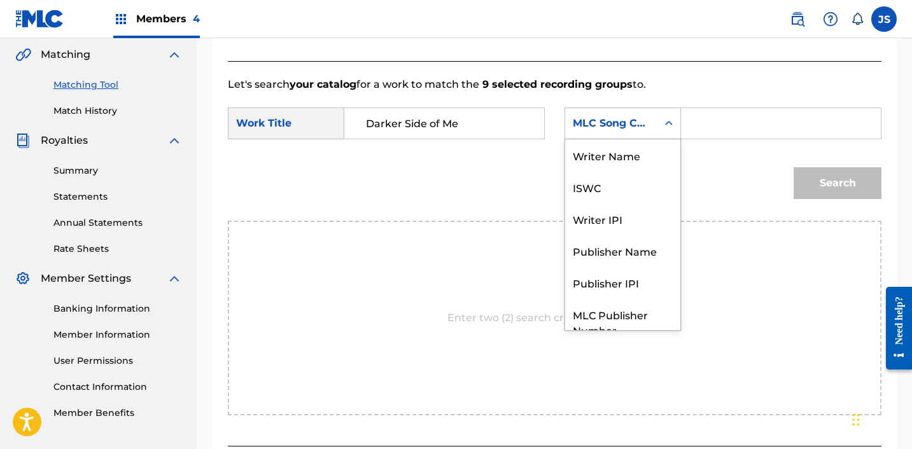
click at [635, 130] on div "MLC Song Code" at bounding box center [611, 123] width 77 height 15
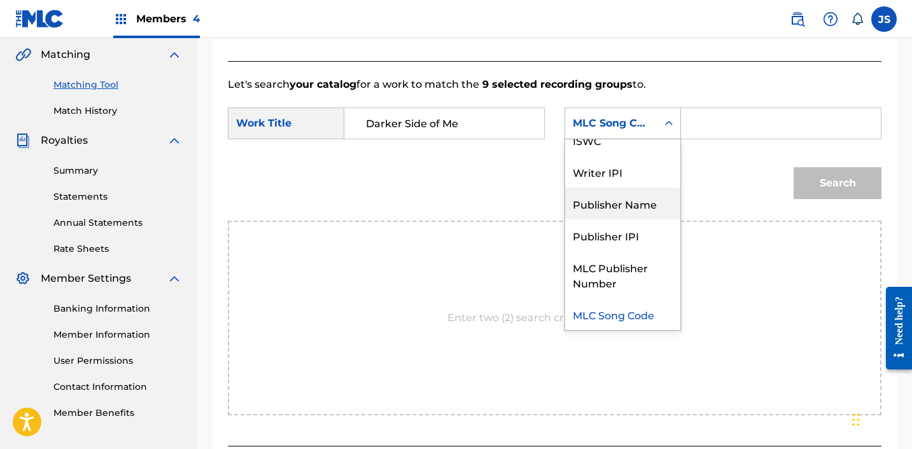
click at [627, 206] on div "Publisher Name" at bounding box center [622, 204] width 115 height 32
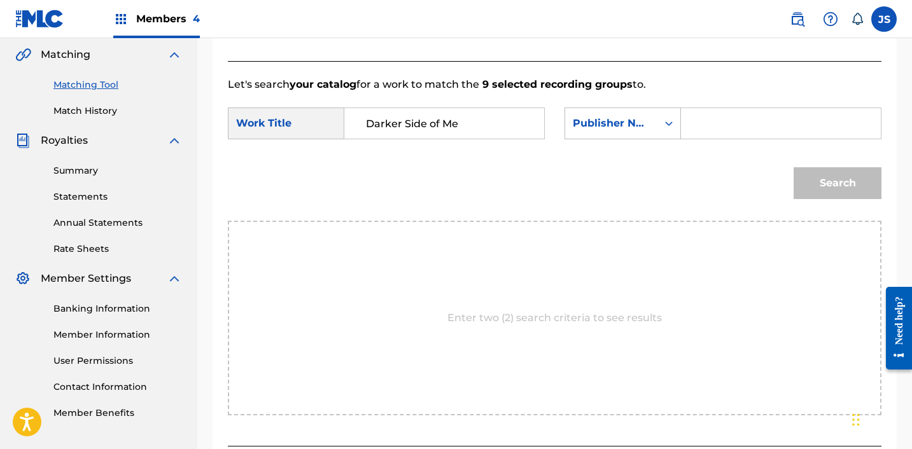
click at [742, 124] on input "Search Form" at bounding box center [781, 123] width 178 height 31
type input "FABVL"
click at [793, 167] on button "Search" at bounding box center [837, 183] width 88 height 32
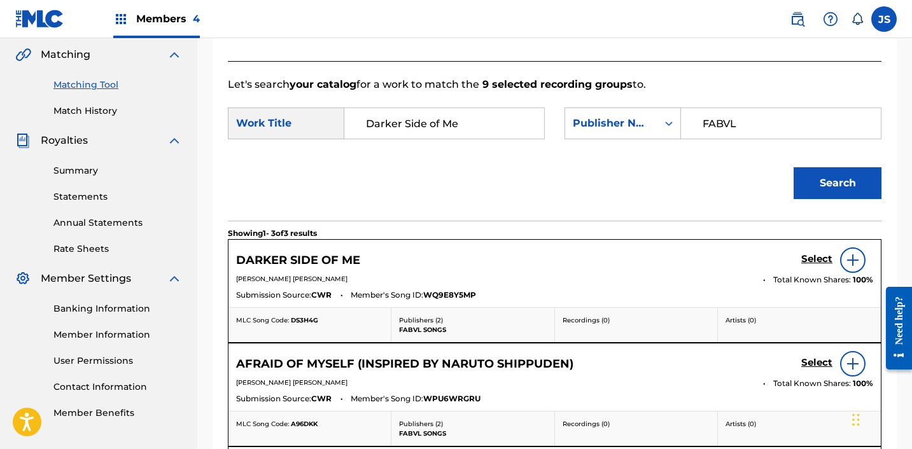
click at [818, 253] on h5 "Select" at bounding box center [816, 259] width 31 height 12
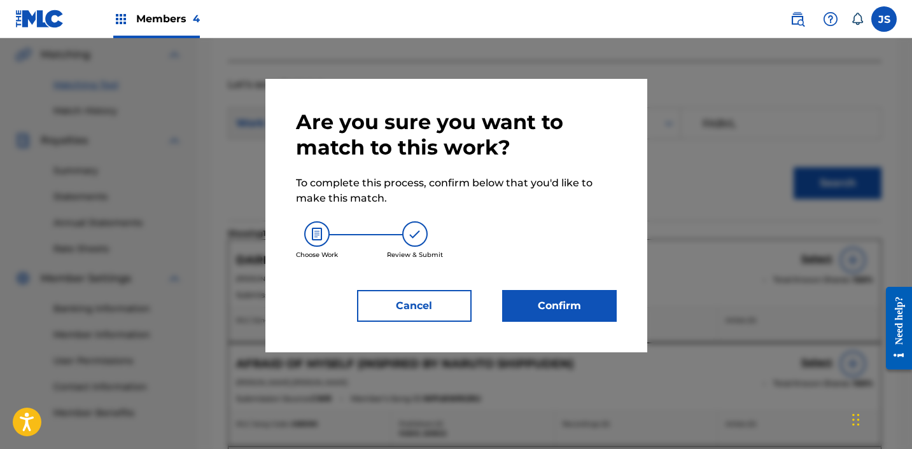
click at [538, 305] on button "Confirm" at bounding box center [559, 306] width 115 height 32
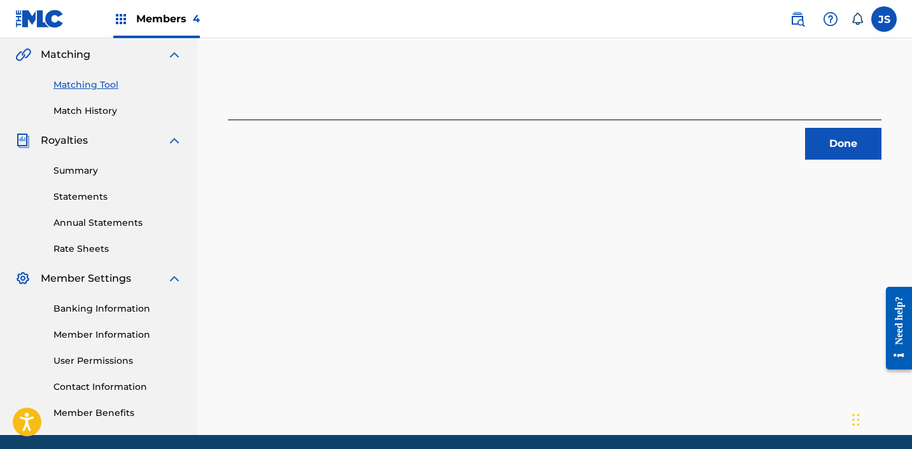
click at [849, 155] on button "Done" at bounding box center [843, 144] width 76 height 32
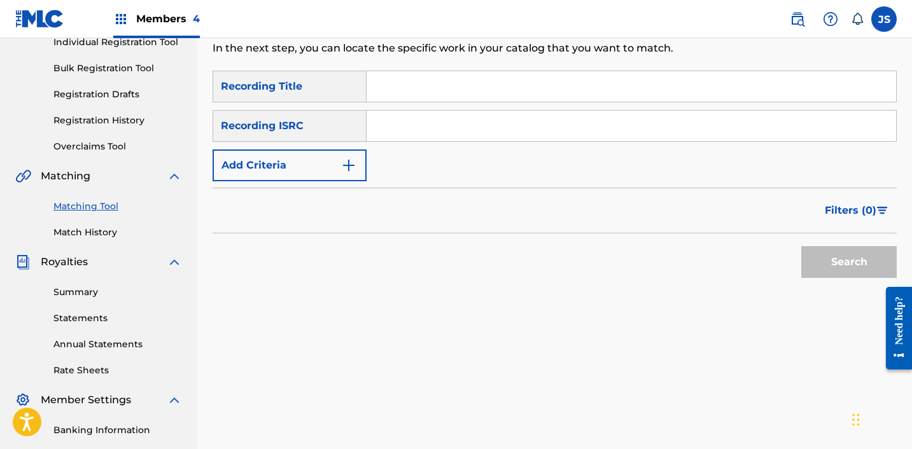
scroll to position [171, 0]
click at [477, 136] on input "Search Form" at bounding box center [630, 126] width 529 height 31
paste input "Demon to a Ghxst (Inspired by 'Demon Slayer')"
type input "Demon to a Ghxst (Inspired by 'Demon Slayer')"
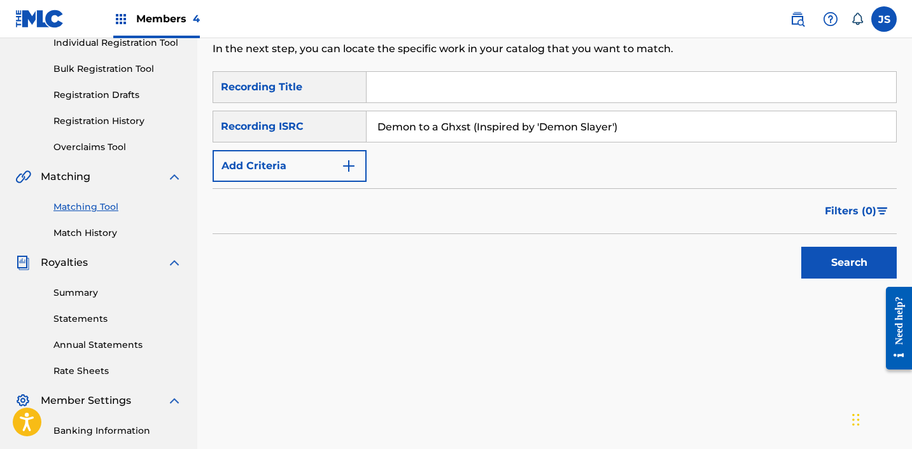
click at [477, 136] on input "Demon to a Ghxst (Inspired by 'Demon Slayer')" at bounding box center [630, 126] width 529 height 31
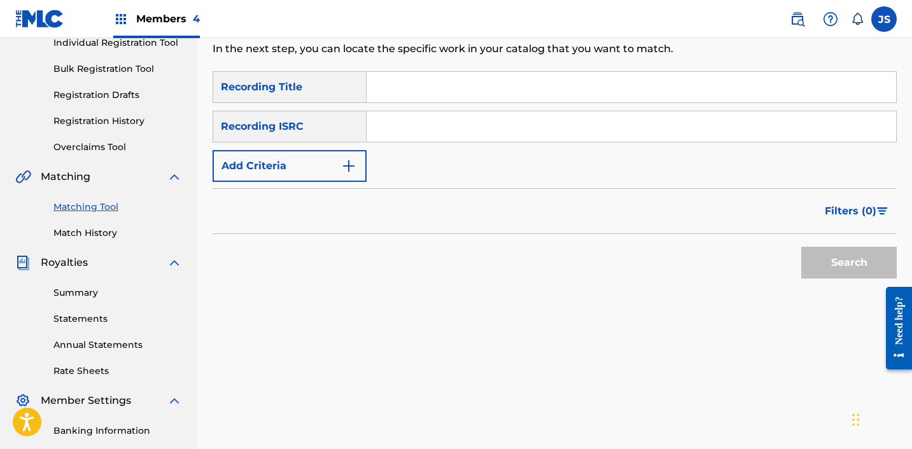
click at [453, 92] on input "Search Form" at bounding box center [630, 87] width 529 height 31
paste input "Demon to a Ghxst (Inspired by 'Demon Slayer')"
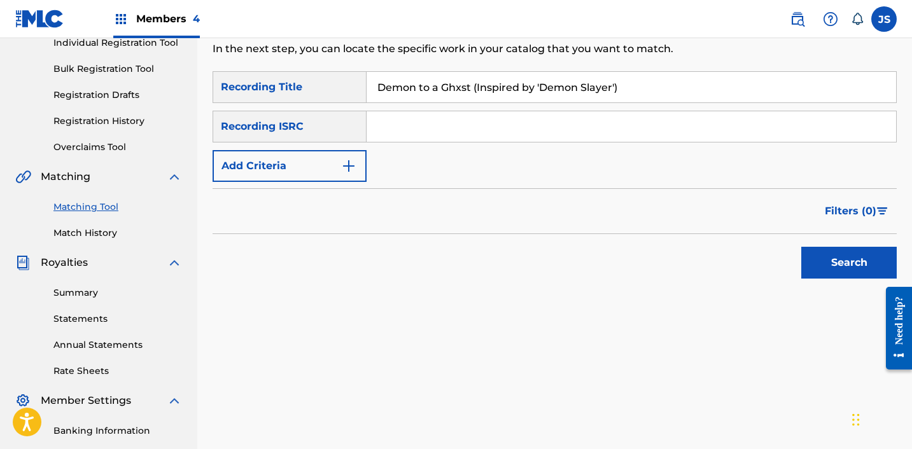
type input "Demon to a Ghxst (Inspired by 'Demon Slayer')"
click at [333, 173] on button "Add Criteria" at bounding box center [290, 166] width 154 height 32
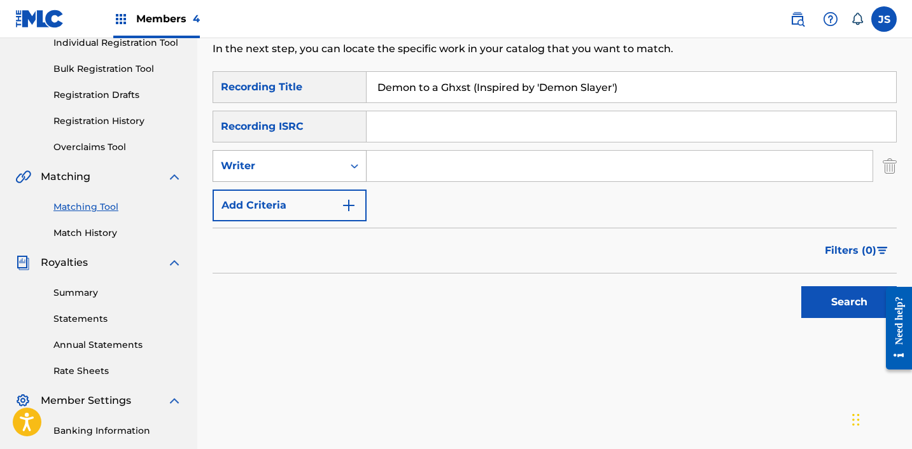
click at [315, 174] on div "Writer" at bounding box center [278, 166] width 130 height 24
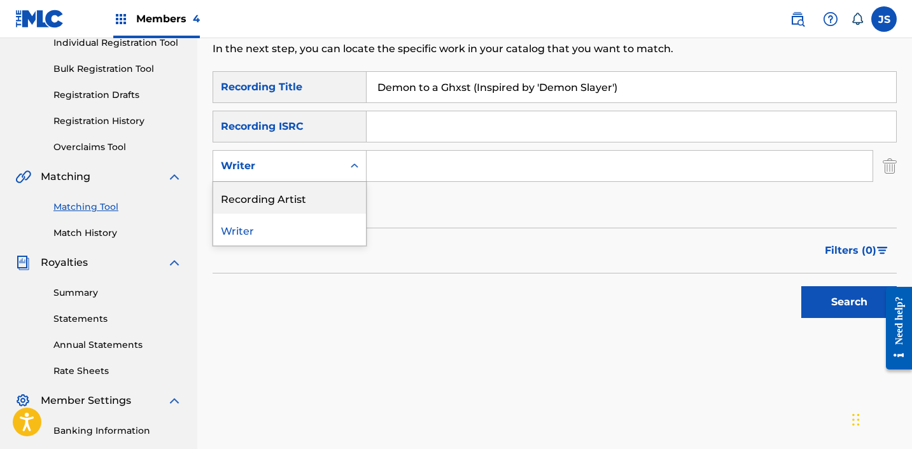
click at [309, 199] on div "Recording Artist" at bounding box center [289, 198] width 153 height 32
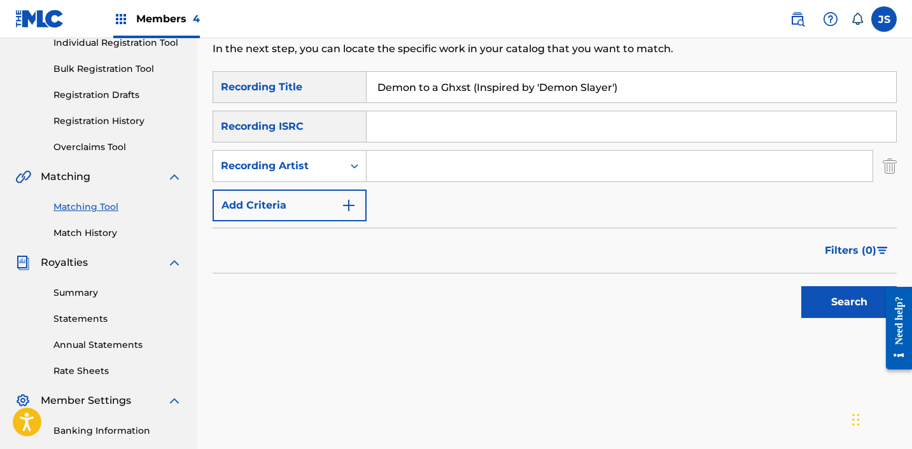
click at [386, 171] on input "Search Form" at bounding box center [619, 166] width 506 height 31
type input "FabVL"
click at [832, 299] on button "Search" at bounding box center [848, 302] width 95 height 32
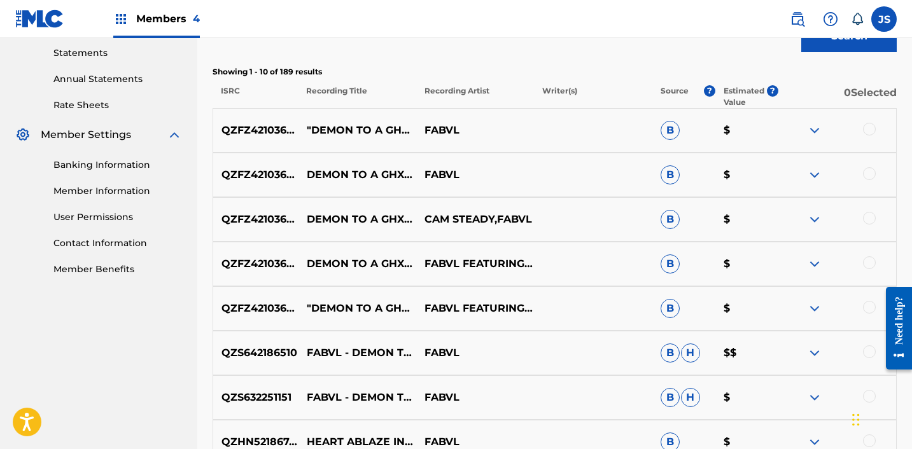
scroll to position [438, 0]
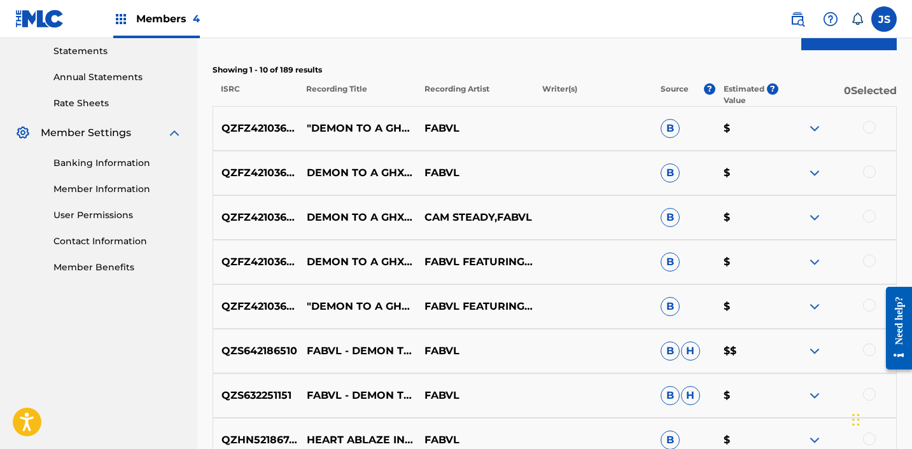
click at [870, 123] on div at bounding box center [869, 127] width 13 height 13
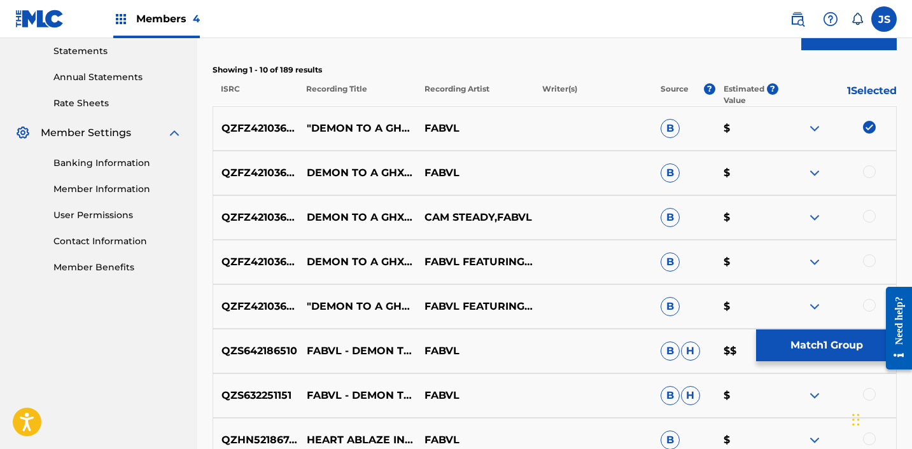
click at [872, 174] on div at bounding box center [869, 171] width 13 height 13
click at [873, 205] on div "QZFZ42103668 DEMON TO A GHXST (INSPIRED BY "DEMON SLAYER") CAM STEADY,FABVL B $" at bounding box center [555, 217] width 684 height 45
click at [873, 213] on div at bounding box center [869, 216] width 13 height 13
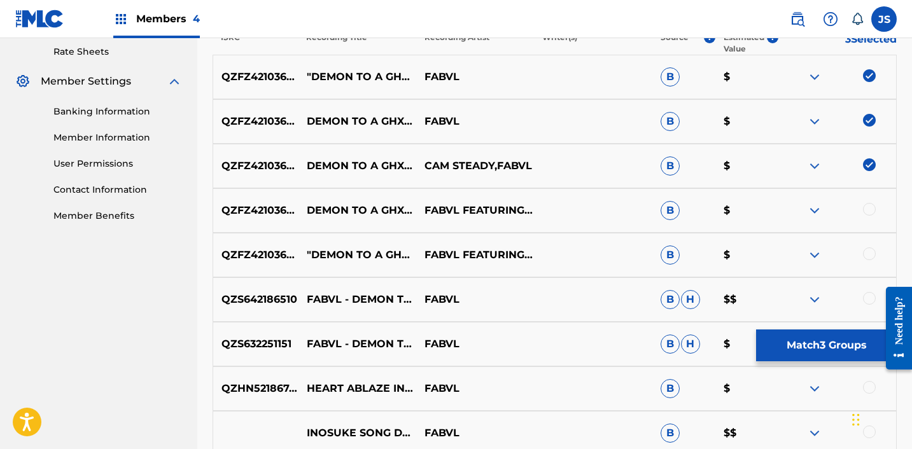
scroll to position [517, 0]
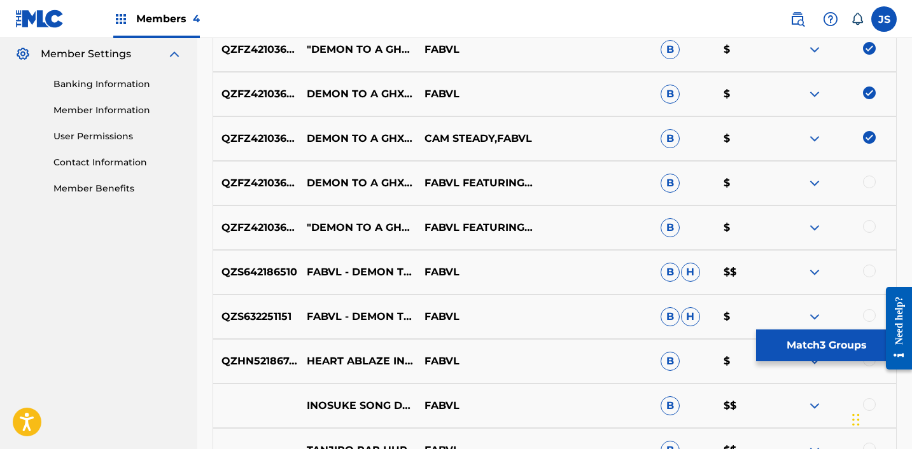
click at [869, 184] on div at bounding box center [869, 182] width 13 height 13
click at [874, 223] on div at bounding box center [869, 226] width 13 height 13
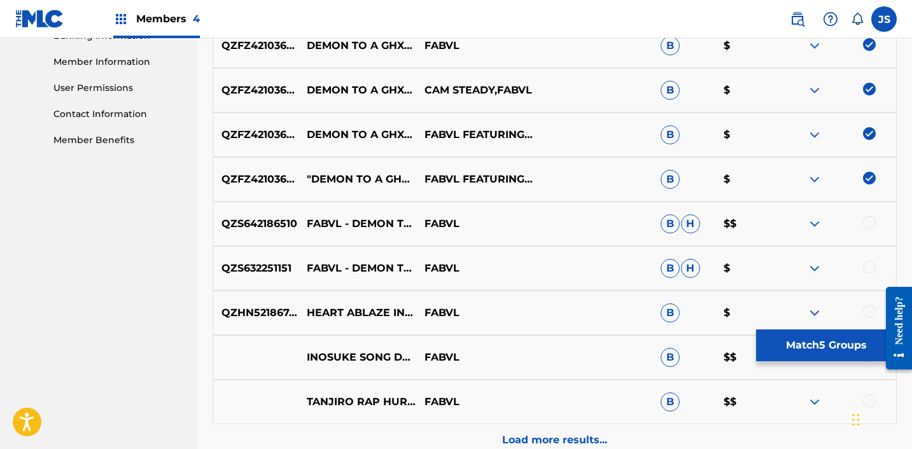
scroll to position [566, 0]
click at [874, 220] on div at bounding box center [869, 222] width 13 height 13
click at [866, 263] on div at bounding box center [869, 266] width 13 height 13
click at [817, 345] on button "Match 7 Groups" at bounding box center [826, 346] width 141 height 32
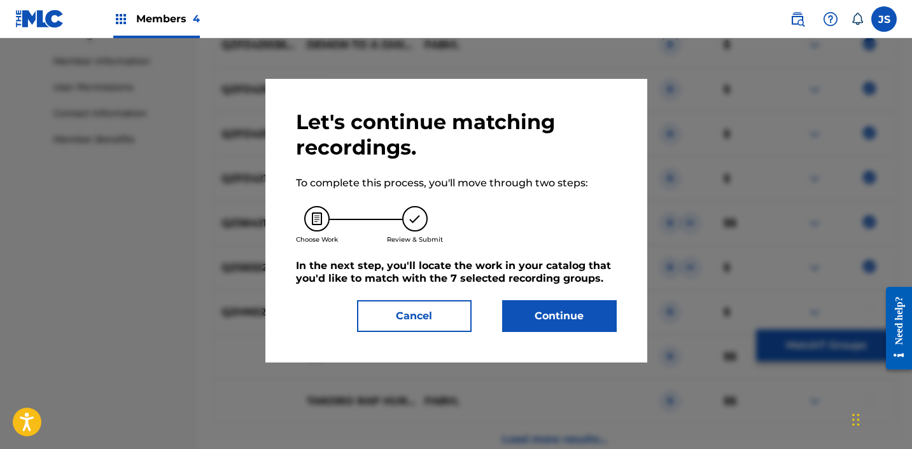
click at [579, 304] on button "Continue" at bounding box center [559, 316] width 115 height 32
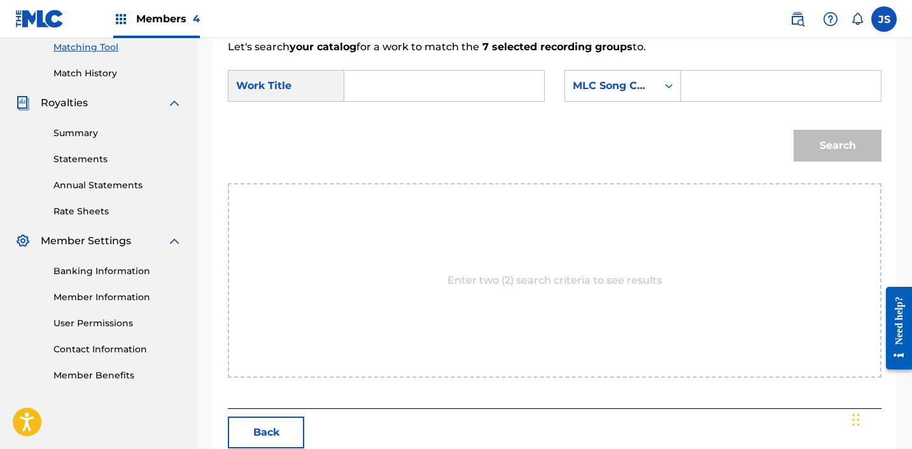
scroll to position [298, 0]
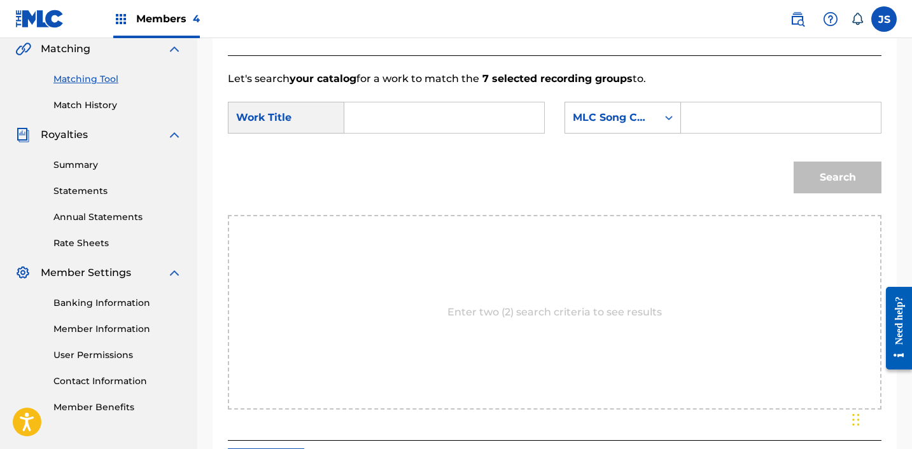
click at [425, 120] on input "Search Form" at bounding box center [444, 117] width 178 height 31
paste input "Demon to a Ghxst (Inspired by 'Demon Slayer')"
type input "Demon to a Ghxst (Inspired by 'Demon Slayer')"
click at [596, 117] on div "MLC Song Code" at bounding box center [611, 117] width 77 height 15
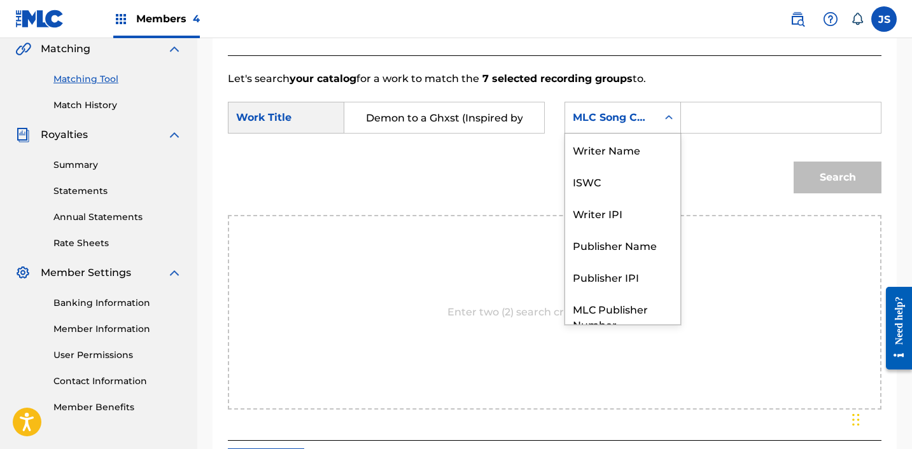
scroll to position [47, 0]
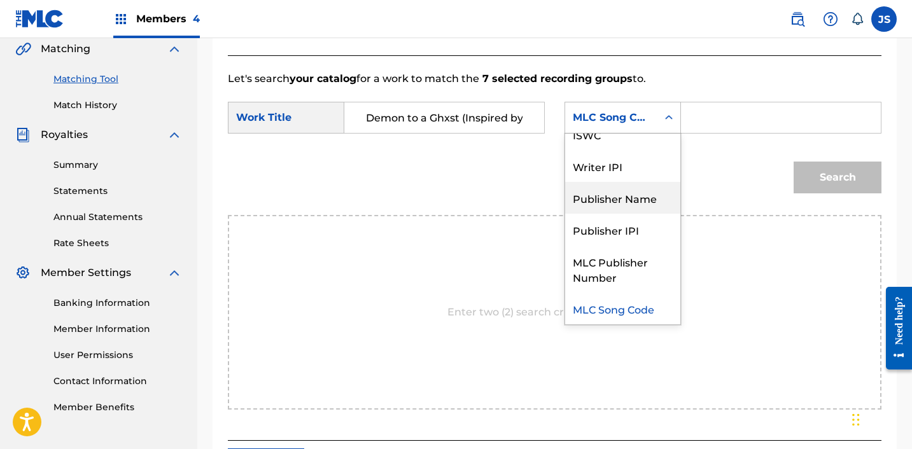
click at [602, 208] on div "Publisher Name" at bounding box center [622, 198] width 115 height 32
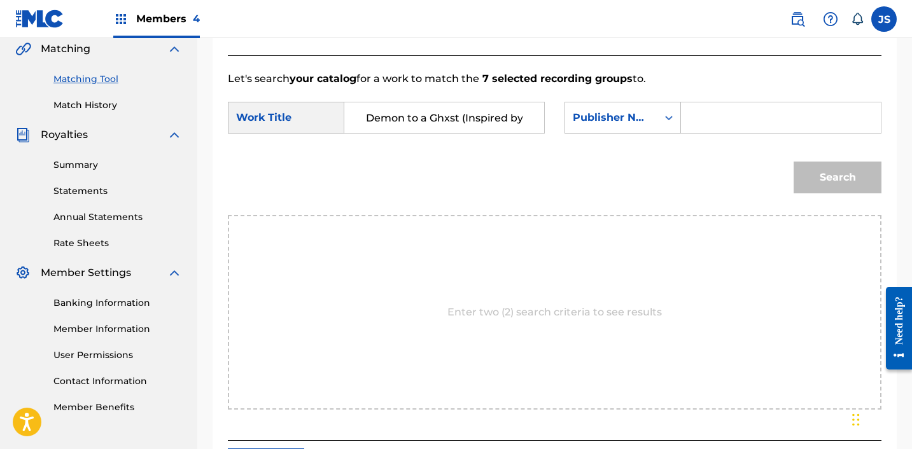
click at [698, 126] on input "Search Form" at bounding box center [781, 117] width 178 height 31
type input "FABVL"
click at [839, 164] on button "Search" at bounding box center [837, 178] width 88 height 32
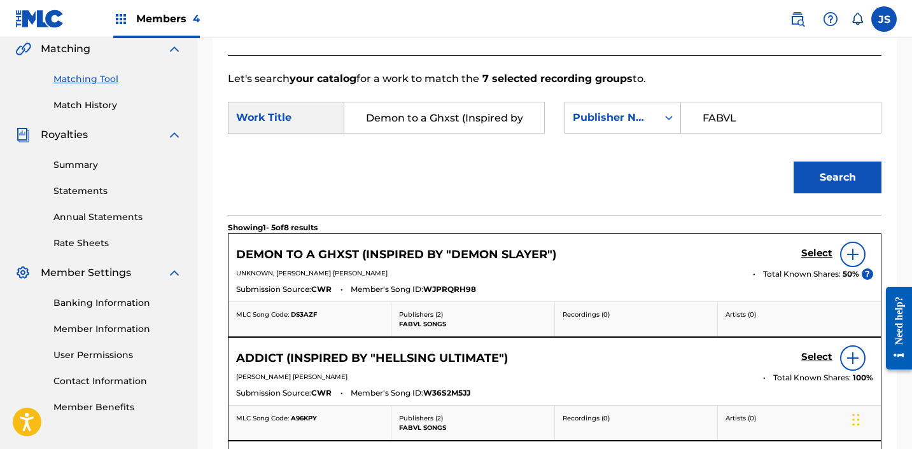
scroll to position [311, 0]
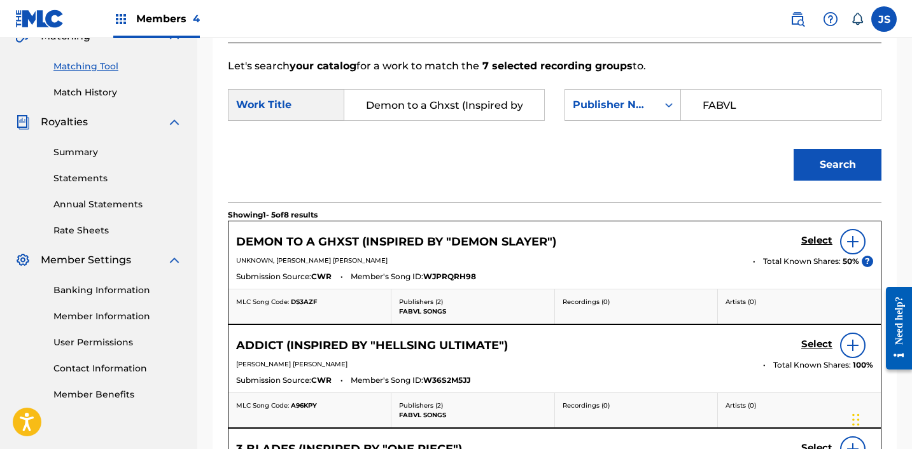
click at [812, 246] on h5 "Select" at bounding box center [816, 241] width 31 height 12
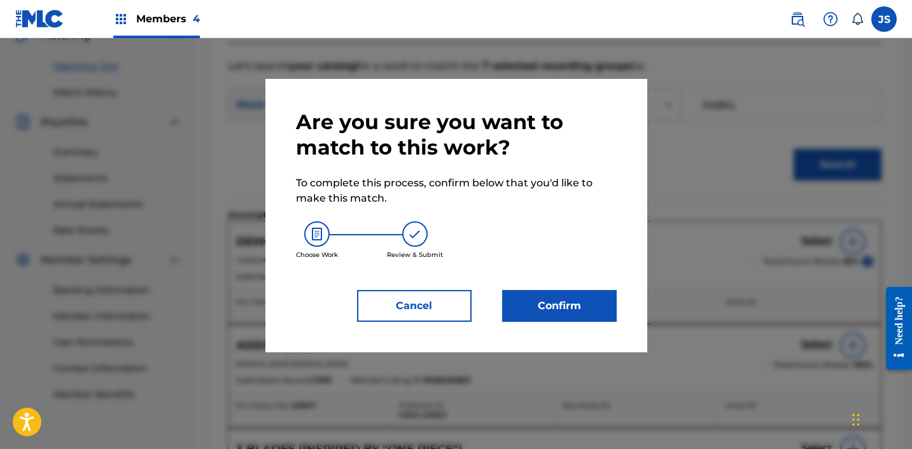
click at [513, 302] on button "Confirm" at bounding box center [559, 306] width 115 height 32
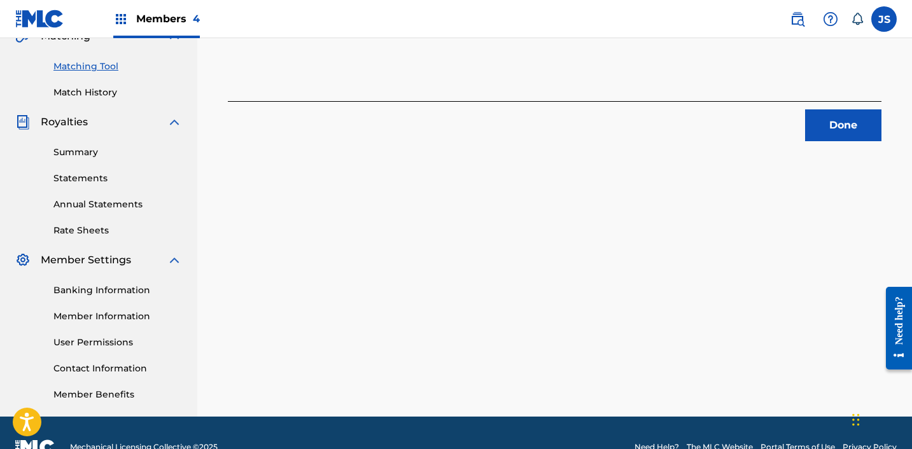
click at [849, 115] on button "Done" at bounding box center [843, 125] width 76 height 32
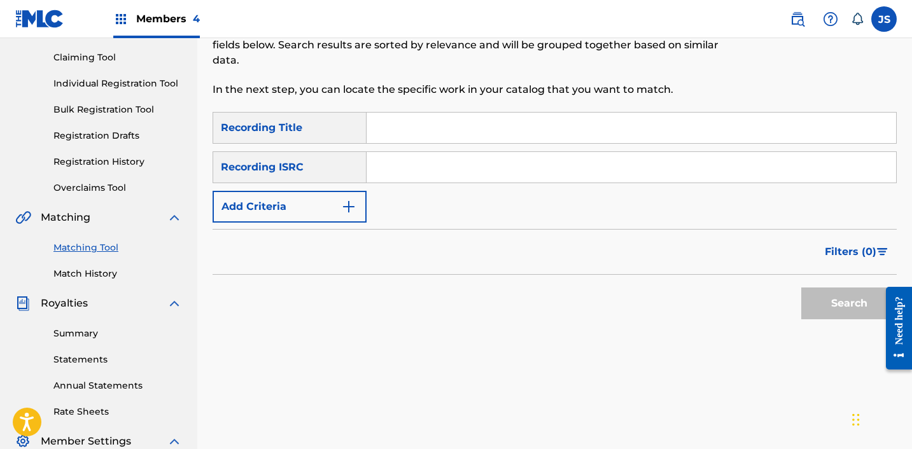
scroll to position [126, 0]
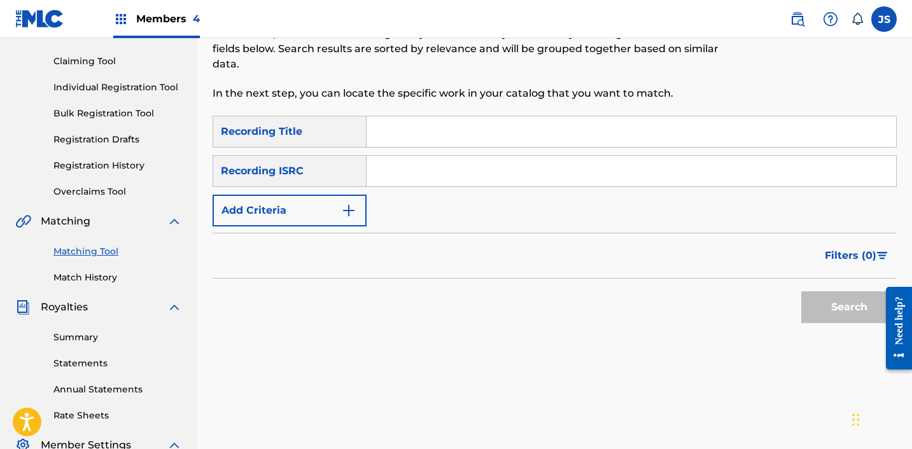
click at [456, 125] on input "Search Form" at bounding box center [630, 131] width 529 height 31
paste input "Do You Wanna Live Forever?"
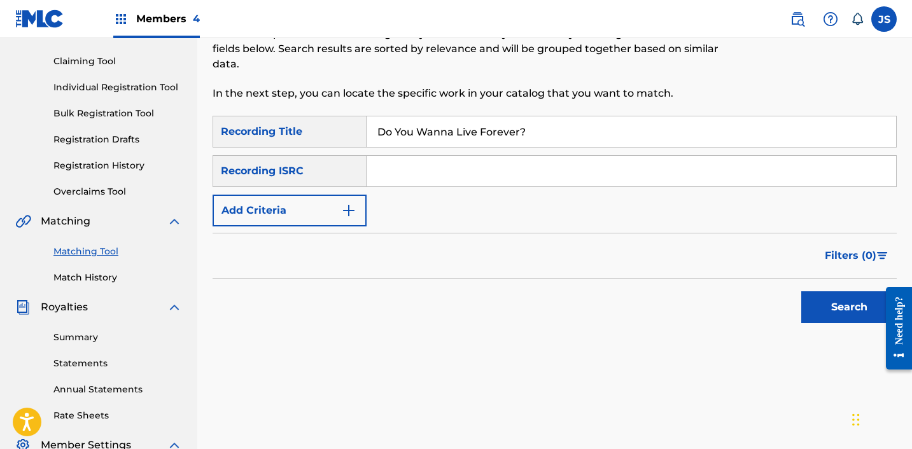
type input "Do You Wanna Live Forever?"
click at [306, 227] on form "SearchWithCriteria0067a70e-6559-4250-ba39-ae49168e1644 Recording Title Do You W…" at bounding box center [555, 223] width 684 height 214
click at [306, 216] on button "Add Criteria" at bounding box center [290, 211] width 154 height 32
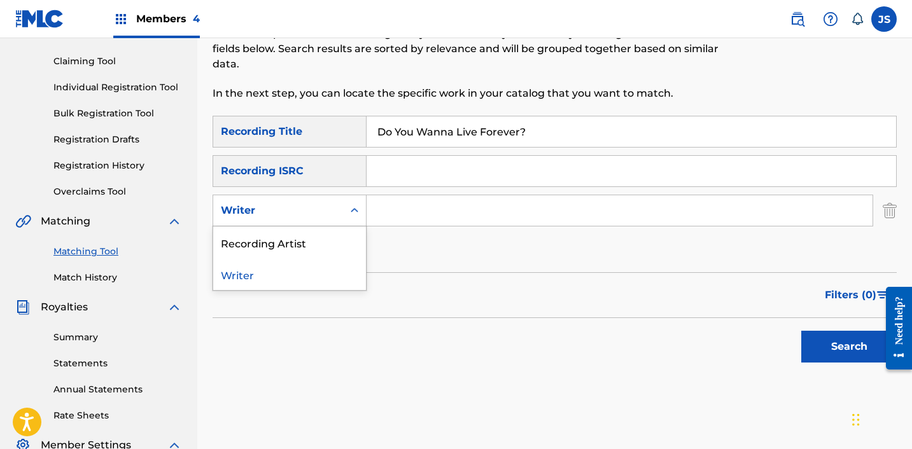
click at [340, 217] on div "Writer" at bounding box center [278, 211] width 130 height 24
click at [319, 241] on div "Recording Artist" at bounding box center [289, 243] width 153 height 32
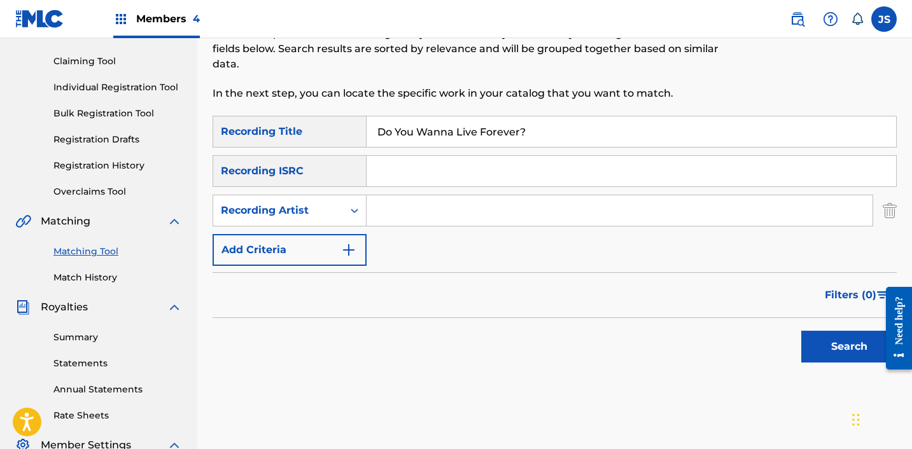
click at [398, 215] on input "Search Form" at bounding box center [619, 210] width 506 height 31
click at [494, 215] on input "dagames" at bounding box center [619, 210] width 506 height 31
type input "FABVL"
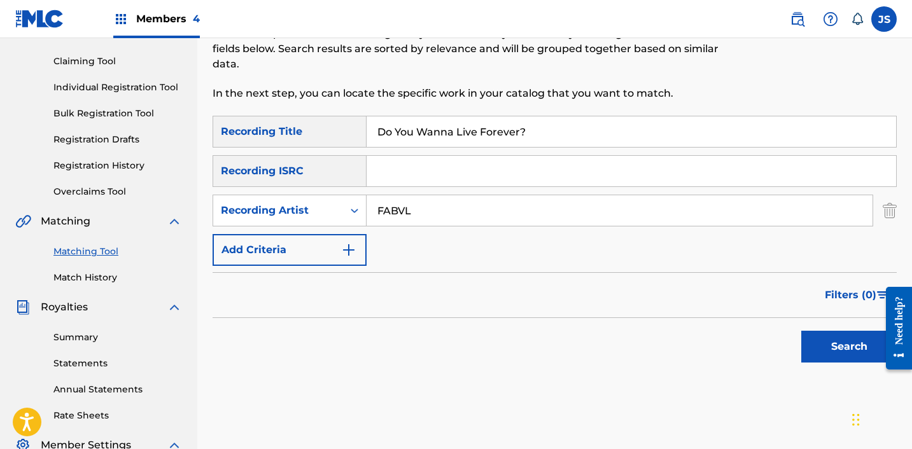
click at [828, 340] on button "Search" at bounding box center [848, 347] width 95 height 32
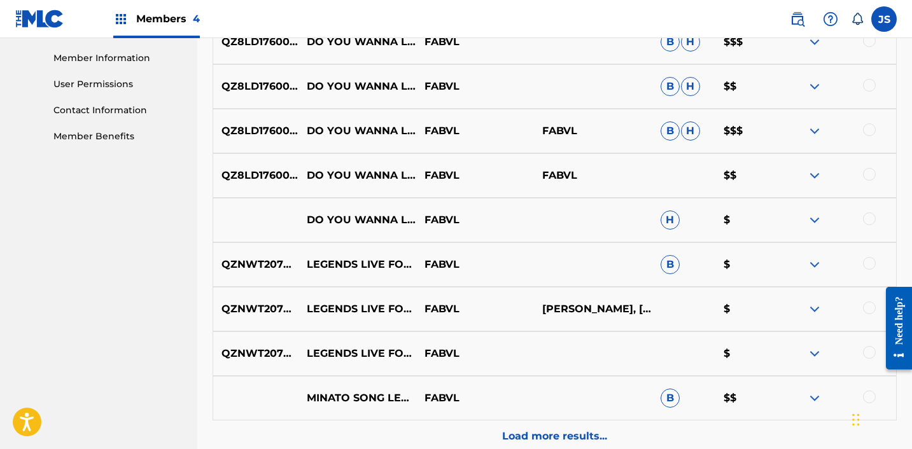
scroll to position [568, 0]
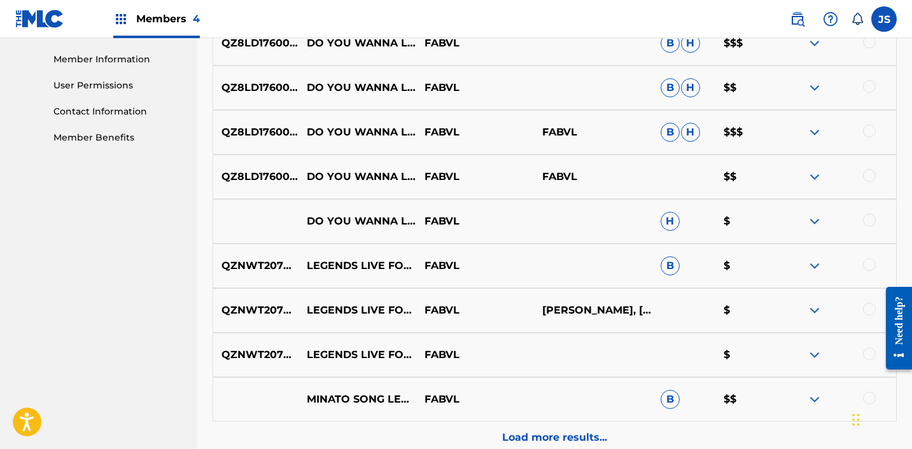
click at [869, 213] on div "DO YOU WANNA LIVE FOREVER? (LIVE) FABVL H $" at bounding box center [555, 221] width 684 height 45
click at [868, 221] on div at bounding box center [869, 220] width 13 height 13
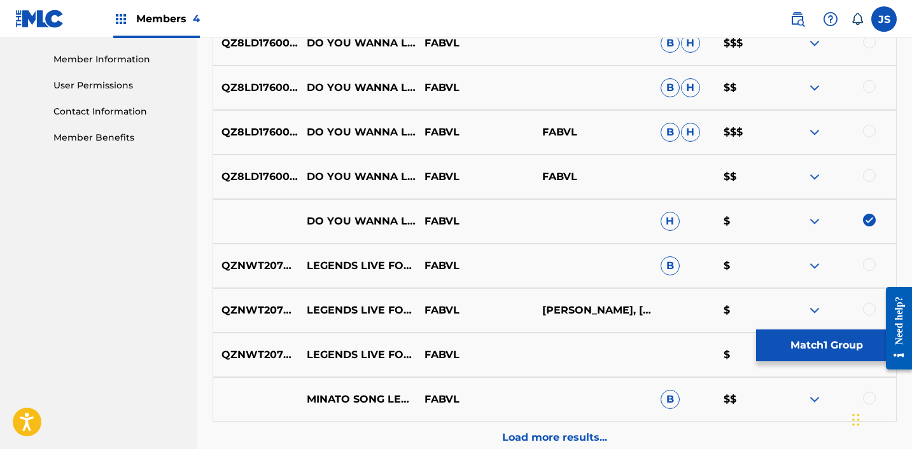
click at [867, 174] on div at bounding box center [869, 175] width 13 height 13
click at [867, 122] on div "QZ8LD1760051 DO YOU WANNA LIVE FOREVER? - LIVE FABVL FABVL B H $$$" at bounding box center [555, 132] width 684 height 45
click at [867, 125] on div at bounding box center [869, 131] width 13 height 13
click at [863, 95] on div at bounding box center [837, 87] width 118 height 15
click at [868, 87] on div at bounding box center [869, 86] width 13 height 13
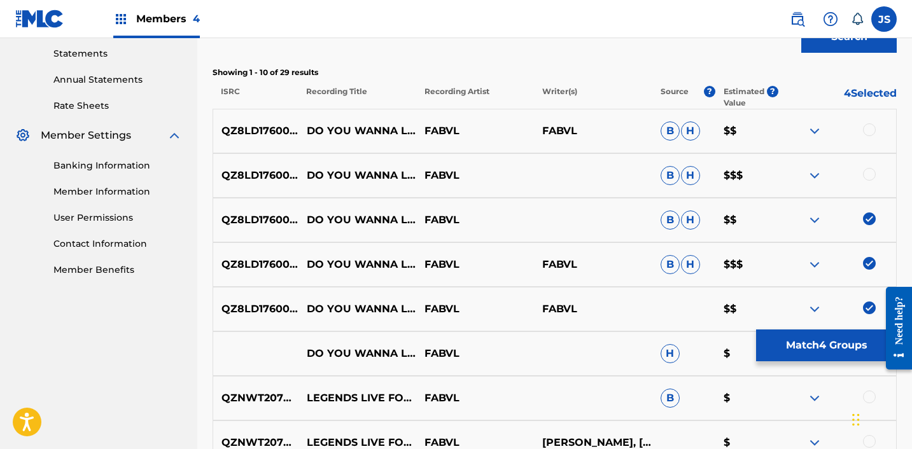
scroll to position [435, 0]
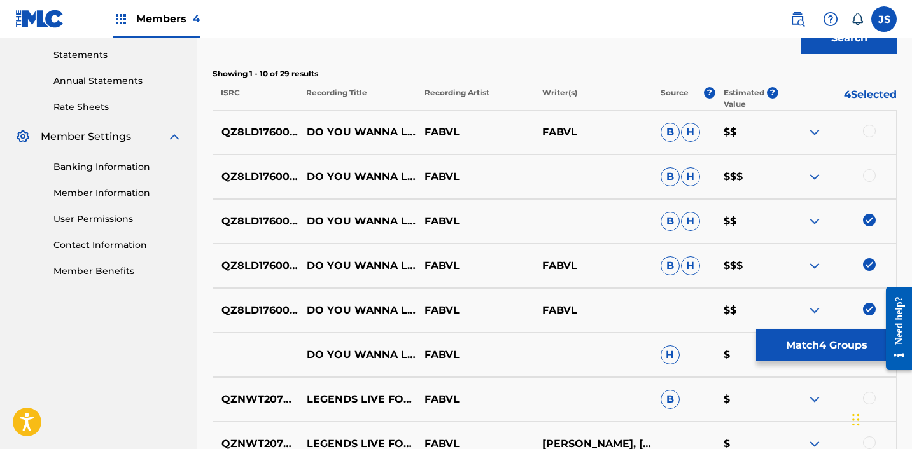
click at [874, 134] on div at bounding box center [869, 131] width 13 height 13
click at [872, 178] on div at bounding box center [869, 175] width 13 height 13
click at [835, 347] on button "Match 6 Groups" at bounding box center [826, 346] width 141 height 32
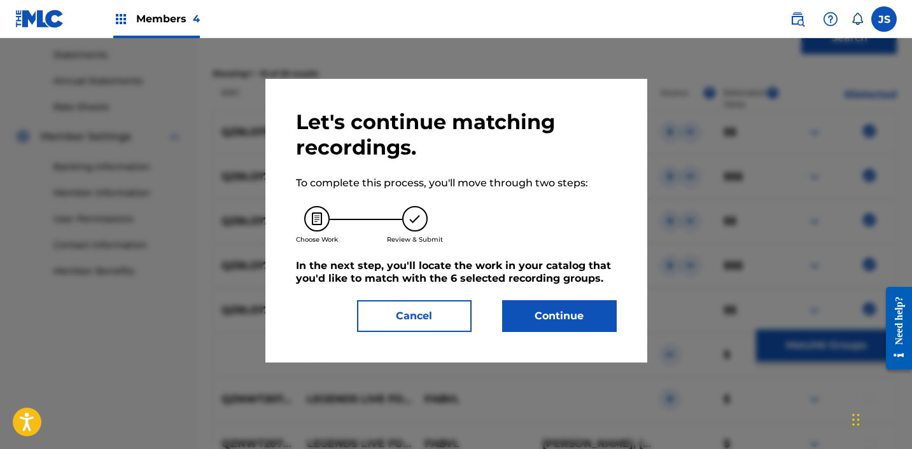
click at [597, 320] on button "Continue" at bounding box center [559, 316] width 115 height 32
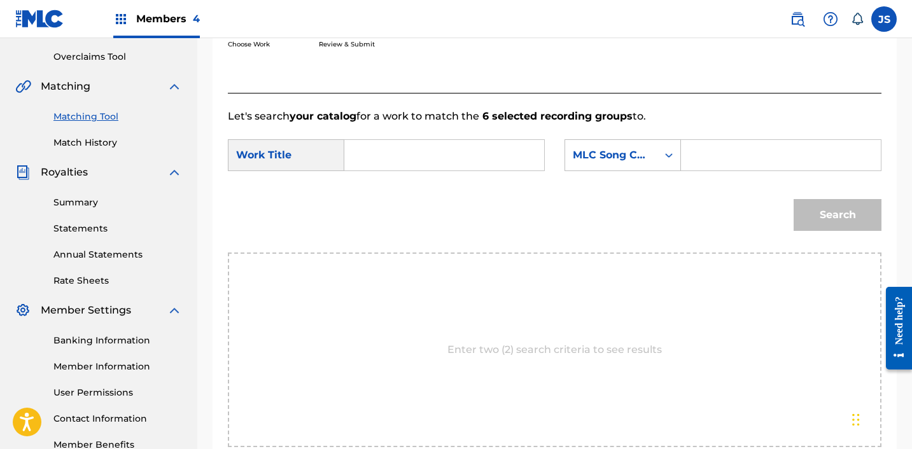
scroll to position [253, 0]
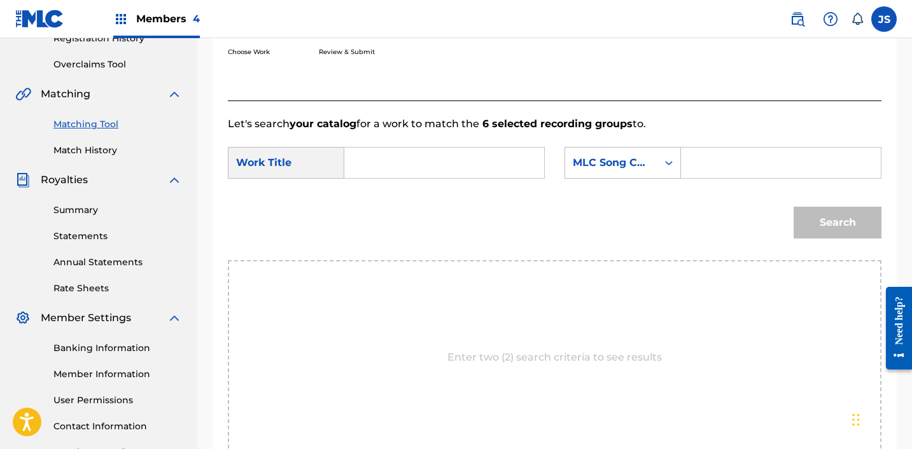
click at [431, 191] on form "SearchWithCriteriaf1741189-3e14-488b-bad3-c0201daed52c Work Title SearchWithCri…" at bounding box center [554, 196] width 653 height 129
click at [431, 175] on input "Search Form" at bounding box center [444, 163] width 178 height 31
paste input "Do You Wanna Live Forever?"
type input "Do You Wanna Live Forever?"
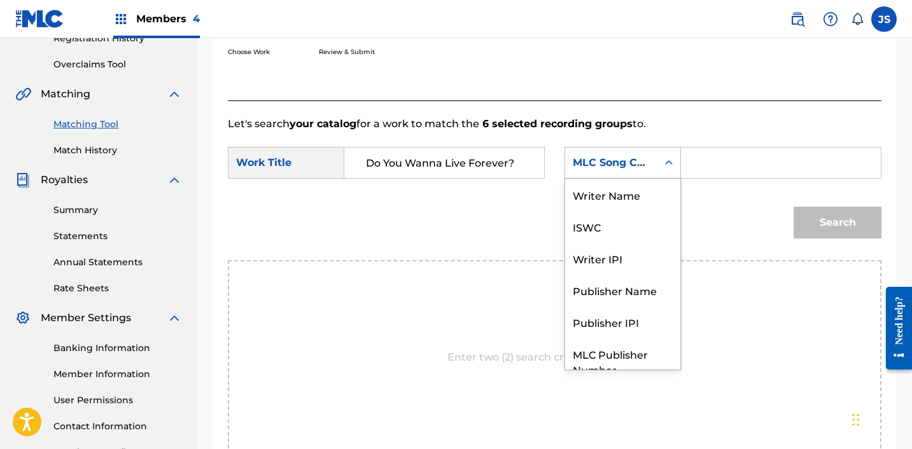
click at [657, 158] on div "MLC Song Code" at bounding box center [611, 163] width 92 height 24
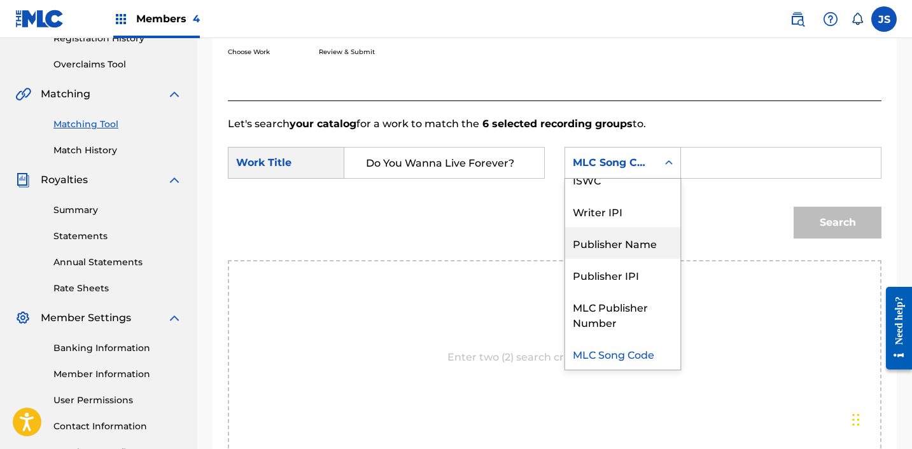
click at [634, 236] on div "Publisher Name" at bounding box center [622, 243] width 115 height 32
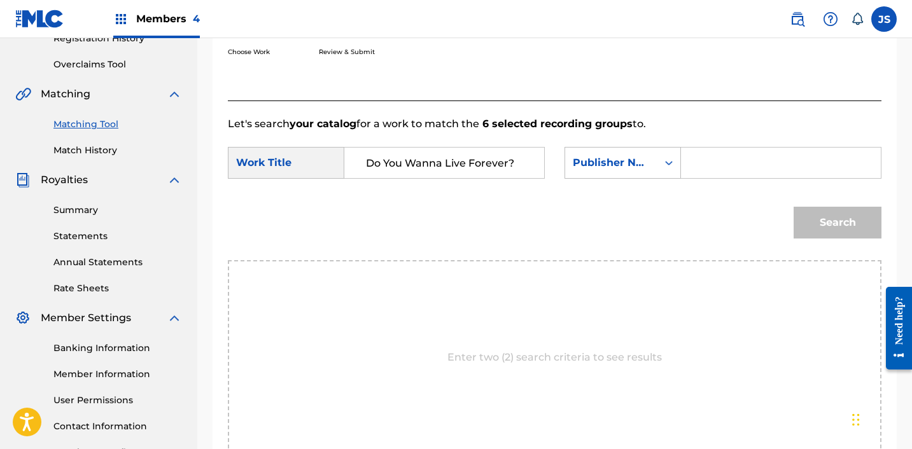
click at [764, 178] on input "Search Form" at bounding box center [781, 163] width 178 height 31
type input "FABVL"
click at [793, 207] on button "Search" at bounding box center [837, 223] width 88 height 32
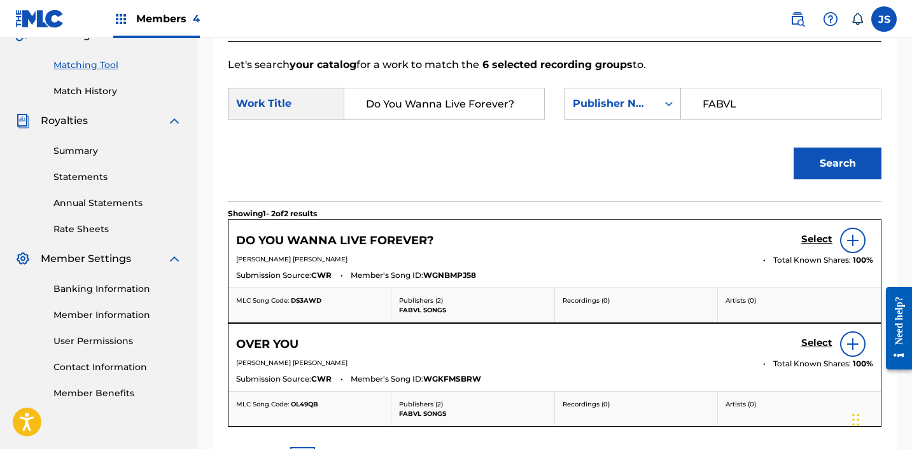
scroll to position [313, 0]
click at [825, 245] on link "Select" at bounding box center [816, 240] width 31 height 14
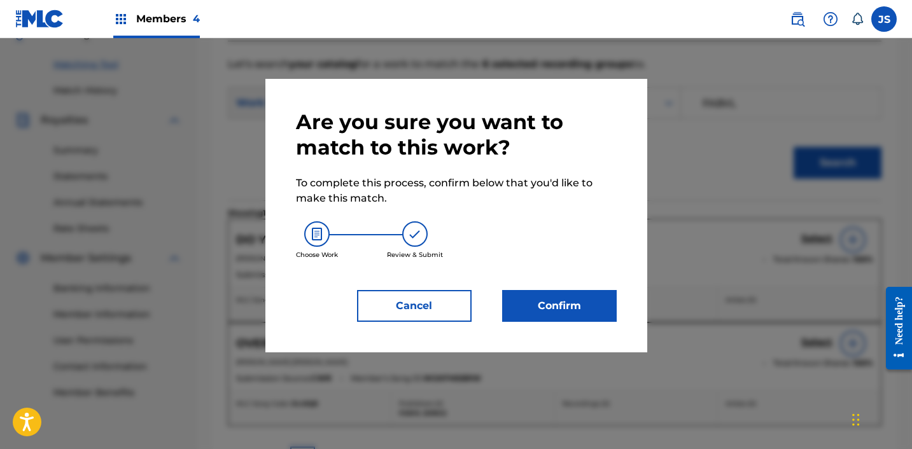
click at [588, 318] on button "Confirm" at bounding box center [559, 306] width 115 height 32
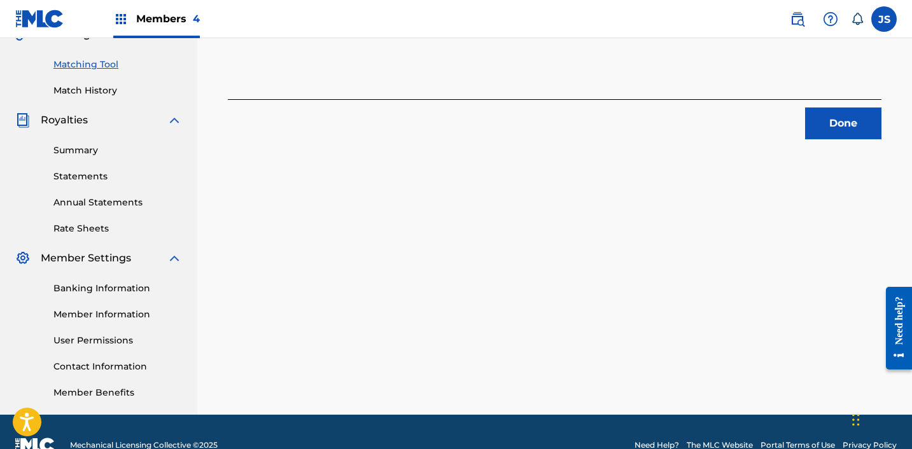
click at [856, 126] on button "Done" at bounding box center [843, 124] width 76 height 32
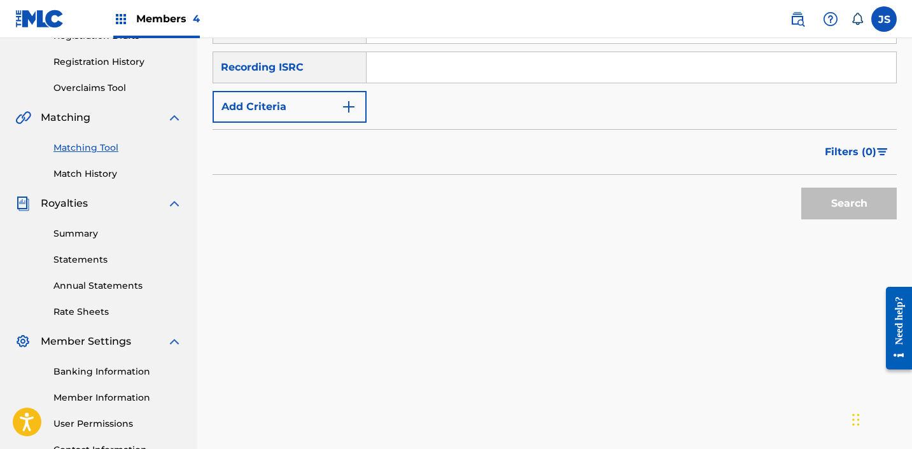
scroll to position [187, 0]
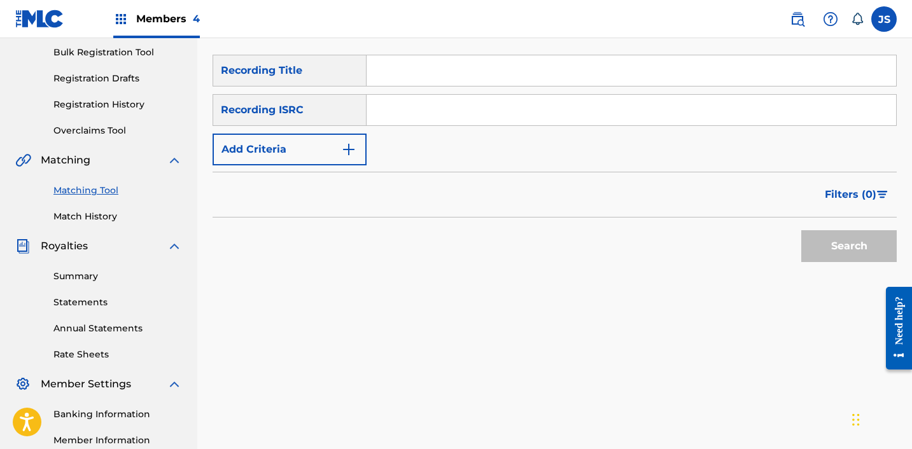
click at [524, 120] on input "Search Form" at bounding box center [630, 110] width 529 height 31
paste input "DOWN"
type input "DOWN"
click at [524, 119] on input "DOWN" at bounding box center [630, 110] width 529 height 31
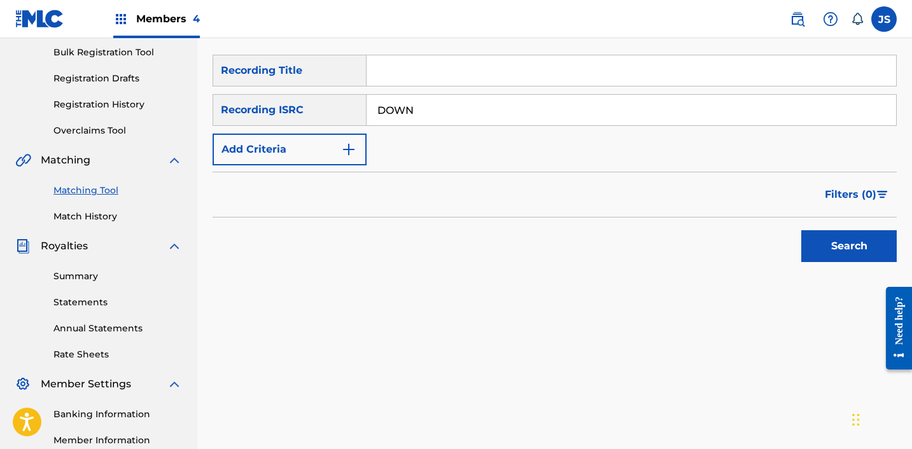
click at [524, 119] on input "DOWN" at bounding box center [630, 110] width 529 height 31
click at [459, 73] on input "Search Form" at bounding box center [630, 70] width 529 height 31
paste input "DOWN"
type input "DOWN"
click at [309, 145] on button "Add Criteria" at bounding box center [290, 150] width 154 height 32
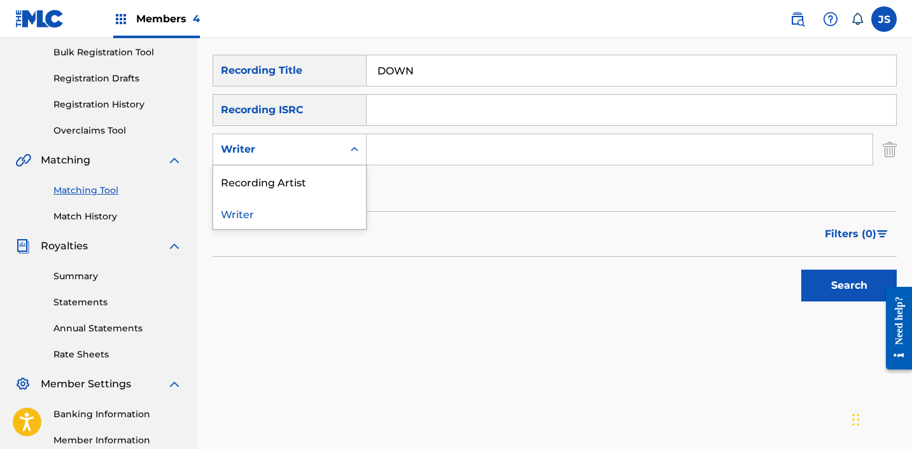
click at [300, 149] on div "Writer" at bounding box center [278, 149] width 115 height 15
click at [312, 176] on div "Recording Artist" at bounding box center [289, 181] width 153 height 32
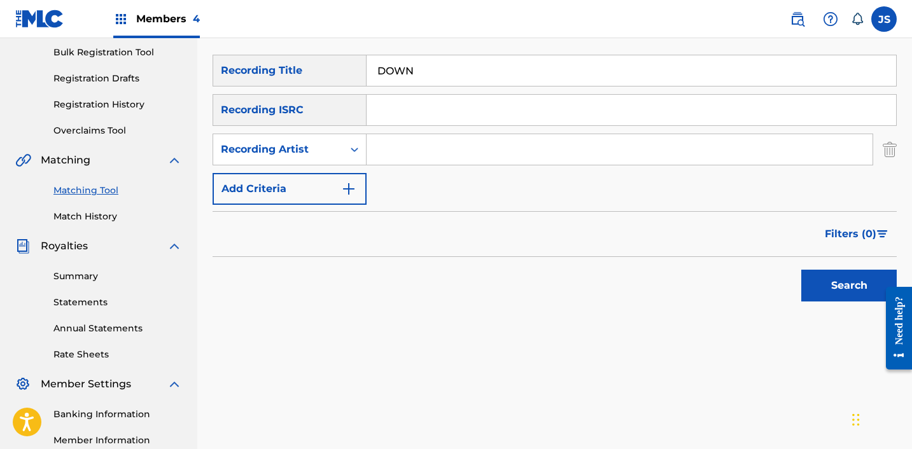
click at [424, 120] on input "Search Form" at bounding box center [630, 110] width 529 height 31
click at [404, 154] on input "Search Form" at bounding box center [619, 149] width 506 height 31
type input "FabVL"
click at [811, 300] on button "Search" at bounding box center [848, 286] width 95 height 32
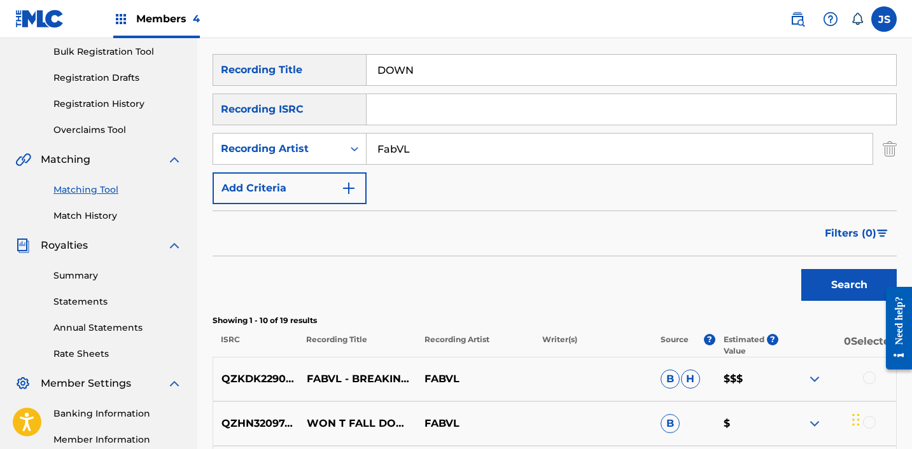
scroll to position [179, 0]
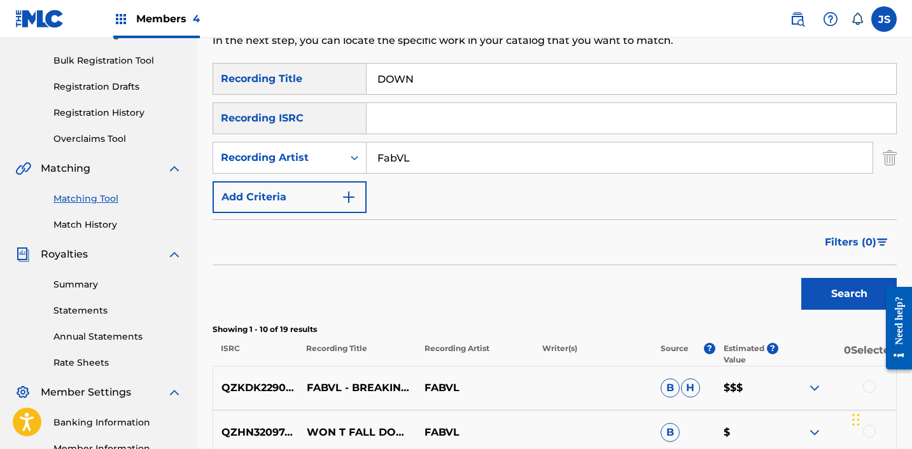
click at [396, 76] on input "DOWN" at bounding box center [630, 79] width 529 height 31
paste input "Endgame"
type input "Endgame"
click at [801, 278] on button "Search" at bounding box center [848, 294] width 95 height 32
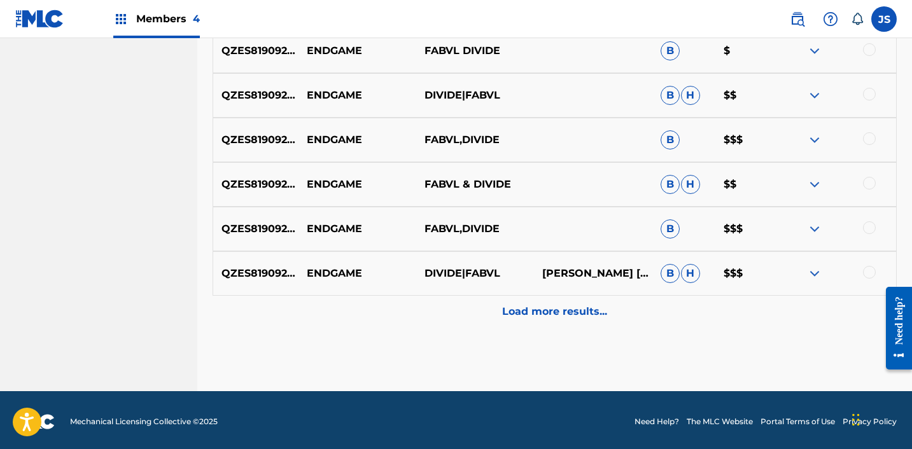
click at [527, 327] on div "Load more results..." at bounding box center [555, 312] width 684 height 32
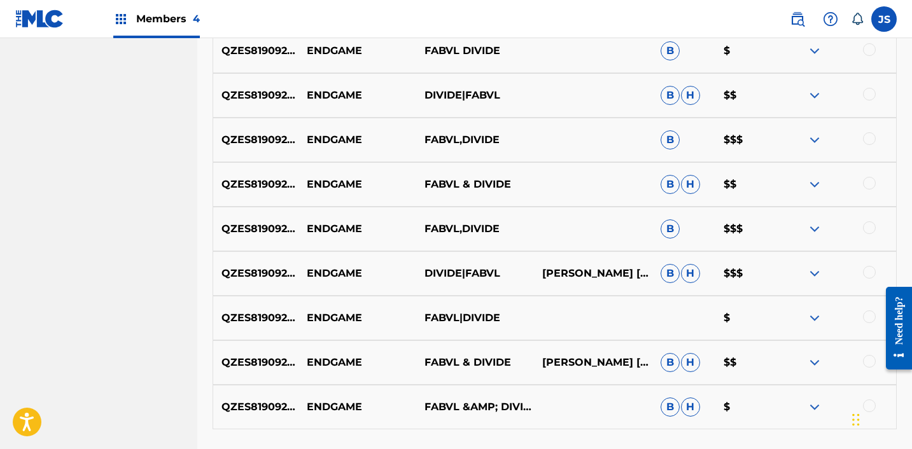
scroll to position [799, 0]
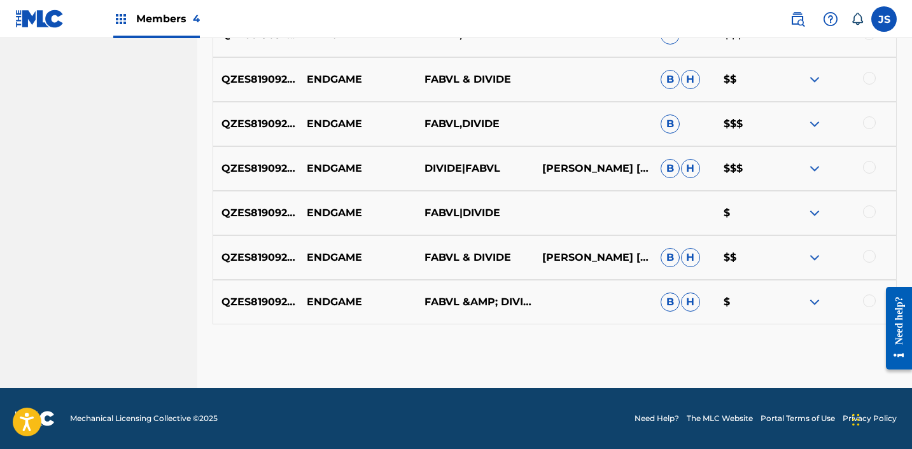
click at [874, 300] on div at bounding box center [869, 301] width 13 height 13
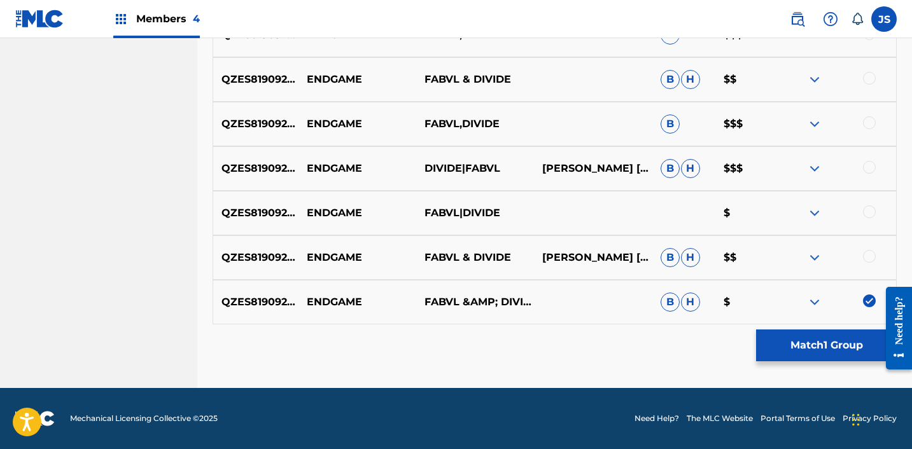
click at [867, 260] on div at bounding box center [869, 256] width 13 height 13
click at [869, 209] on div at bounding box center [869, 212] width 13 height 13
click at [869, 167] on div at bounding box center [869, 167] width 13 height 13
click at [870, 120] on div at bounding box center [869, 122] width 13 height 13
click at [868, 79] on div at bounding box center [869, 78] width 13 height 13
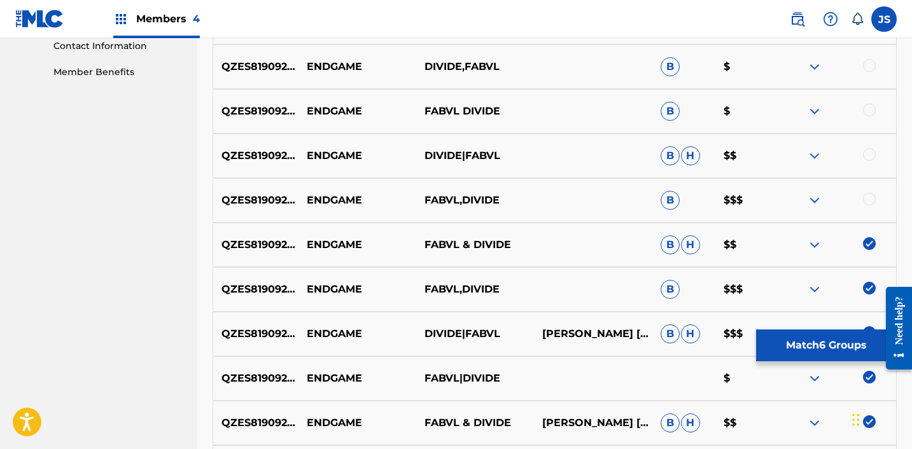
scroll to position [633, 0]
click at [864, 197] on div at bounding box center [869, 199] width 13 height 13
click at [867, 153] on div at bounding box center [869, 155] width 13 height 13
click at [869, 112] on div at bounding box center [869, 110] width 13 height 13
click at [870, 64] on div at bounding box center [869, 66] width 13 height 13
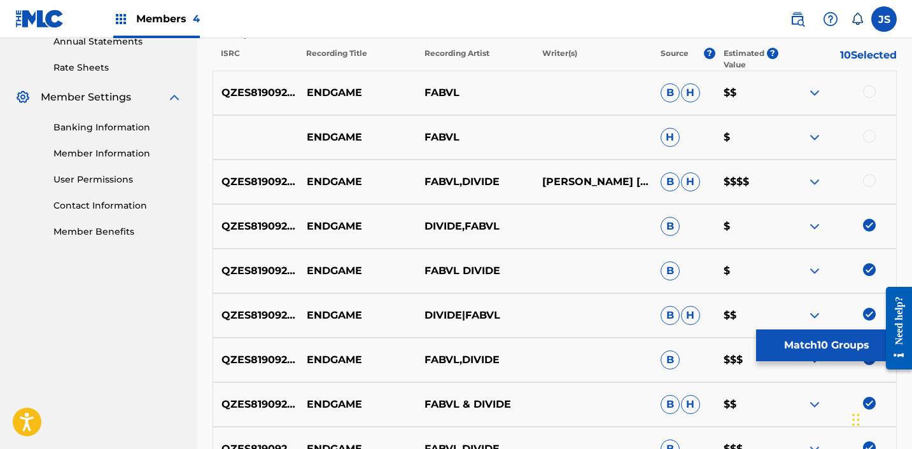
scroll to position [473, 0]
click at [868, 93] on div at bounding box center [869, 92] width 13 height 13
click at [868, 138] on div at bounding box center [869, 136] width 13 height 13
click at [868, 167] on div "QZES81909237 ENDGAME FABVL,DIVIDE [PERSON_NAME] [PERSON_NAME], [PERSON_NAME] [P…" at bounding box center [555, 182] width 684 height 45
click at [868, 178] on div at bounding box center [869, 181] width 13 height 13
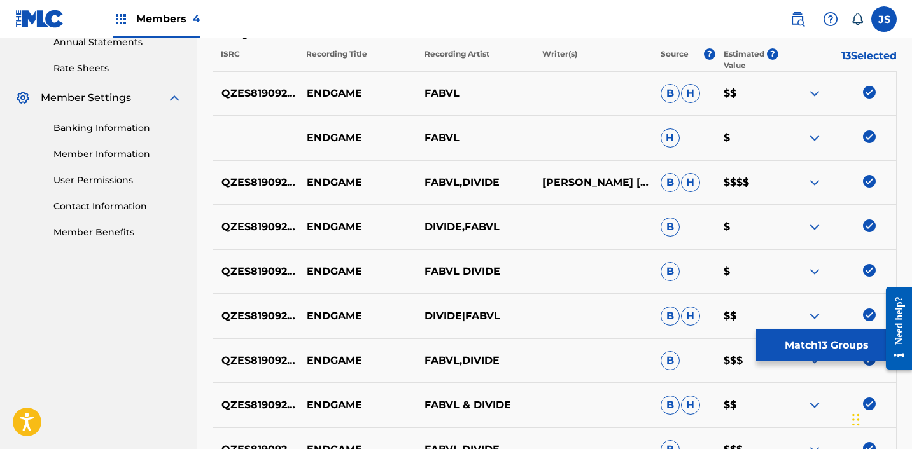
click at [802, 337] on button "Match 13 Groups" at bounding box center [826, 346] width 141 height 32
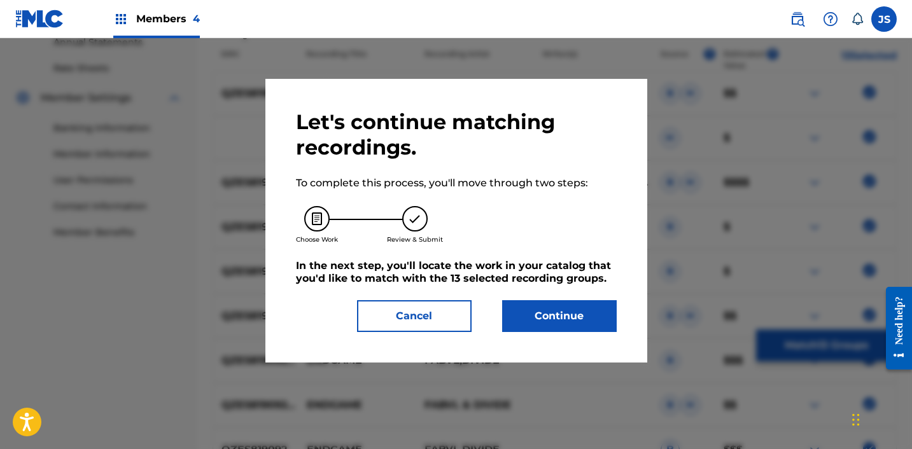
click at [529, 319] on button "Continue" at bounding box center [559, 316] width 115 height 32
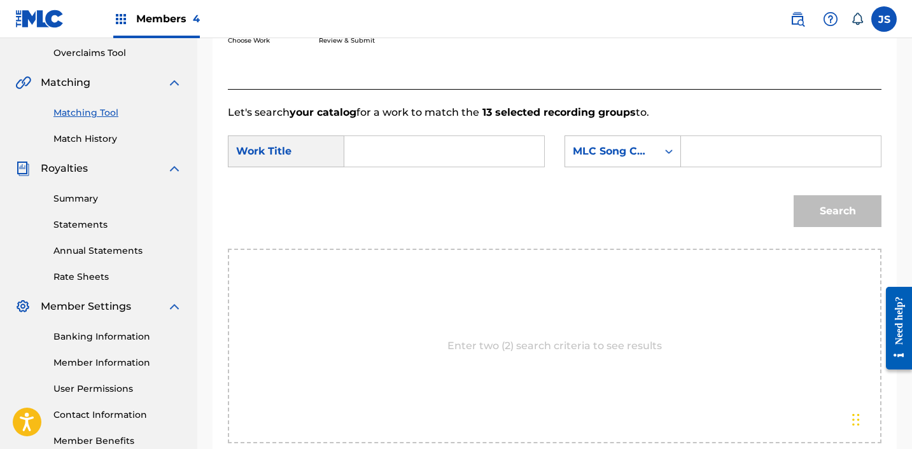
scroll to position [105, 0]
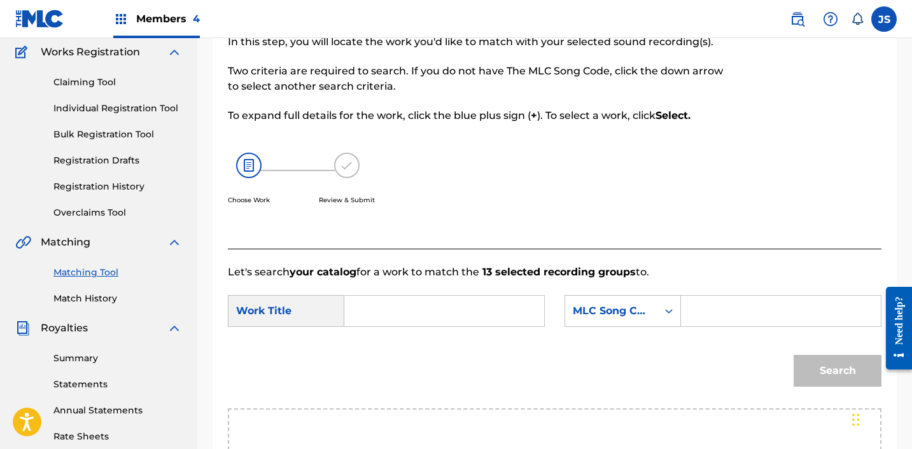
click at [435, 308] on input "Search Form" at bounding box center [444, 311] width 178 height 31
paste input "Endgame"
type input "Endgame"
click at [597, 314] on div "MLC Song Code" at bounding box center [611, 311] width 77 height 15
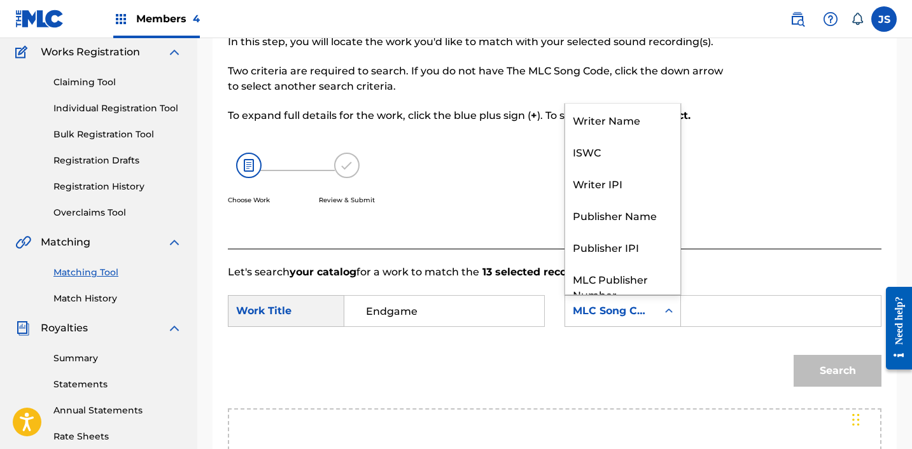
scroll to position [47, 0]
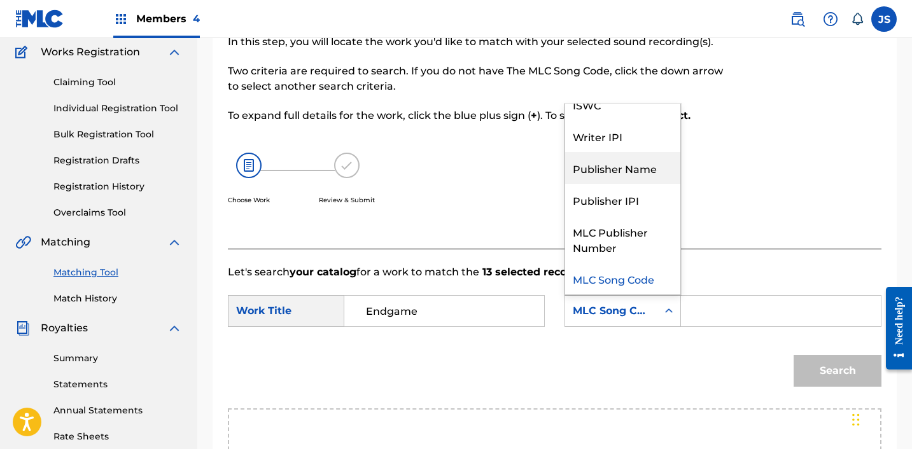
click at [611, 163] on div "Publisher Name" at bounding box center [622, 168] width 115 height 32
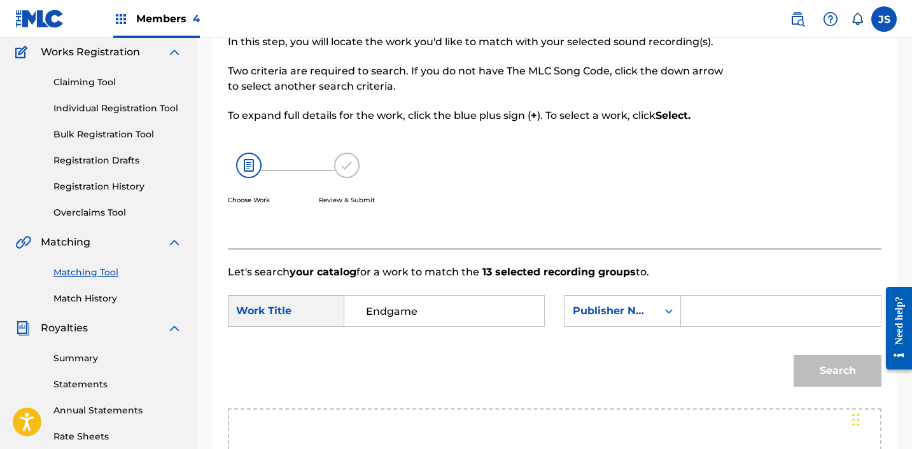
click at [773, 312] on input "Search Form" at bounding box center [781, 311] width 178 height 31
type input "FABVL"
click at [793, 355] on button "Search" at bounding box center [837, 371] width 88 height 32
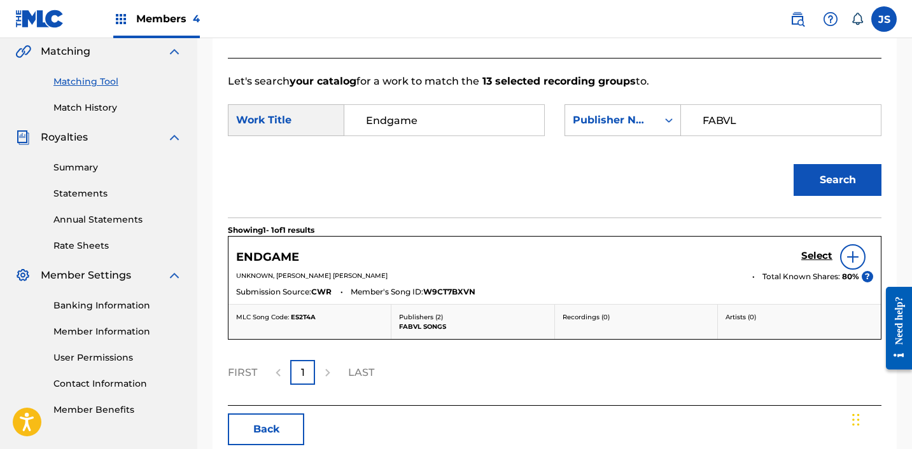
scroll to position [309, 0]
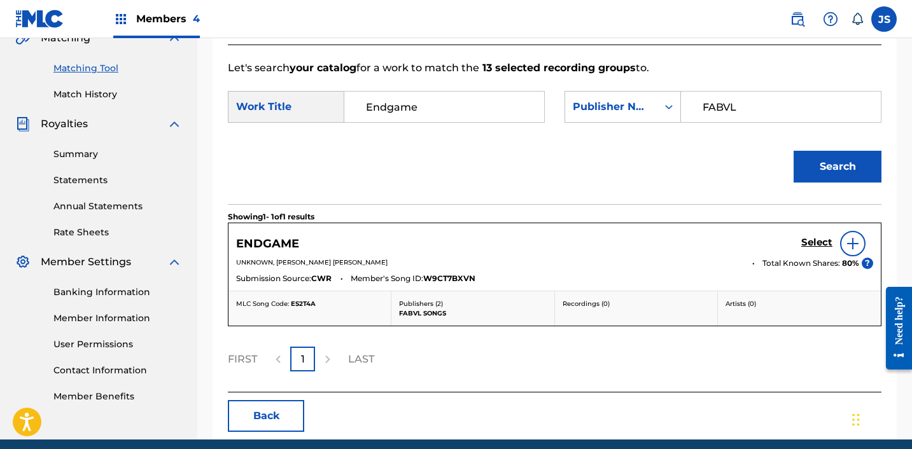
click at [821, 234] on div "Select" at bounding box center [837, 243] width 72 height 25
click at [815, 239] on h5 "Select" at bounding box center [816, 243] width 31 height 12
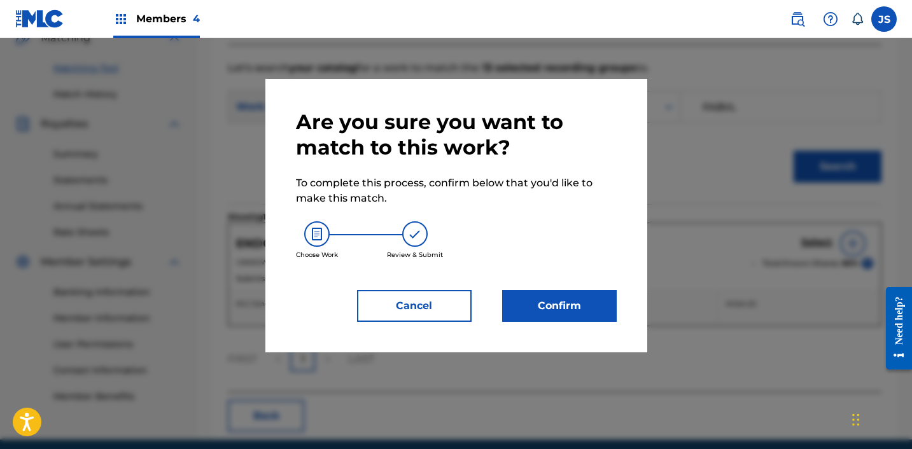
click at [547, 311] on button "Confirm" at bounding box center [559, 306] width 115 height 32
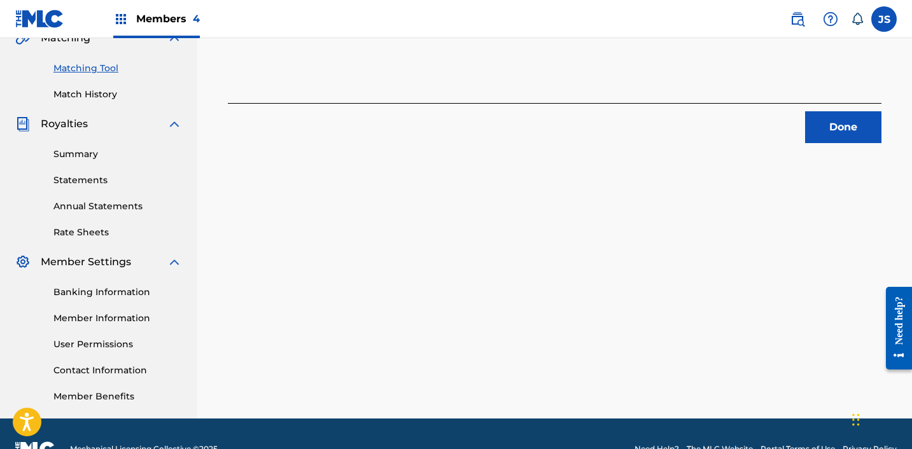
click at [812, 116] on button "Done" at bounding box center [843, 127] width 76 height 32
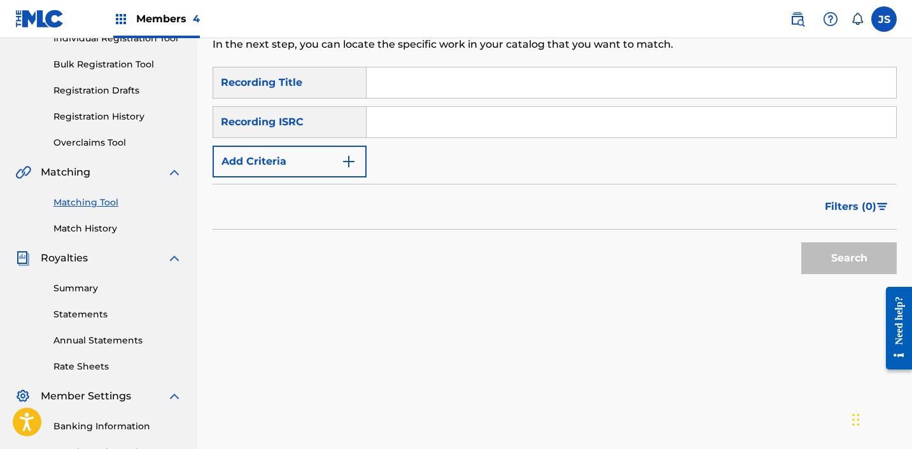
scroll to position [150, 0]
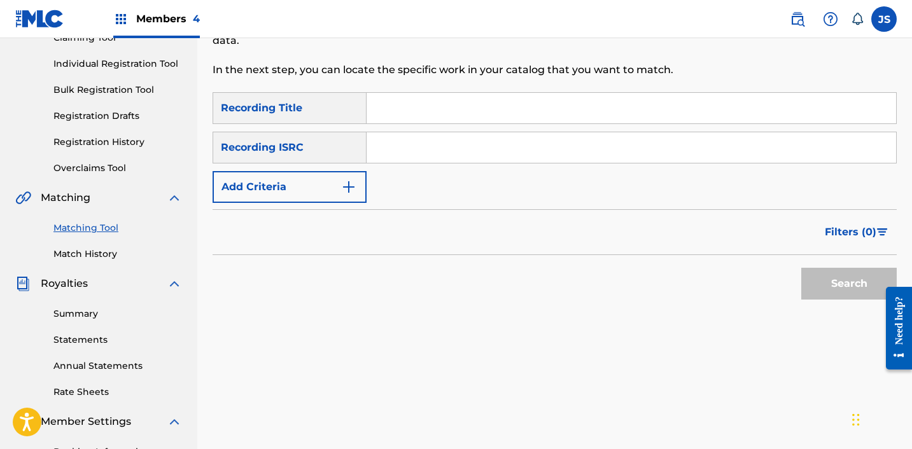
click at [425, 151] on input "Search Form" at bounding box center [630, 147] width 529 height 31
paste input "3 Blades (Inspired by 'One Piece')"
type input "3 Blades (Inspired by 'One Piece')"
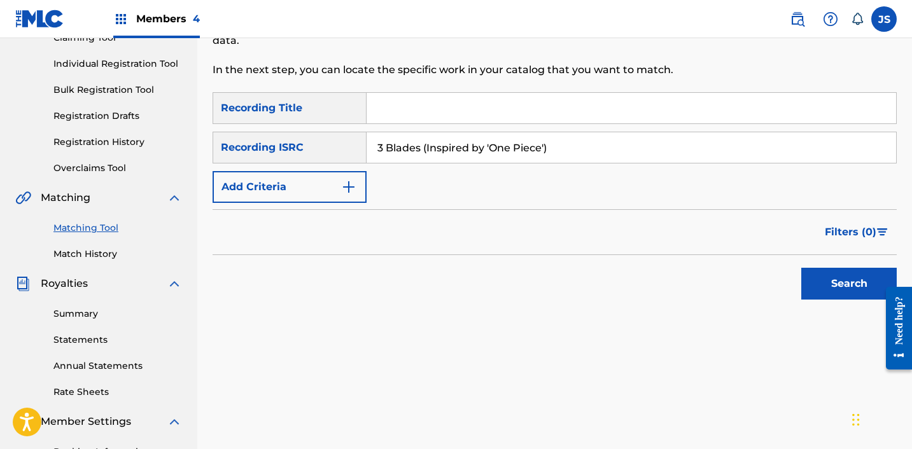
click at [425, 151] on input "3 Blades (Inspired by 'One Piece')" at bounding box center [630, 147] width 529 height 31
click at [425, 150] on input "3 Blades (Inspired by 'One Piece')" at bounding box center [630, 147] width 529 height 31
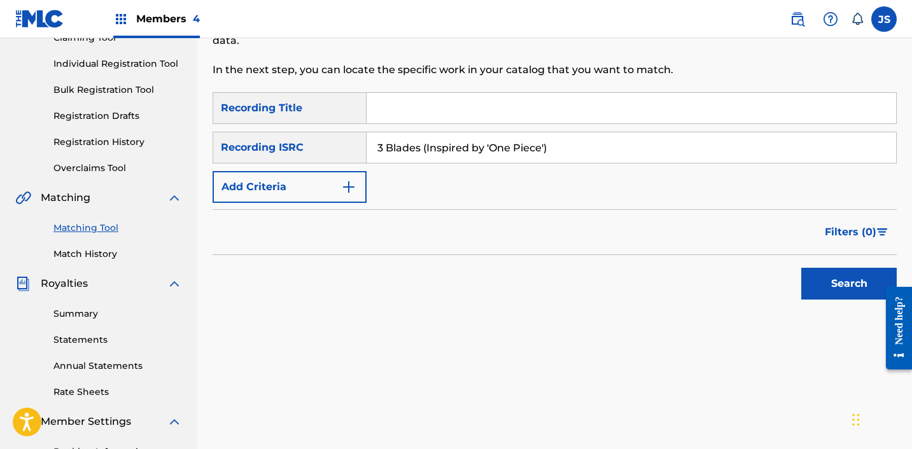
click at [425, 150] on input "3 Blades (Inspired by 'One Piece')" at bounding box center [630, 147] width 529 height 31
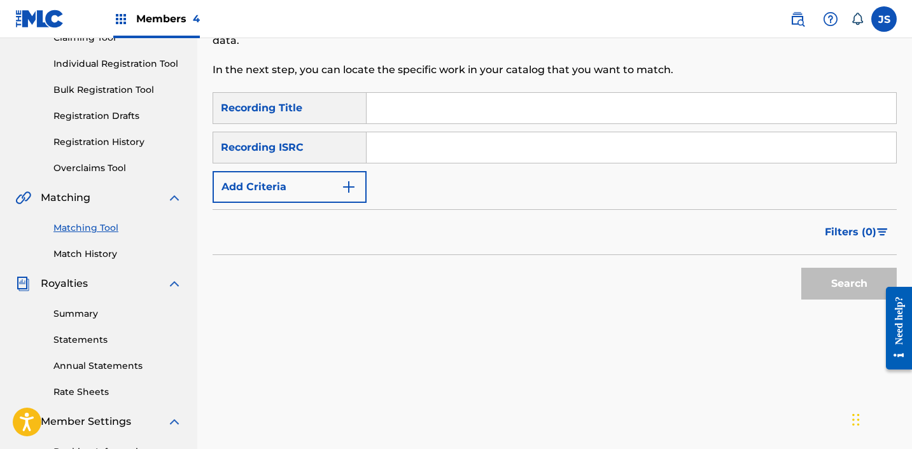
click at [424, 115] on input "Search Form" at bounding box center [630, 108] width 529 height 31
paste input "3 Blades (Inspired by 'One Piece')"
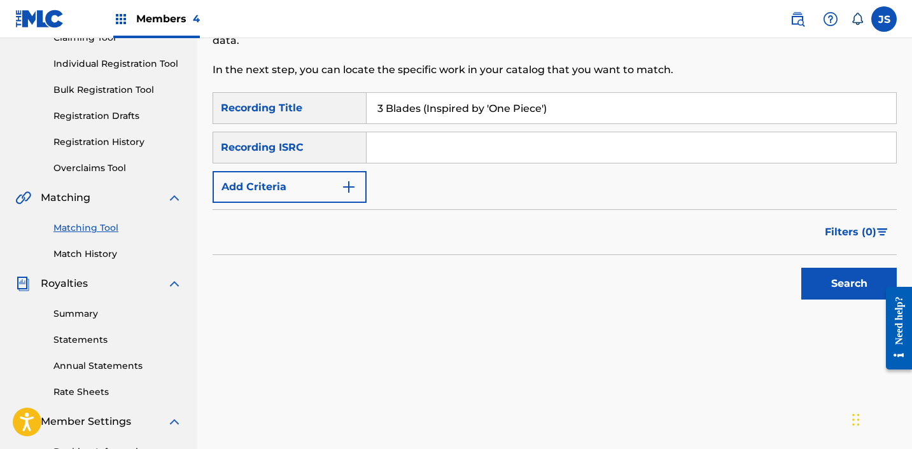
type input "3 Blades (Inspired by 'One Piece')"
click at [320, 190] on button "Add Criteria" at bounding box center [290, 187] width 154 height 32
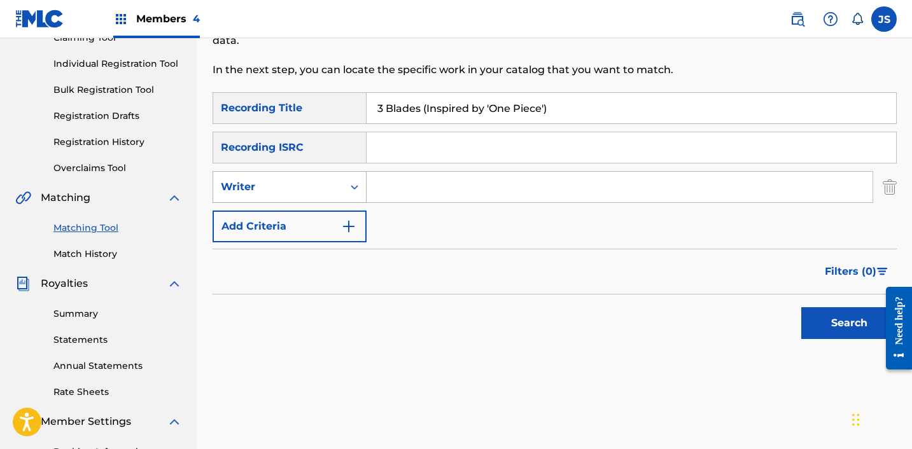
click at [319, 178] on div "Writer" at bounding box center [278, 187] width 130 height 24
click at [337, 221] on div "Recording Artist" at bounding box center [289, 219] width 153 height 32
click at [463, 186] on input "Search Form" at bounding box center [619, 187] width 506 height 31
type input "FabVL"
click at [829, 324] on button "Search" at bounding box center [848, 323] width 95 height 32
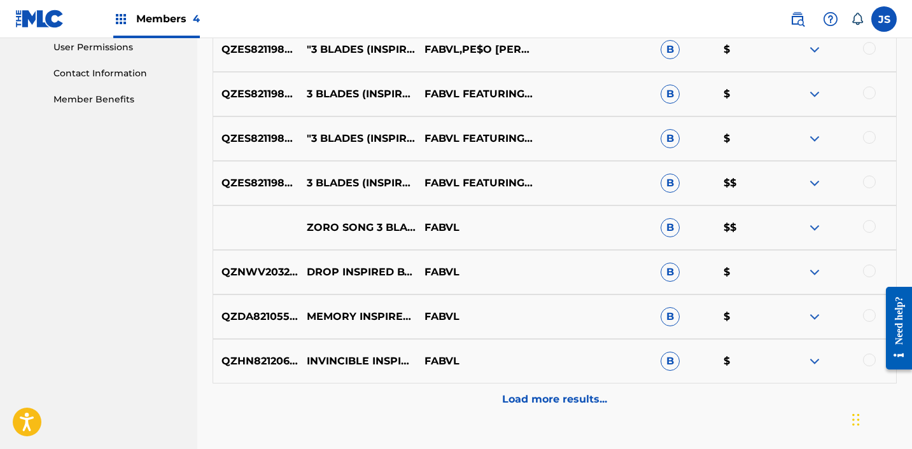
scroll to position [608, 0]
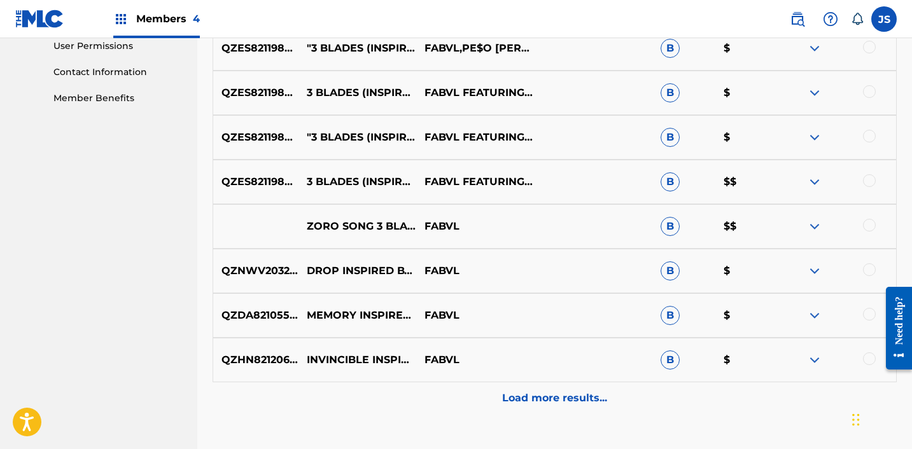
click at [869, 180] on div at bounding box center [869, 180] width 13 height 13
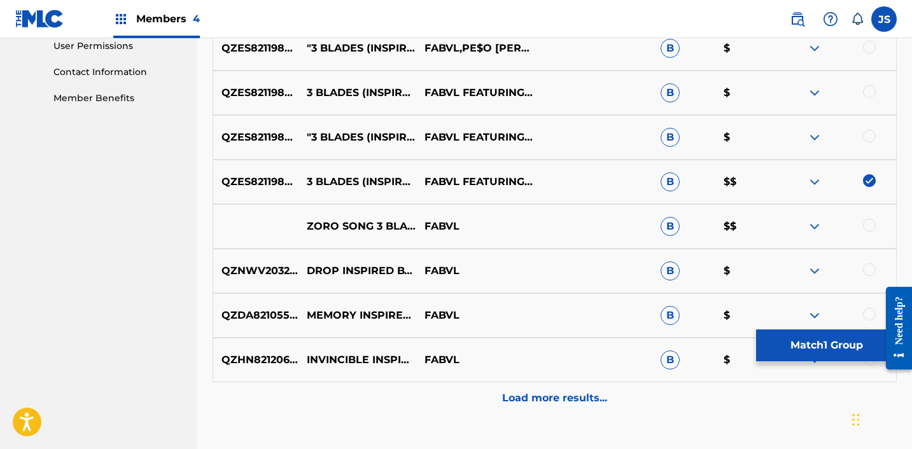
click at [869, 130] on div at bounding box center [869, 136] width 13 height 13
click at [869, 91] on div at bounding box center [869, 91] width 13 height 13
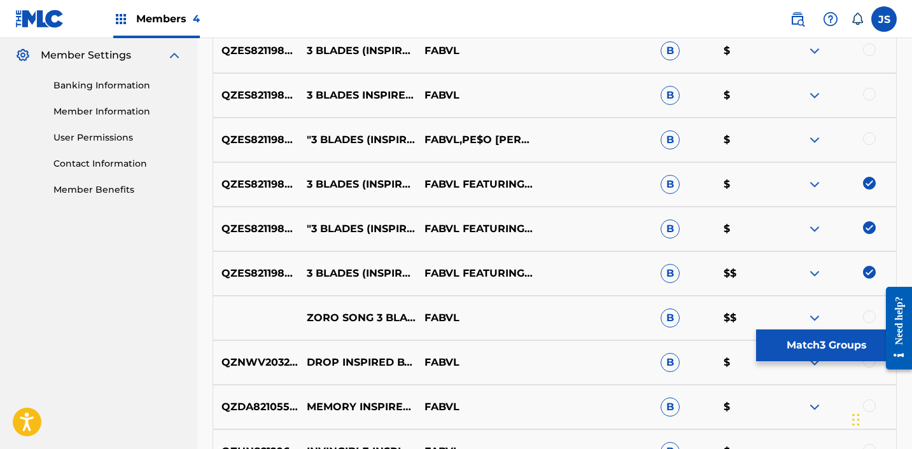
scroll to position [485, 0]
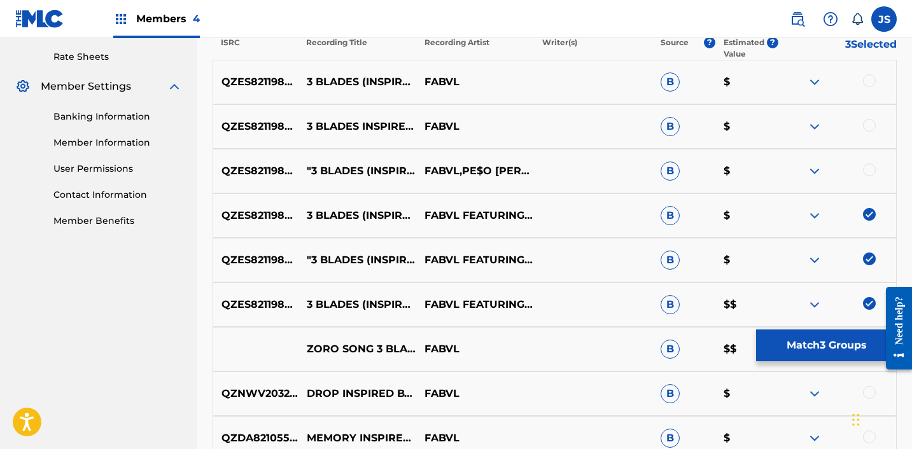
click at [871, 171] on div at bounding box center [869, 170] width 13 height 13
click at [865, 127] on div at bounding box center [869, 125] width 13 height 13
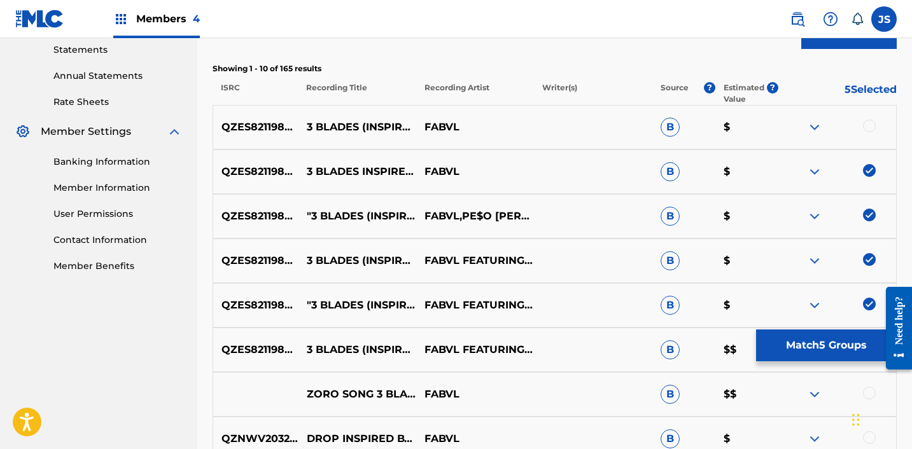
scroll to position [421, 0]
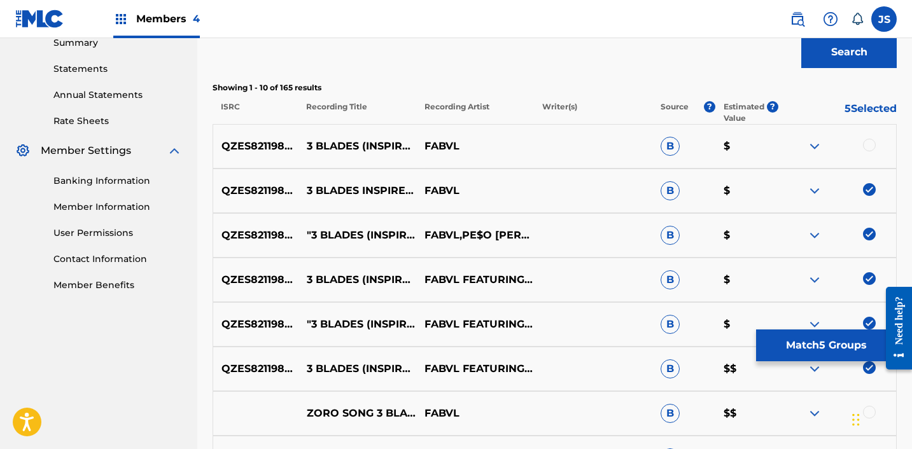
click at [875, 148] on div at bounding box center [837, 146] width 118 height 15
click at [874, 148] on div at bounding box center [869, 145] width 13 height 13
click at [824, 339] on button "Match 6 Groups" at bounding box center [826, 346] width 141 height 32
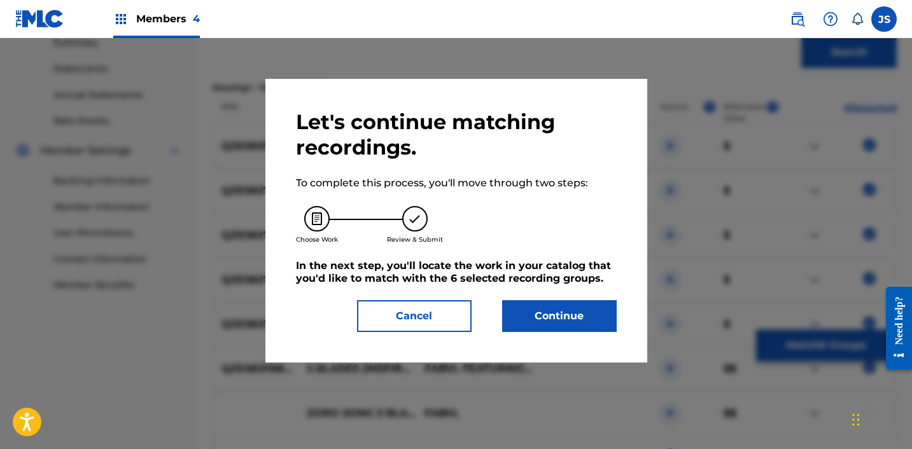
click at [588, 316] on button "Continue" at bounding box center [559, 316] width 115 height 32
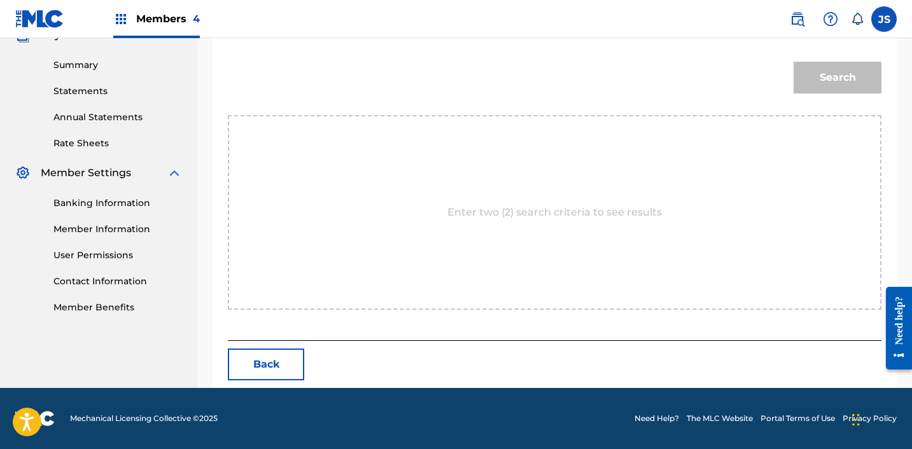
scroll to position [278, 0]
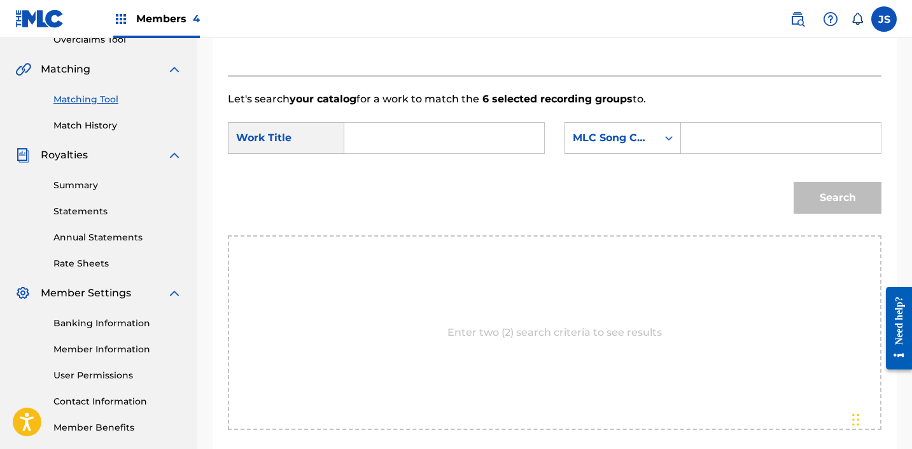
click at [396, 148] on input "Search Form" at bounding box center [444, 138] width 178 height 31
paste input "3 Blades (Inspired by 'One Piece')"
type input "3 Blades (Inspired by 'One Piece')"
click at [624, 137] on div "MLC Song Code" at bounding box center [611, 137] width 77 height 15
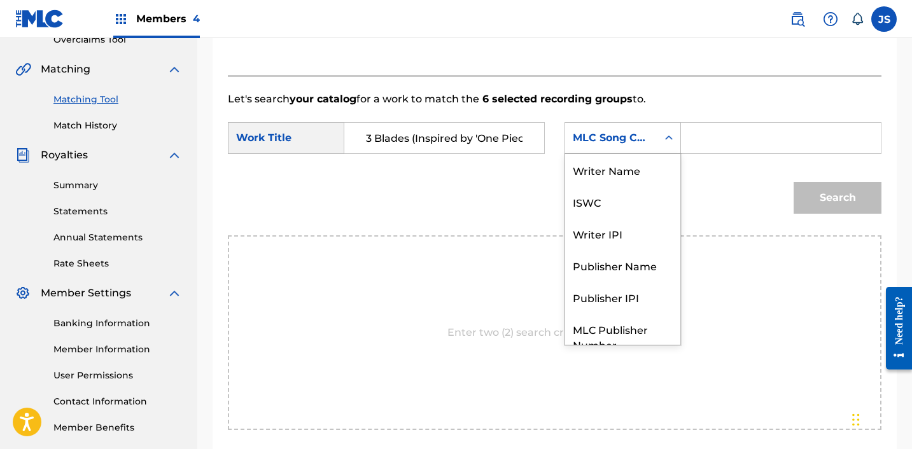
scroll to position [47, 0]
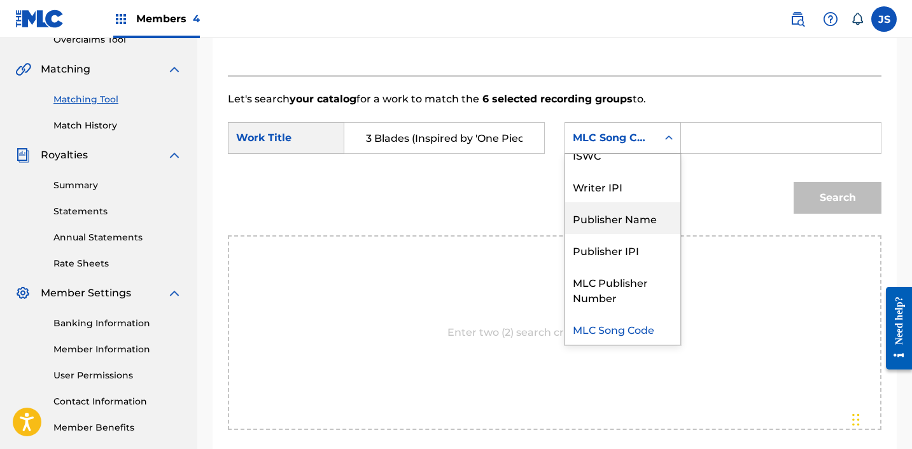
click at [620, 214] on div "Publisher Name" at bounding box center [622, 218] width 115 height 32
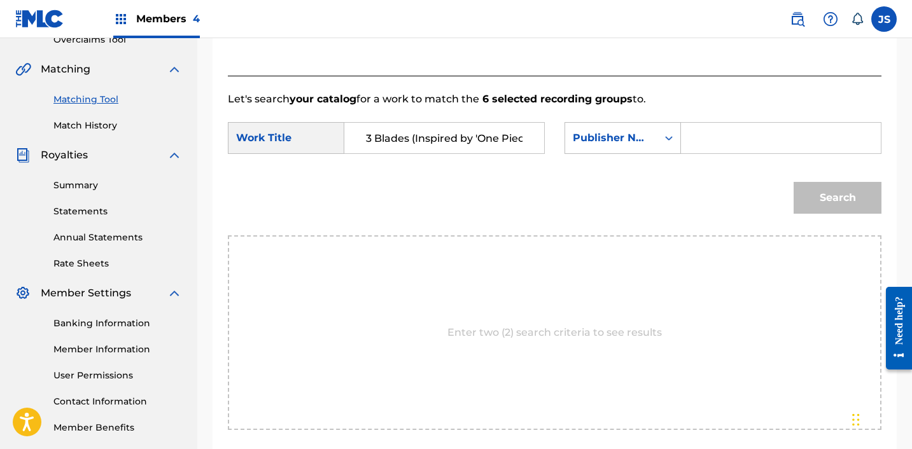
click at [714, 148] on input "Search Form" at bounding box center [781, 138] width 178 height 31
type input "FABV;"
click at [793, 182] on button "Search" at bounding box center [837, 198] width 88 height 32
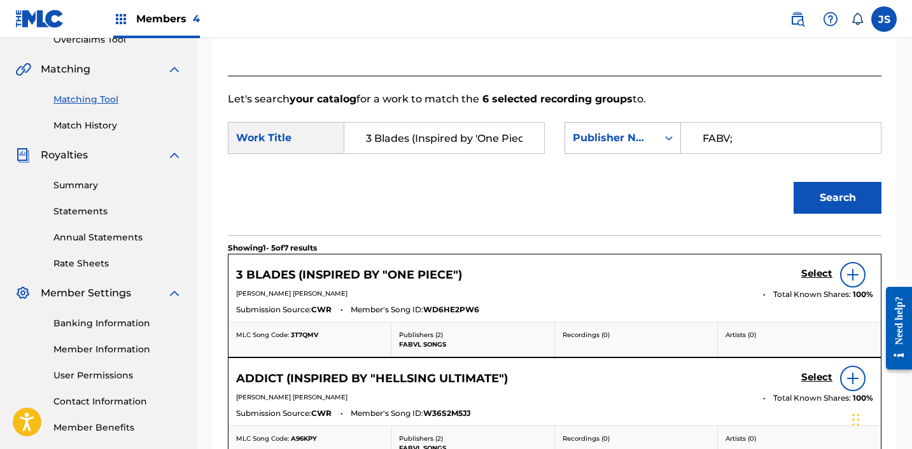
click at [816, 274] on h5 "Select" at bounding box center [816, 274] width 31 height 12
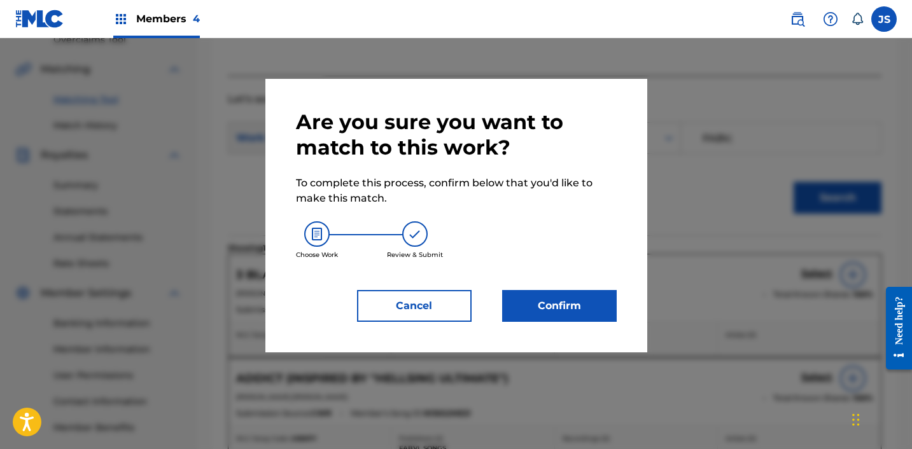
click at [561, 284] on div "Are you sure you want to match to this work? To complete this process, confirm …" at bounding box center [456, 215] width 321 height 213
click at [543, 309] on button "Confirm" at bounding box center [559, 306] width 115 height 32
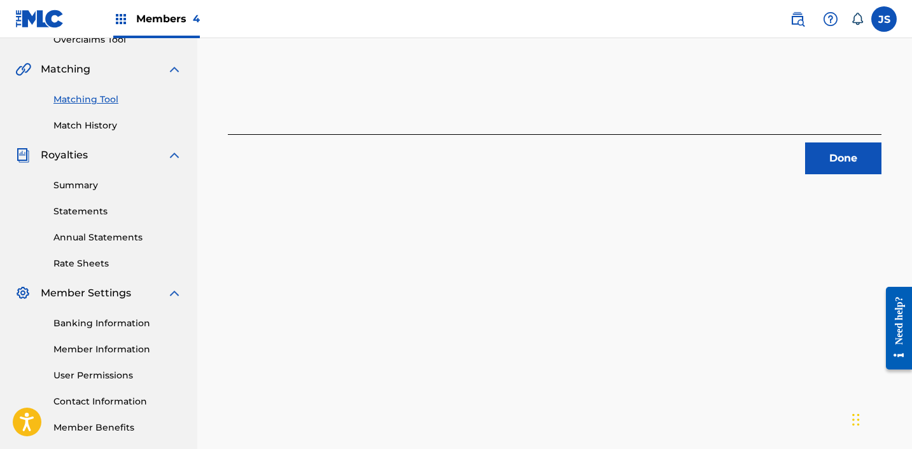
click at [863, 169] on button "Done" at bounding box center [843, 159] width 76 height 32
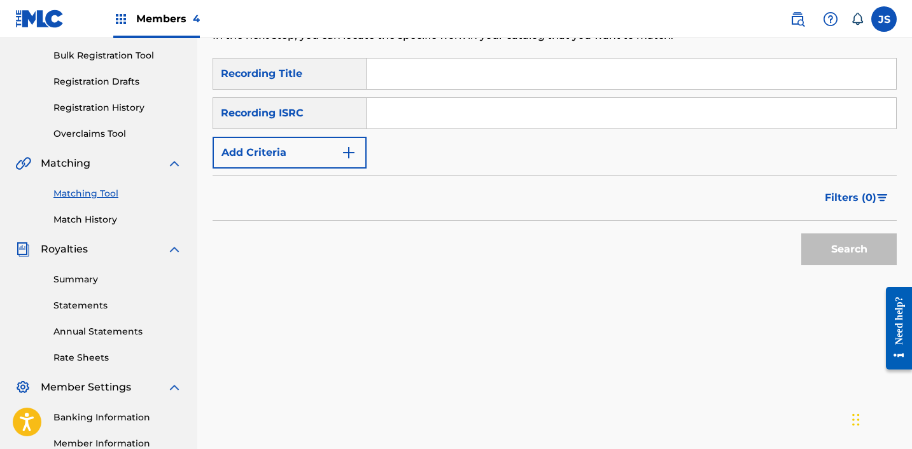
scroll to position [169, 0]
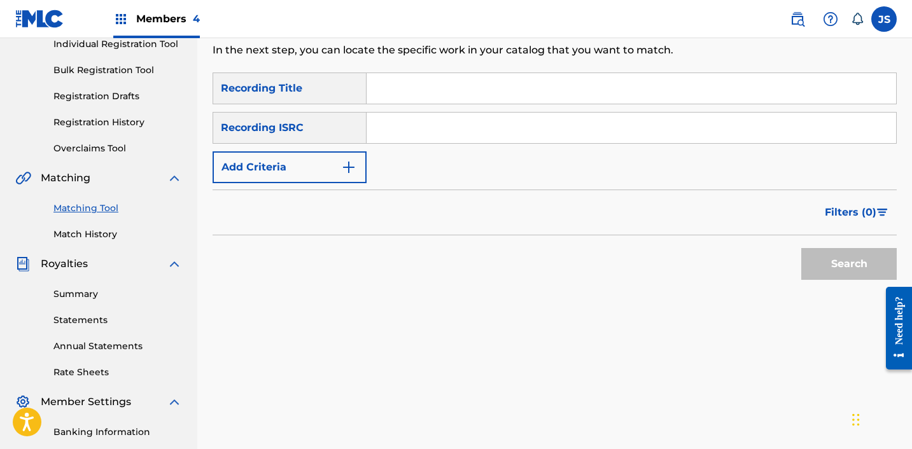
click at [530, 93] on input "Search Form" at bounding box center [630, 88] width 529 height 31
paste input "Addiction (Inspired by 'Hellsing Ultimate')"
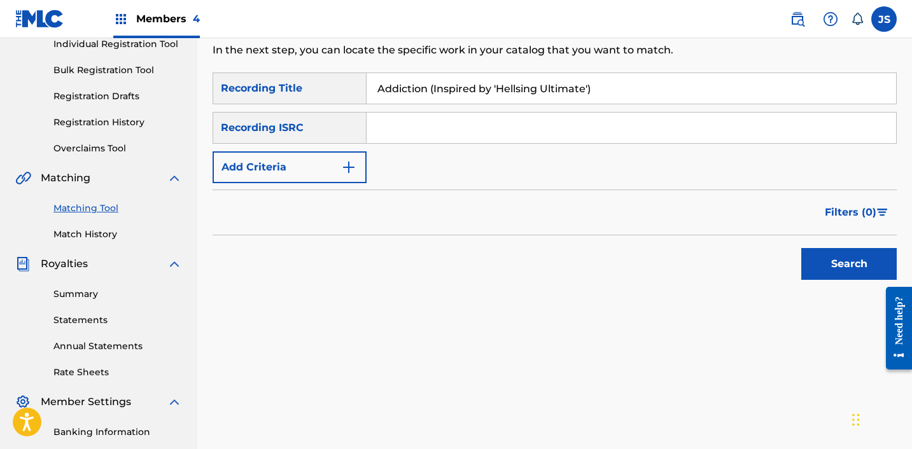
type input "Addiction (Inspired by 'Hellsing Ultimate')"
click at [295, 178] on button "Add Criteria" at bounding box center [290, 167] width 154 height 32
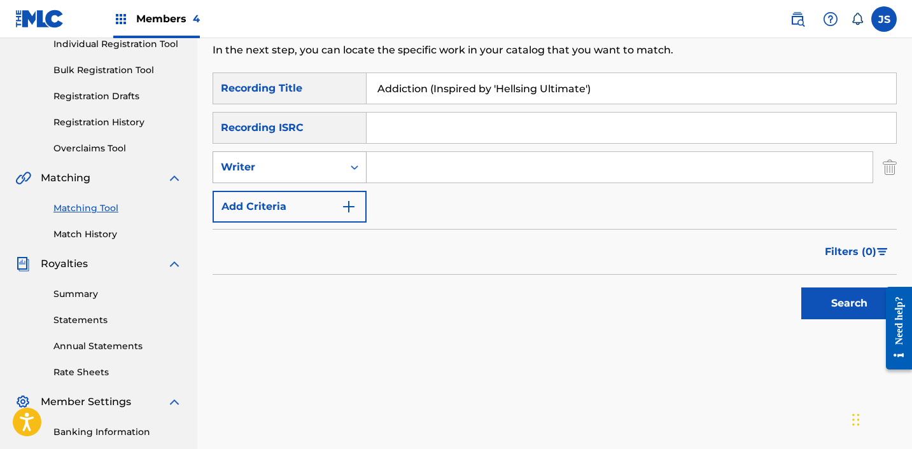
click at [300, 168] on div "Writer" at bounding box center [278, 167] width 115 height 15
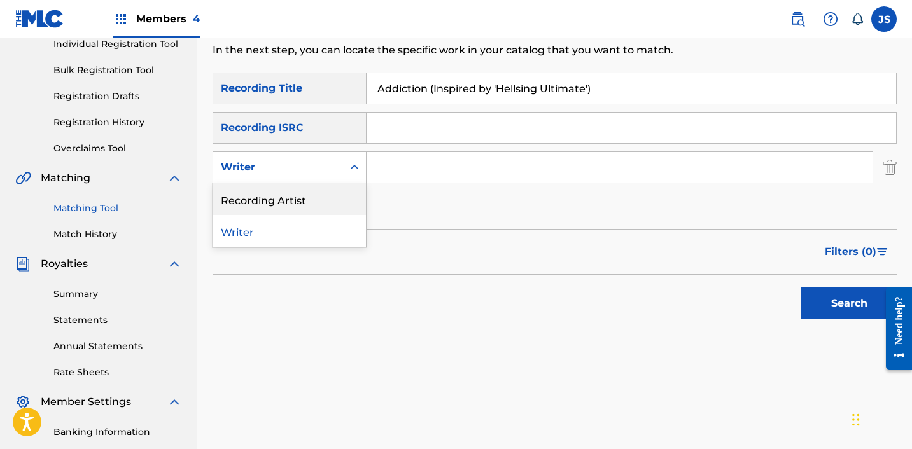
click at [300, 195] on div "Recording Artist" at bounding box center [289, 199] width 153 height 32
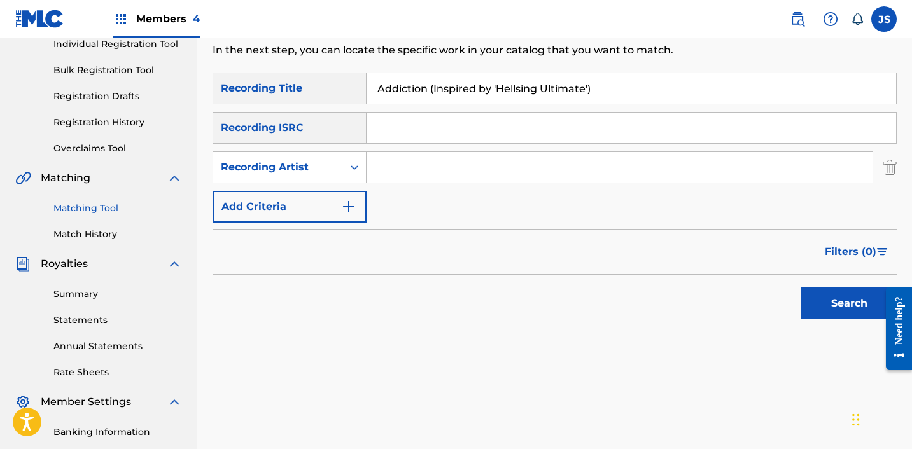
click at [391, 170] on input "Search Form" at bounding box center [619, 167] width 506 height 31
type input "FabVL"
click at [493, 265] on div "Filters ( 0 )" at bounding box center [555, 252] width 684 height 46
click at [827, 302] on button "Search" at bounding box center [848, 304] width 95 height 32
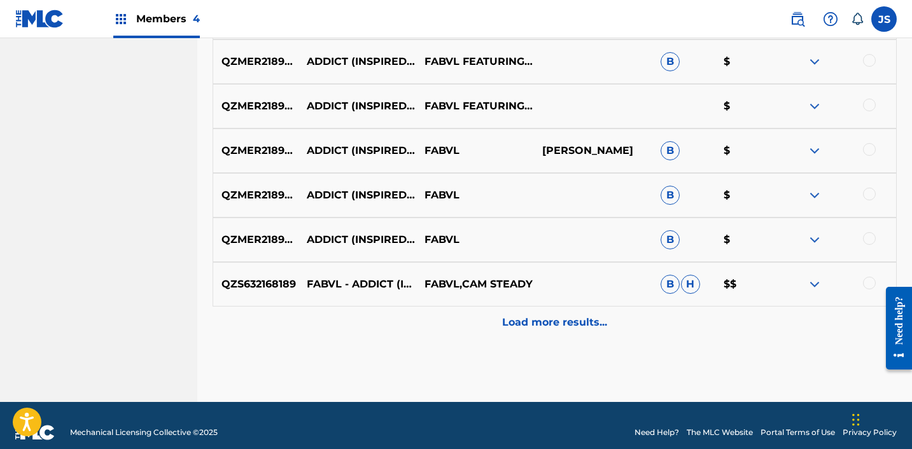
scroll to position [697, 0]
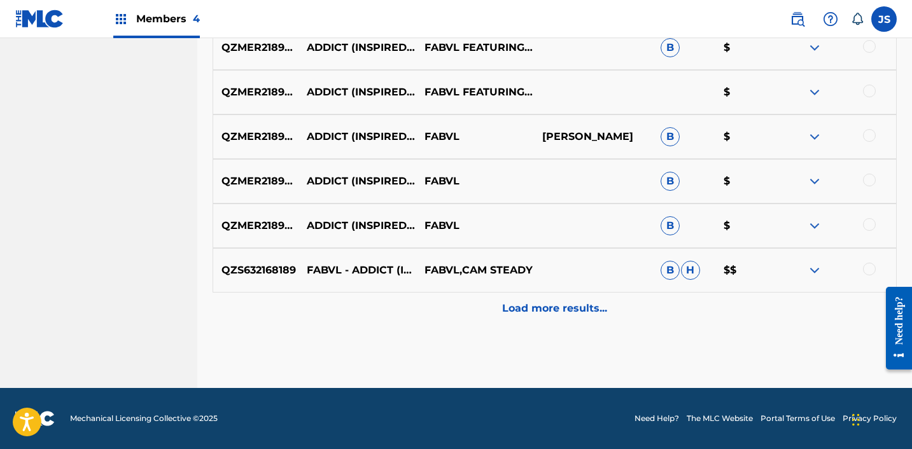
click at [559, 317] on div "Load more results..." at bounding box center [555, 309] width 684 height 32
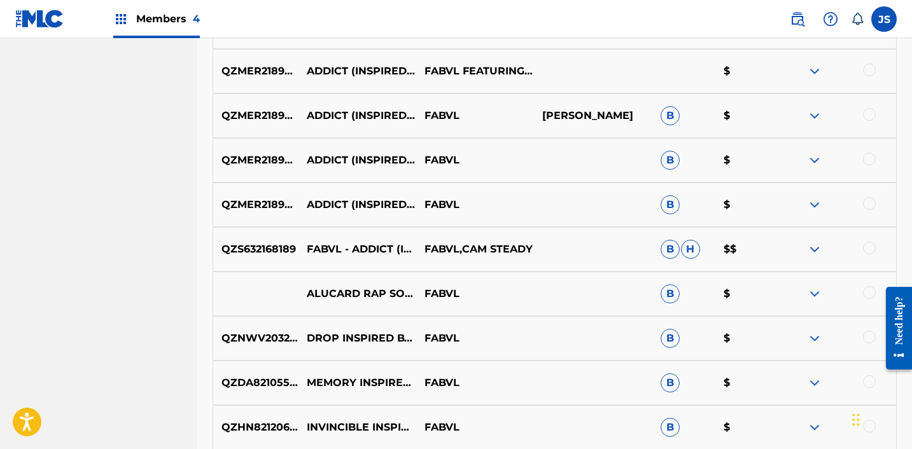
scroll to position [729, 0]
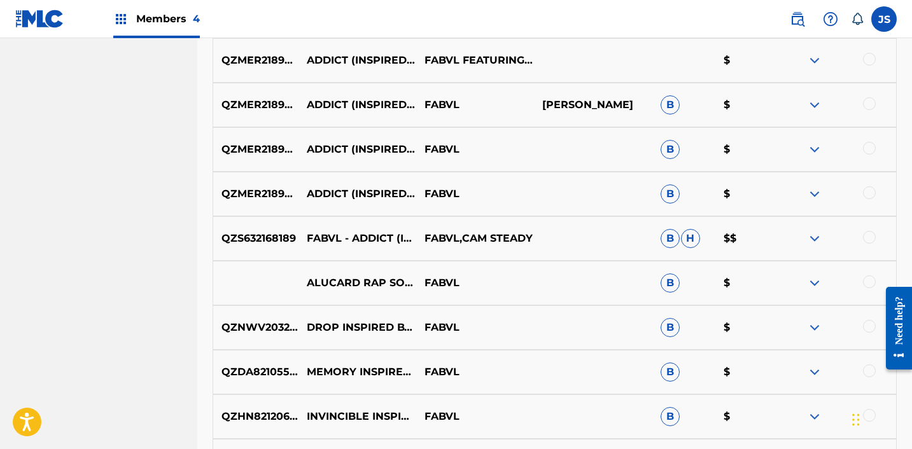
click at [867, 235] on div at bounding box center [869, 237] width 13 height 13
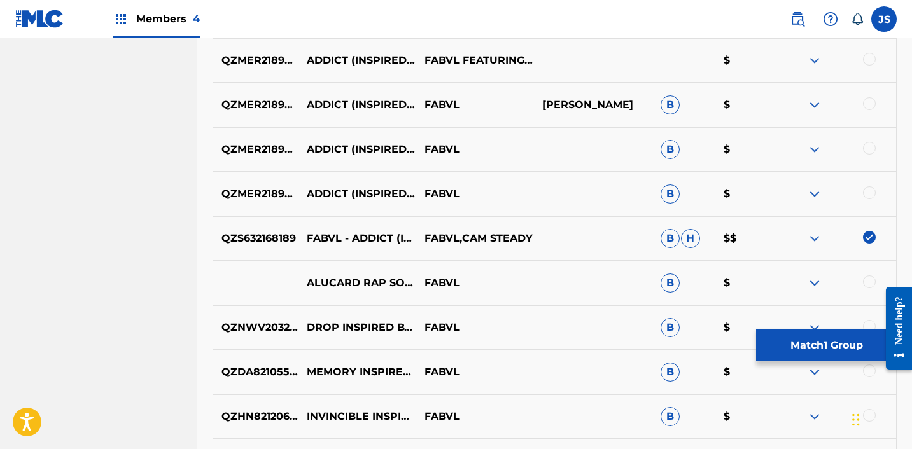
click at [869, 193] on div at bounding box center [869, 192] width 13 height 13
click at [868, 155] on div at bounding box center [837, 149] width 118 height 15
click at [868, 149] on div at bounding box center [869, 148] width 13 height 13
click at [867, 101] on div at bounding box center [869, 103] width 13 height 13
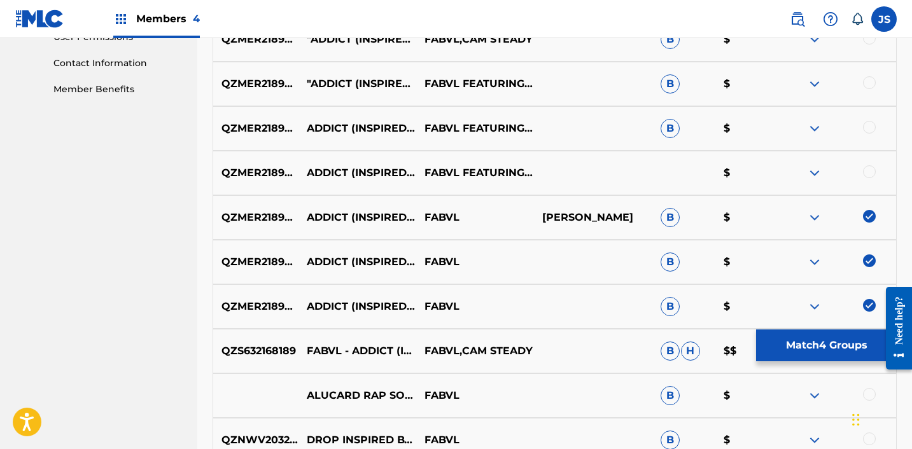
scroll to position [608, 0]
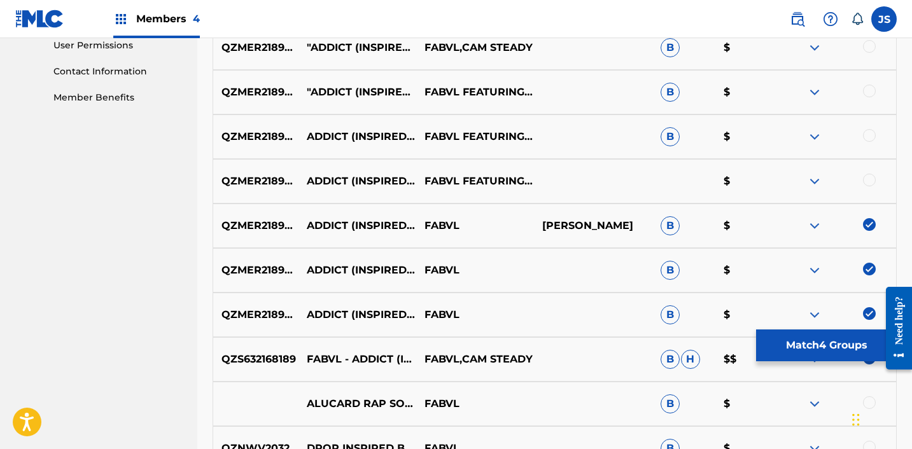
click at [870, 178] on div at bounding box center [869, 180] width 13 height 13
click at [868, 137] on div at bounding box center [869, 135] width 13 height 13
click at [868, 90] on div at bounding box center [869, 91] width 13 height 13
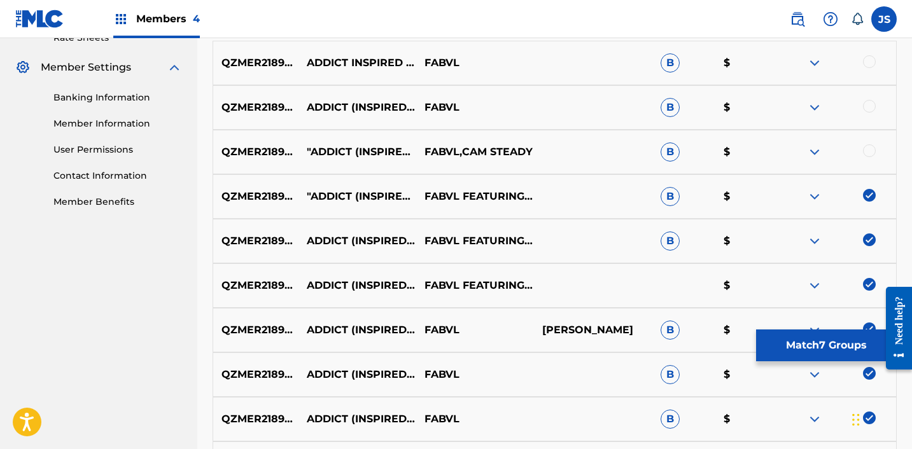
scroll to position [498, 0]
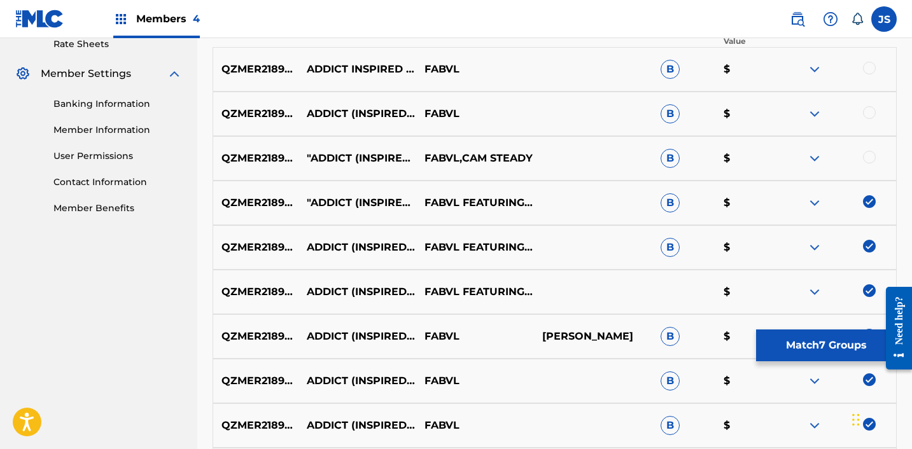
click at [871, 150] on div "QZMER2189559 "ADDICT (INSPIRED BY ""HELLSING ULTIMATE"")" FABVL,CAM STEADY B $" at bounding box center [555, 158] width 684 height 45
click at [870, 113] on div at bounding box center [869, 112] width 13 height 13
click at [870, 155] on div at bounding box center [869, 157] width 13 height 13
click at [870, 76] on div at bounding box center [837, 69] width 118 height 15
click at [870, 70] on div at bounding box center [869, 68] width 13 height 13
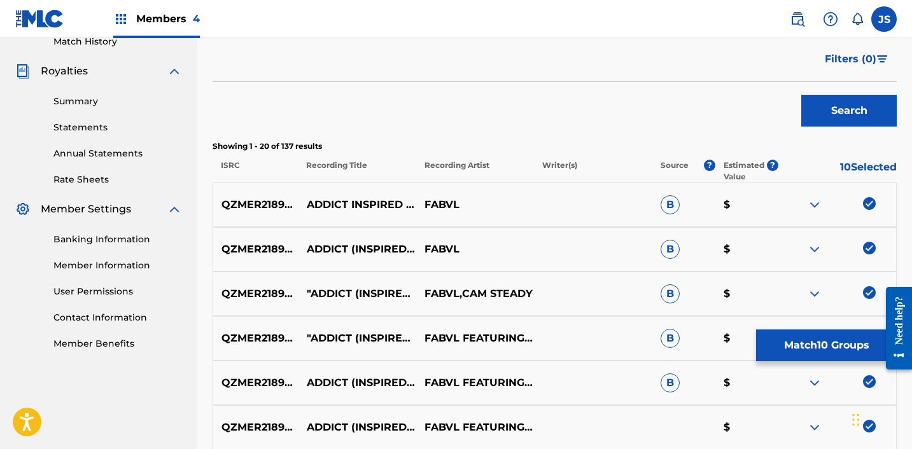
scroll to position [361, 0]
click at [811, 354] on button "Match 10 Groups" at bounding box center [826, 346] width 141 height 32
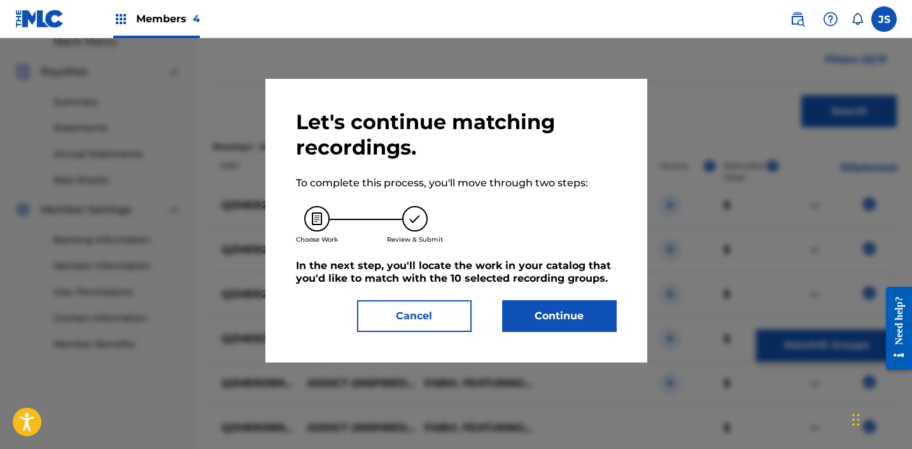
click at [577, 323] on button "Continue" at bounding box center [559, 316] width 115 height 32
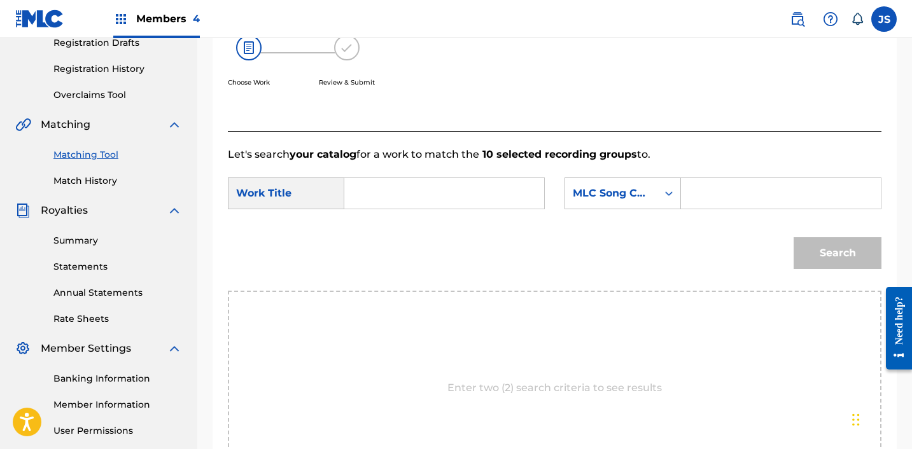
scroll to position [221, 0]
click at [393, 192] on input "Search Form" at bounding box center [444, 194] width 178 height 31
paste input "Addiction (Inspired by 'Hellsing Ultimate')"
type input "Addiction (Inspired by 'Hellsing Ultimate')"
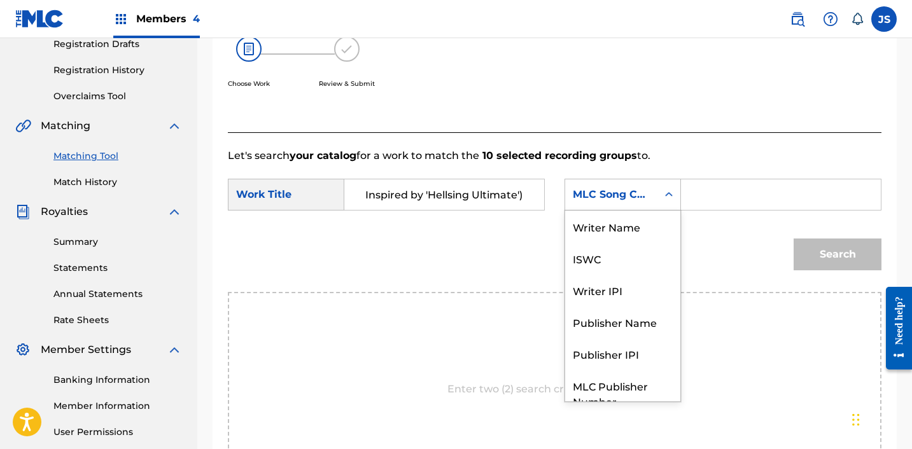
click at [659, 207] on div "Search Form" at bounding box center [668, 194] width 23 height 31
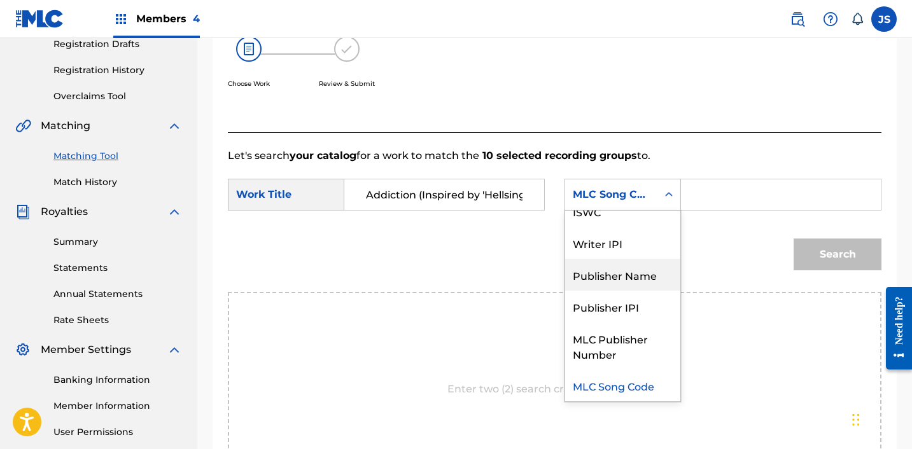
click at [632, 273] on div "Publisher Name" at bounding box center [622, 275] width 115 height 32
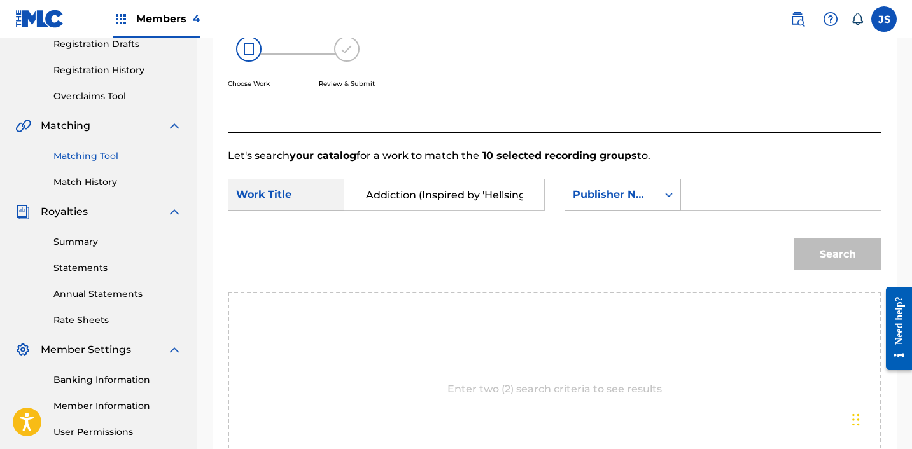
click at [725, 188] on input "Search Form" at bounding box center [781, 194] width 178 height 31
type input "FABVL"
click at [793, 239] on button "Search" at bounding box center [837, 255] width 88 height 32
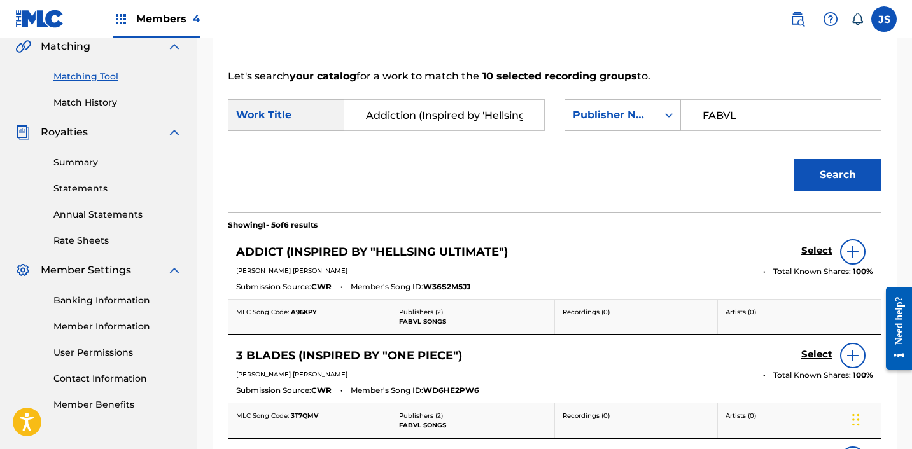
scroll to position [303, 0]
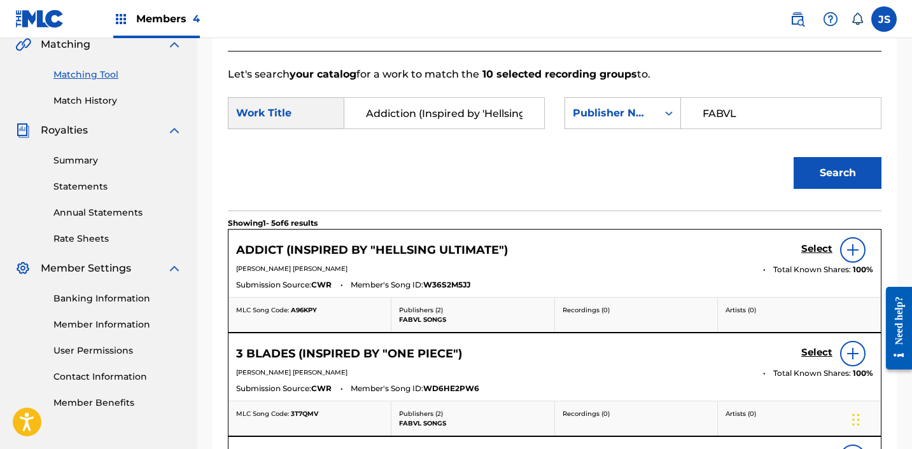
click at [805, 250] on h5 "Select" at bounding box center [816, 249] width 31 height 12
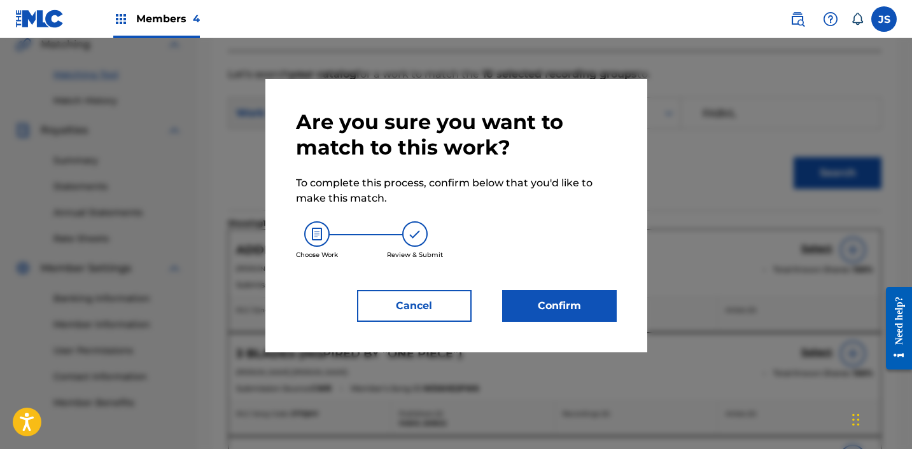
click at [523, 312] on button "Confirm" at bounding box center [559, 306] width 115 height 32
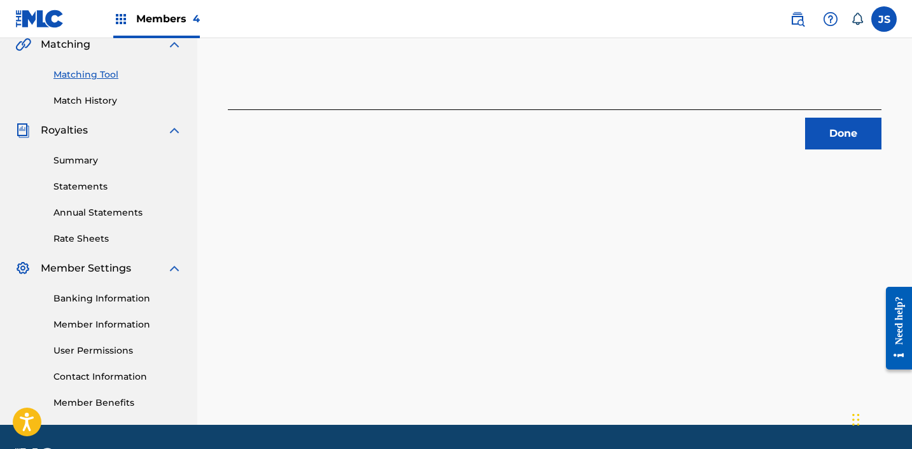
click at [818, 125] on button "Done" at bounding box center [843, 134] width 76 height 32
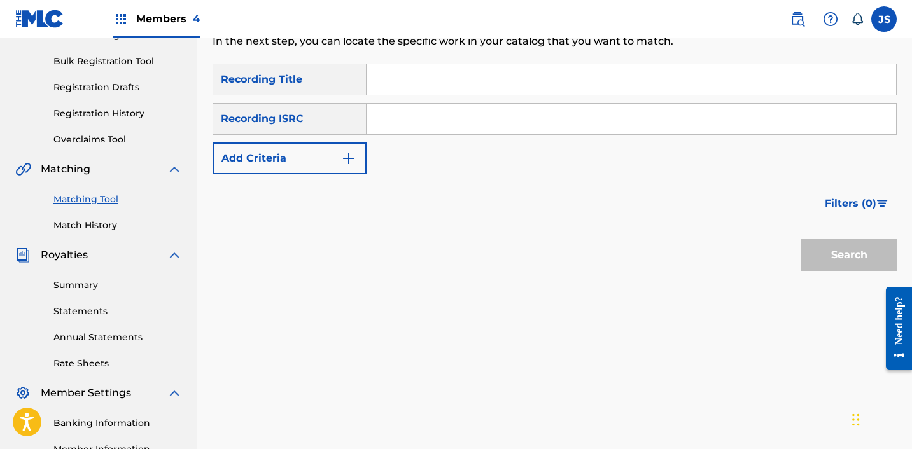
scroll to position [178, 0]
click at [418, 123] on input "Search Form" at bounding box center [630, 119] width 529 height 31
paste input "All of Myself (Inspired by Naruto Shippuden)"
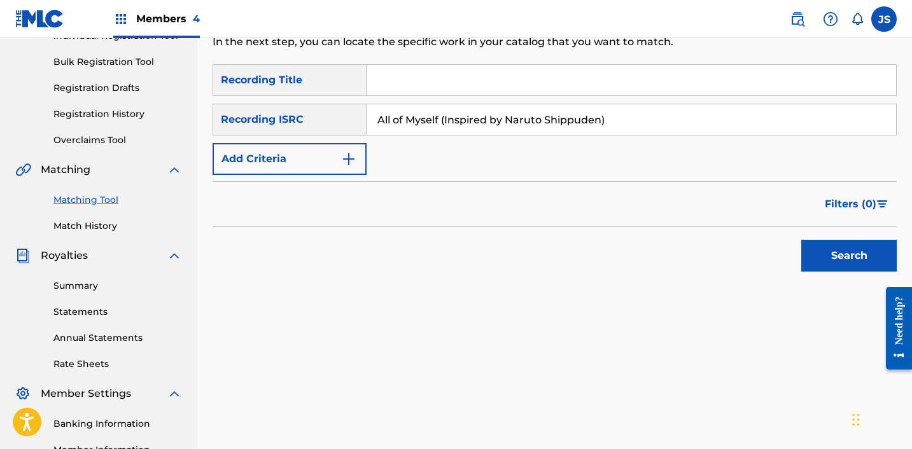
type input "All of Myself (Inspired by Naruto Shippuden)"
click at [801, 240] on button "Search" at bounding box center [848, 256] width 95 height 32
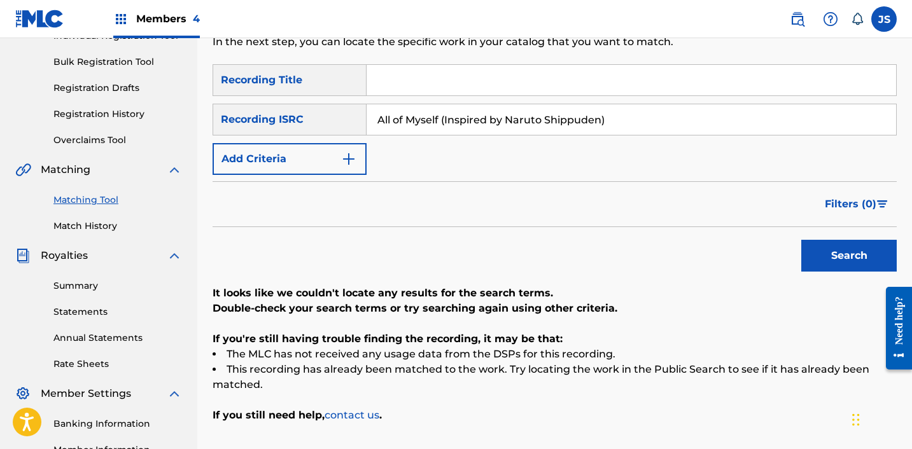
scroll to position [186, 0]
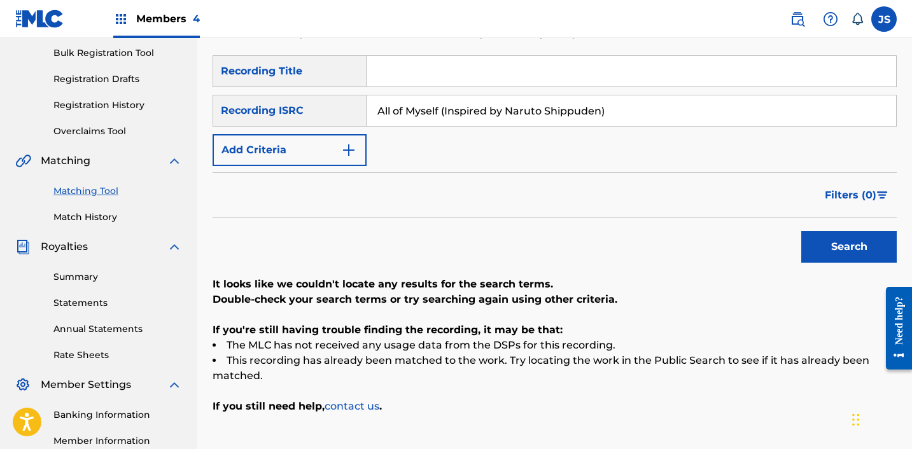
click at [383, 111] on input "All of Myself (Inspired by Naruto Shippuden)" at bounding box center [630, 110] width 529 height 31
click at [384, 111] on input "All of Myself (Inspired by Naruto Shippuden)" at bounding box center [630, 110] width 529 height 31
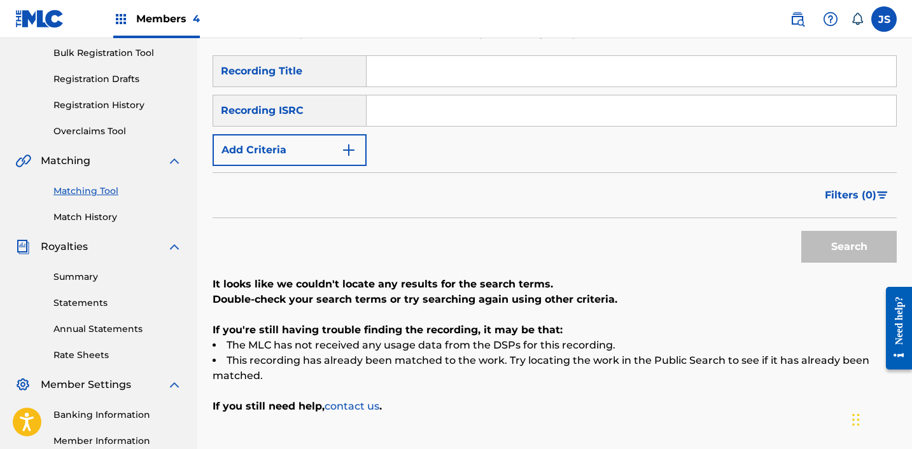
click at [398, 82] on input "Search Form" at bounding box center [630, 71] width 529 height 31
paste input "All of Myself (Inspired by Naruto Shippuden)"
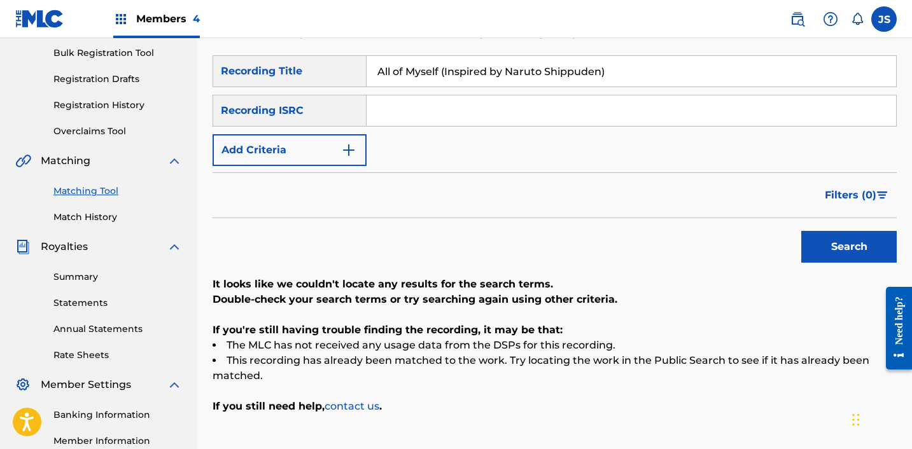
type input "All of Myself (Inspired by Naruto Shippuden)"
click at [317, 138] on button "Add Criteria" at bounding box center [290, 150] width 154 height 32
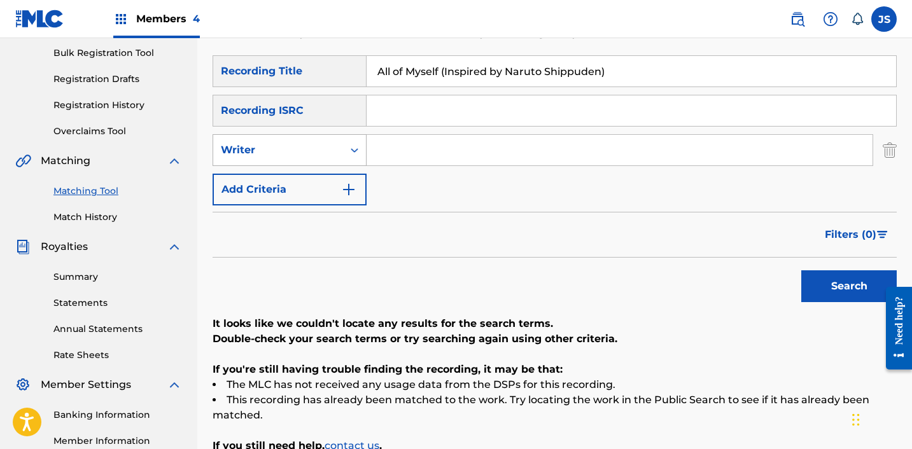
click at [312, 153] on div "Writer" at bounding box center [278, 150] width 115 height 15
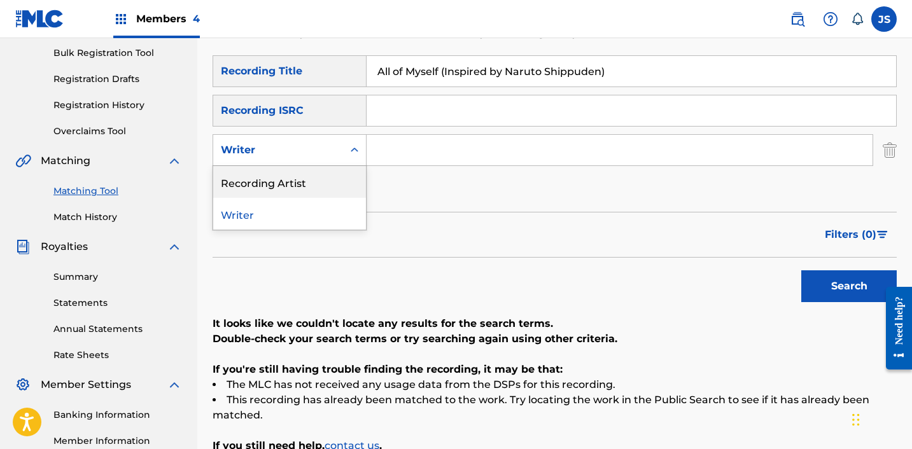
click at [312, 178] on div "Recording Artist" at bounding box center [289, 182] width 153 height 32
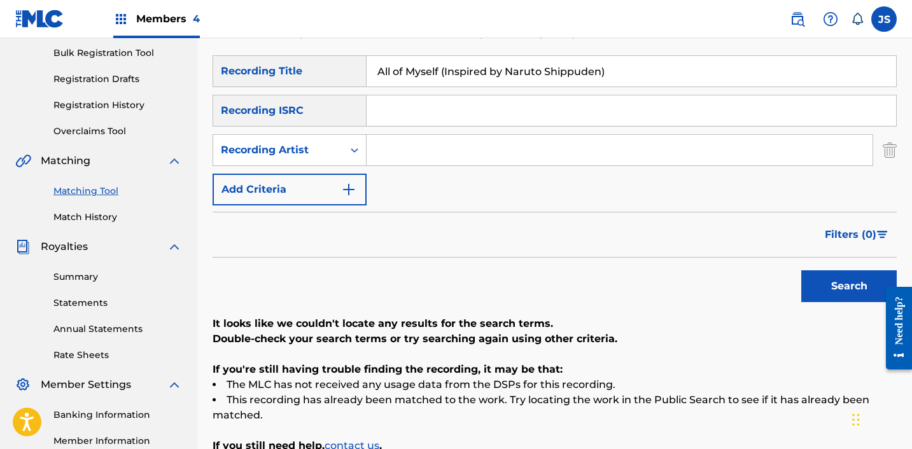
click at [388, 151] on input "Search Form" at bounding box center [619, 150] width 506 height 31
type input "FabVL"
click at [844, 274] on button "Search" at bounding box center [848, 286] width 95 height 32
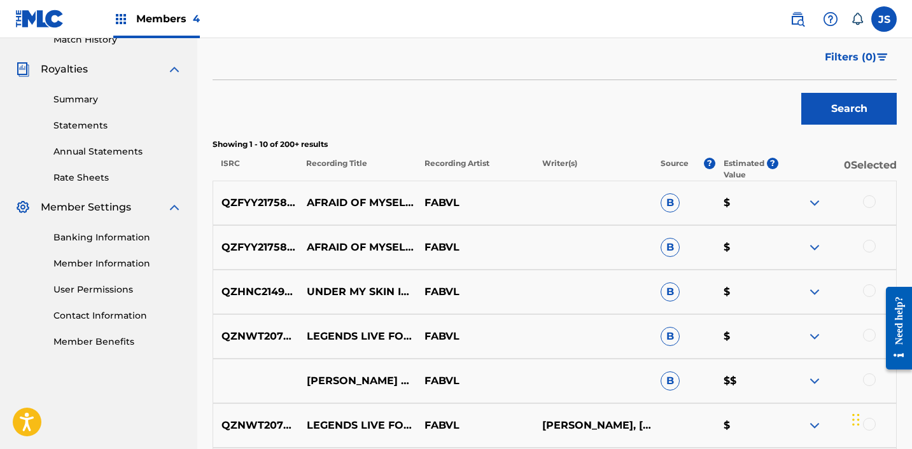
scroll to position [365, 0]
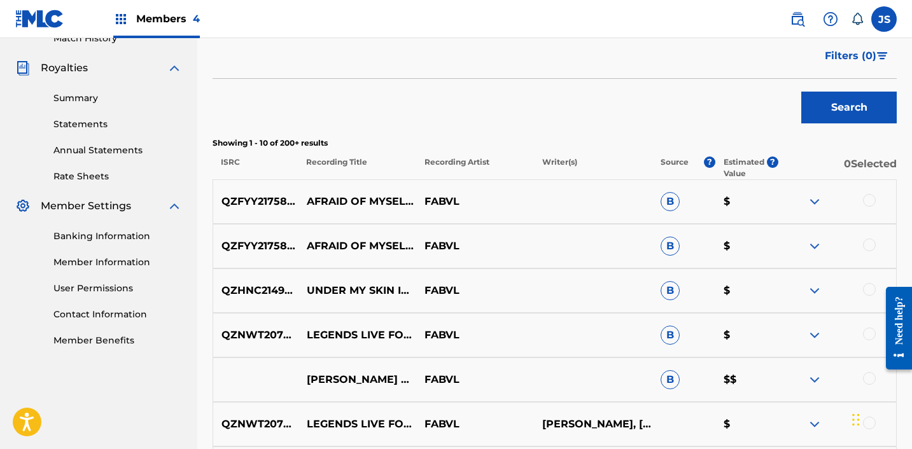
click at [870, 237] on div "QZFYY2175866 AFRAID OF MYSELF INSPIRED BY NARUTO SHIPPUDEN FABVL B $" at bounding box center [555, 246] width 684 height 45
click at [870, 242] on div at bounding box center [869, 245] width 13 height 13
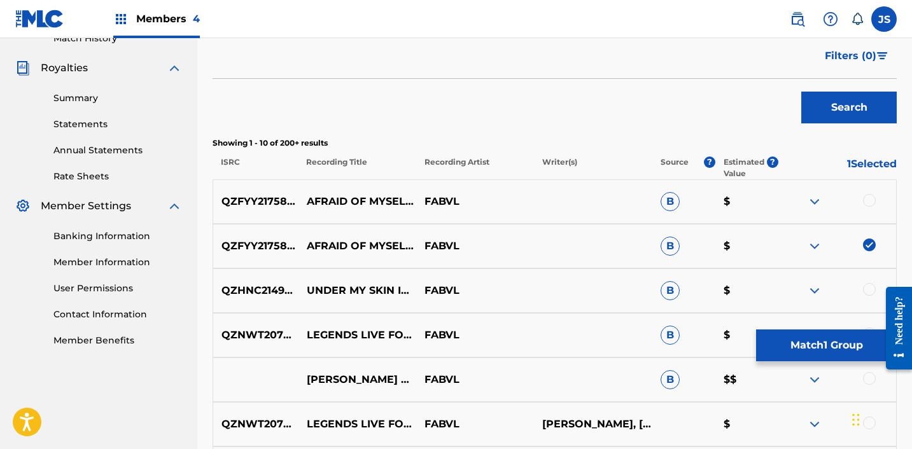
click at [870, 204] on div at bounding box center [869, 200] width 13 height 13
click at [802, 342] on button "Match 2 Groups" at bounding box center [826, 346] width 141 height 32
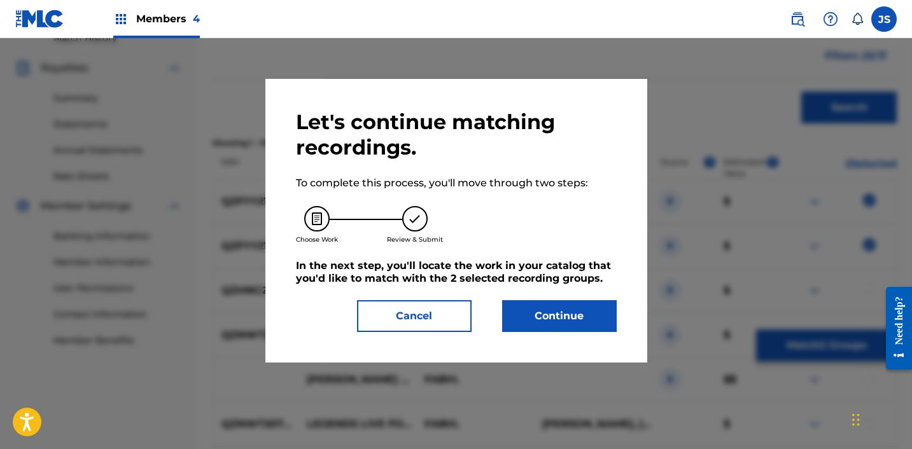
click at [552, 323] on button "Continue" at bounding box center [559, 316] width 115 height 32
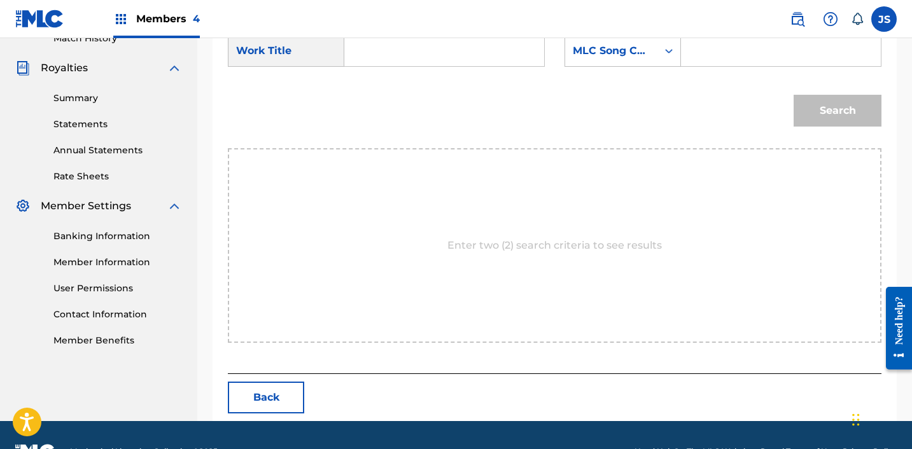
click at [366, 59] on input "Search Form" at bounding box center [444, 51] width 178 height 31
paste input "All of Myself (Inspired by Naruto Shippuden)"
type input "All of Myself (Inspired by Naruto Shippuden)"
click at [610, 48] on div "MLC Song Code" at bounding box center [611, 50] width 77 height 15
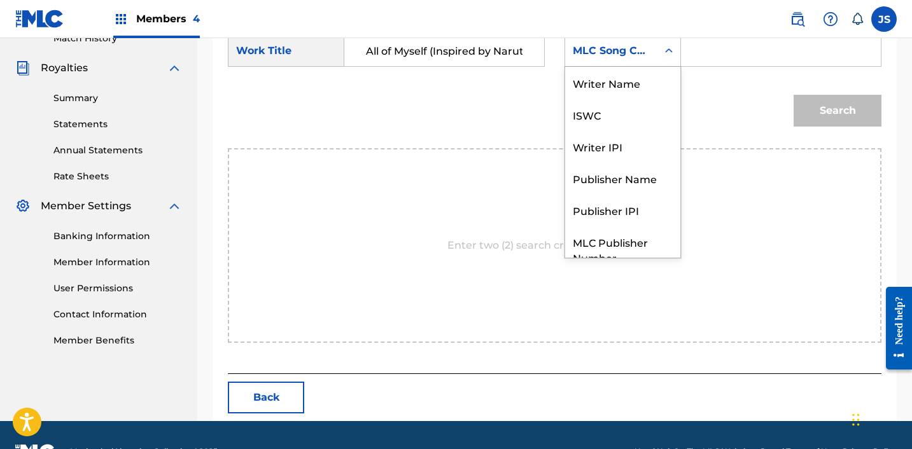
scroll to position [47, 0]
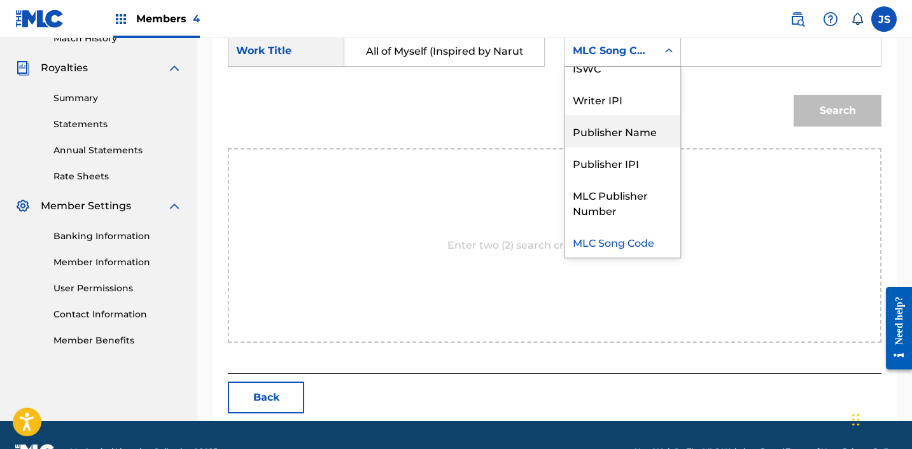
click at [620, 124] on div "Publisher Name" at bounding box center [622, 131] width 115 height 32
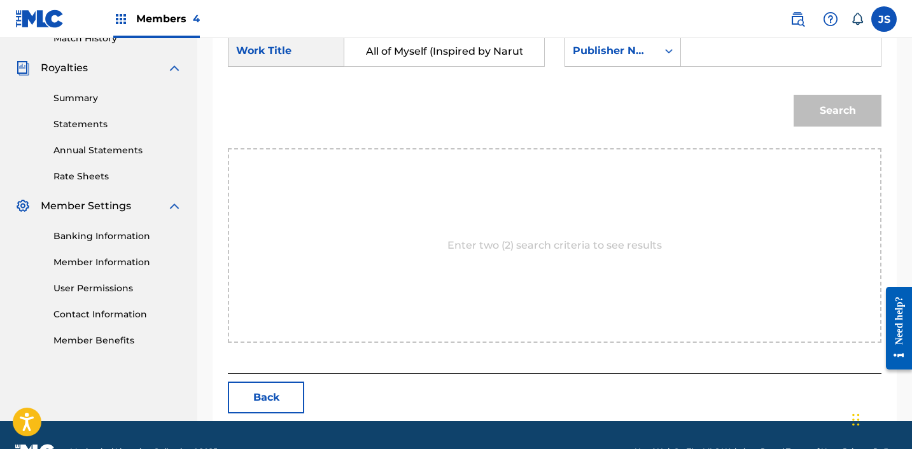
click at [718, 57] on input "Search Form" at bounding box center [781, 51] width 178 height 31
type input "FABV;"
click at [793, 95] on button "Search" at bounding box center [837, 111] width 88 height 32
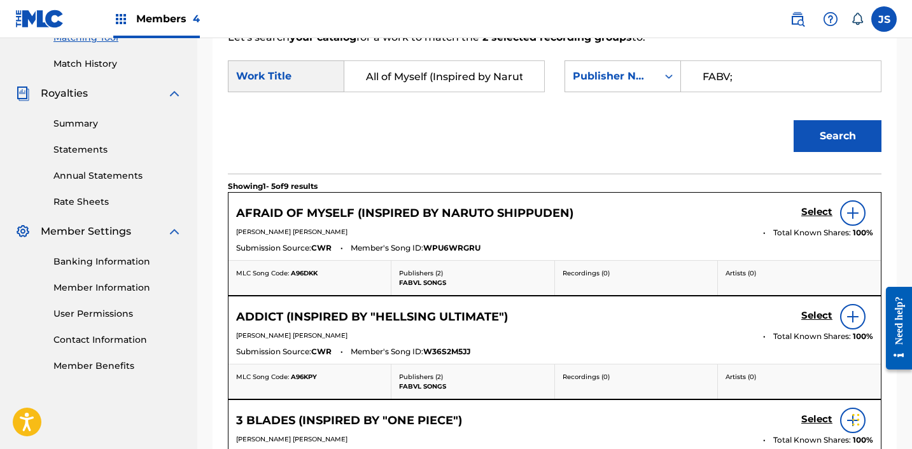
scroll to position [365, 0]
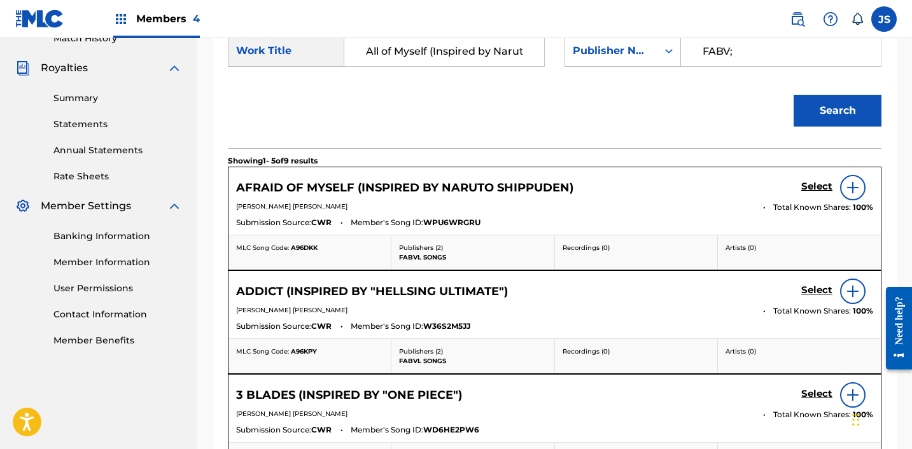
click at [825, 188] on h5 "Select" at bounding box center [816, 187] width 31 height 12
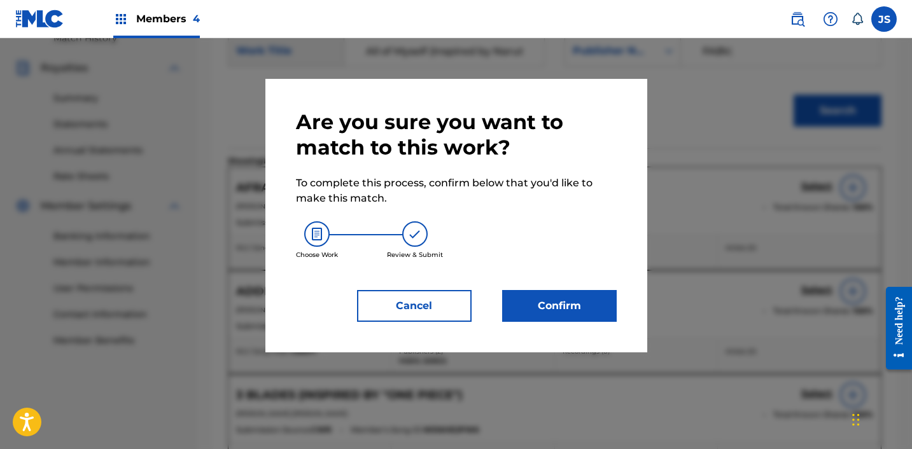
click at [541, 289] on div "Are you sure you want to match to this work? To complete this process, confirm …" at bounding box center [456, 215] width 321 height 213
click at [538, 298] on button "Confirm" at bounding box center [559, 306] width 115 height 32
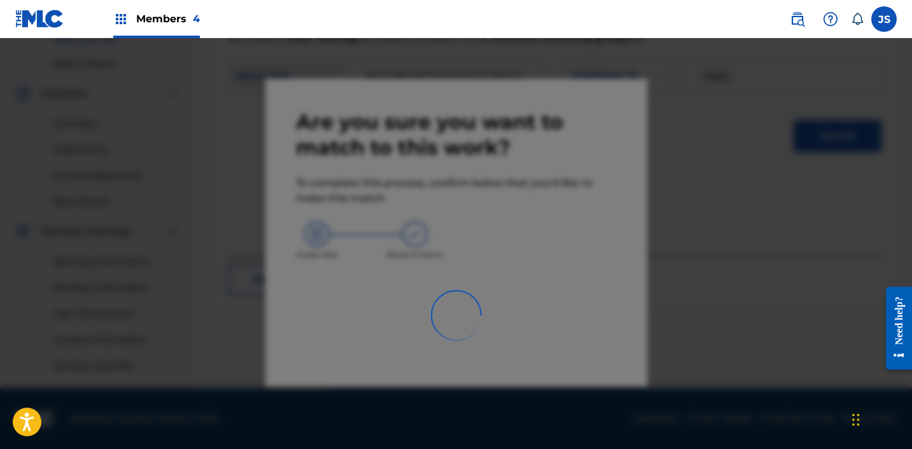
scroll to position [340, 0]
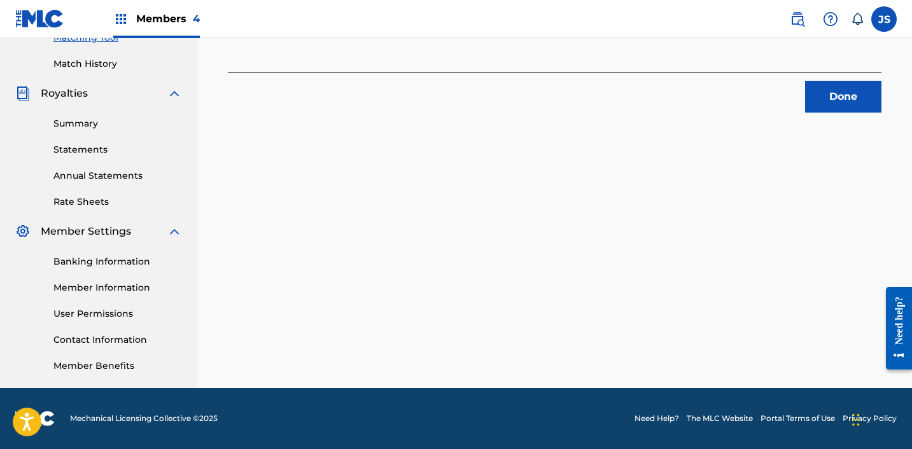
click at [806, 94] on button "Done" at bounding box center [843, 97] width 76 height 32
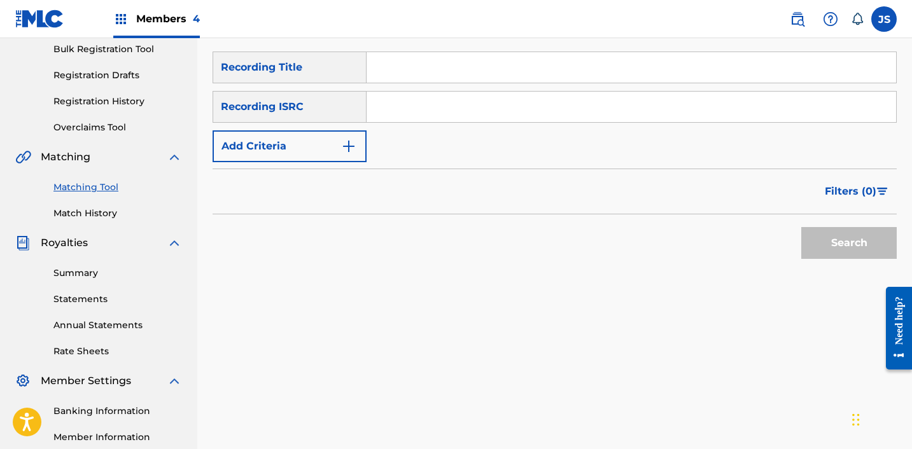
scroll to position [186, 0]
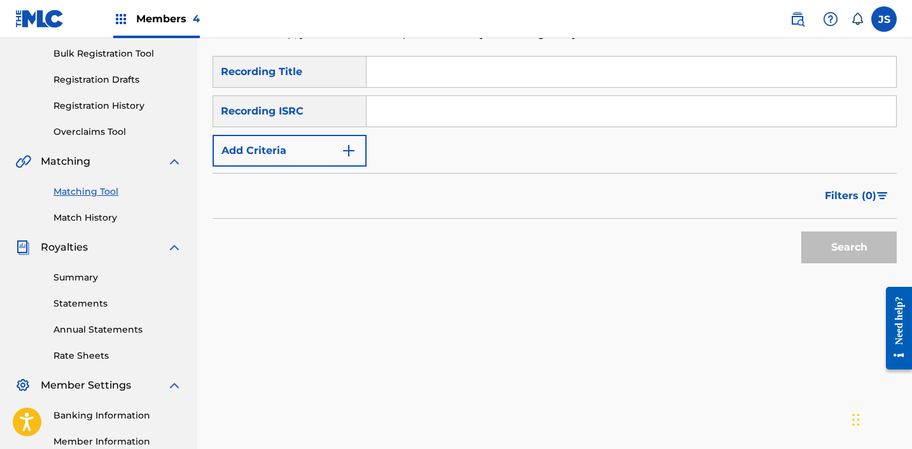
click at [518, 107] on input "Search Form" at bounding box center [630, 111] width 529 height 31
paste input "All for One"
type input "All for One"
click at [518, 107] on input "All for One" at bounding box center [630, 111] width 529 height 31
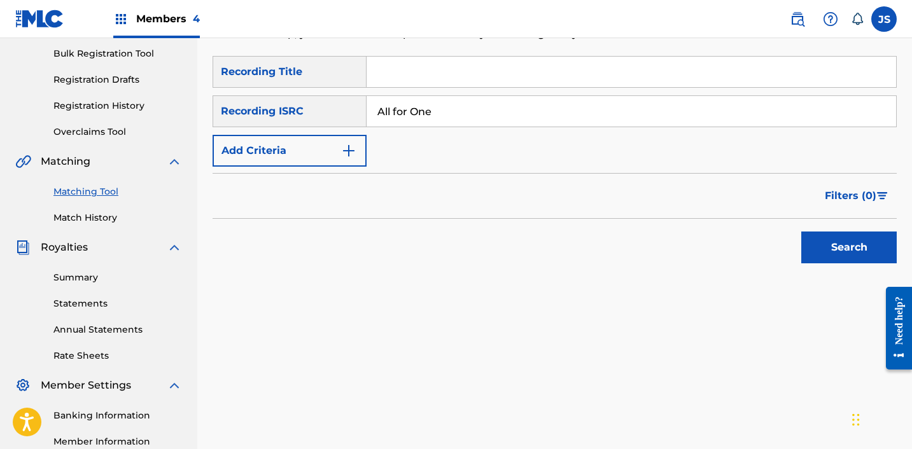
click at [505, 122] on input "All for One" at bounding box center [630, 111] width 529 height 31
click at [471, 73] on input "Search Form" at bounding box center [630, 72] width 529 height 31
paste input "All for One"
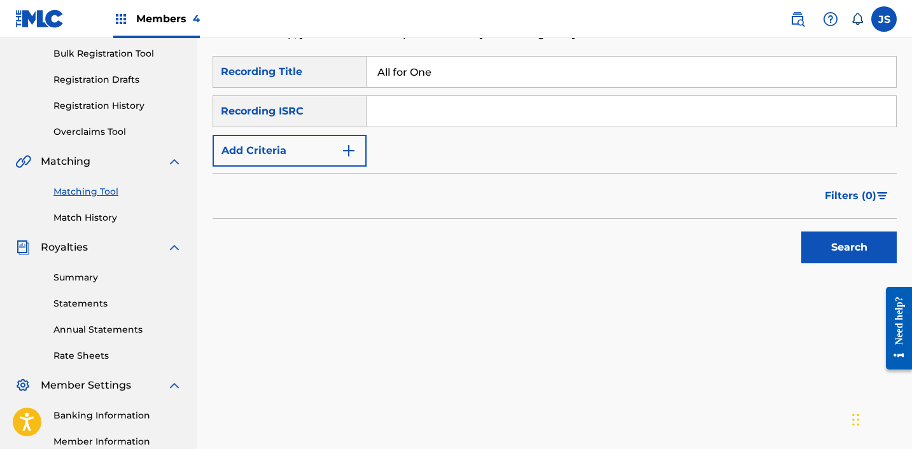
type input "All for One"
click at [320, 151] on button "Add Criteria" at bounding box center [290, 151] width 154 height 32
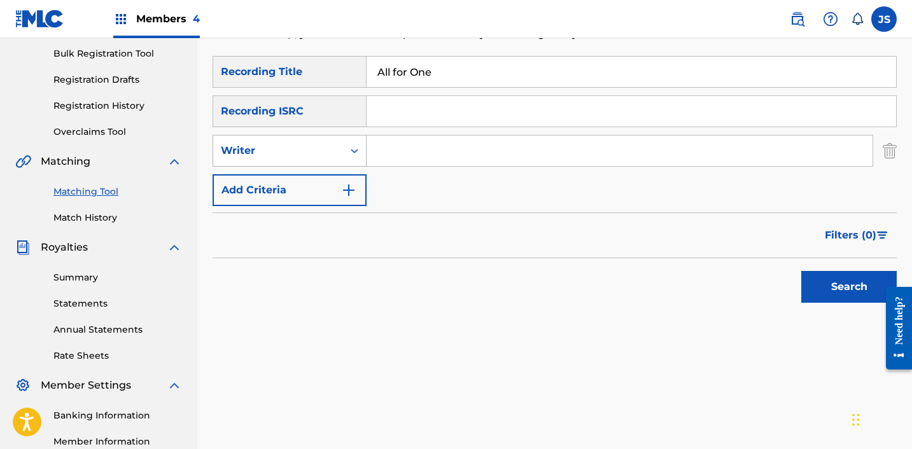
click at [314, 136] on div "Writer" at bounding box center [290, 151] width 154 height 32
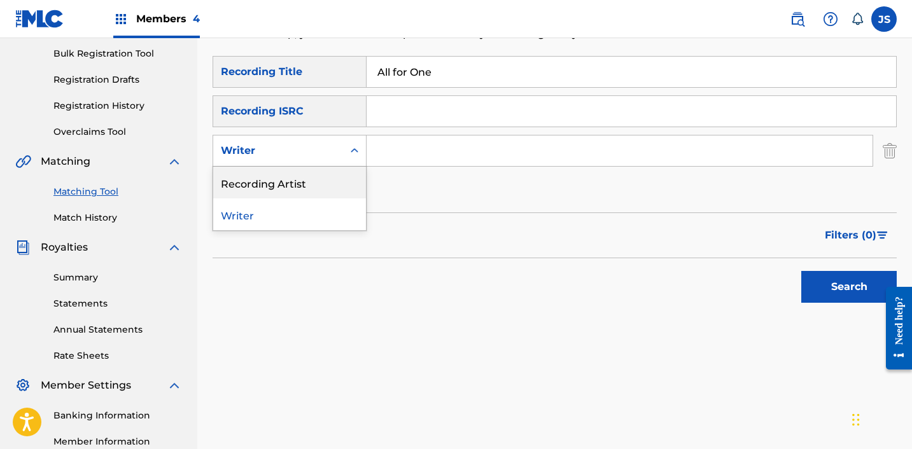
click at [300, 186] on div "Recording Artist" at bounding box center [289, 183] width 153 height 32
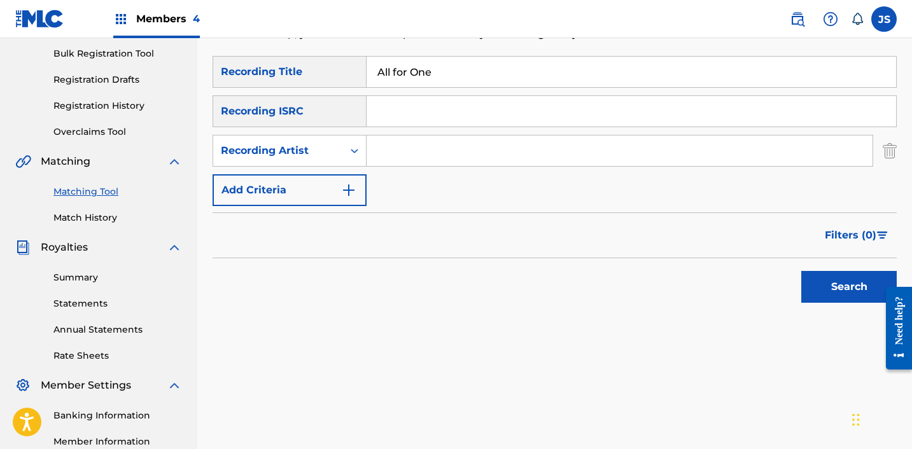
click at [425, 157] on input "Search Form" at bounding box center [619, 151] width 506 height 31
type input "FabVL"
click at [847, 283] on button "Search" at bounding box center [848, 287] width 95 height 32
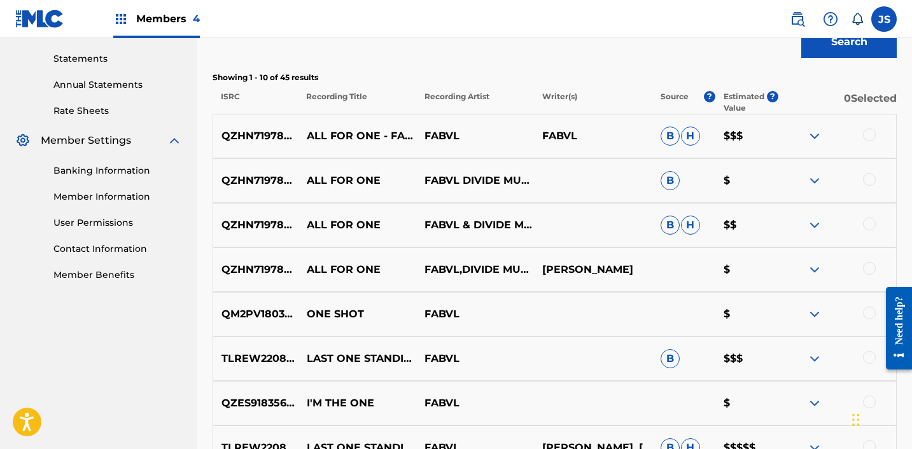
scroll to position [431, 0]
click at [868, 268] on div at bounding box center [869, 268] width 13 height 13
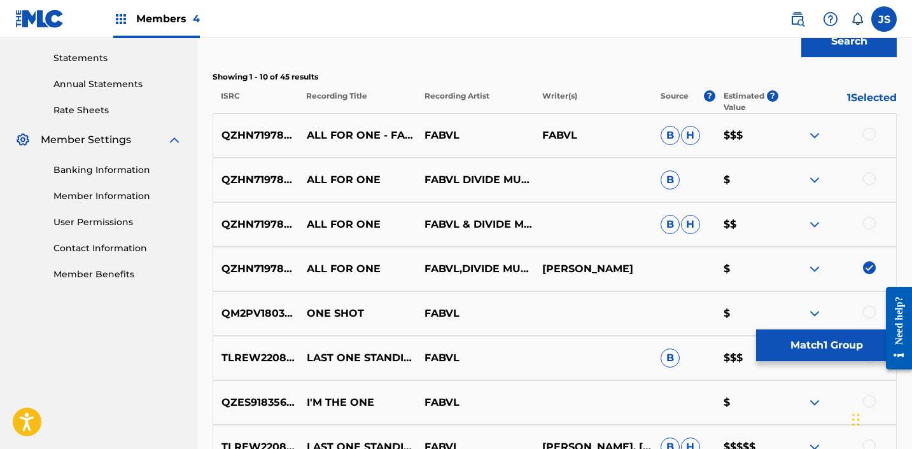
click at [870, 221] on div at bounding box center [869, 223] width 13 height 13
click at [870, 170] on div "QZHN71978965 ALL FOR ONE FABVL DIVIDE MUSIC B $" at bounding box center [555, 180] width 684 height 45
click at [870, 171] on div "QZHN71978965 ALL FOR ONE FABVL DIVIDE MUSIC B $" at bounding box center [555, 180] width 684 height 45
click at [870, 173] on div at bounding box center [869, 178] width 13 height 13
click at [870, 133] on div at bounding box center [869, 134] width 13 height 13
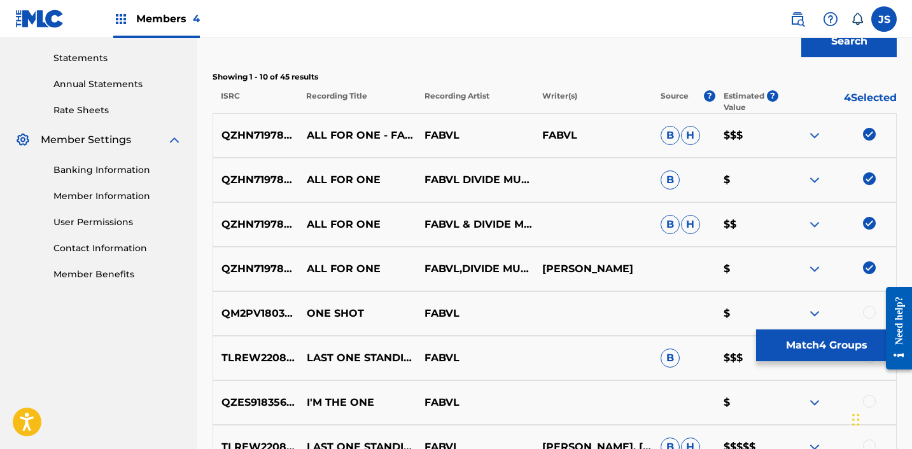
click at [829, 340] on button "Match 4 Groups" at bounding box center [826, 346] width 141 height 32
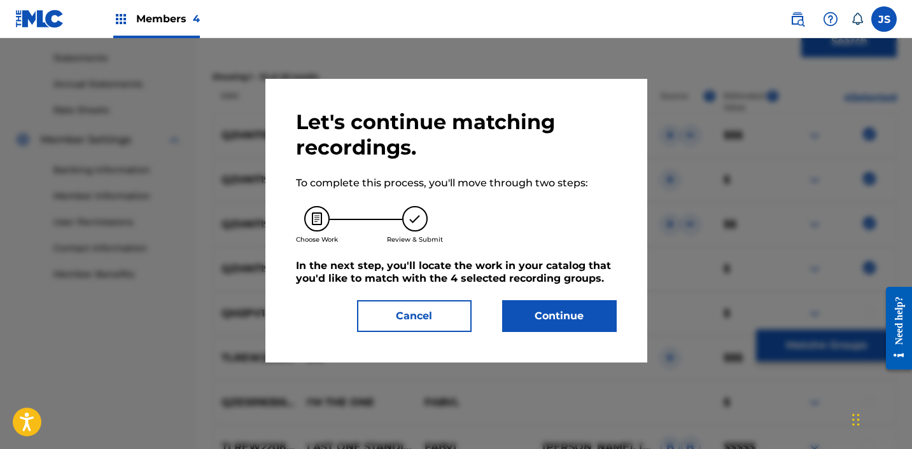
click at [556, 303] on button "Continue" at bounding box center [559, 316] width 115 height 32
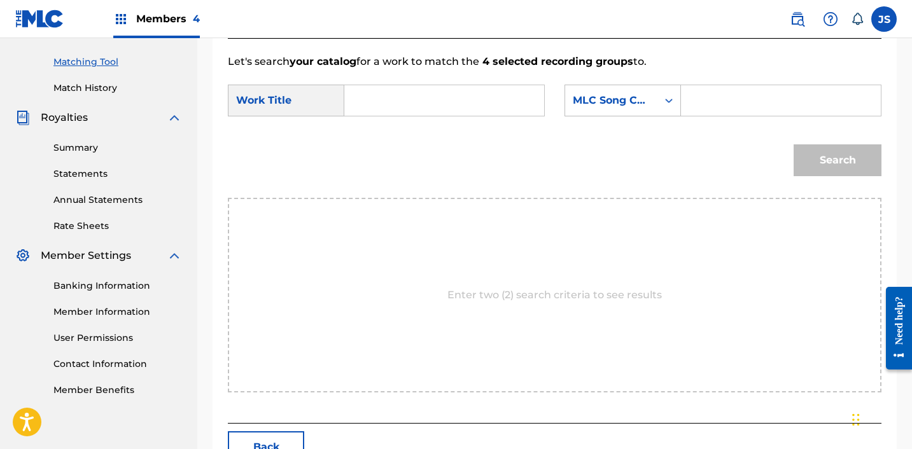
scroll to position [316, 0]
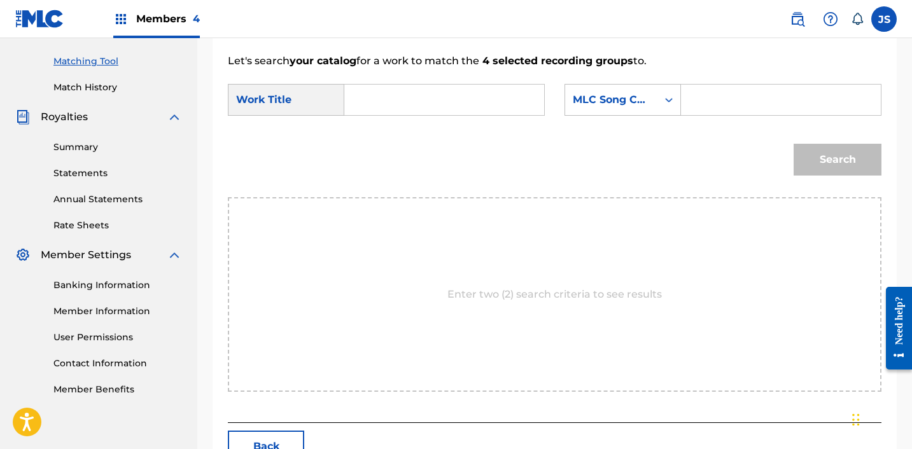
click at [381, 97] on input "Search Form" at bounding box center [444, 100] width 178 height 31
paste input "All for One"
type input "All for One"
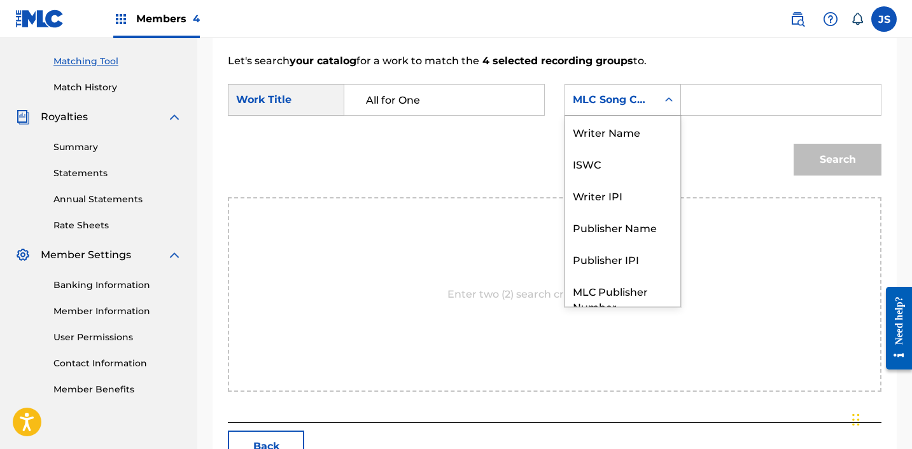
click at [624, 97] on div "MLC Song Code" at bounding box center [611, 99] width 77 height 15
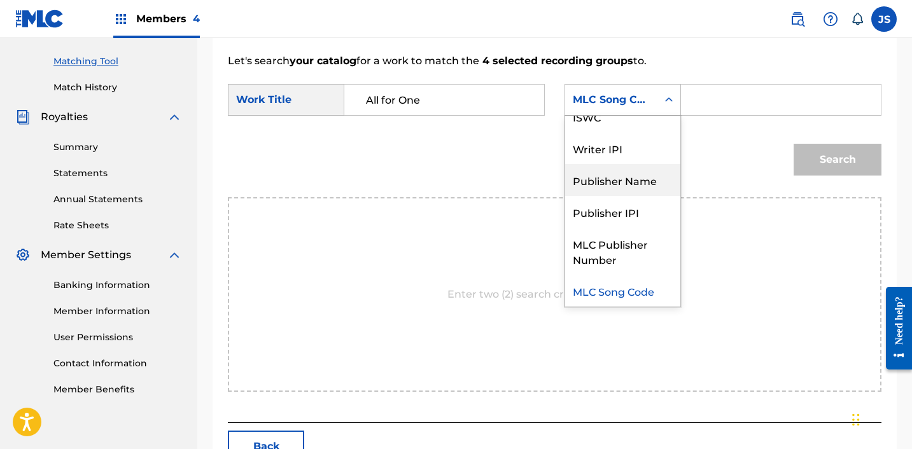
click at [620, 183] on div "Publisher Name" at bounding box center [622, 180] width 115 height 32
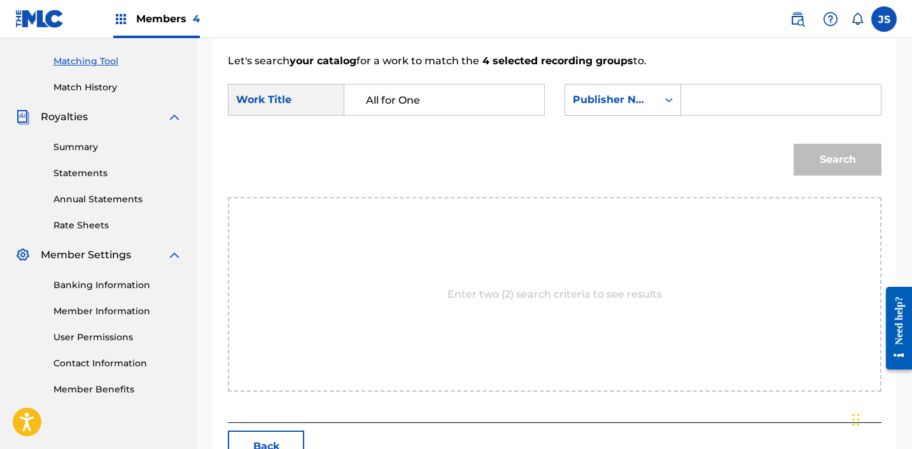
click at [712, 104] on input "Search Form" at bounding box center [781, 100] width 178 height 31
type input "FABVL"
click at [793, 144] on button "Search" at bounding box center [837, 160] width 88 height 32
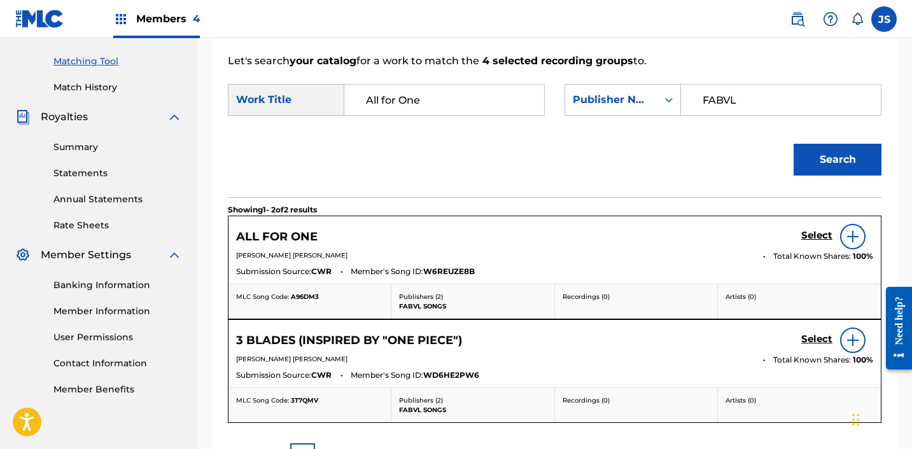
click at [816, 239] on h5 "Select" at bounding box center [816, 236] width 31 height 12
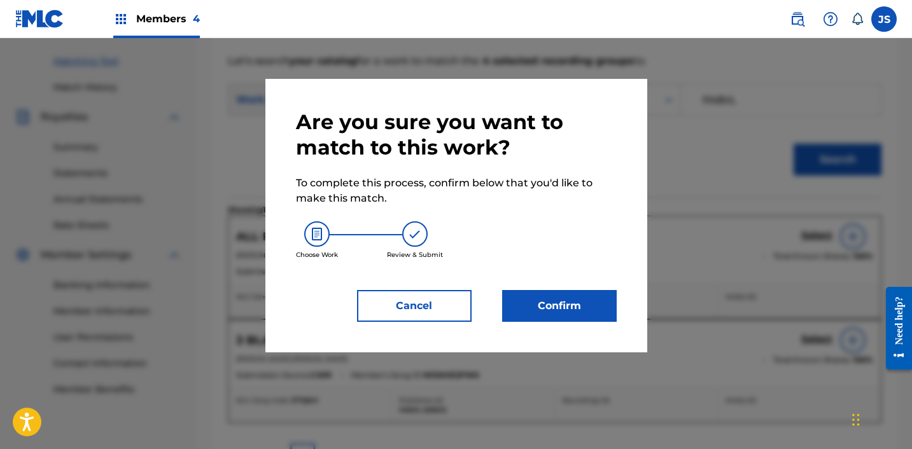
click at [563, 298] on button "Confirm" at bounding box center [559, 306] width 115 height 32
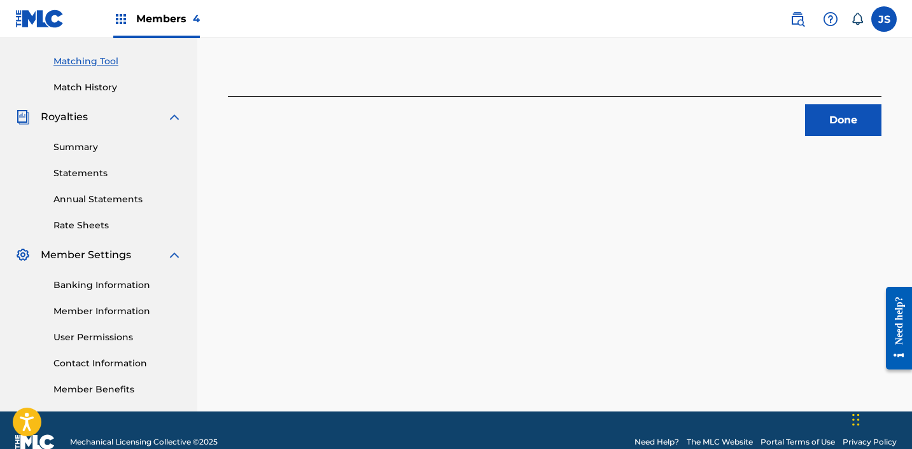
click at [820, 122] on button "Done" at bounding box center [843, 120] width 76 height 32
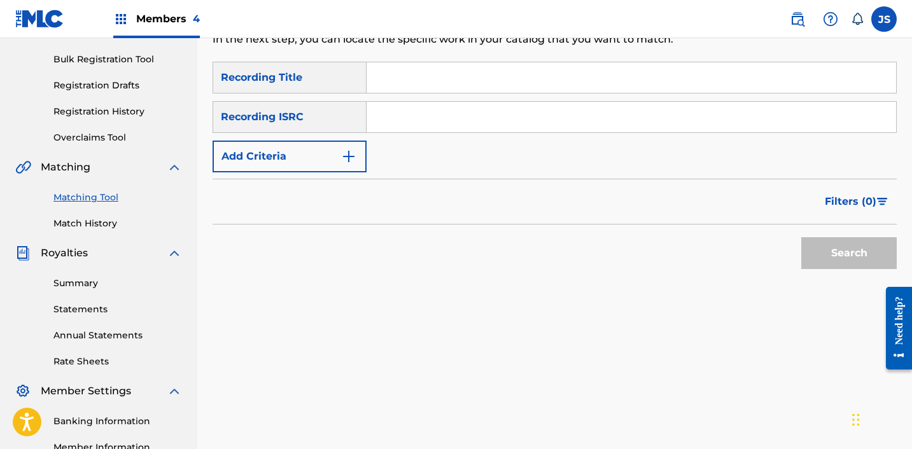
scroll to position [179, 0]
click at [662, 120] on input "Search Form" at bounding box center [630, 117] width 529 height 31
click at [627, 74] on input "Search Form" at bounding box center [630, 78] width 529 height 31
paste input "Goodbye, My Neighbor"
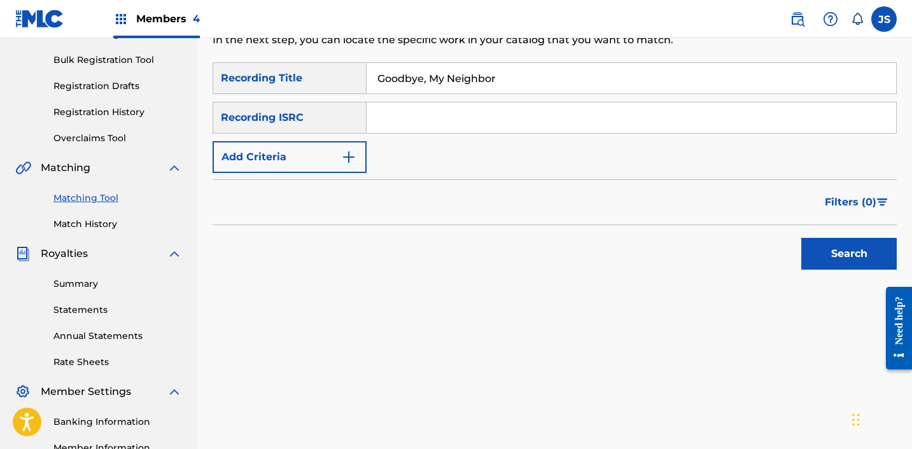
type input "Goodbye, My Neighbor"
click at [258, 159] on button "Add Criteria" at bounding box center [290, 157] width 154 height 32
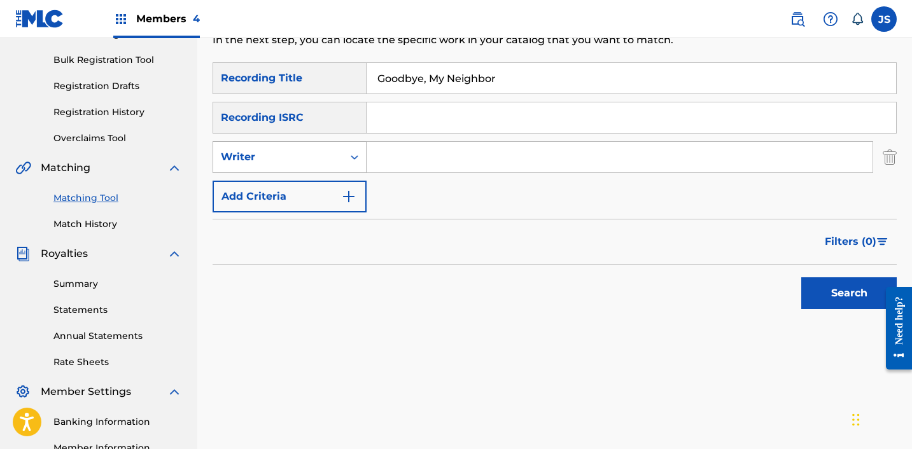
click at [261, 162] on div "Writer" at bounding box center [278, 157] width 115 height 15
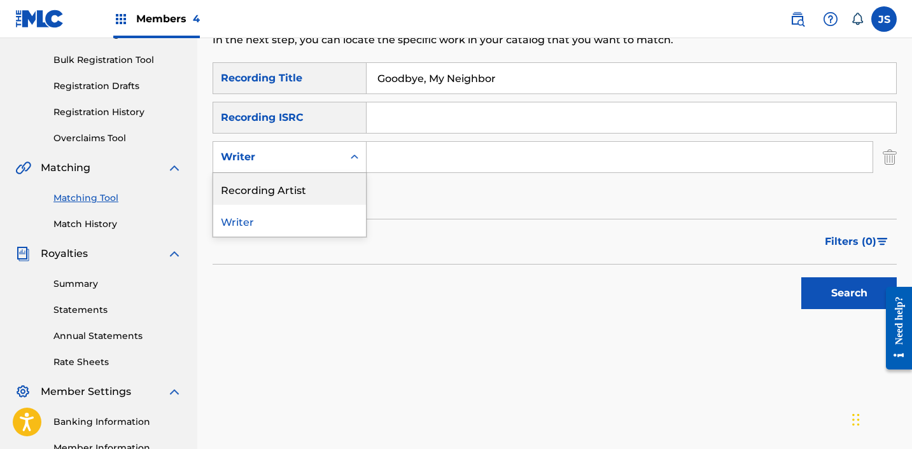
click at [267, 183] on div "Recording Artist" at bounding box center [289, 189] width 153 height 32
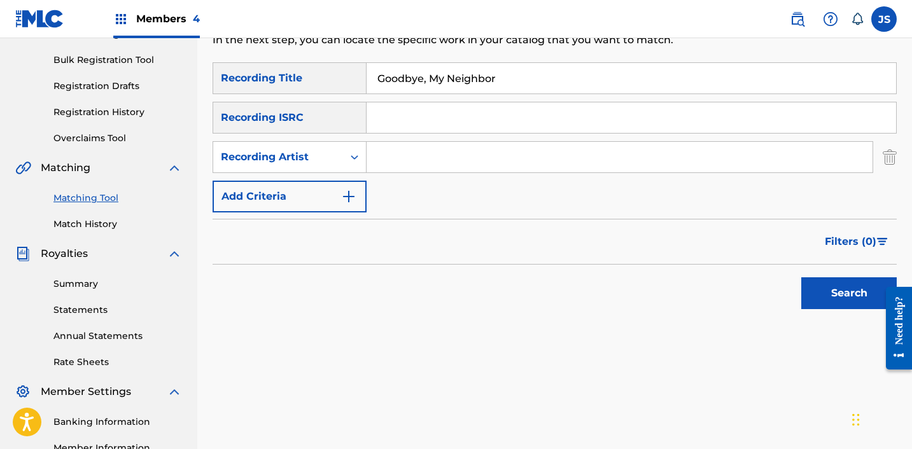
click at [400, 164] on input "Search Form" at bounding box center [619, 157] width 506 height 31
type input "FabVL"
click at [823, 296] on button "Search" at bounding box center [848, 293] width 95 height 32
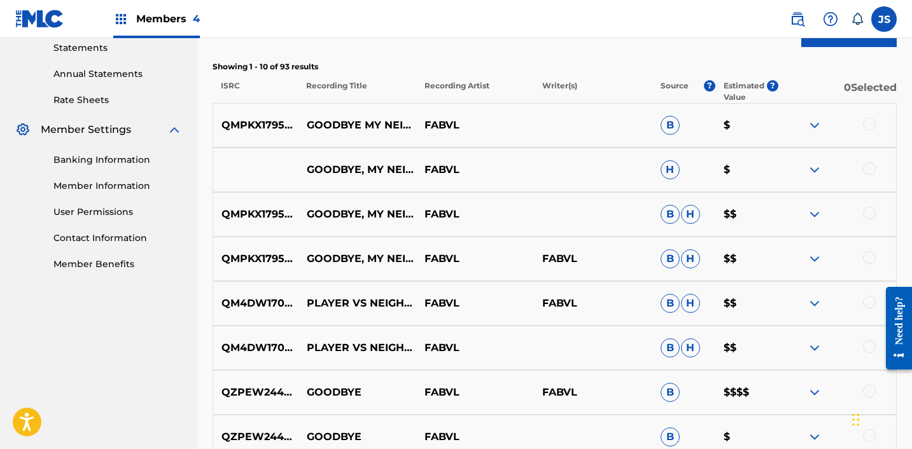
scroll to position [445, 0]
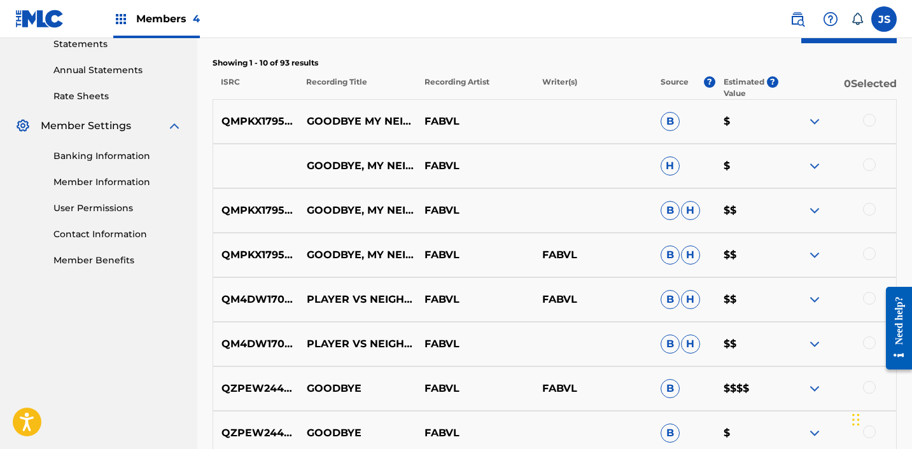
click at [867, 254] on div at bounding box center [869, 254] width 13 height 13
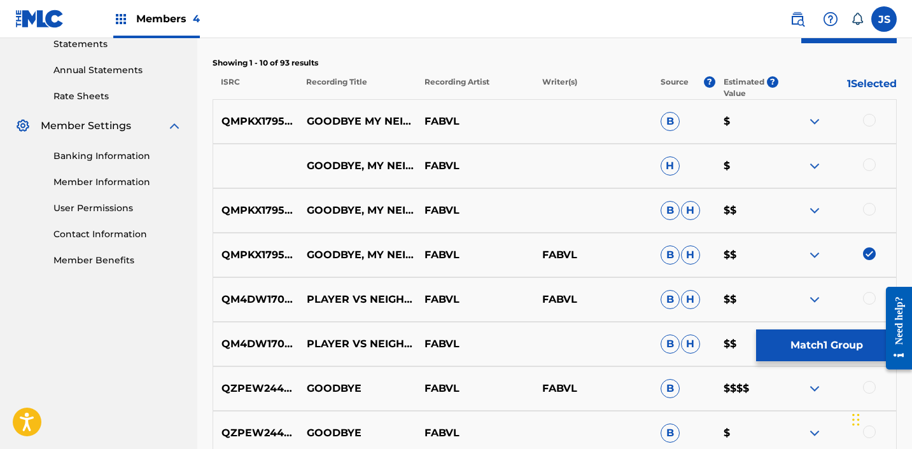
click at [869, 208] on div at bounding box center [869, 209] width 13 height 13
click at [870, 170] on div at bounding box center [869, 164] width 13 height 13
click at [871, 114] on div at bounding box center [869, 120] width 13 height 13
click at [825, 351] on button "Match 4 Groups" at bounding box center [826, 346] width 141 height 32
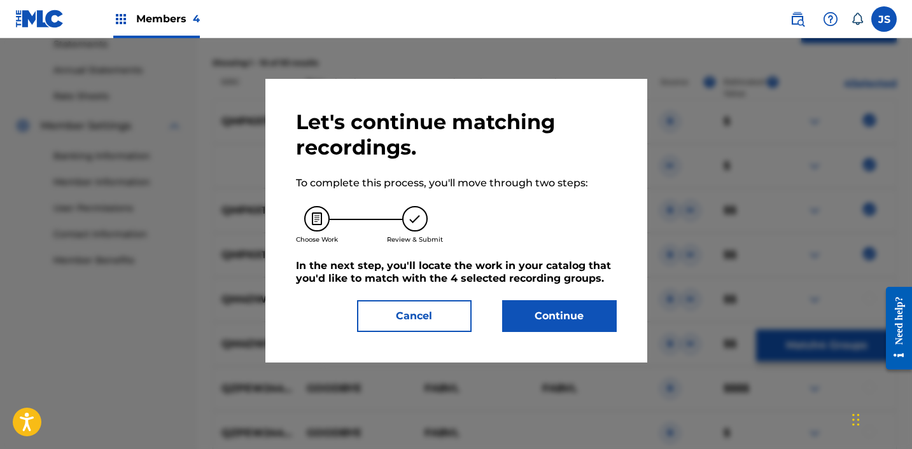
click at [522, 314] on button "Continue" at bounding box center [559, 316] width 115 height 32
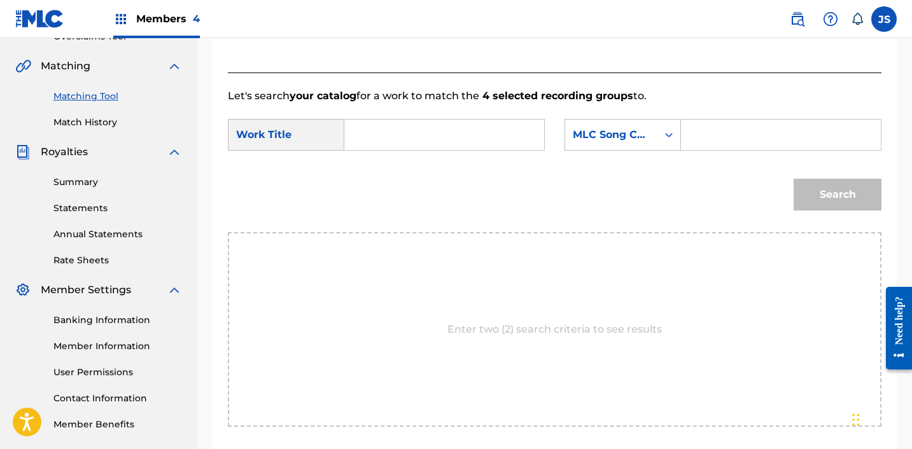
scroll to position [220, 0]
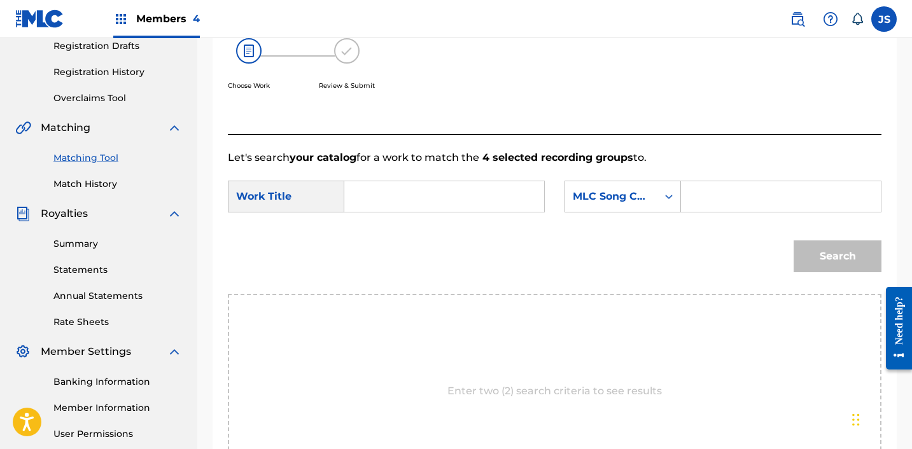
click at [399, 208] on input "Search Form" at bounding box center [444, 196] width 178 height 31
paste input "Goodbye, My Neighbor"
type input "Goodbye, My Neighbor"
click at [630, 184] on div "MLC Song Code" at bounding box center [622, 197] width 116 height 32
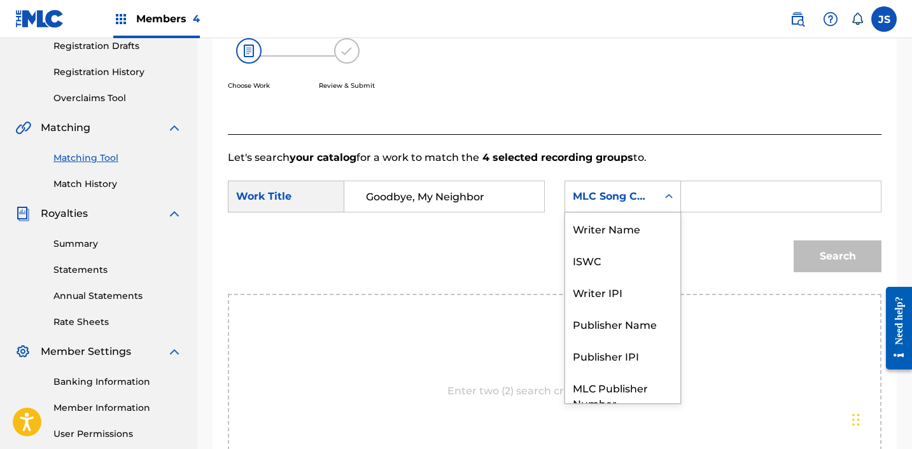
scroll to position [47, 0]
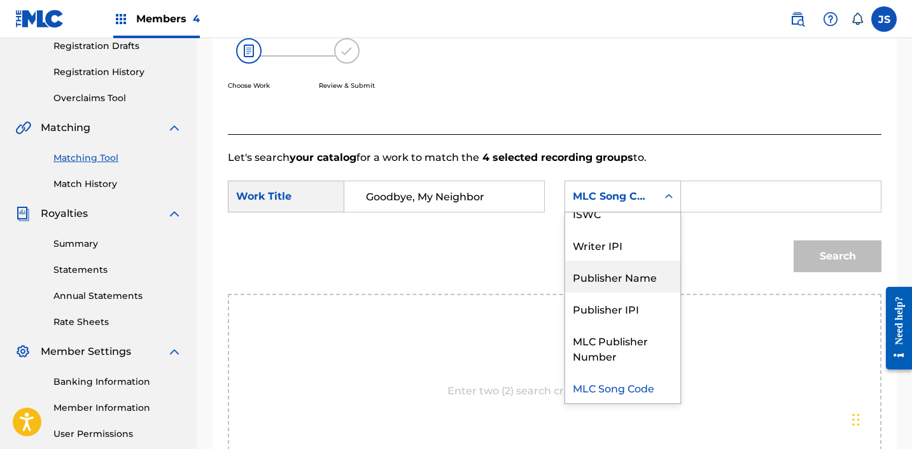
click at [627, 267] on div "Publisher Name" at bounding box center [622, 277] width 115 height 32
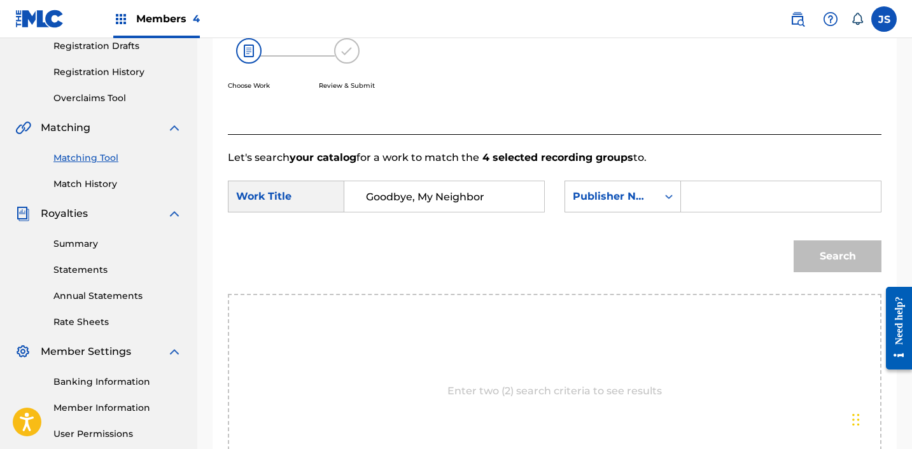
click at [727, 207] on input "Search Form" at bounding box center [781, 196] width 178 height 31
type input "FABVL"
click at [793, 241] on button "Search" at bounding box center [837, 257] width 88 height 32
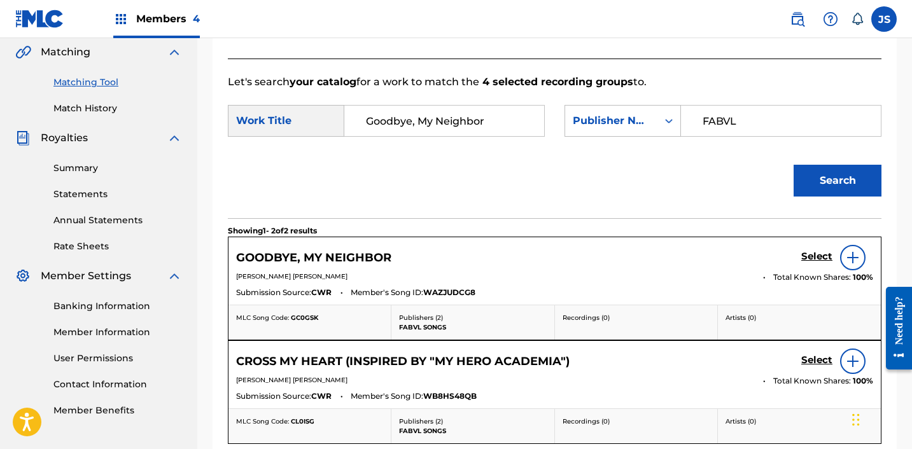
scroll to position [297, 0]
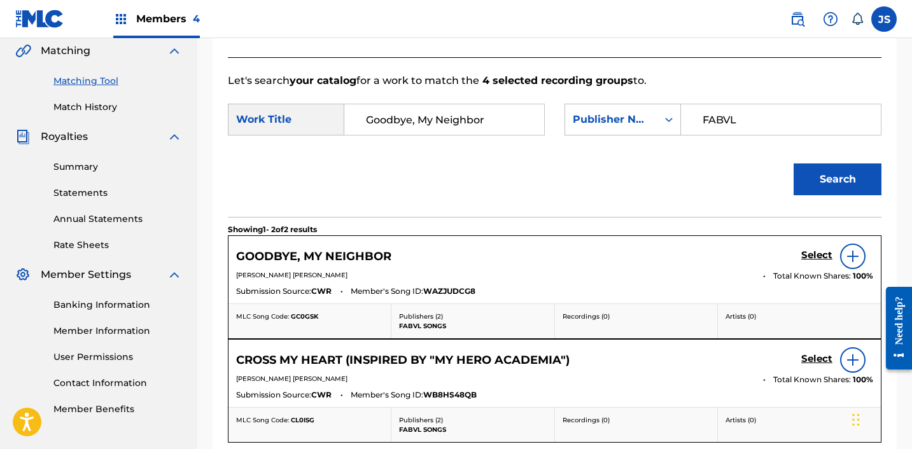
click at [811, 255] on h5 "Select" at bounding box center [816, 255] width 31 height 12
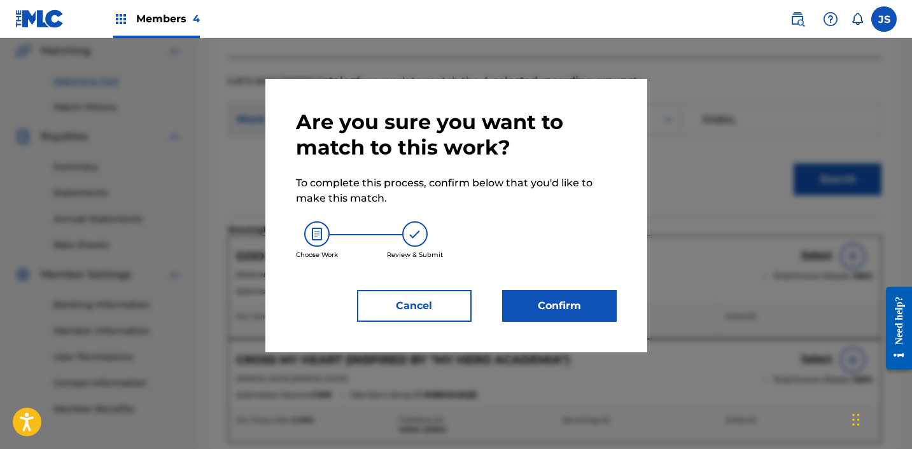
click at [507, 305] on button "Confirm" at bounding box center [559, 306] width 115 height 32
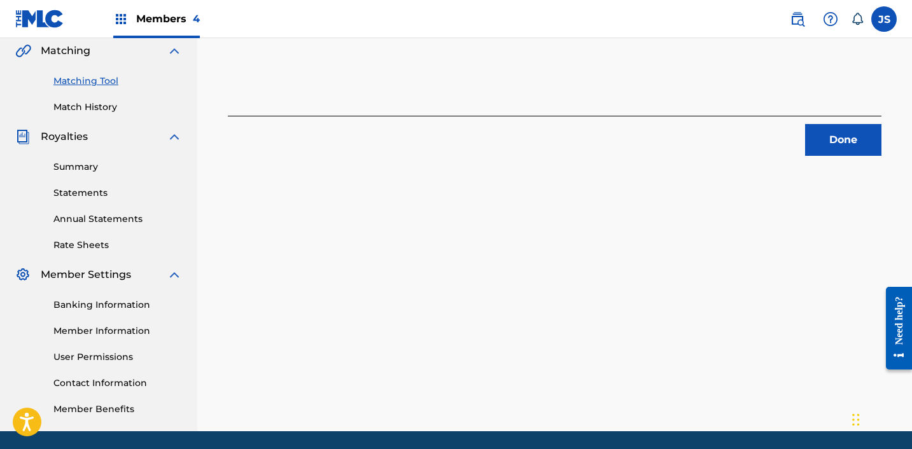
click at [853, 144] on button "Done" at bounding box center [843, 140] width 76 height 32
